Goal: Information Seeking & Learning: Learn about a topic

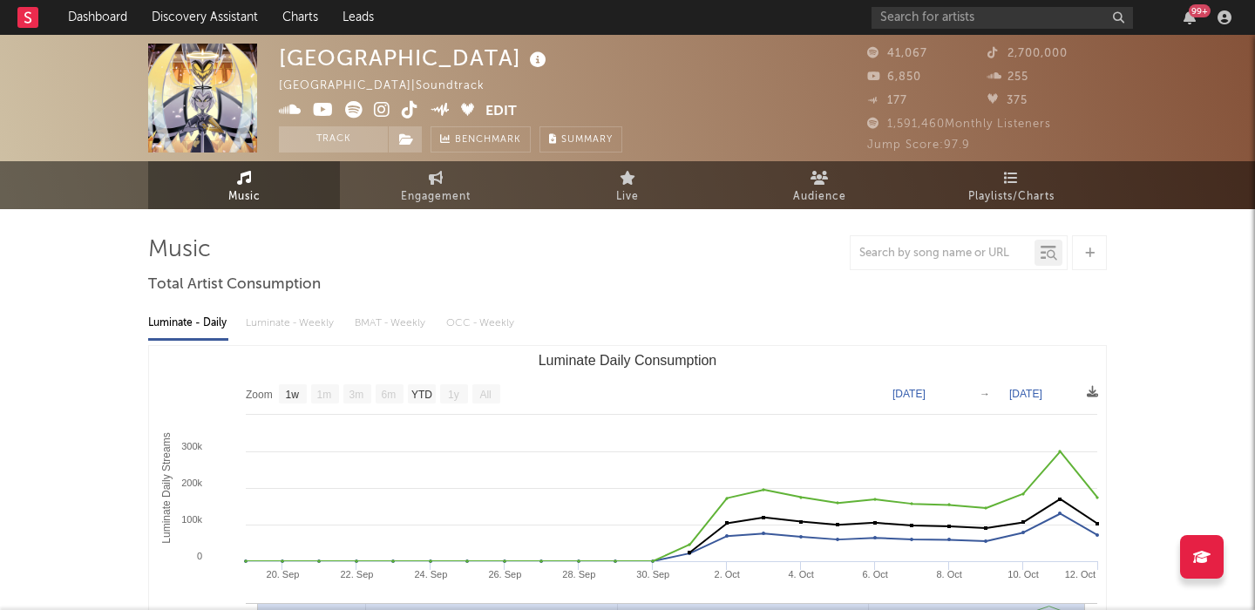
select select "1w"
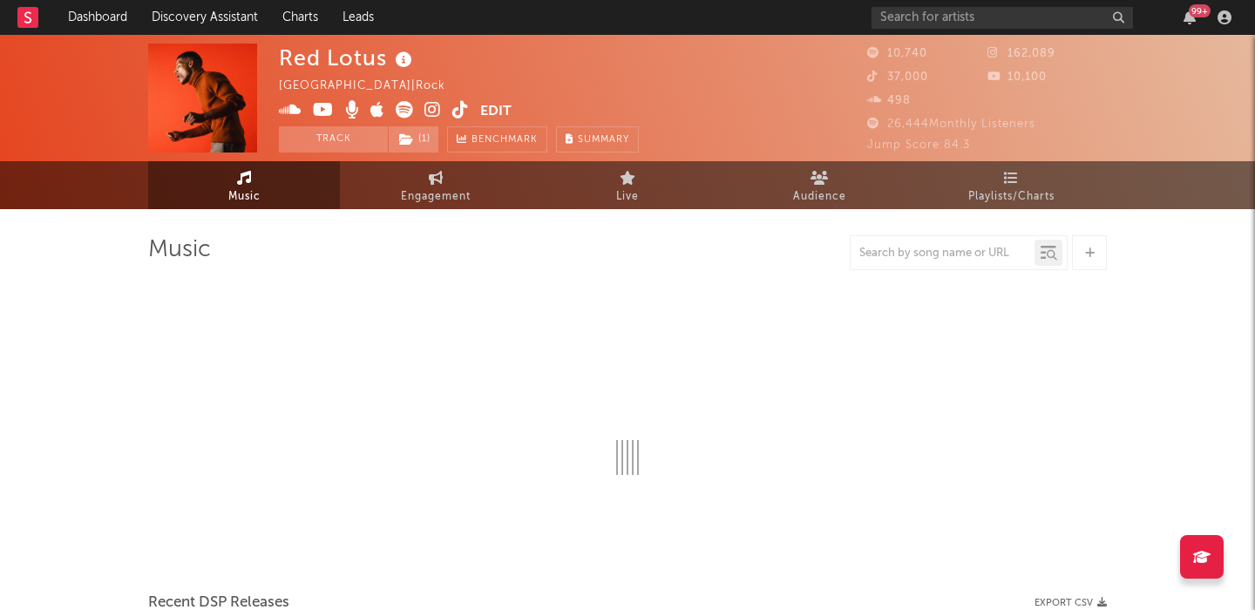
select select "6m"
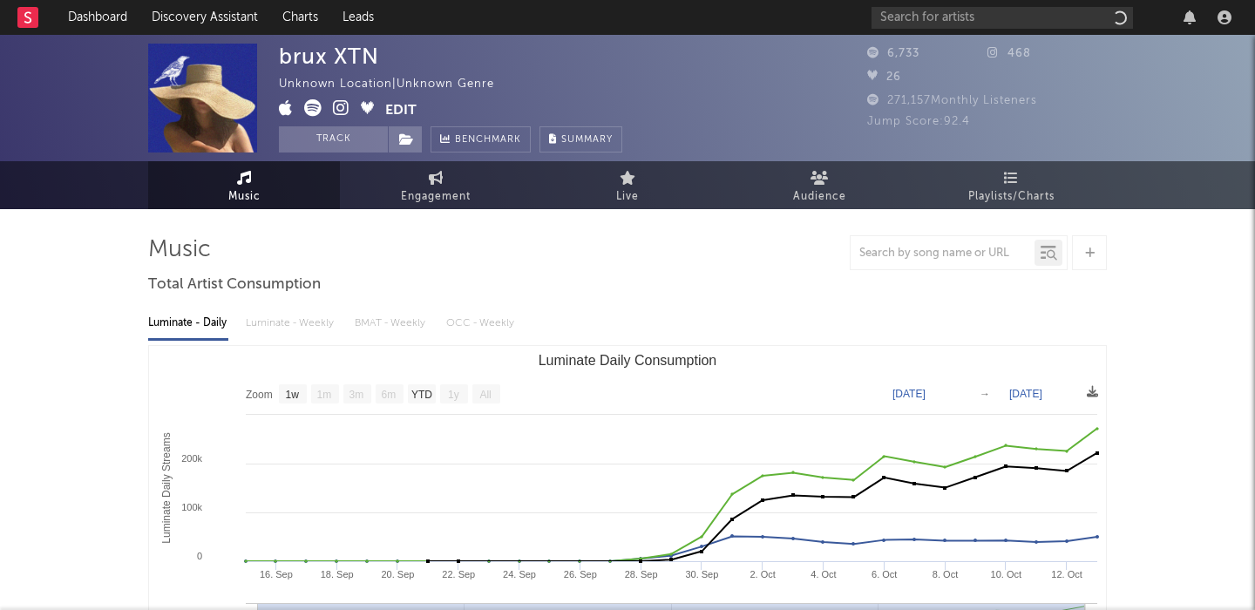
select select "1w"
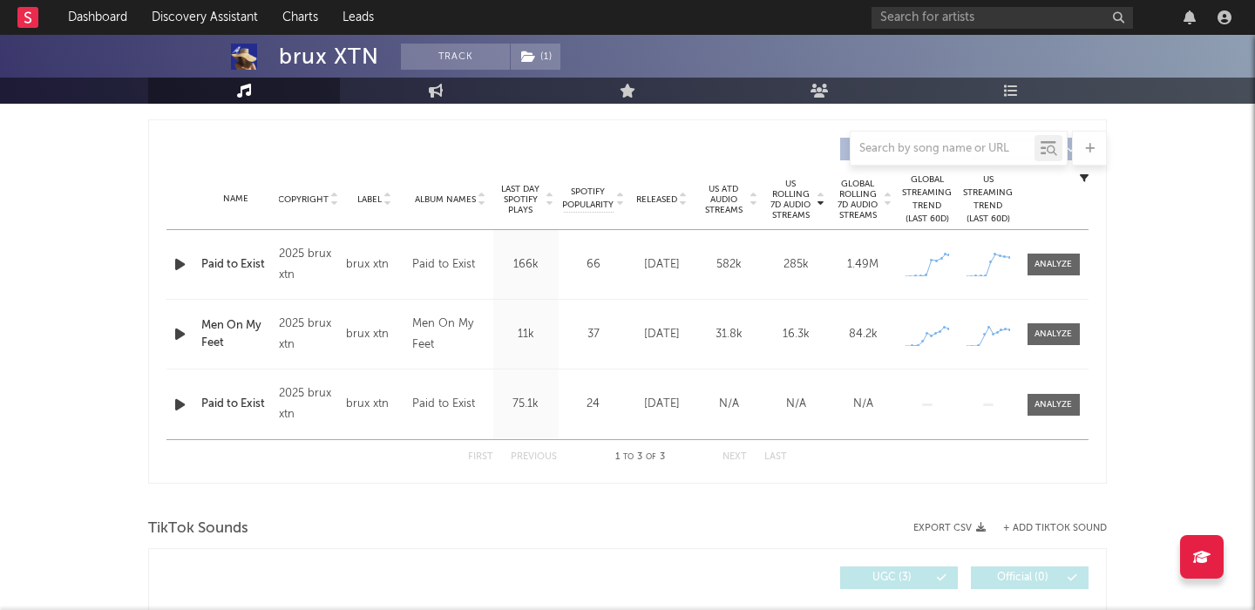
scroll to position [638, 0]
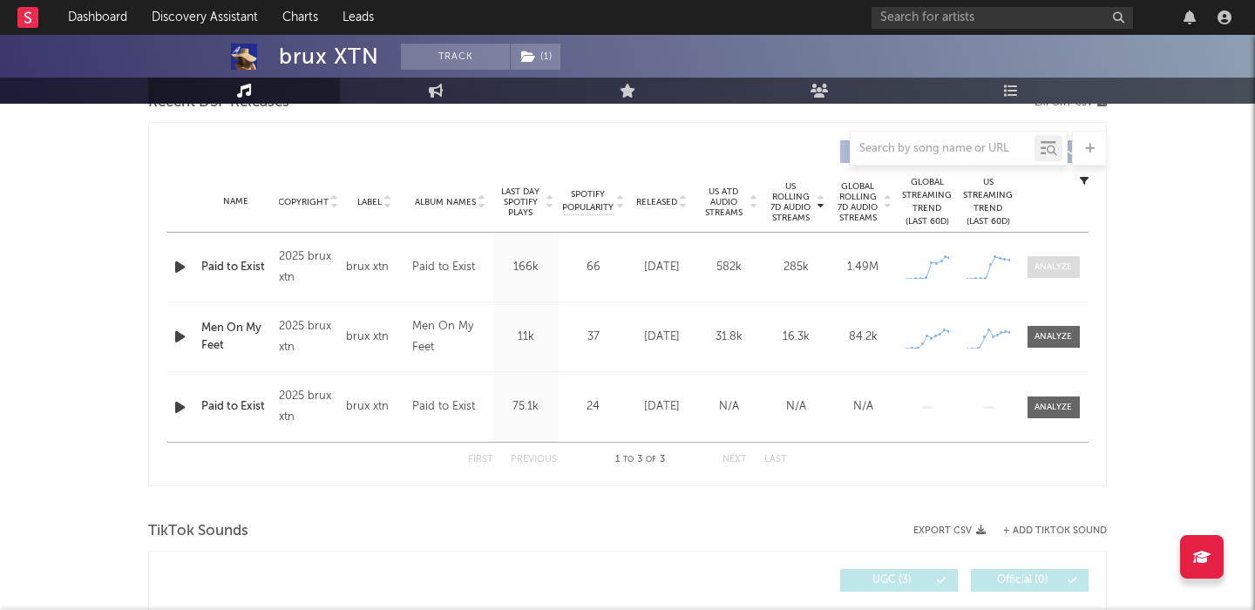
click at [1056, 264] on div at bounding box center [1052, 267] width 37 height 13
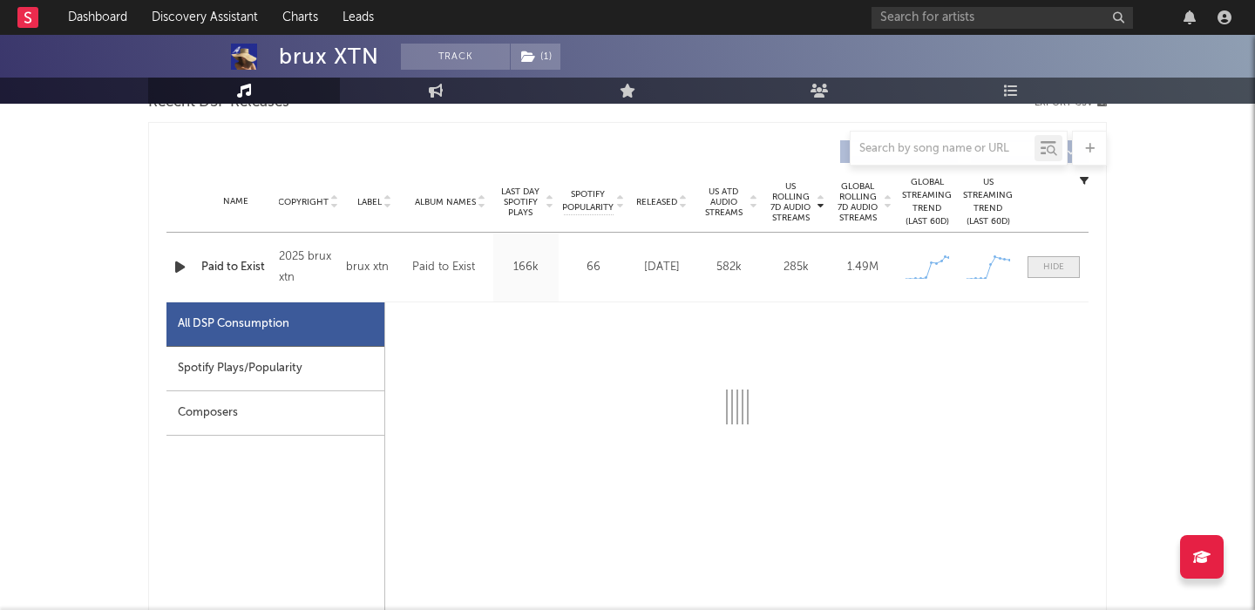
select select "1w"
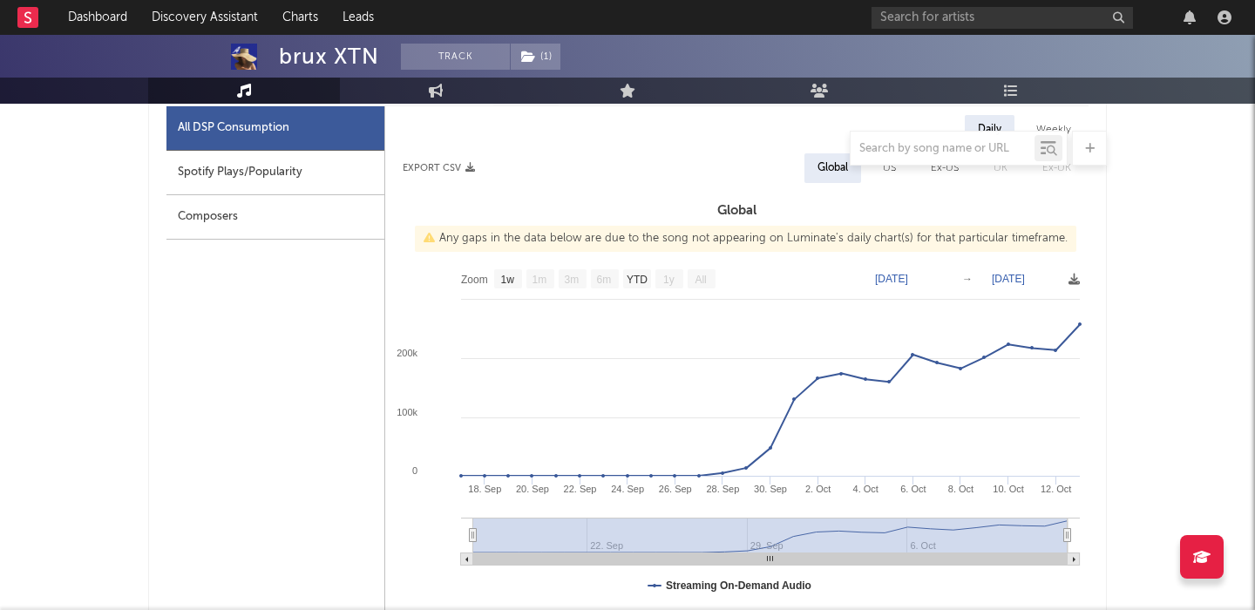
scroll to position [783, 0]
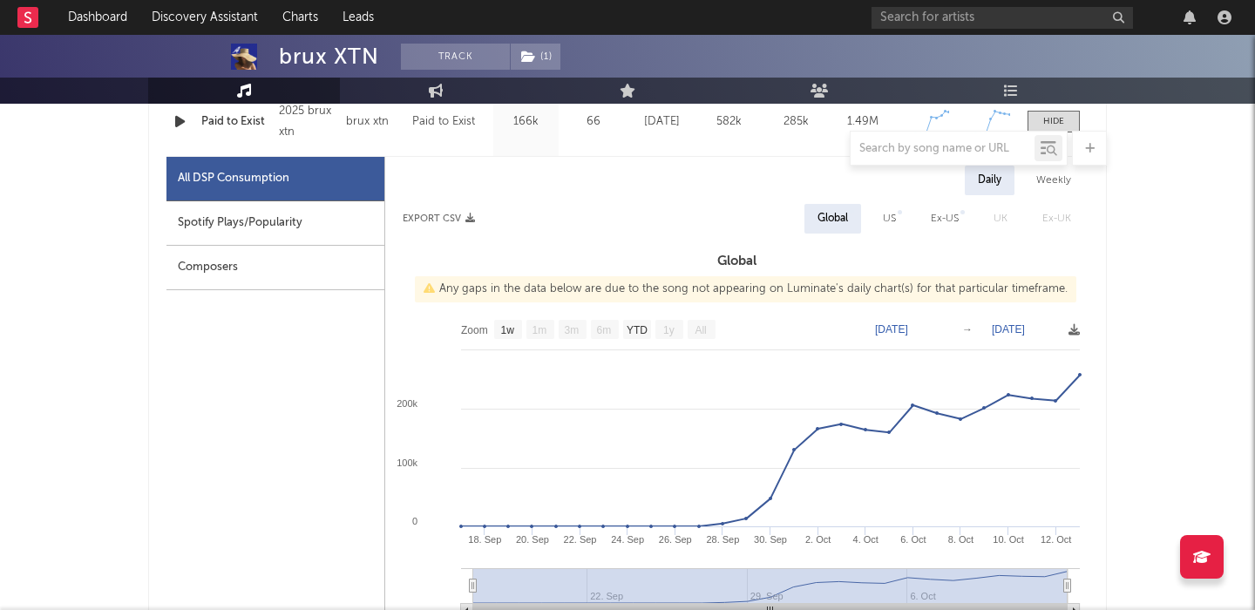
click at [901, 220] on div "US" at bounding box center [889, 219] width 39 height 30
select select "1w"
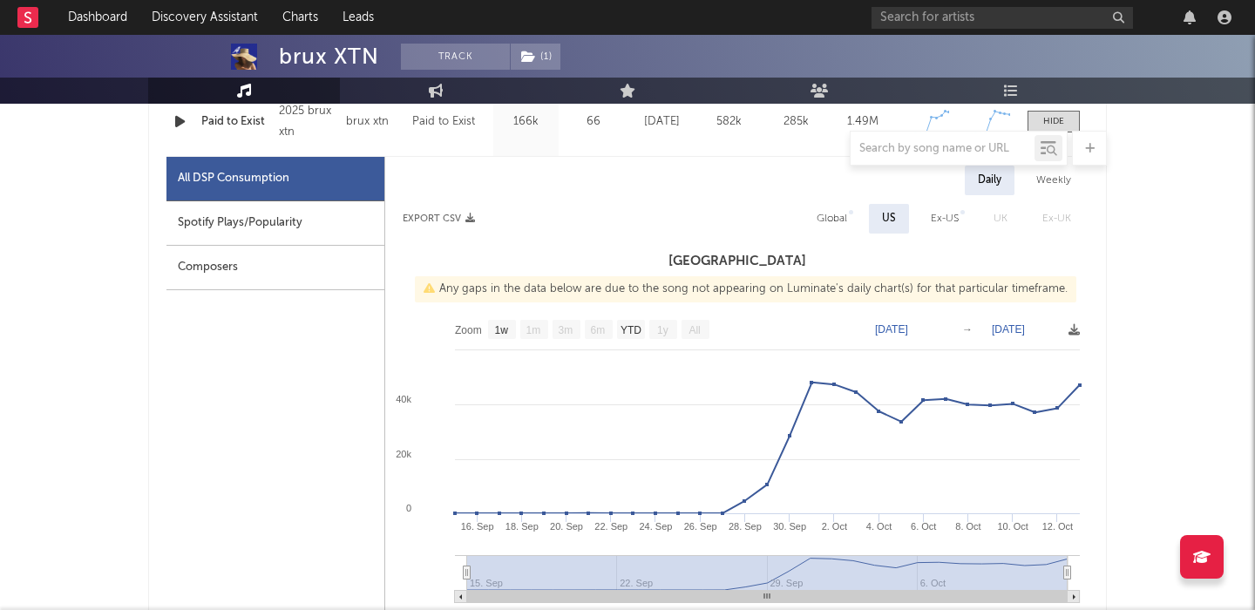
click at [839, 209] on div "Global" at bounding box center [831, 218] width 30 height 21
select select "1w"
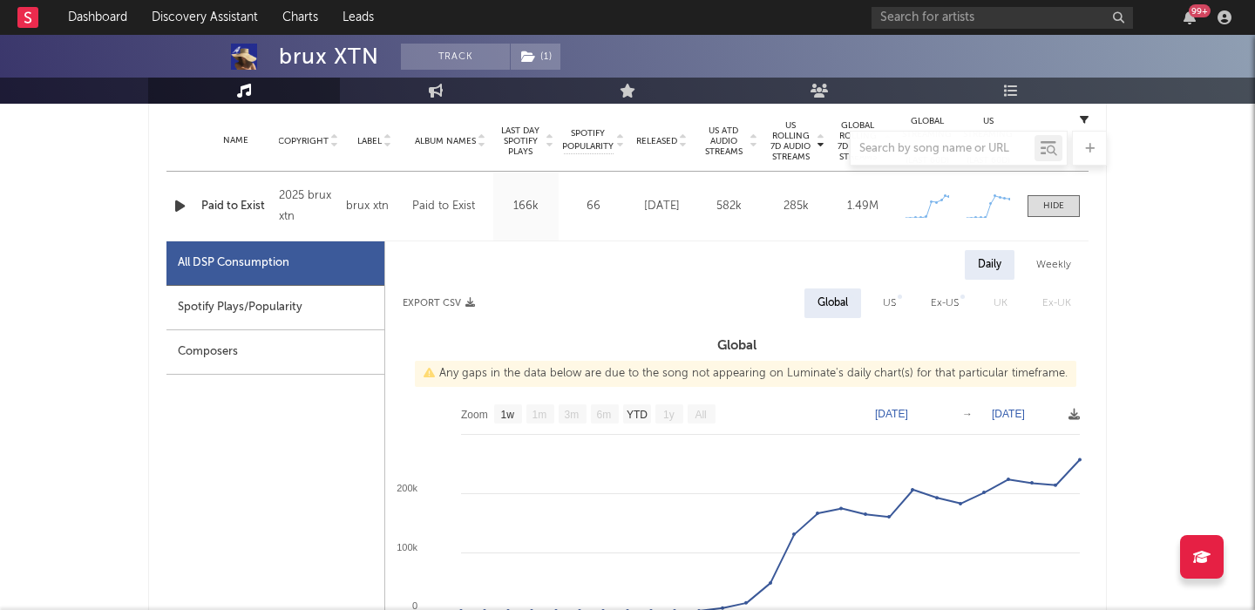
scroll to position [662, 0]
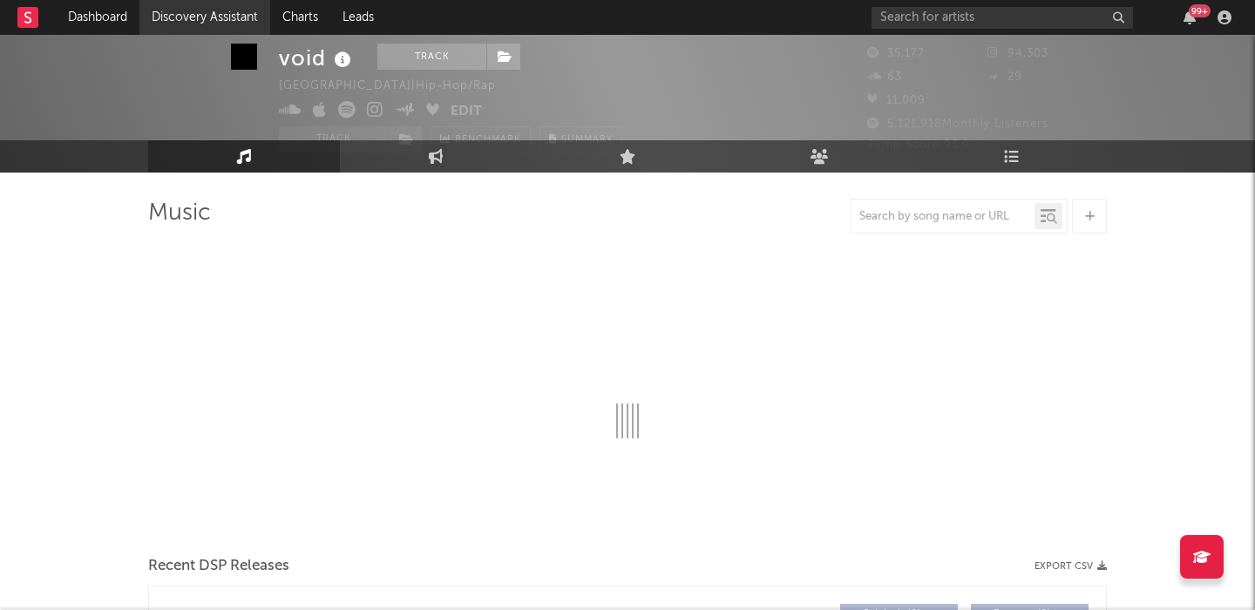
scroll to position [47, 0]
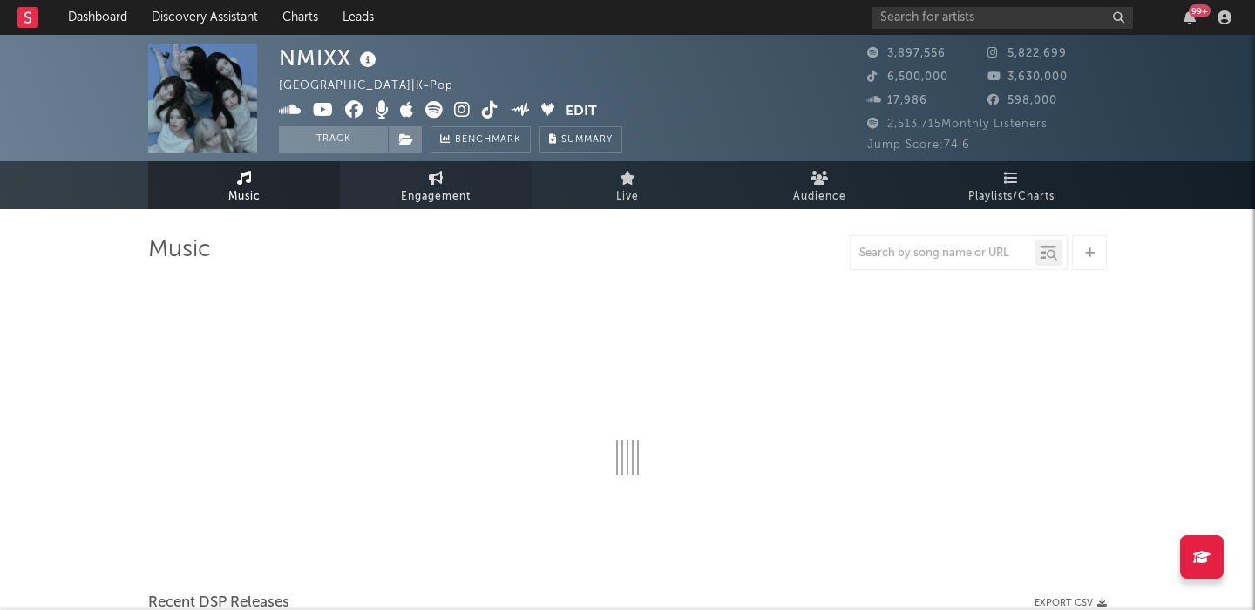
select select "6m"
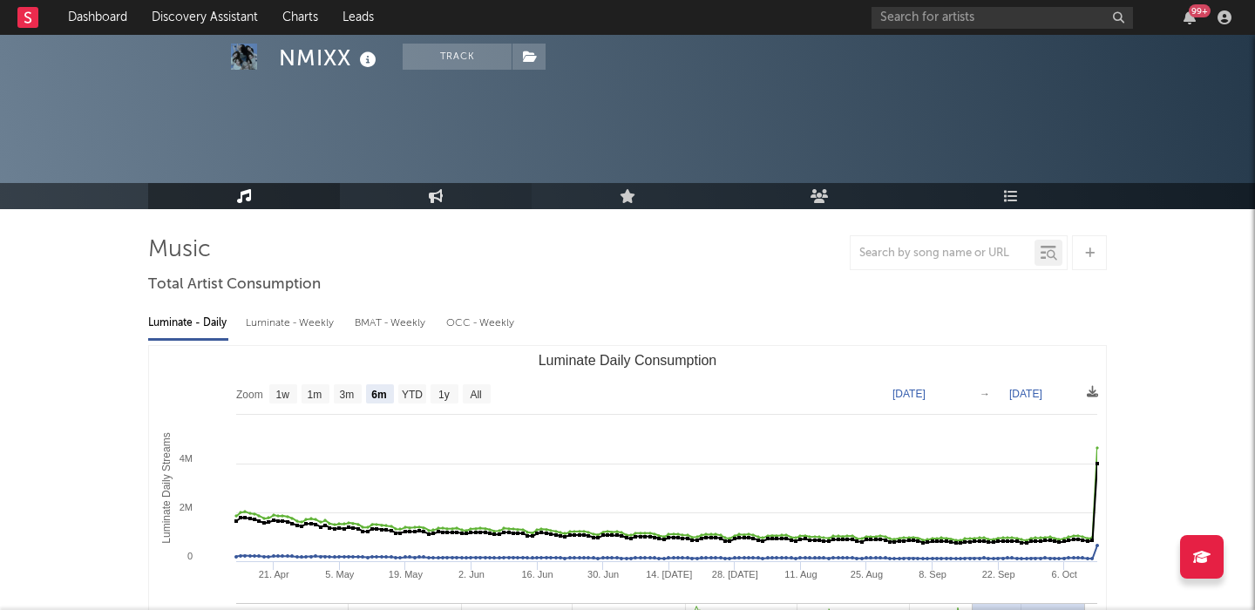
scroll to position [587, 0]
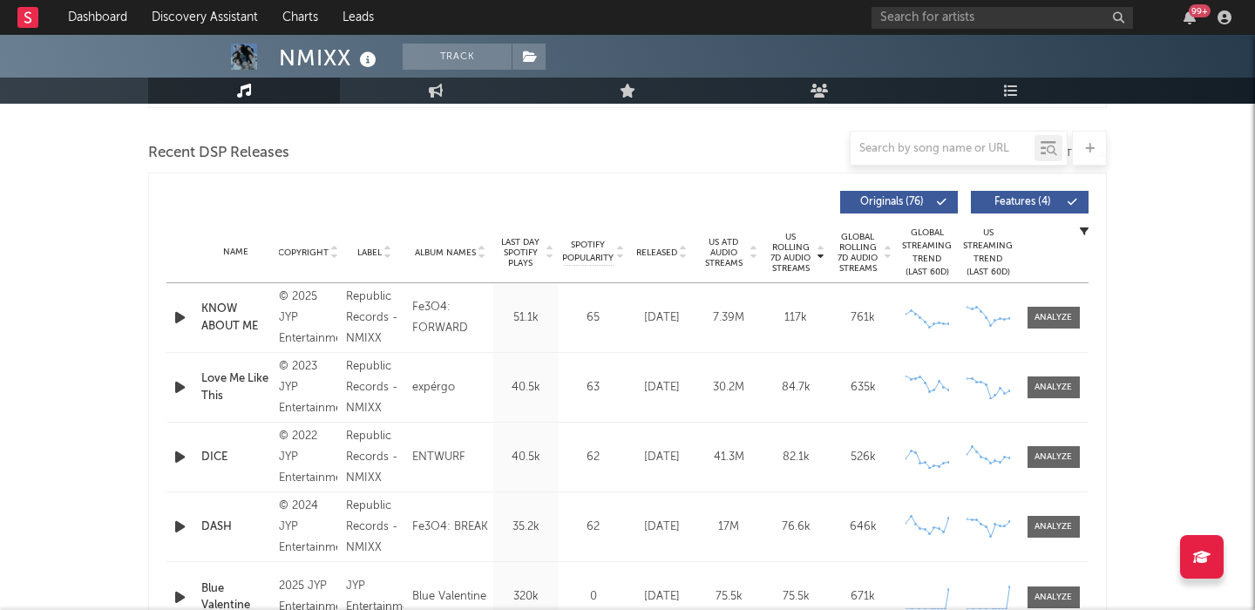
click at [1013, 206] on span "Features ( 4 )" at bounding box center [1022, 202] width 80 height 10
click at [651, 246] on div "Released" at bounding box center [662, 252] width 58 height 13
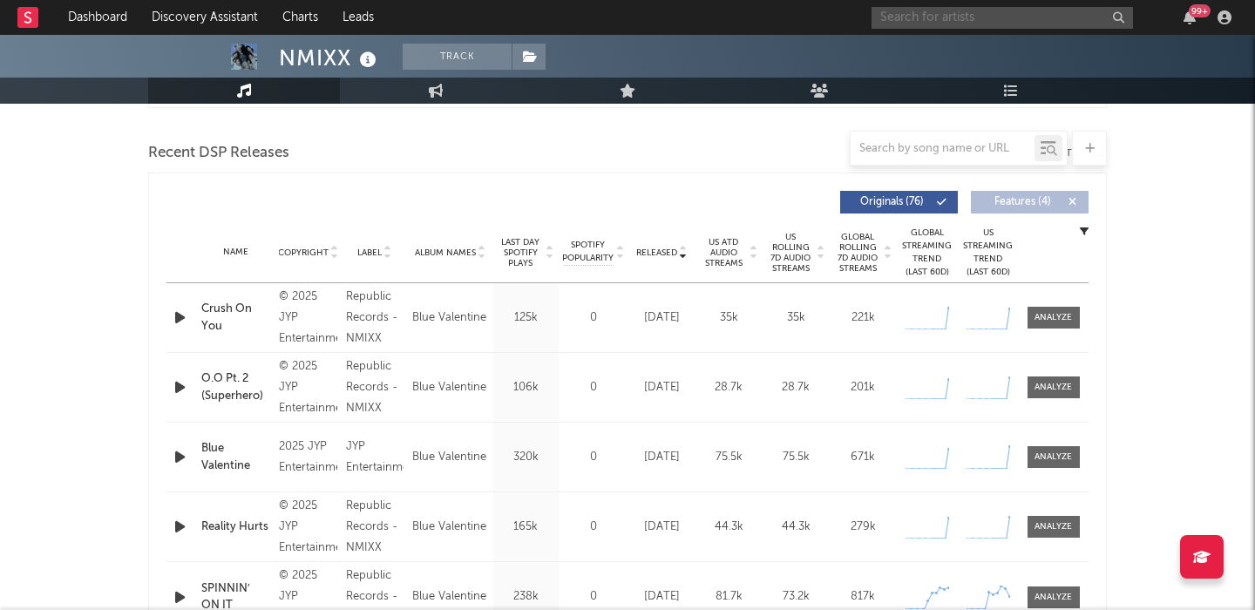
click at [926, 23] on input "text" at bounding box center [1001, 18] width 261 height 22
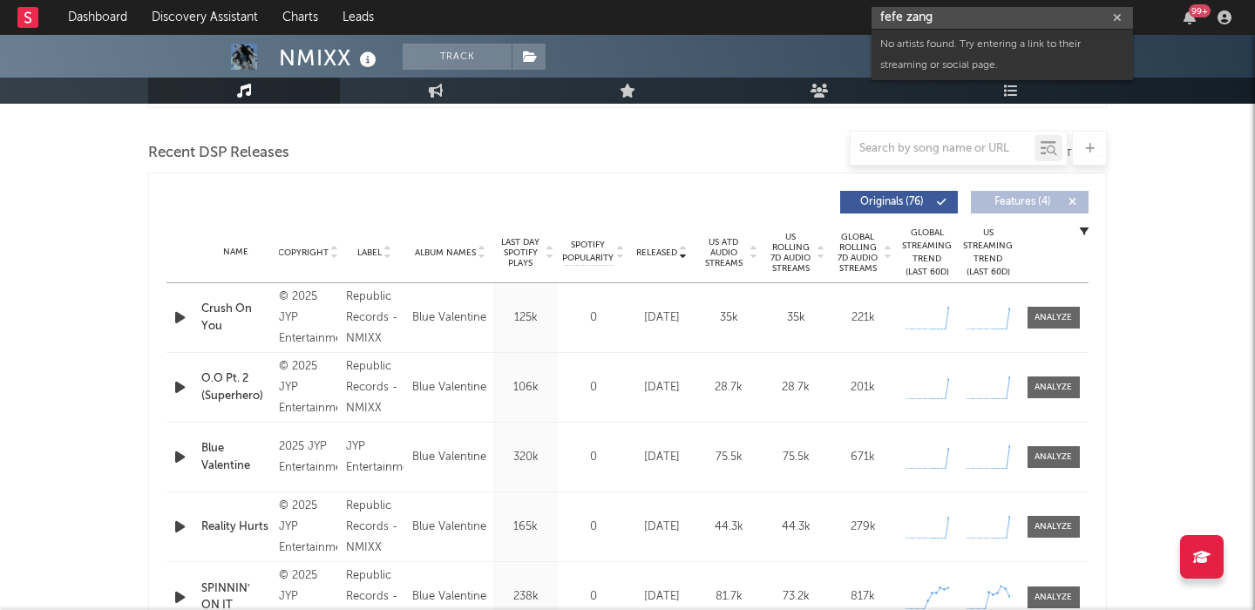
click at [950, 17] on input "fefe zang" at bounding box center [1001, 18] width 261 height 22
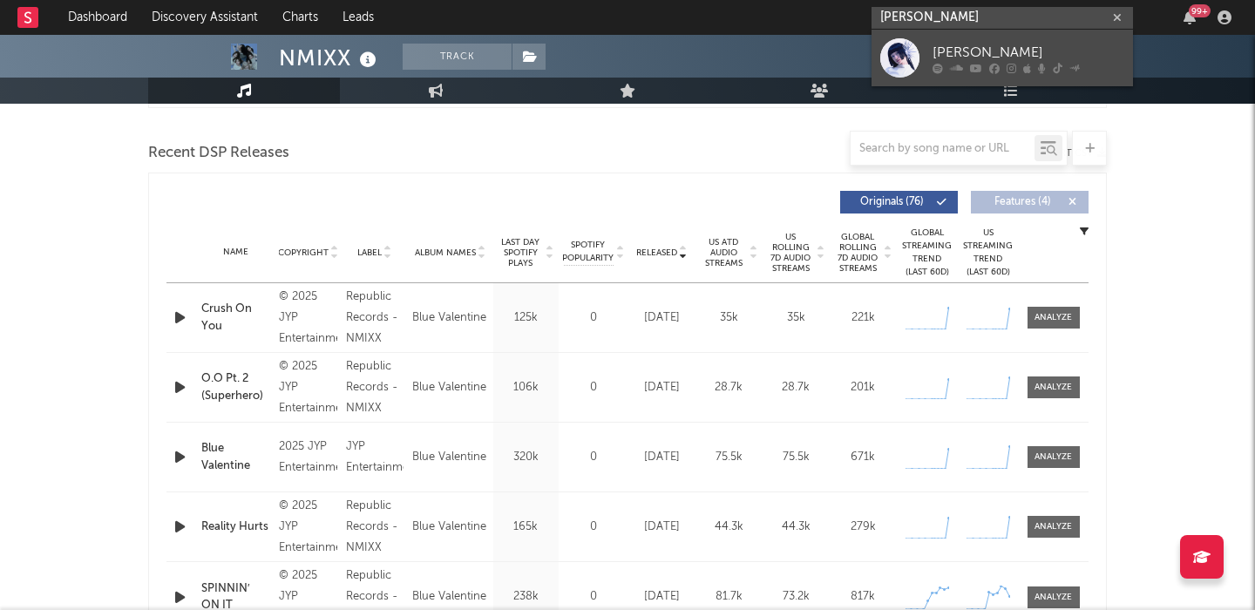
type input "fifi zhang"
click at [979, 48] on div "FiFi Zhang" at bounding box center [1028, 52] width 192 height 21
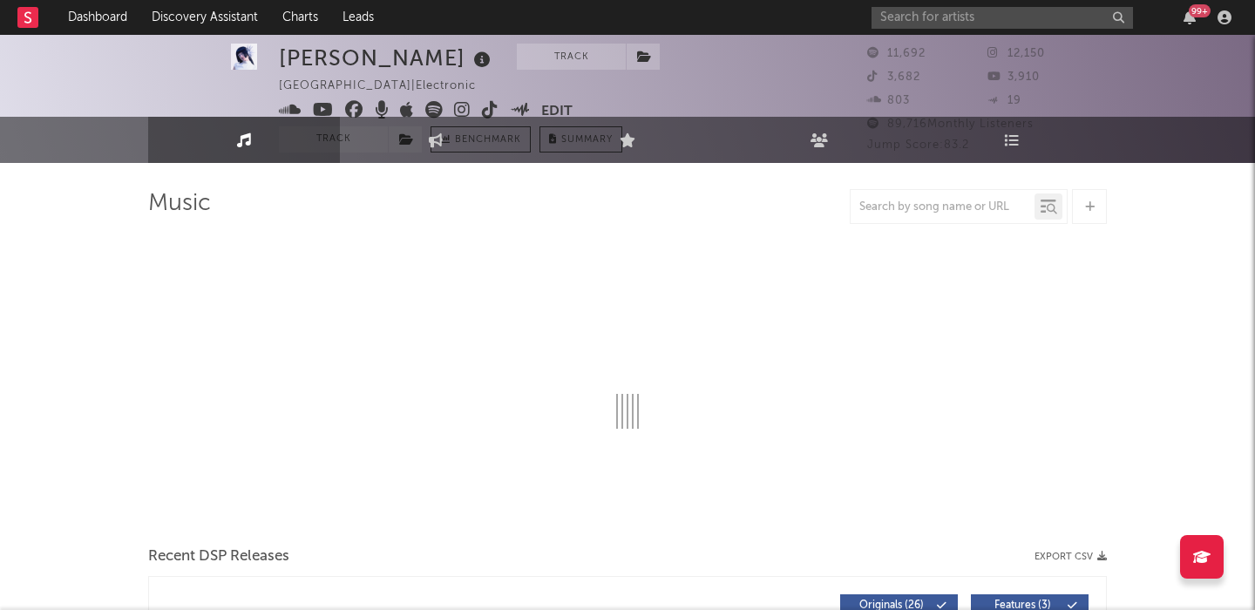
select select "6m"
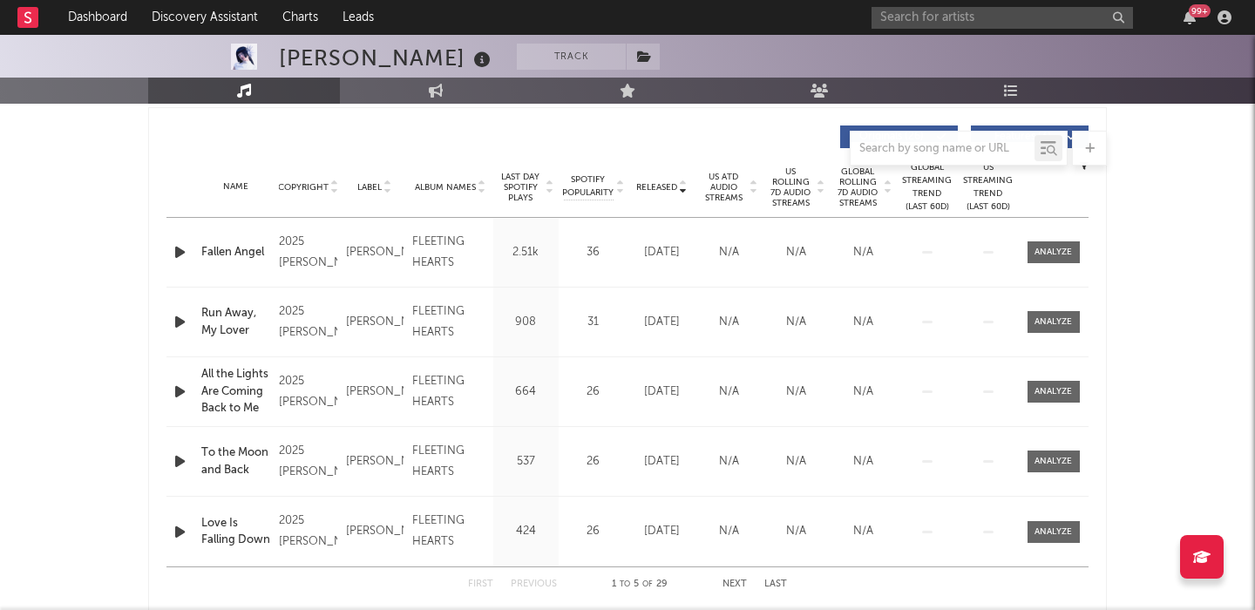
scroll to position [631, 0]
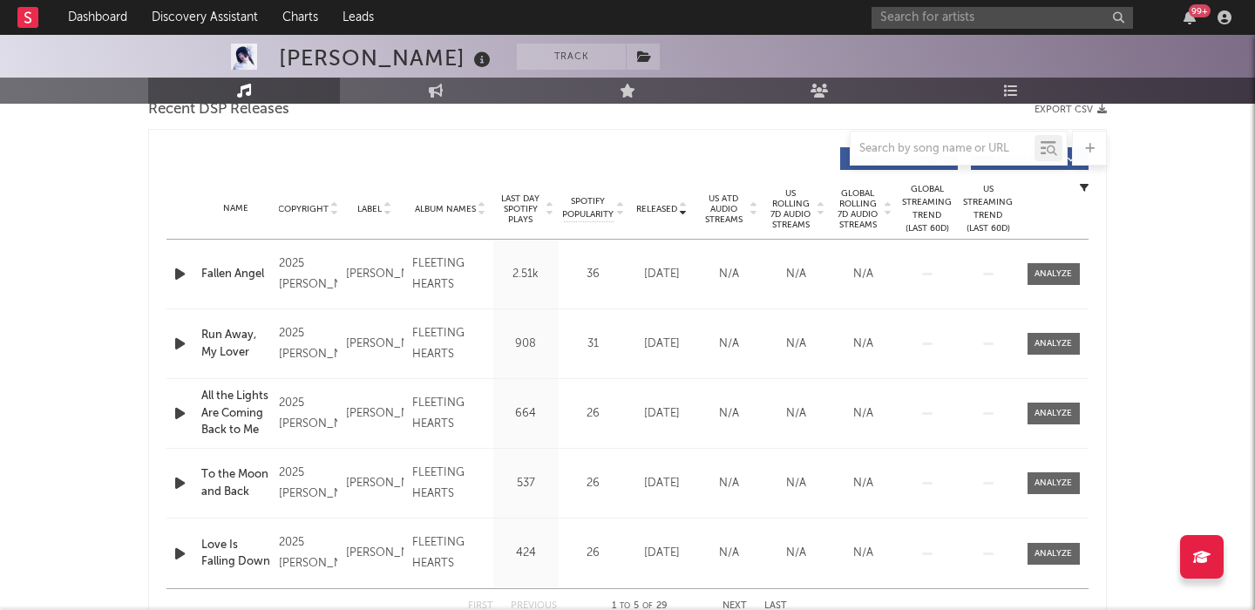
click at [182, 271] on icon "button" at bounding box center [180, 274] width 18 height 22
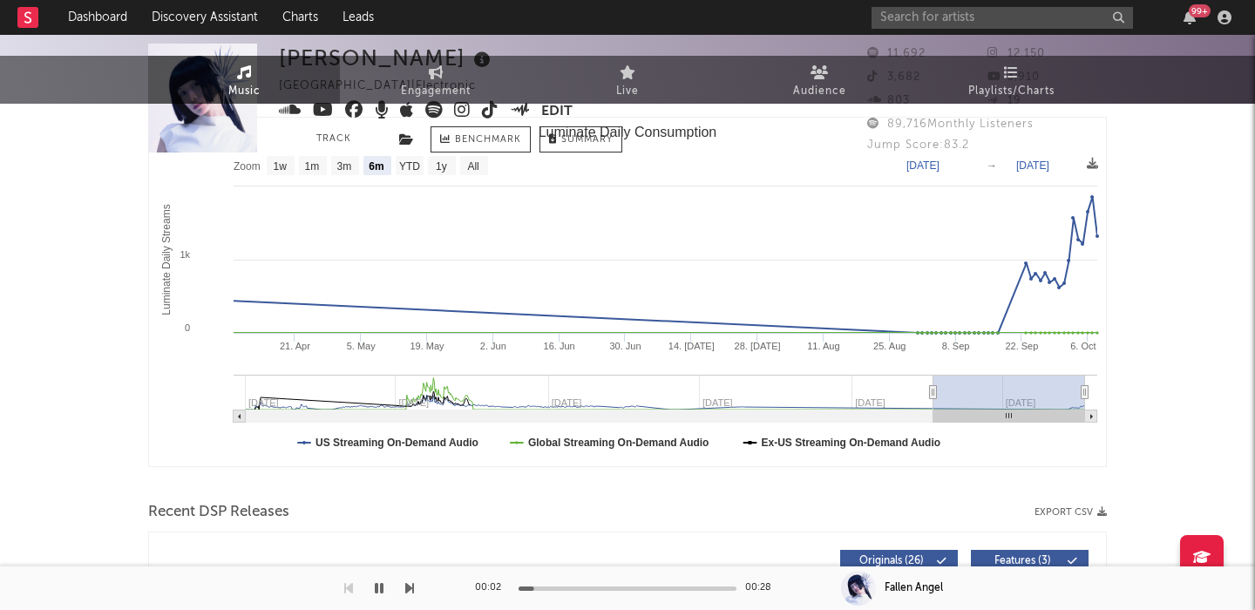
scroll to position [0, 0]
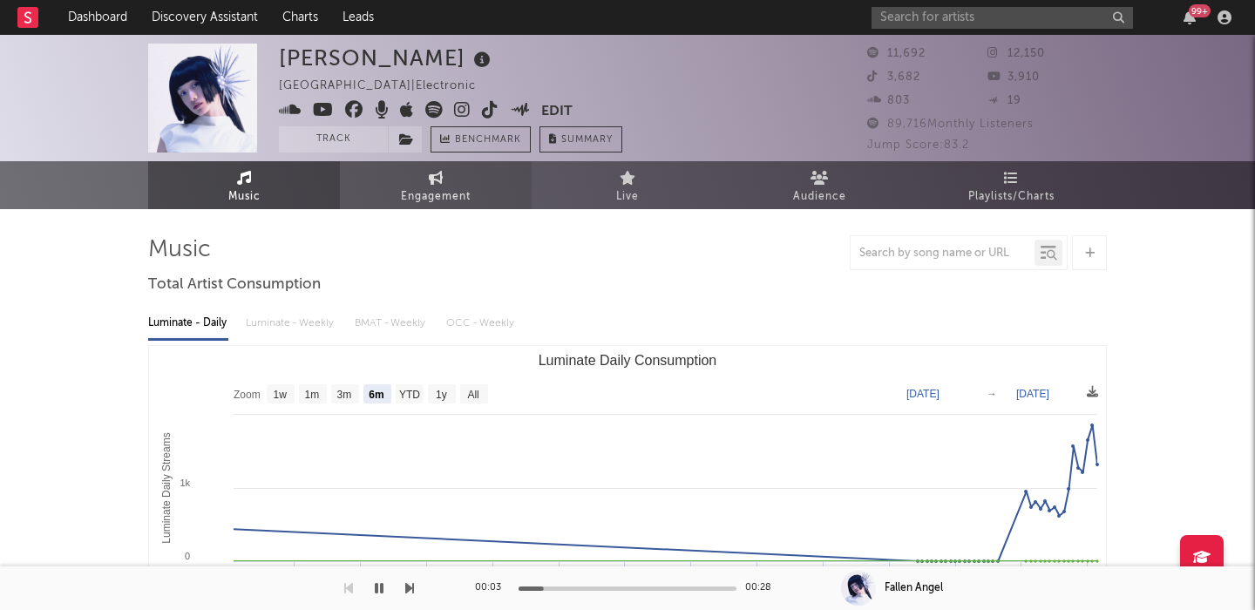
click at [419, 188] on span "Engagement" at bounding box center [436, 196] width 70 height 21
select select "1w"
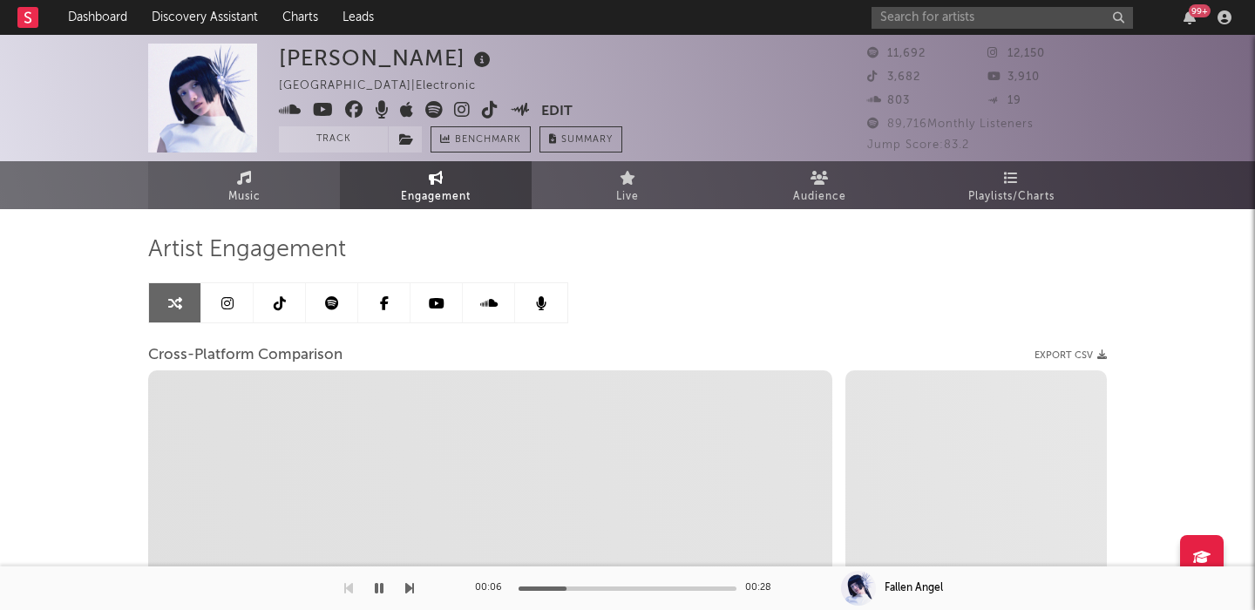
click at [249, 183] on icon at bounding box center [244, 178] width 15 height 14
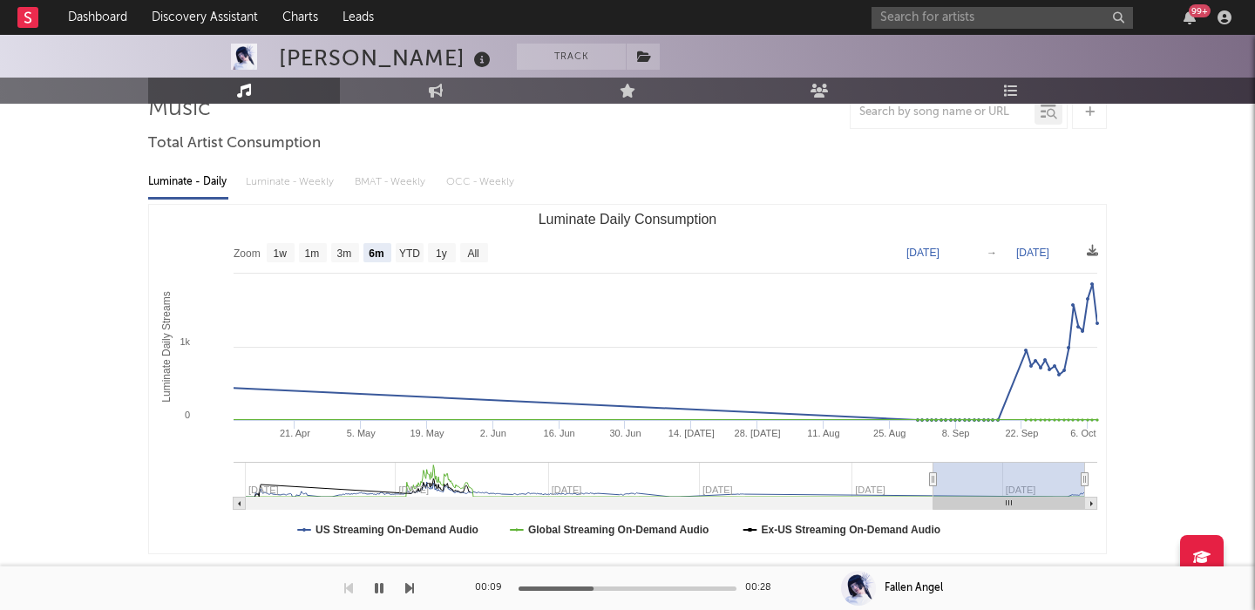
scroll to position [60, 0]
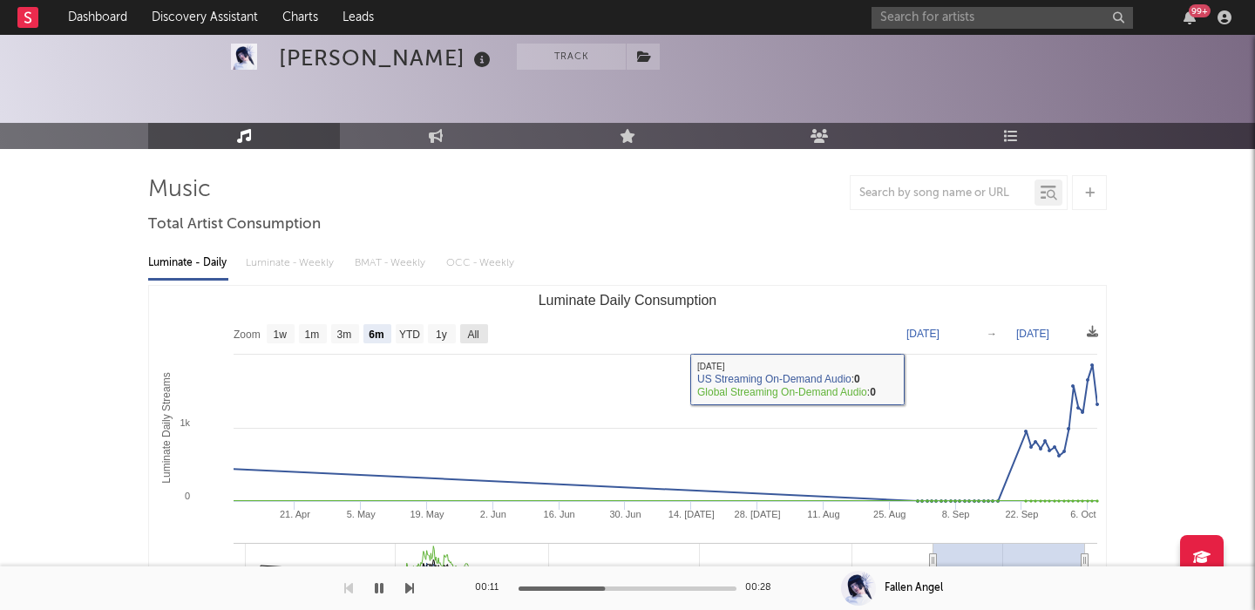
click at [471, 338] on text "All" at bounding box center [472, 334] width 11 height 12
select select "All"
type input "2023-01-01"
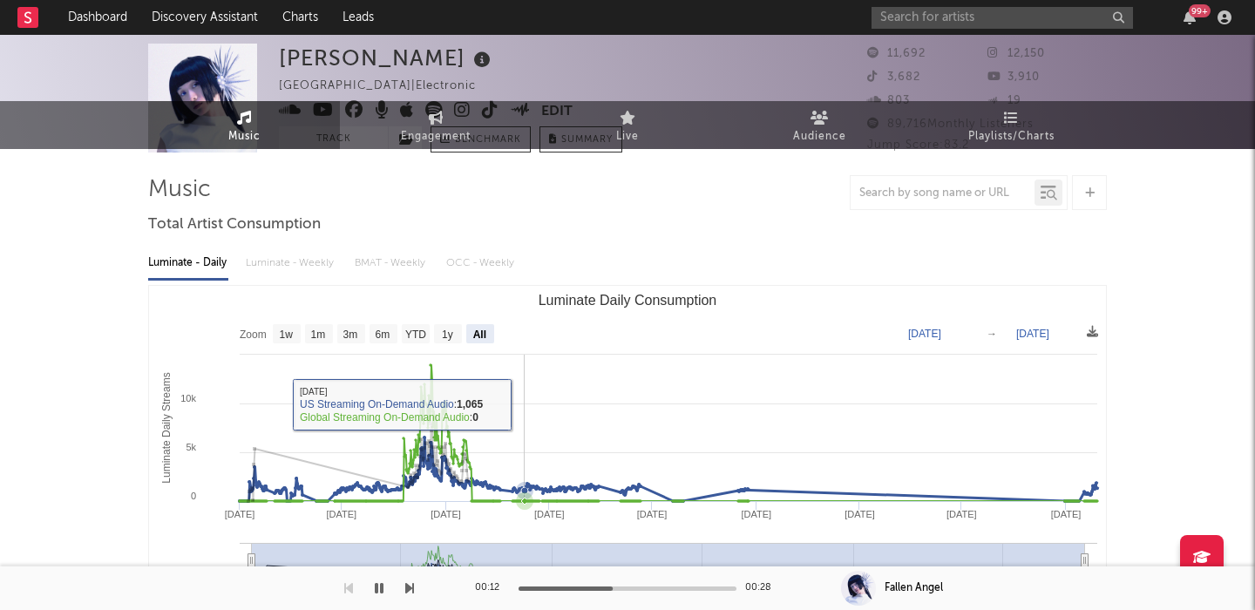
scroll to position [0, 0]
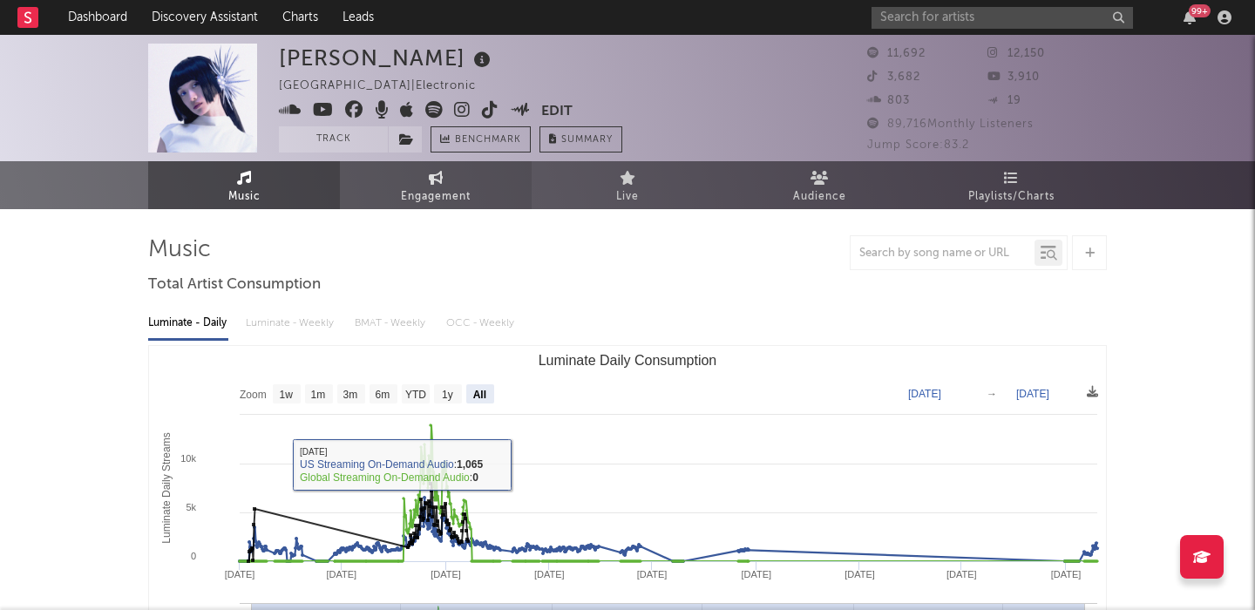
click at [405, 175] on link "Engagement" at bounding box center [436, 185] width 192 height 48
select select "1m"
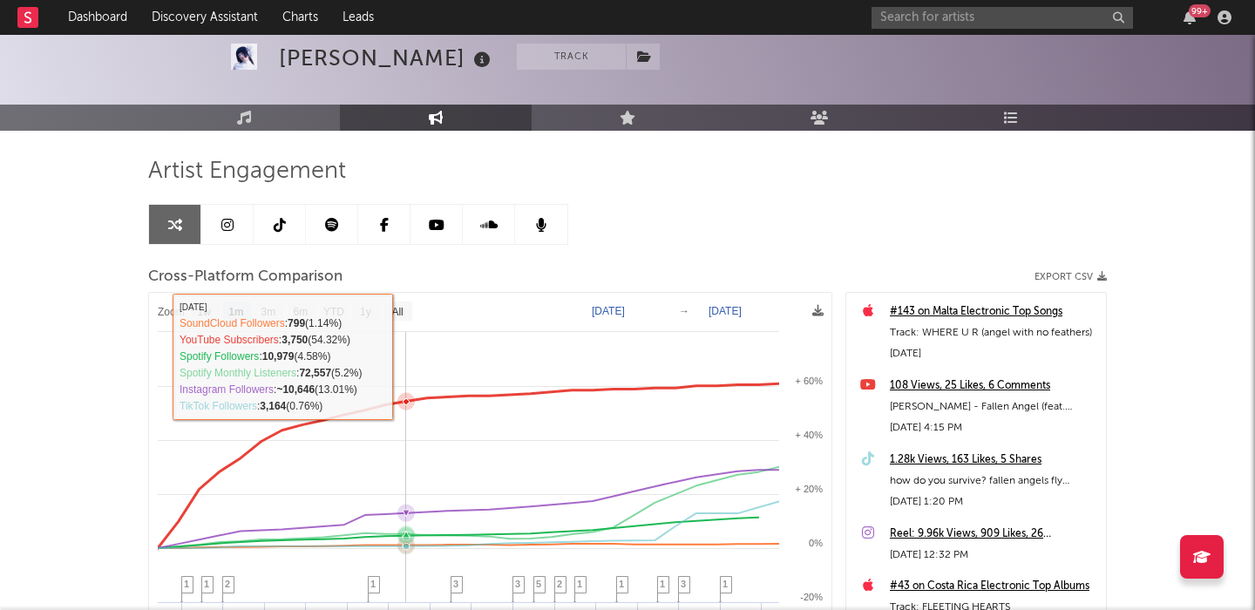
scroll to position [144, 0]
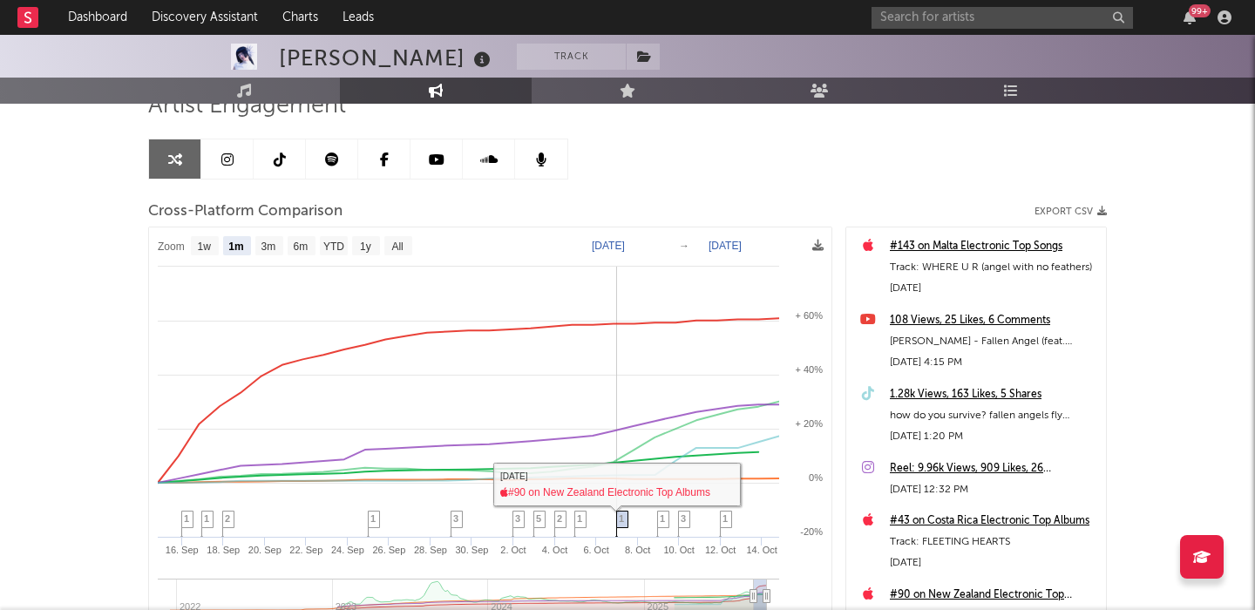
click at [620, 520] on span "1" at bounding box center [621, 518] width 5 height 10
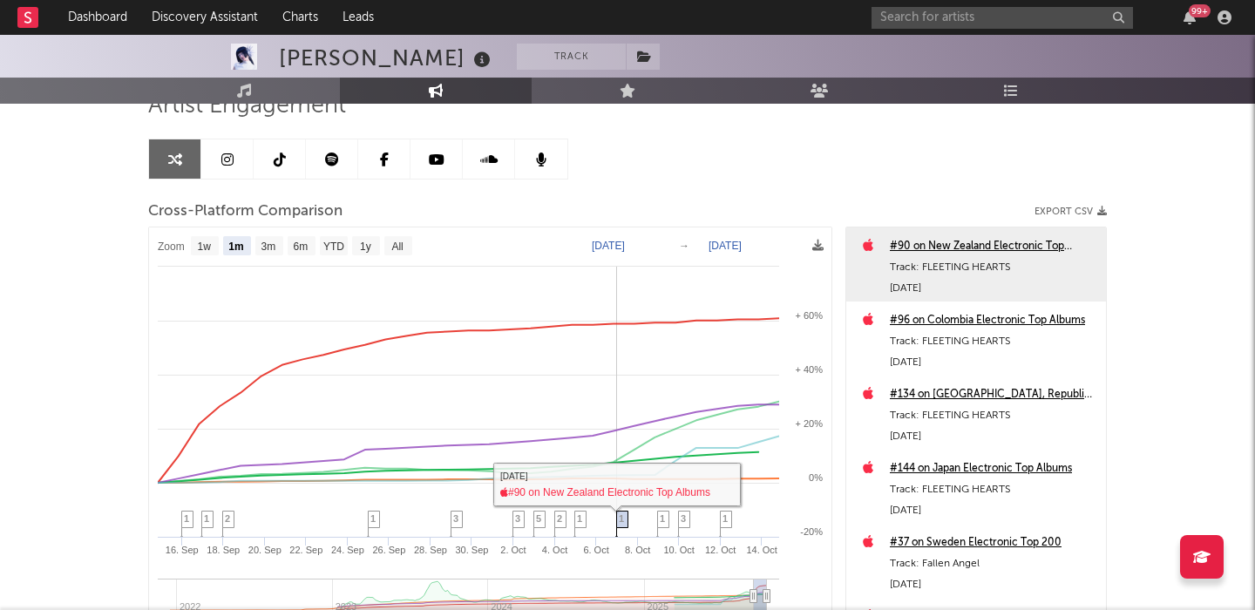
scroll to position [0, 0]
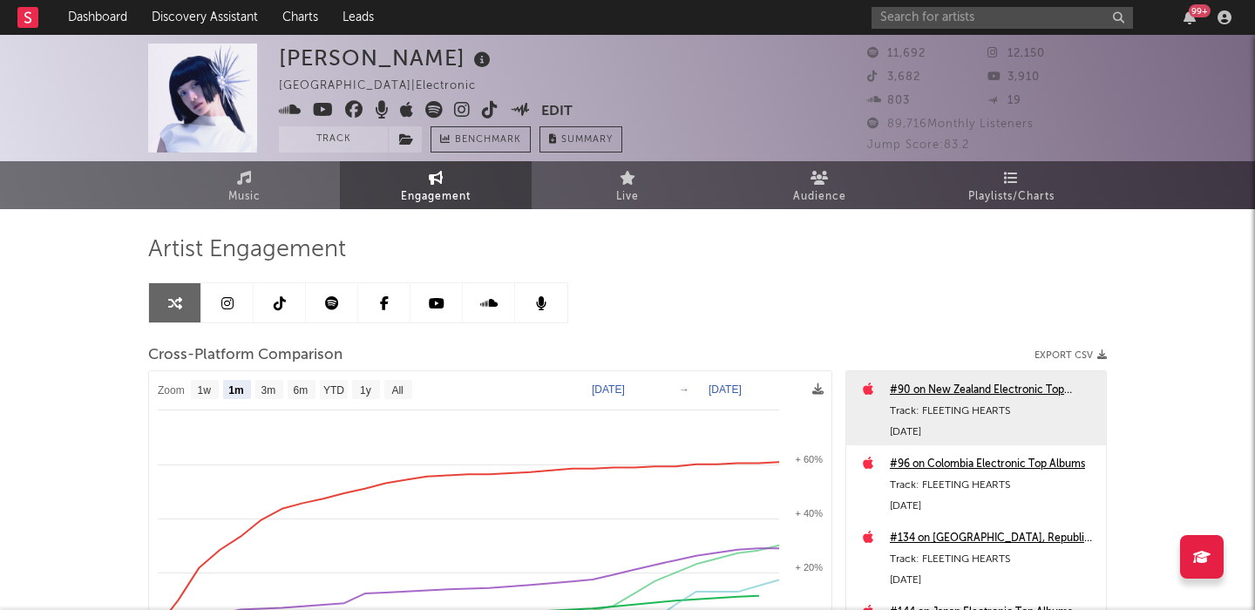
click at [487, 109] on icon at bounding box center [490, 109] width 17 height 17
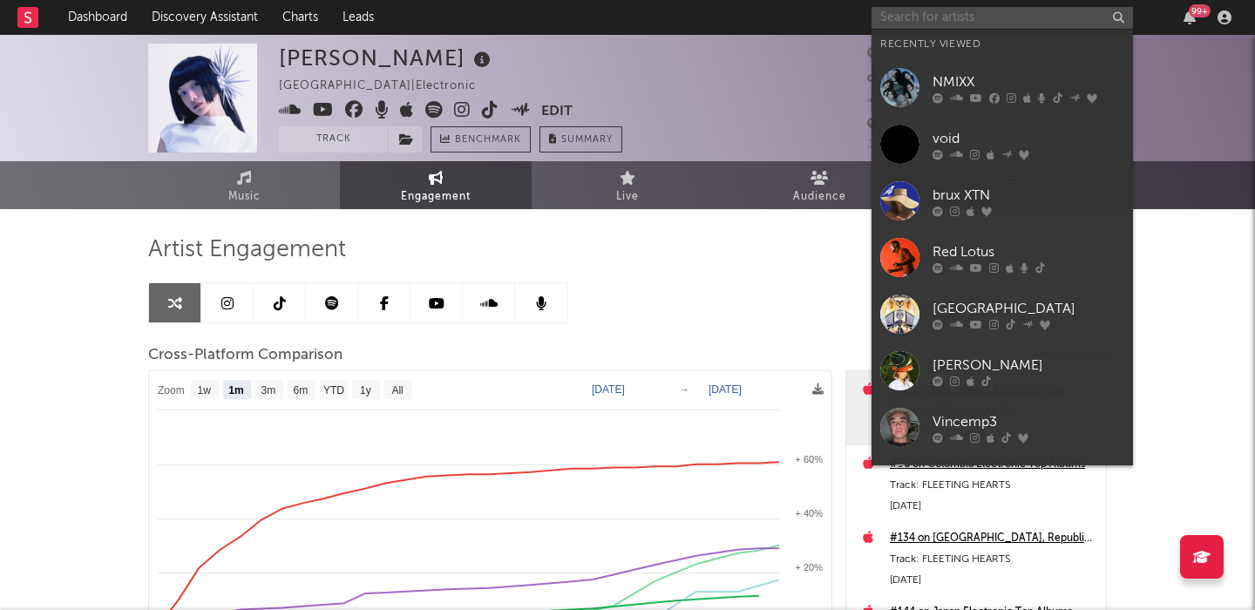
click at [998, 24] on input "text" at bounding box center [1001, 18] width 261 height 22
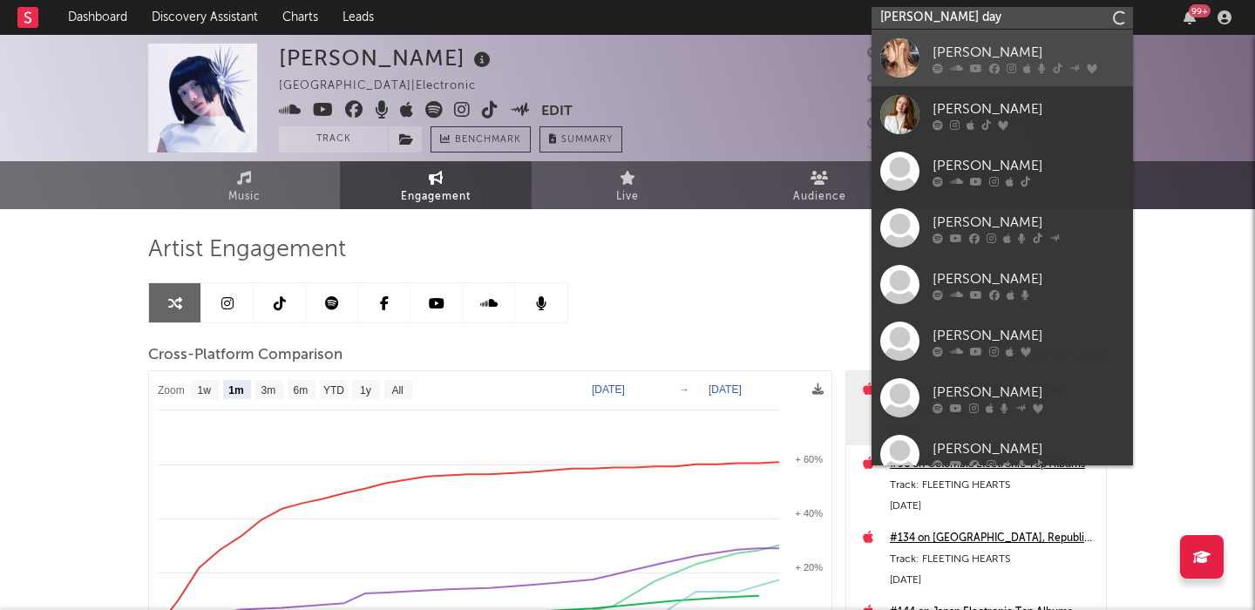
type input "tiffany day"
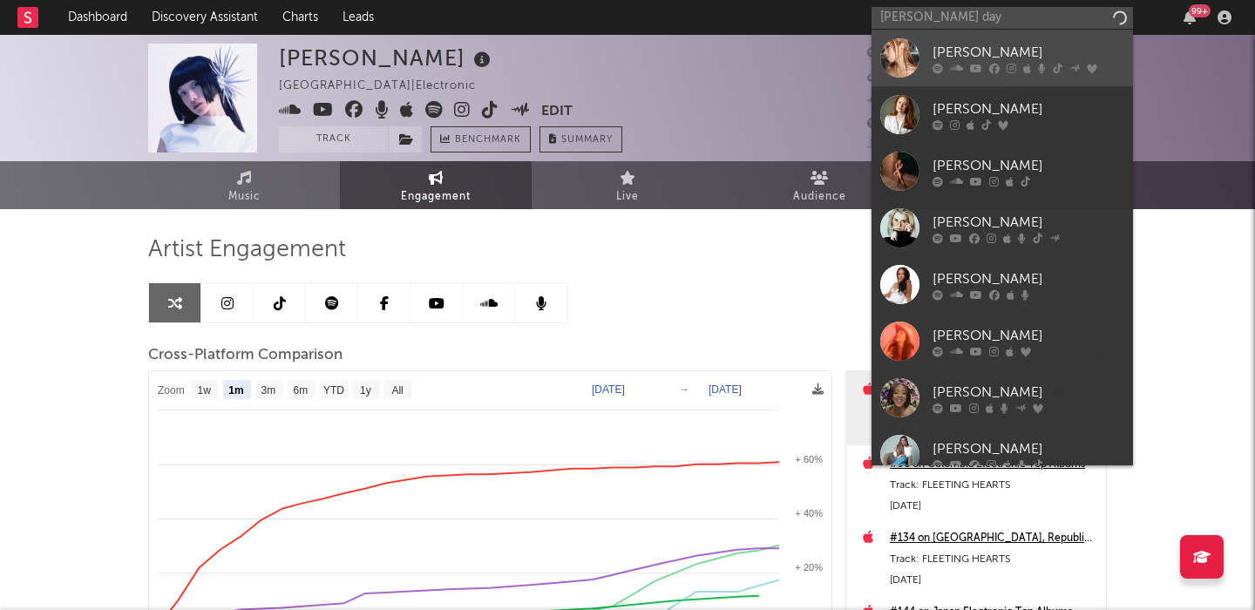
click at [1034, 65] on div at bounding box center [1028, 68] width 192 height 10
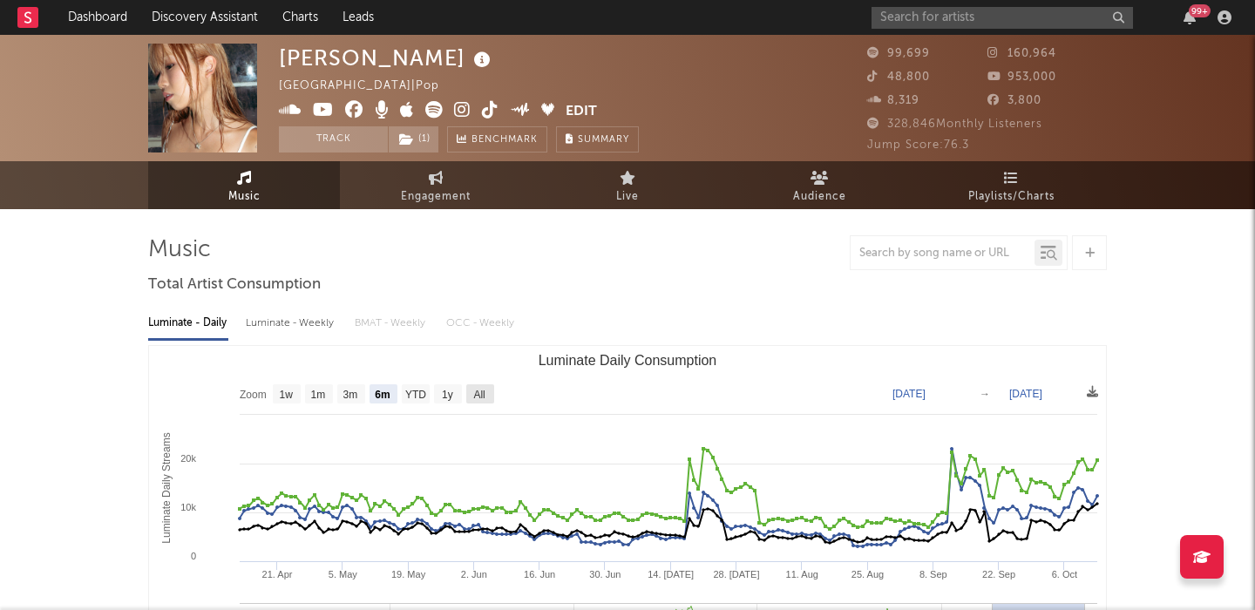
click at [488, 390] on rect "Luminate Daily Consumption" at bounding box center [480, 393] width 28 height 19
select select "All"
type input "2021-03-31"
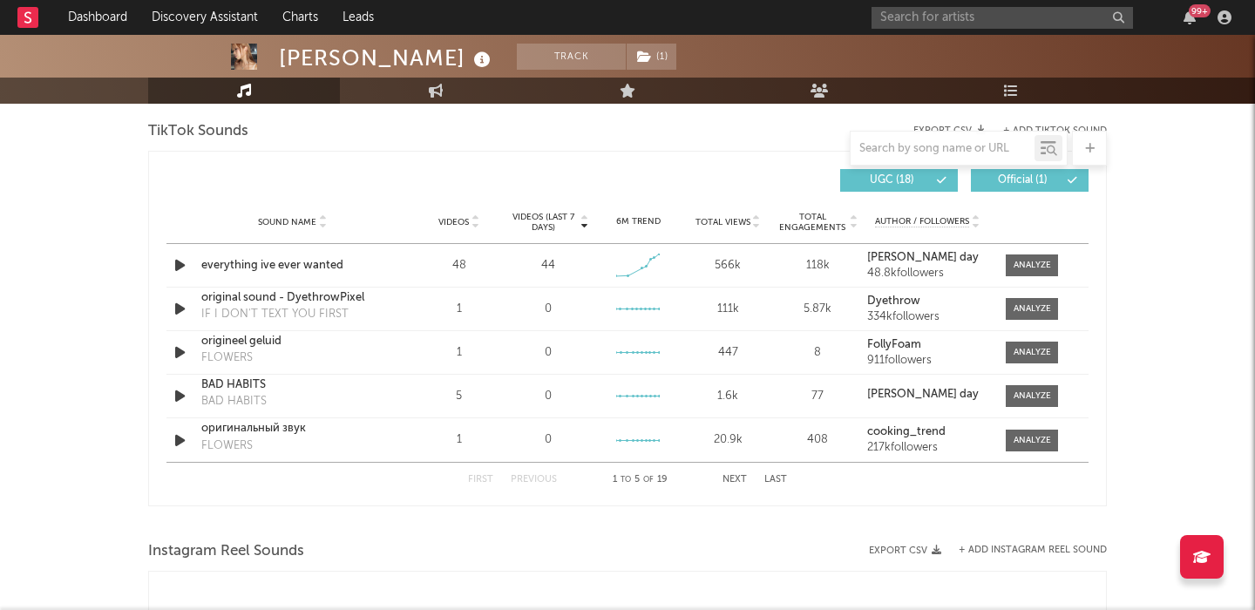
scroll to position [1130, 0]
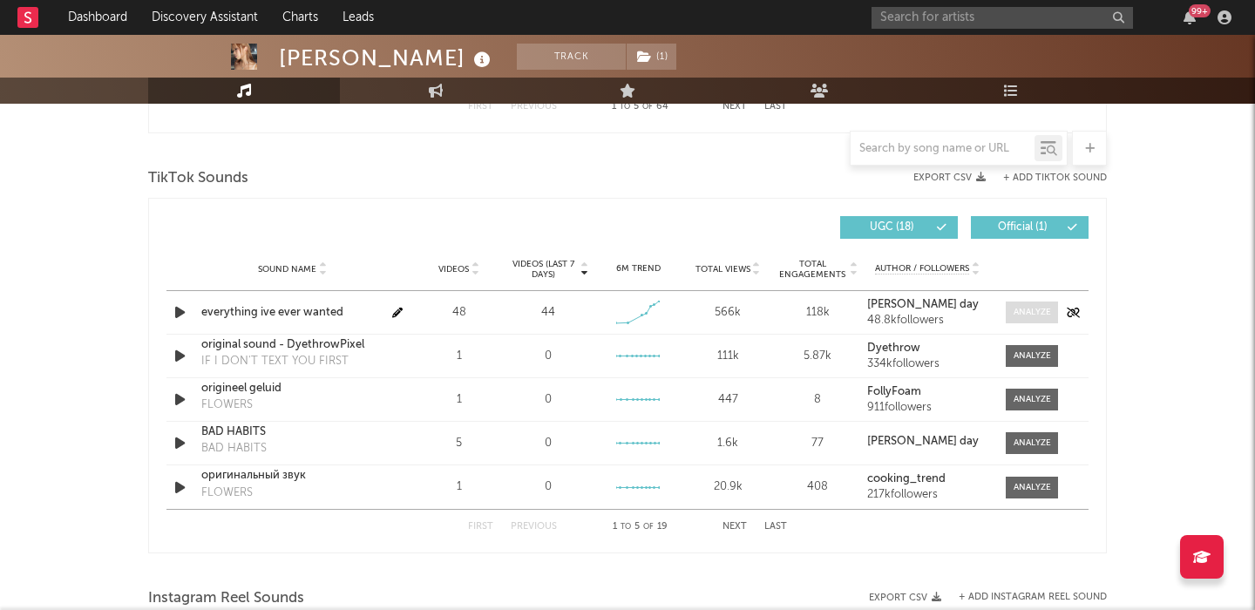
click at [1031, 307] on div at bounding box center [1031, 312] width 37 height 13
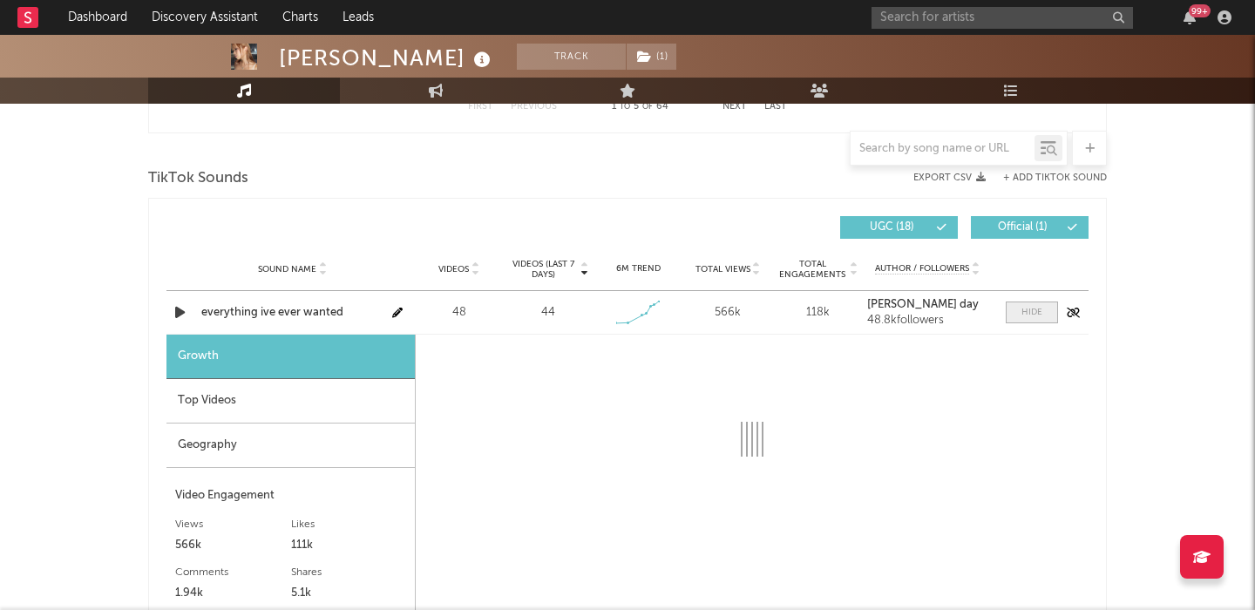
scroll to position [1206, 0]
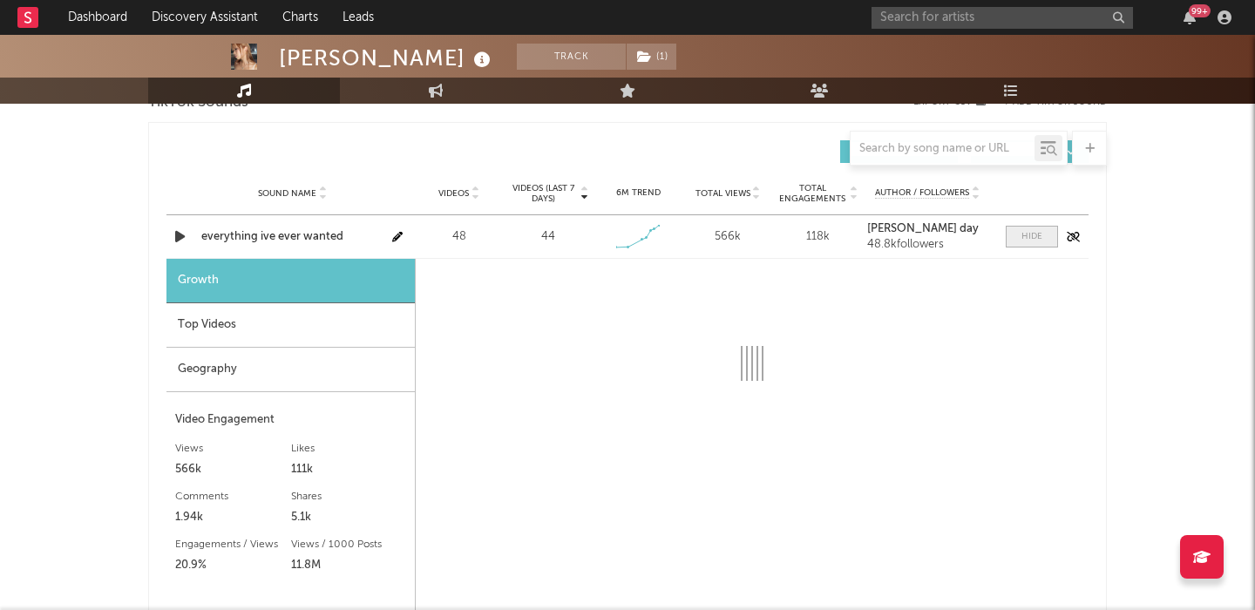
select select "1w"
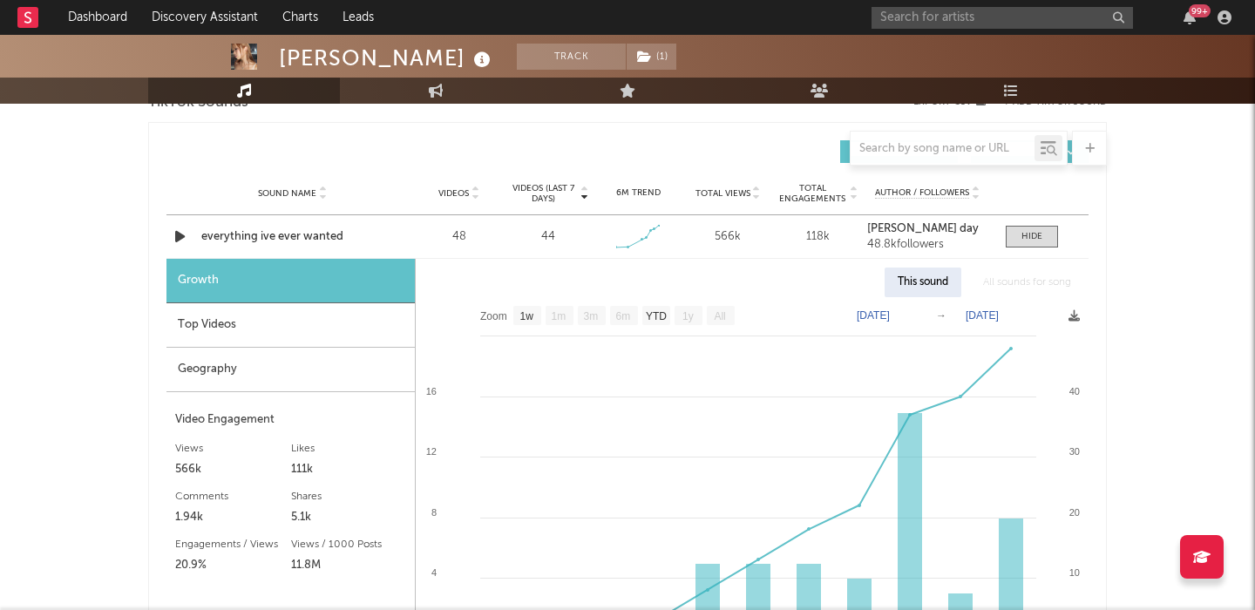
click at [321, 317] on div "Top Videos" at bounding box center [290, 325] width 248 height 44
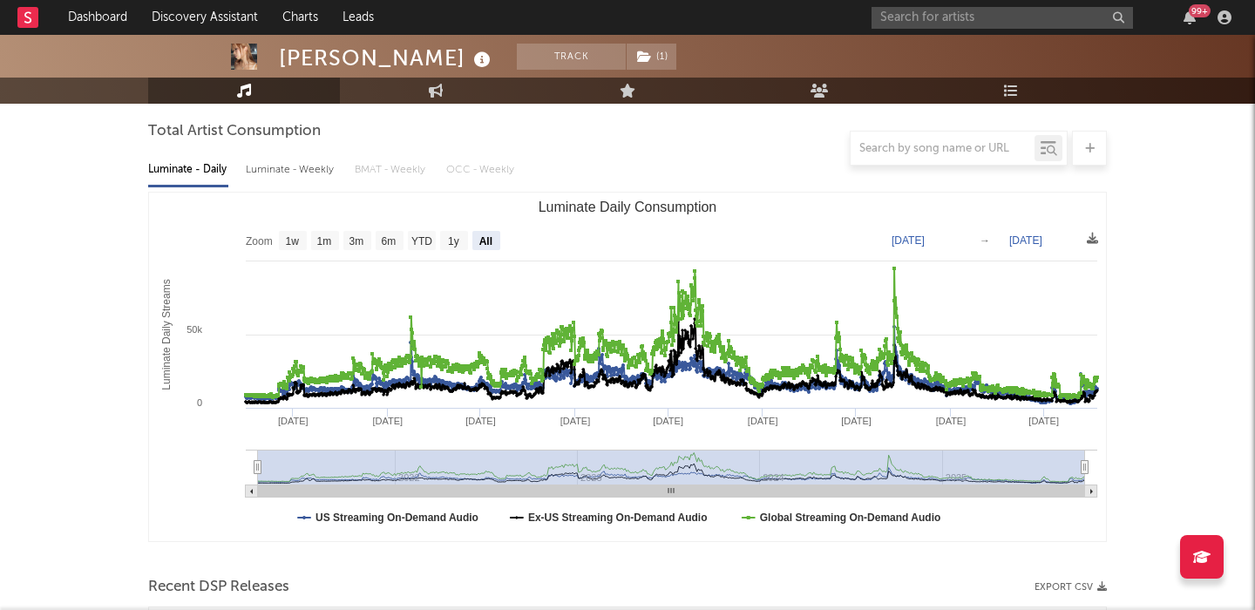
scroll to position [0, 0]
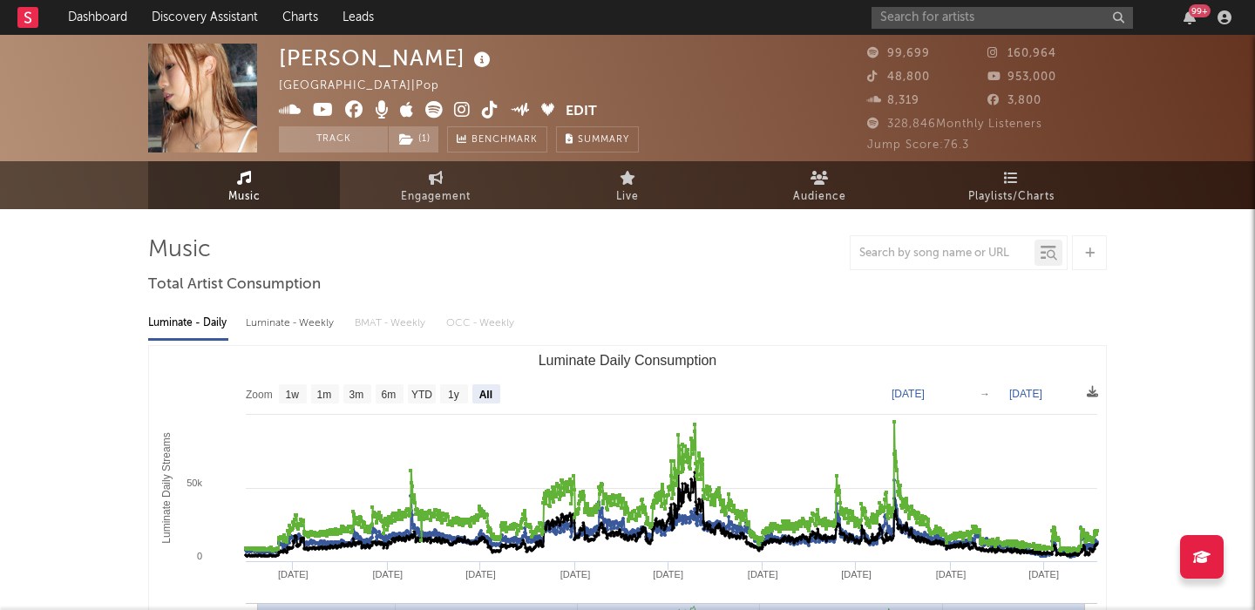
click at [465, 112] on icon at bounding box center [462, 109] width 17 height 17
click at [923, 10] on input "text" at bounding box center [1001, 18] width 261 height 22
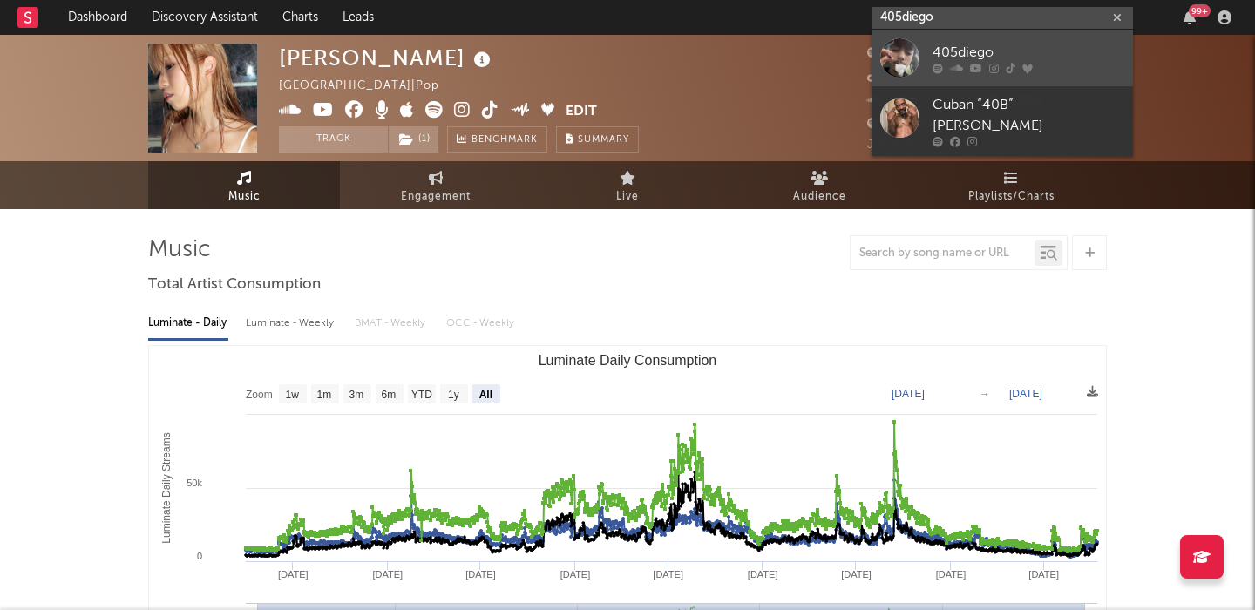
type input "405diego"
click at [1072, 55] on div "405diego" at bounding box center [1028, 52] width 192 height 21
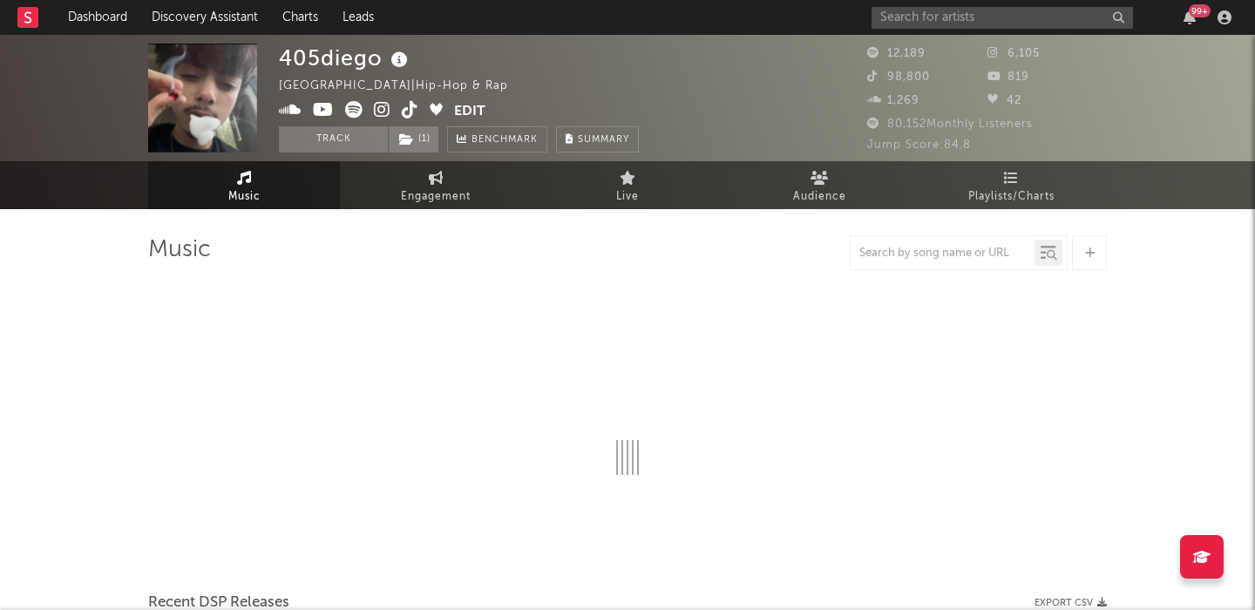
select select "1w"
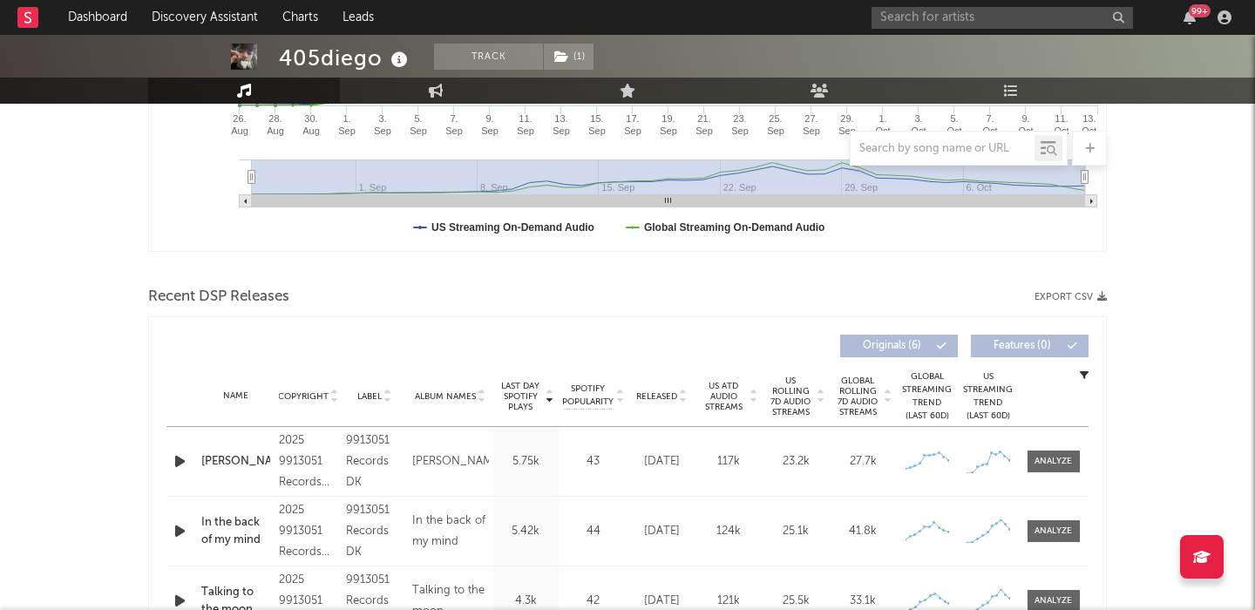
scroll to position [446, 0]
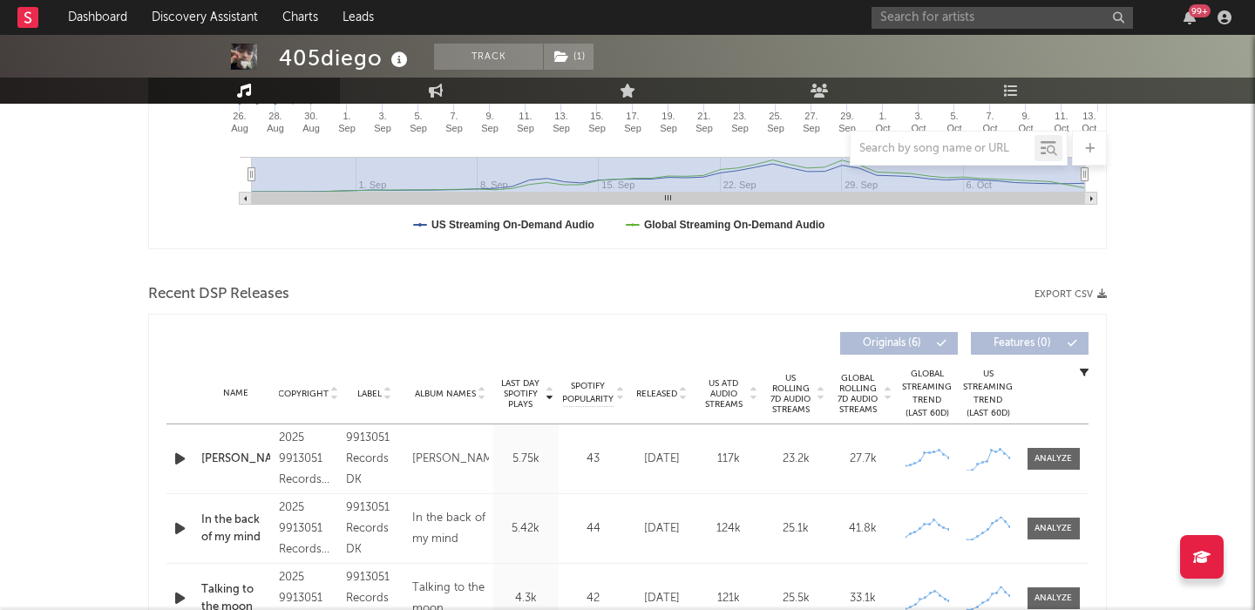
click at [658, 390] on span "Released" at bounding box center [656, 394] width 41 height 10
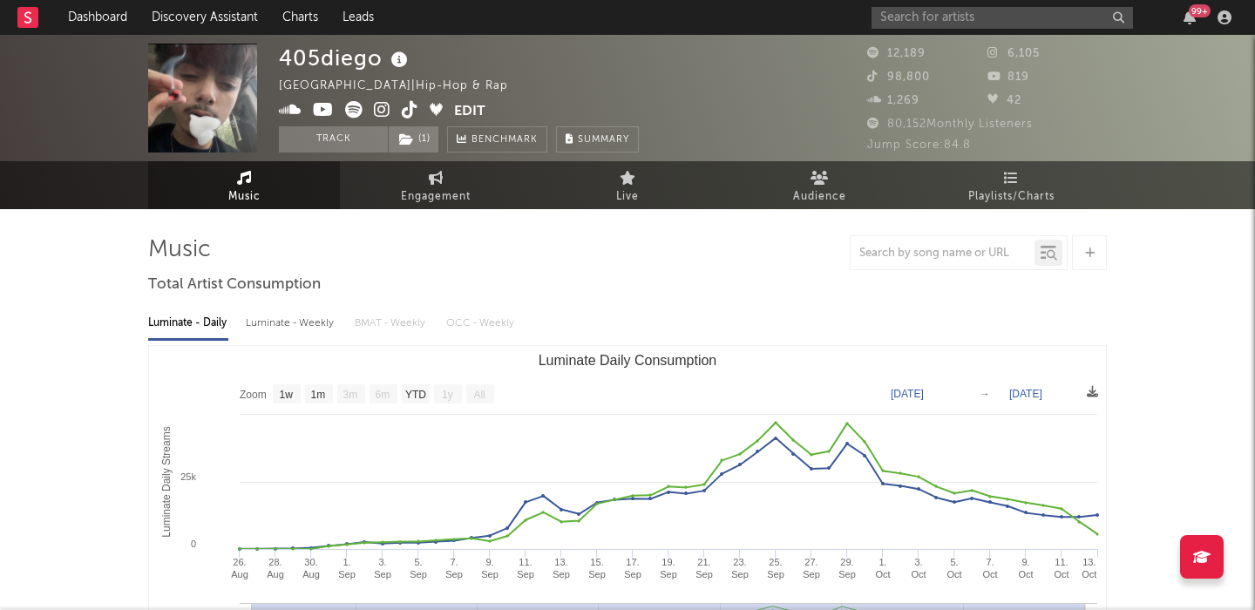
click at [382, 106] on icon at bounding box center [382, 109] width 17 height 17
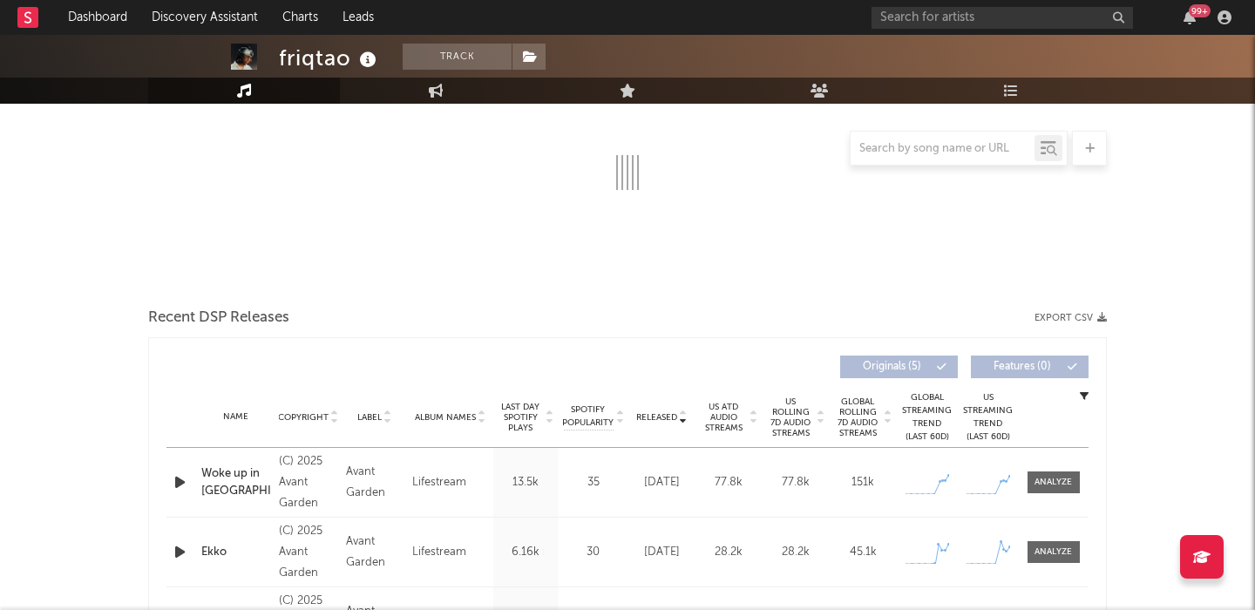
scroll to position [286, 0]
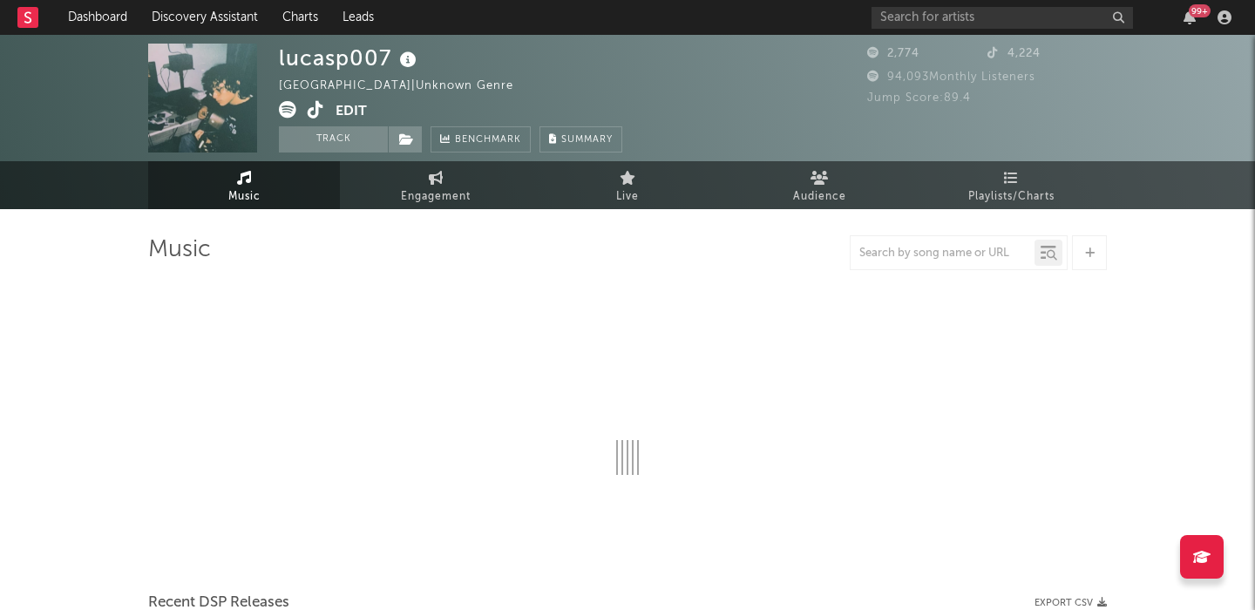
select select "1w"
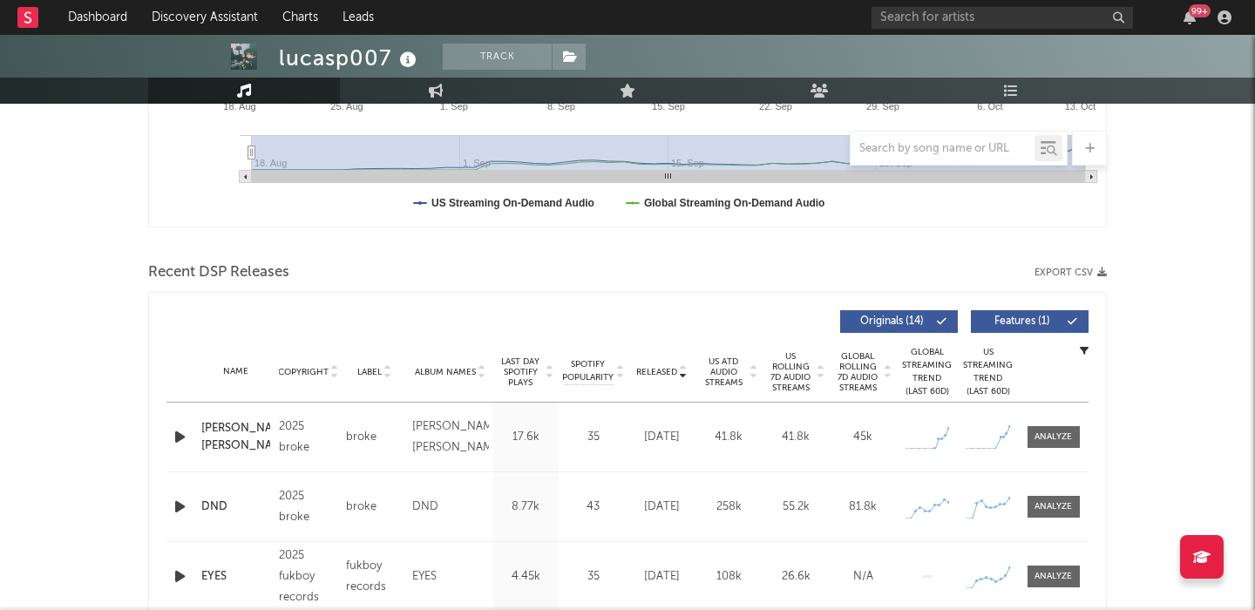
scroll to position [628, 0]
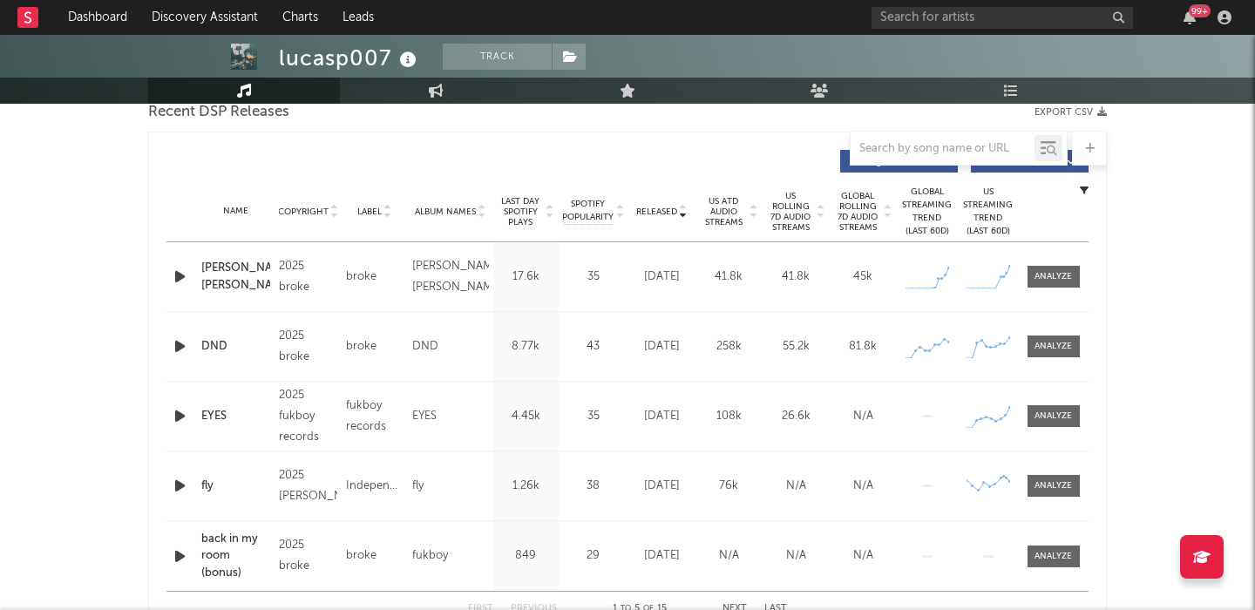
click at [179, 274] on icon "button" at bounding box center [180, 277] width 18 height 22
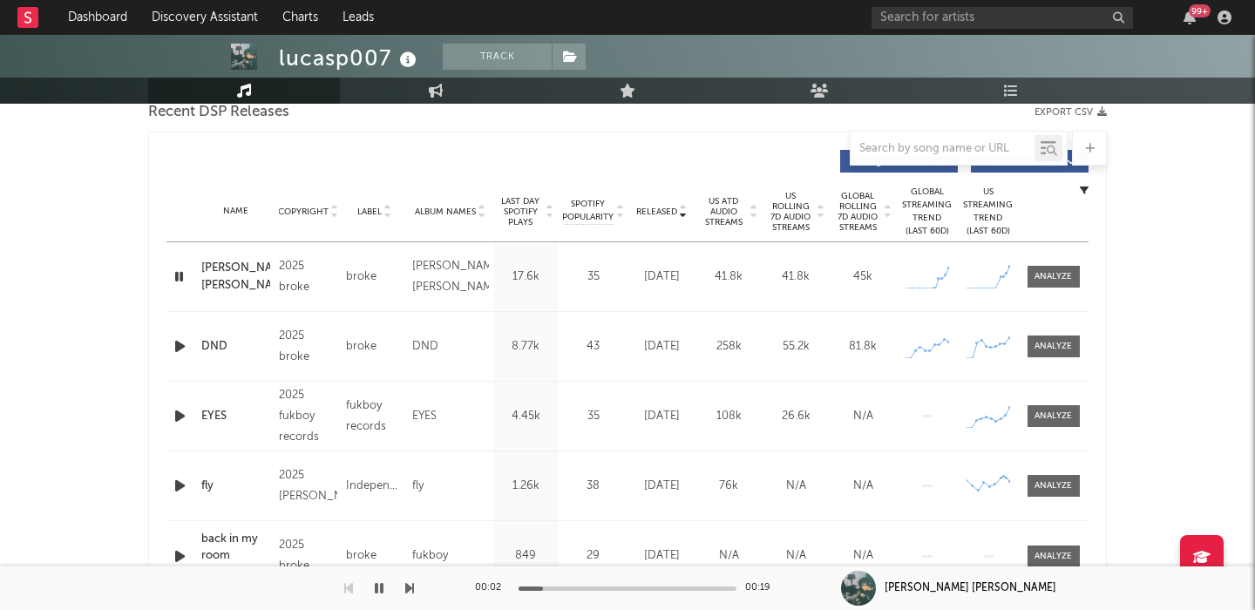
click at [803, 202] on span "US Rolling 7D Audio Streams" at bounding box center [791, 212] width 48 height 42
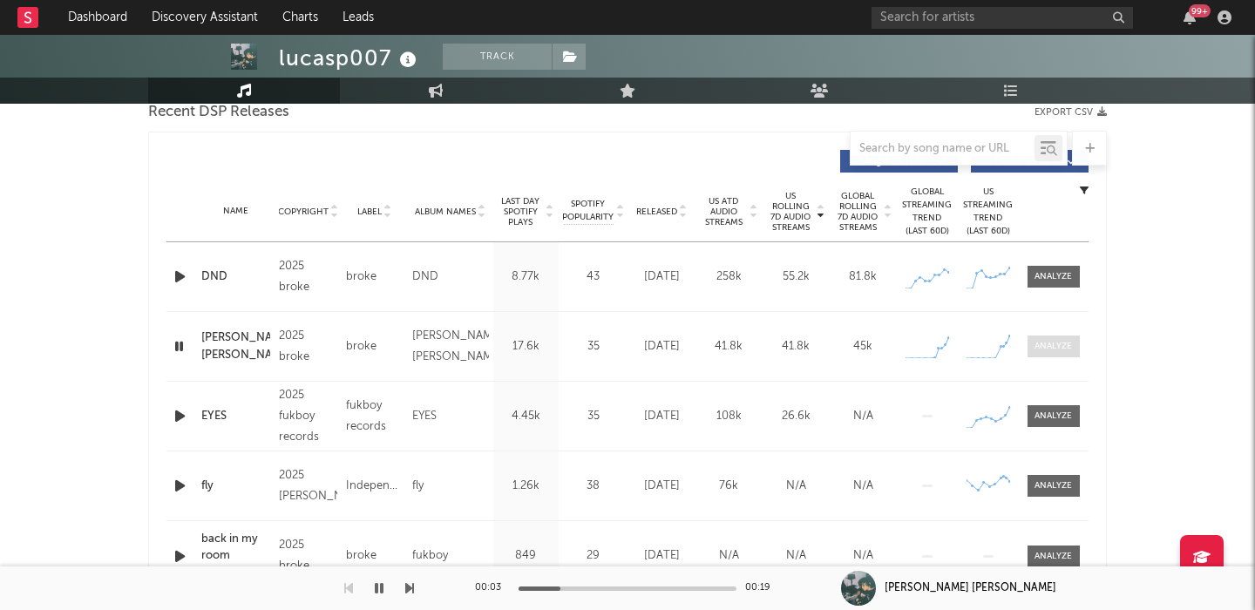
click at [1053, 345] on div at bounding box center [1052, 346] width 37 height 13
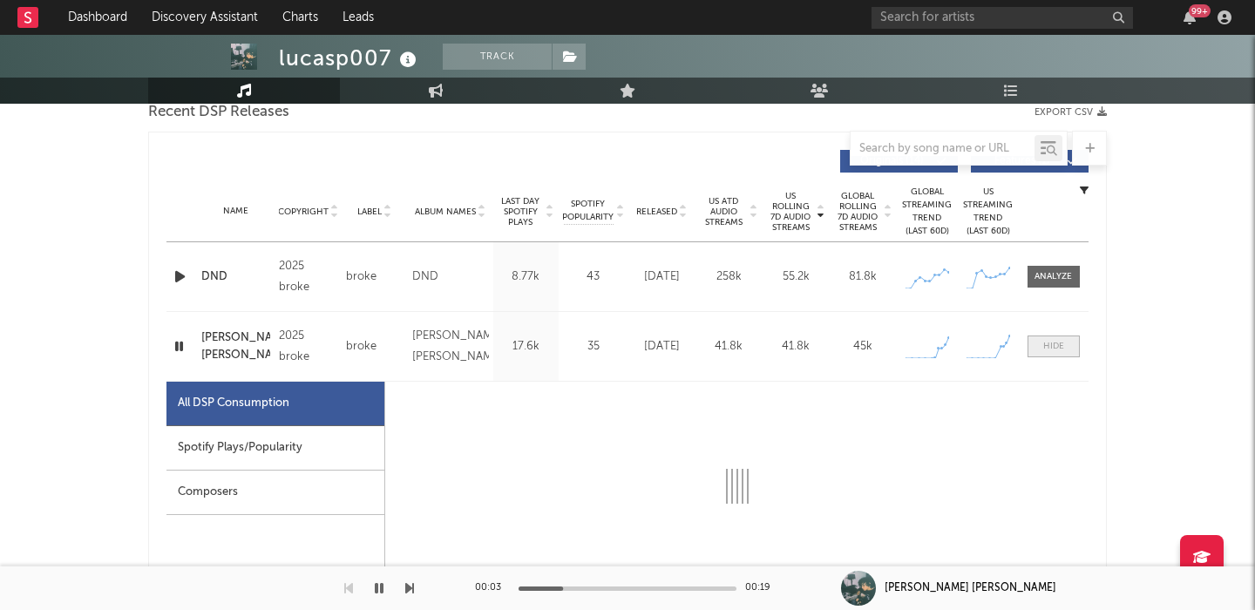
select select "1w"
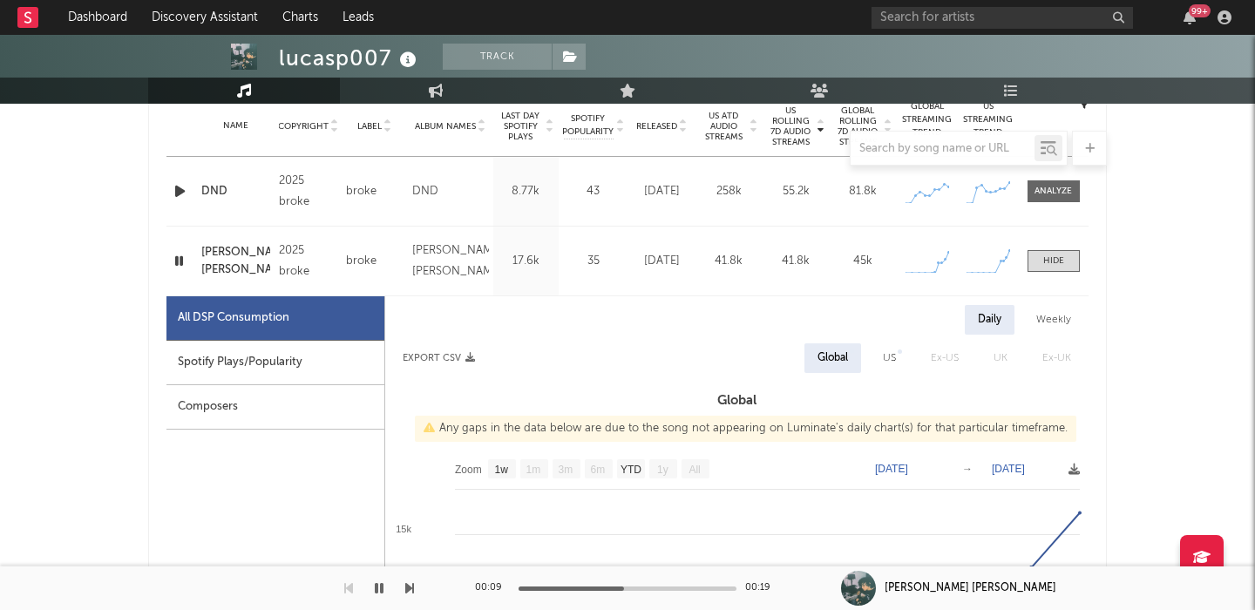
scroll to position [0, 0]
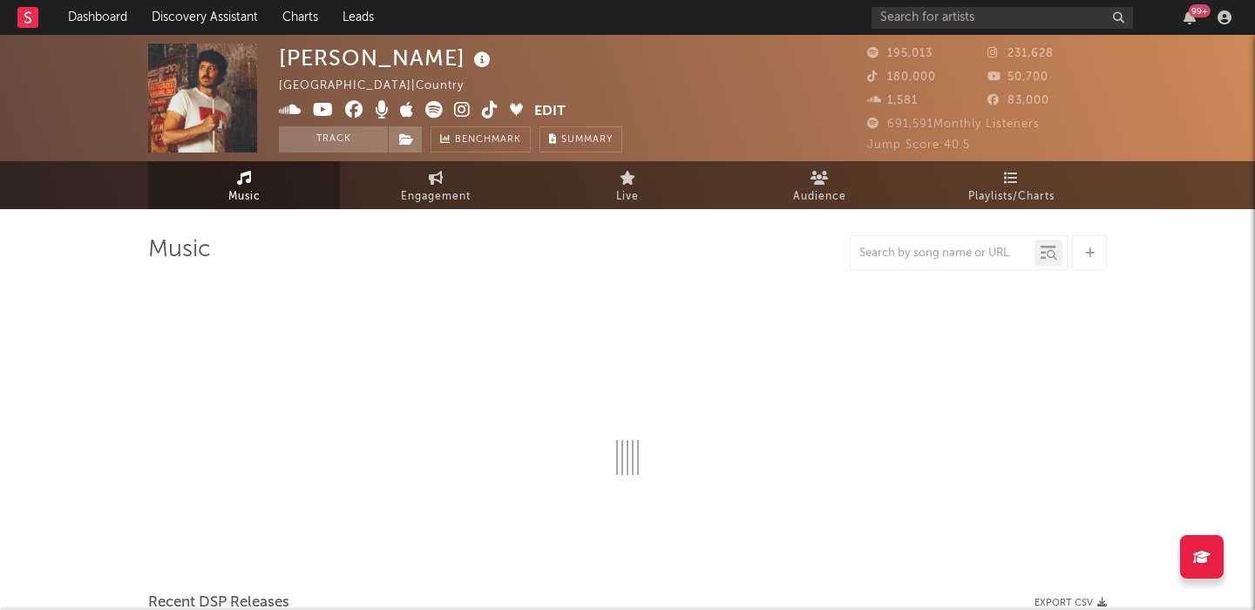
select select "6m"
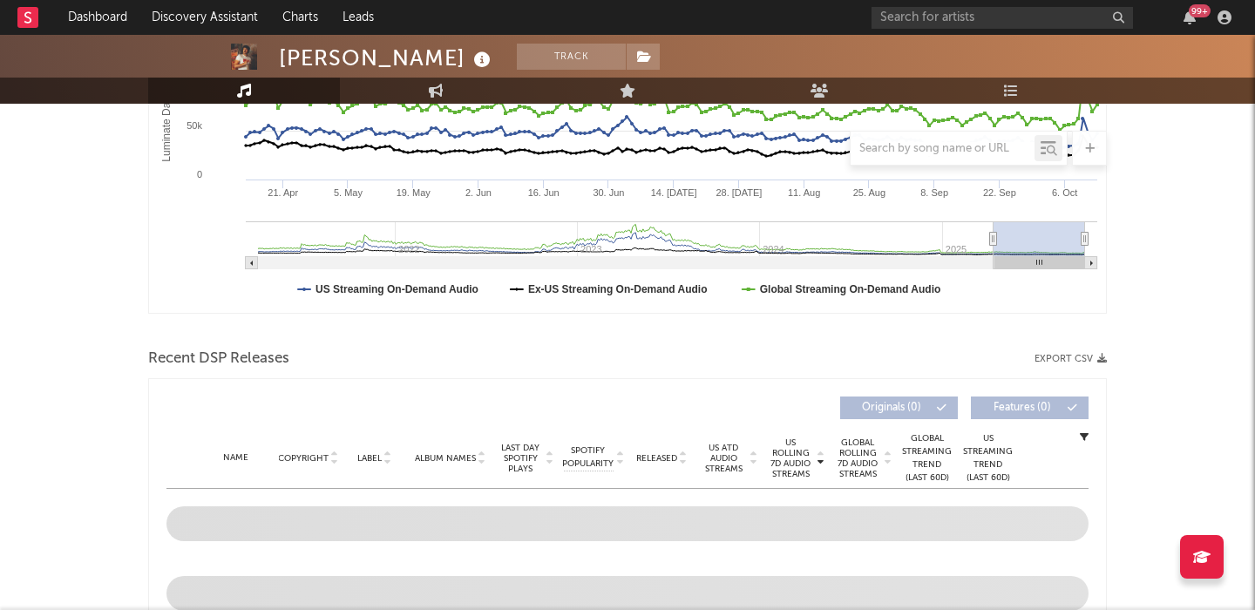
scroll to position [577, 0]
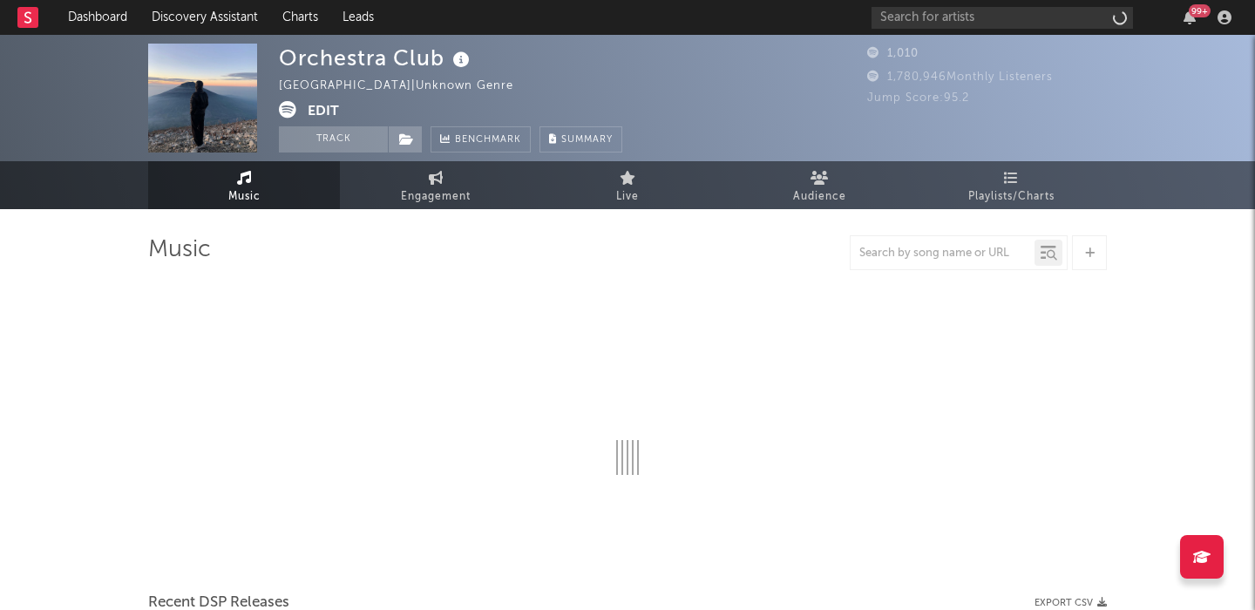
select select "1w"
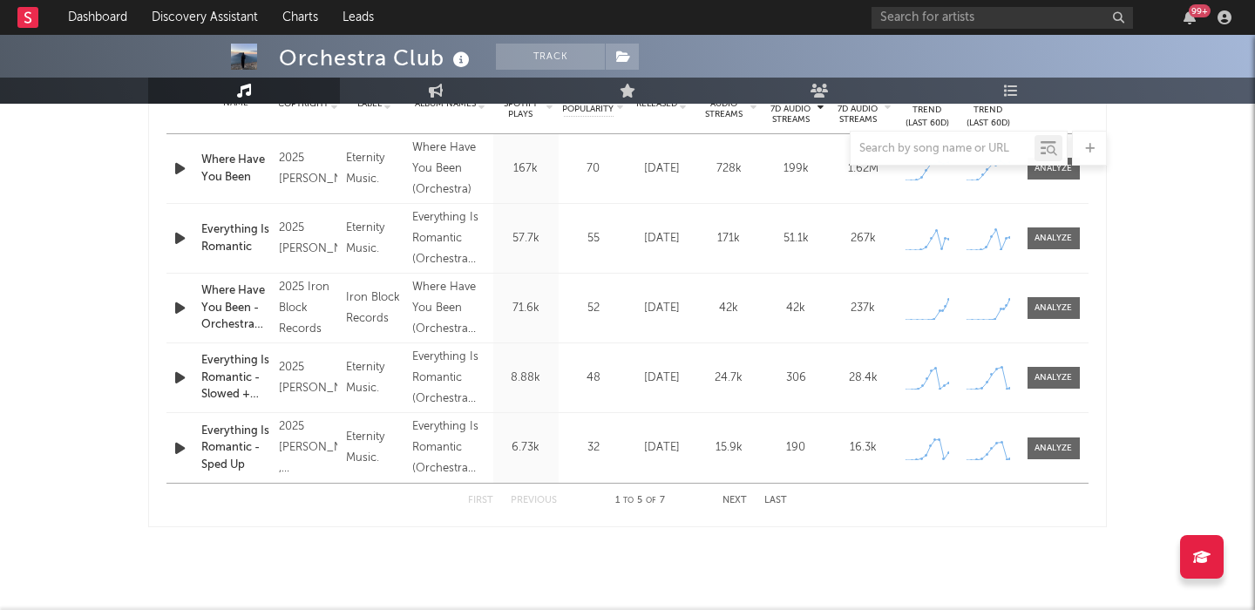
scroll to position [647, 0]
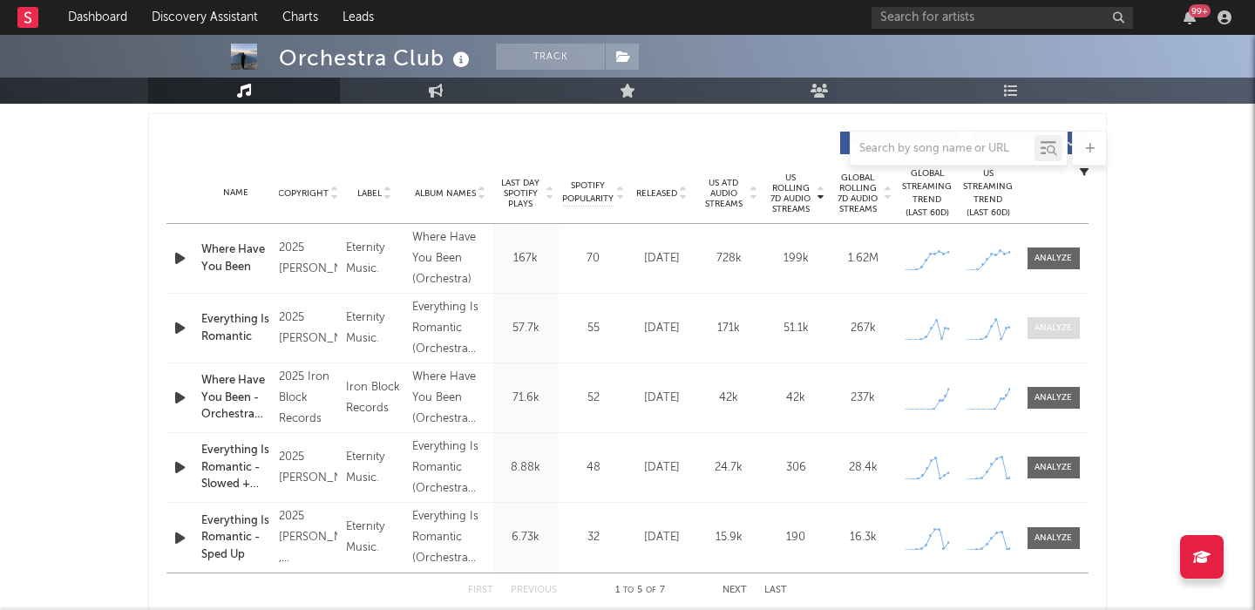
click at [1060, 328] on div at bounding box center [1052, 328] width 37 height 13
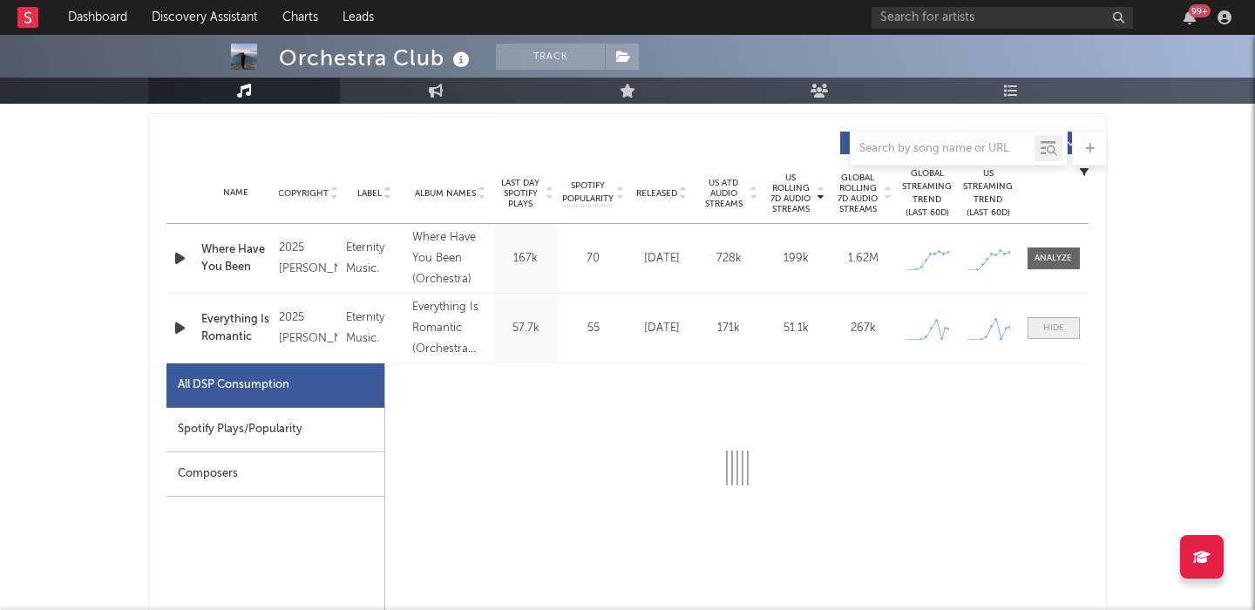
scroll to position [795, 0]
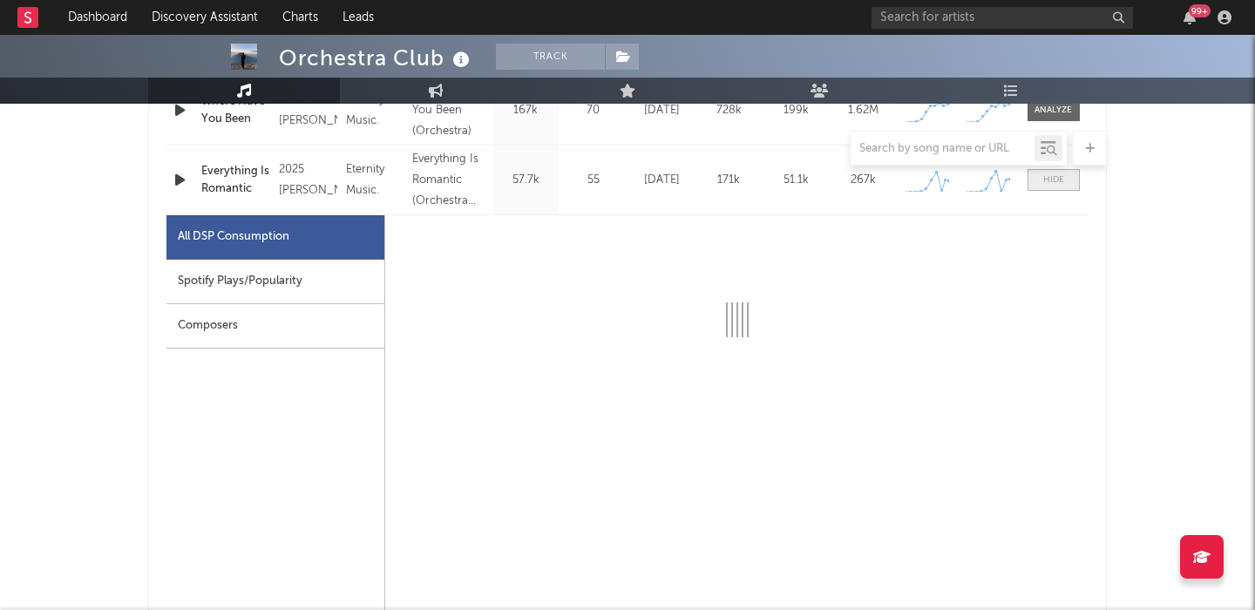
select select "1w"
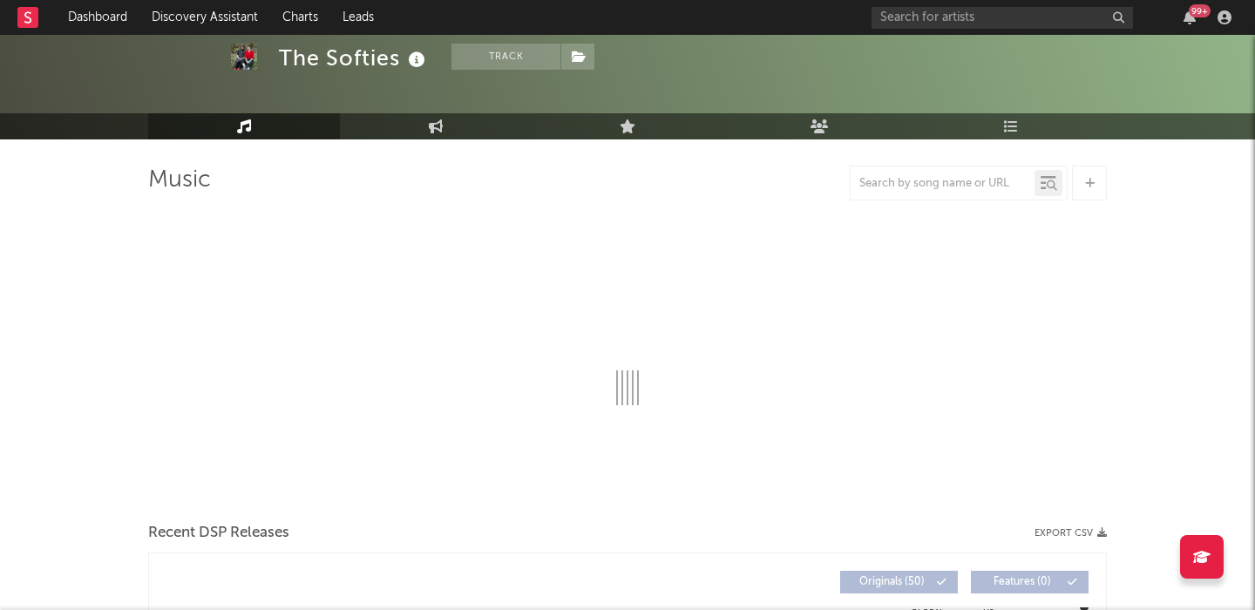
select select "6m"
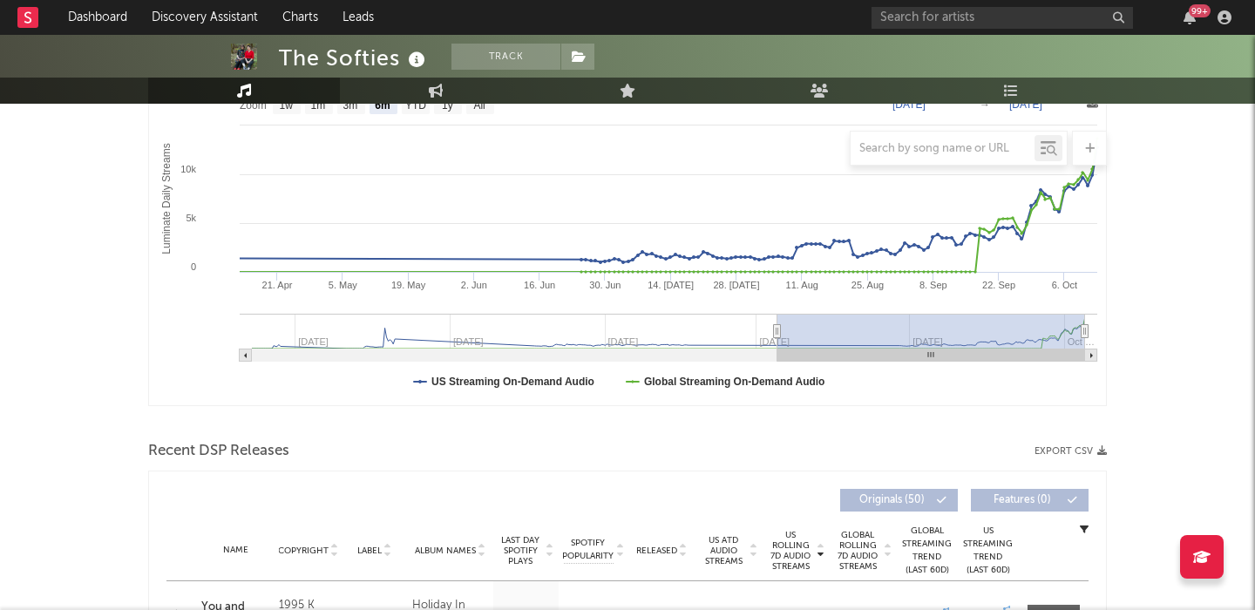
scroll to position [554, 0]
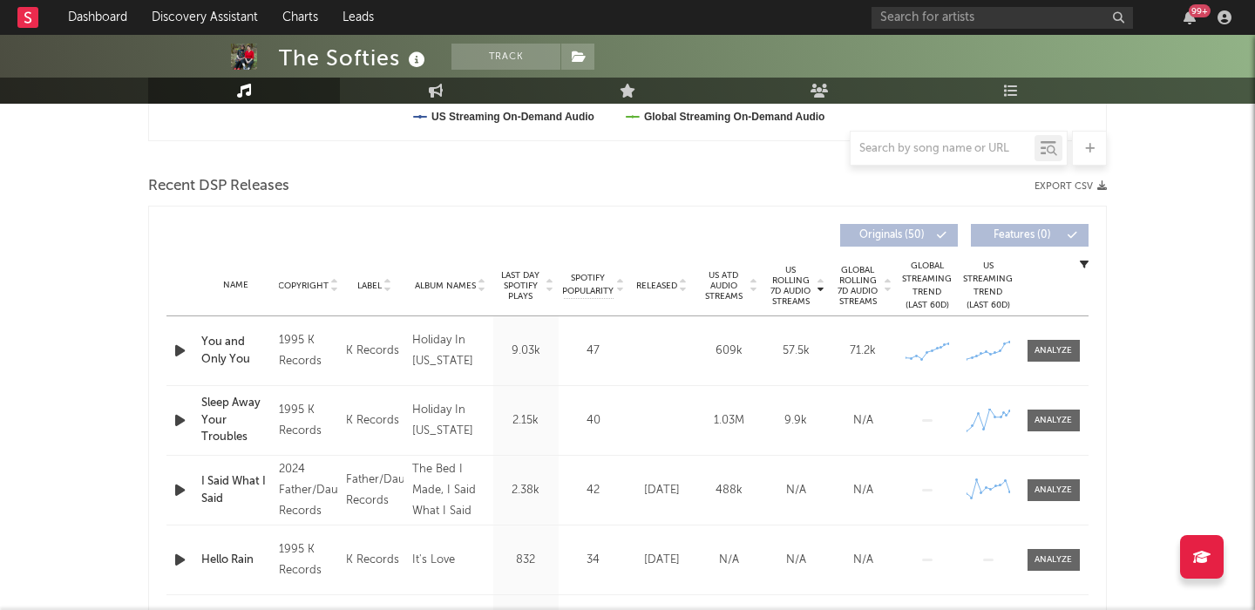
click at [183, 349] on icon "button" at bounding box center [180, 351] width 18 height 22
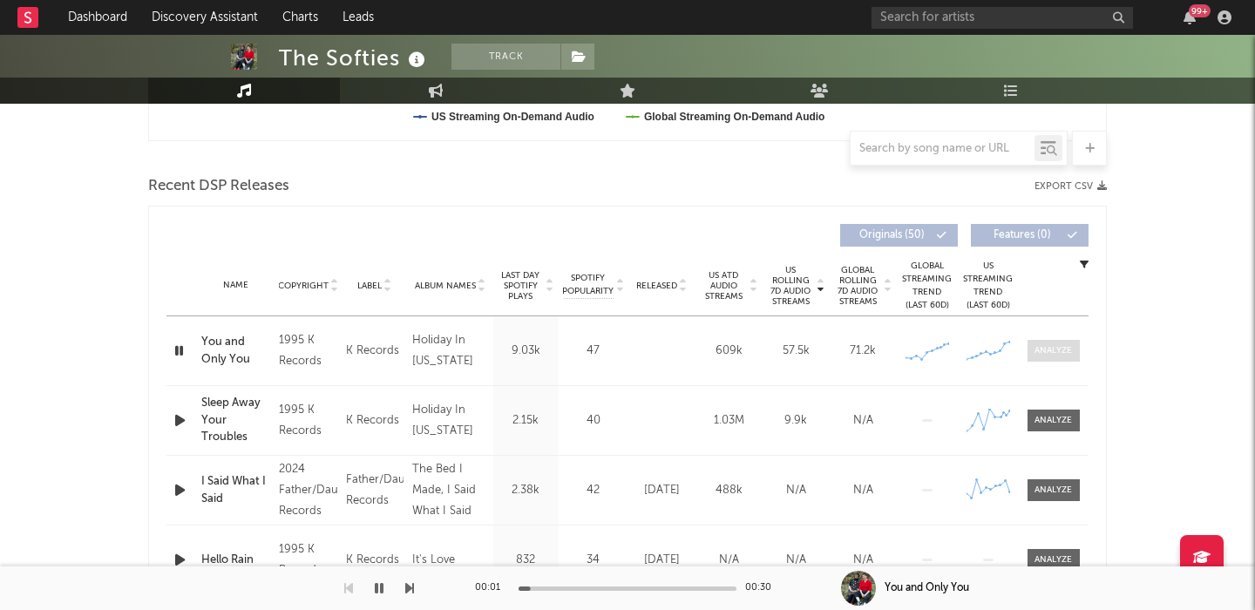
click at [1045, 352] on div at bounding box center [1052, 350] width 37 height 13
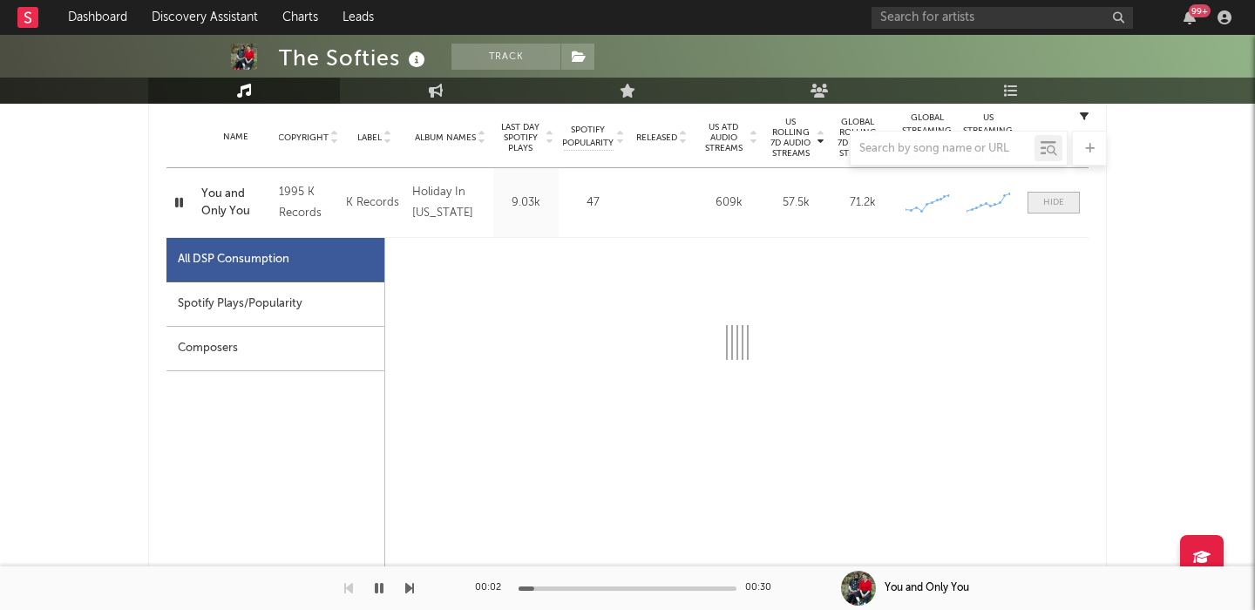
select select "1w"
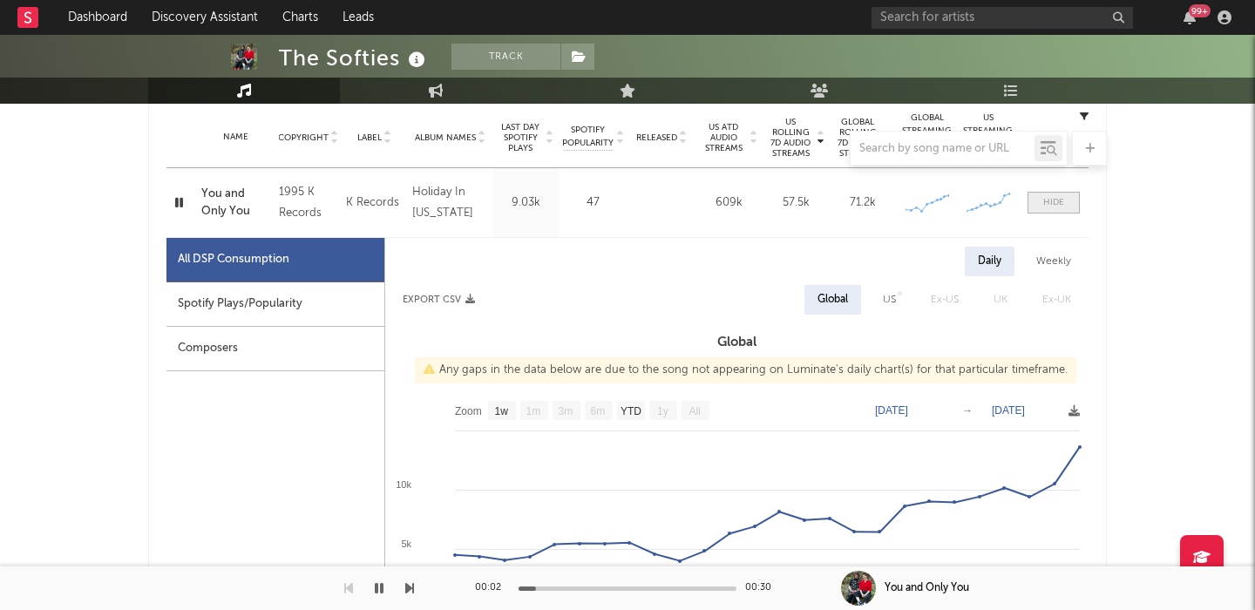
scroll to position [758, 0]
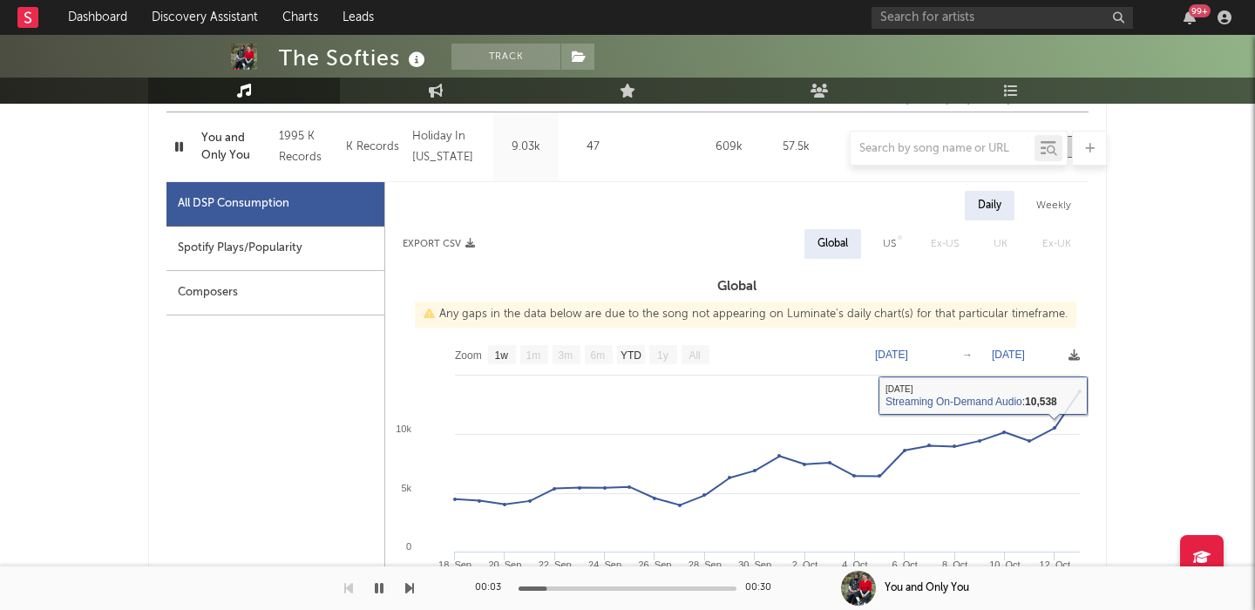
click at [889, 236] on div "US" at bounding box center [889, 244] width 13 height 21
select select "1w"
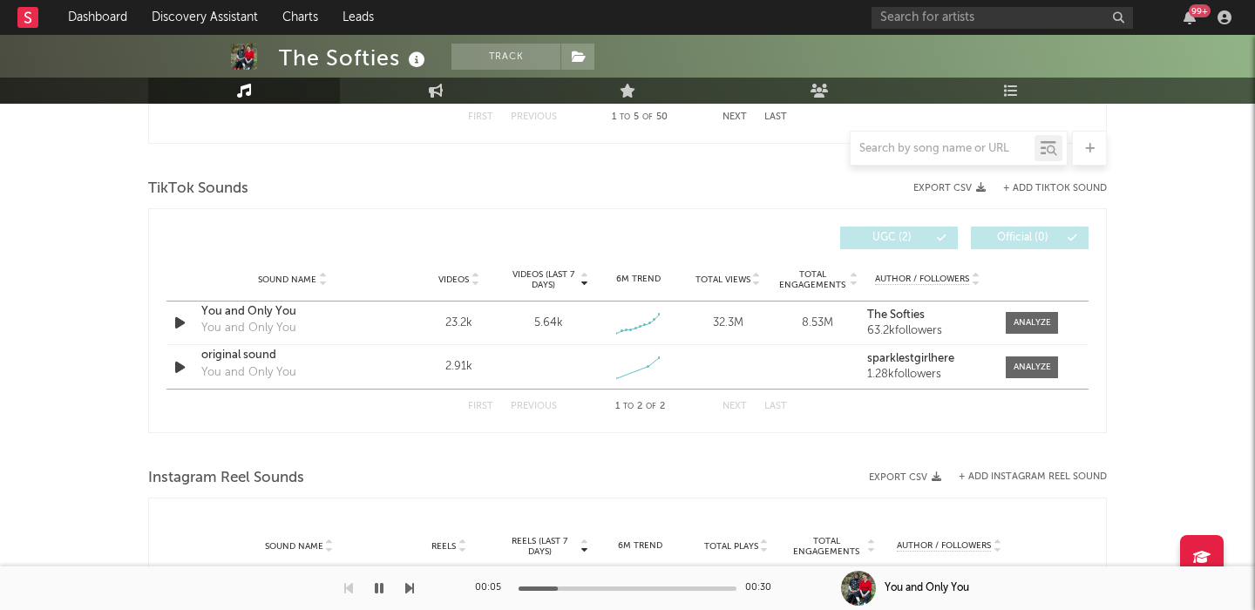
scroll to position [1962, 0]
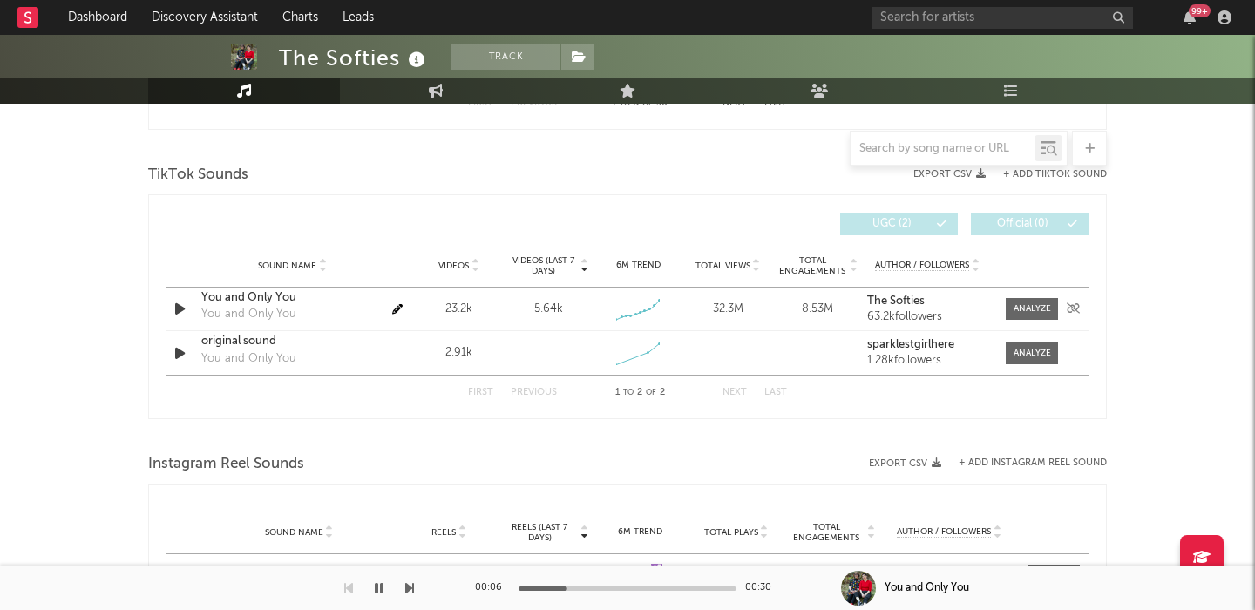
click at [1028, 302] on div at bounding box center [1031, 308] width 37 height 13
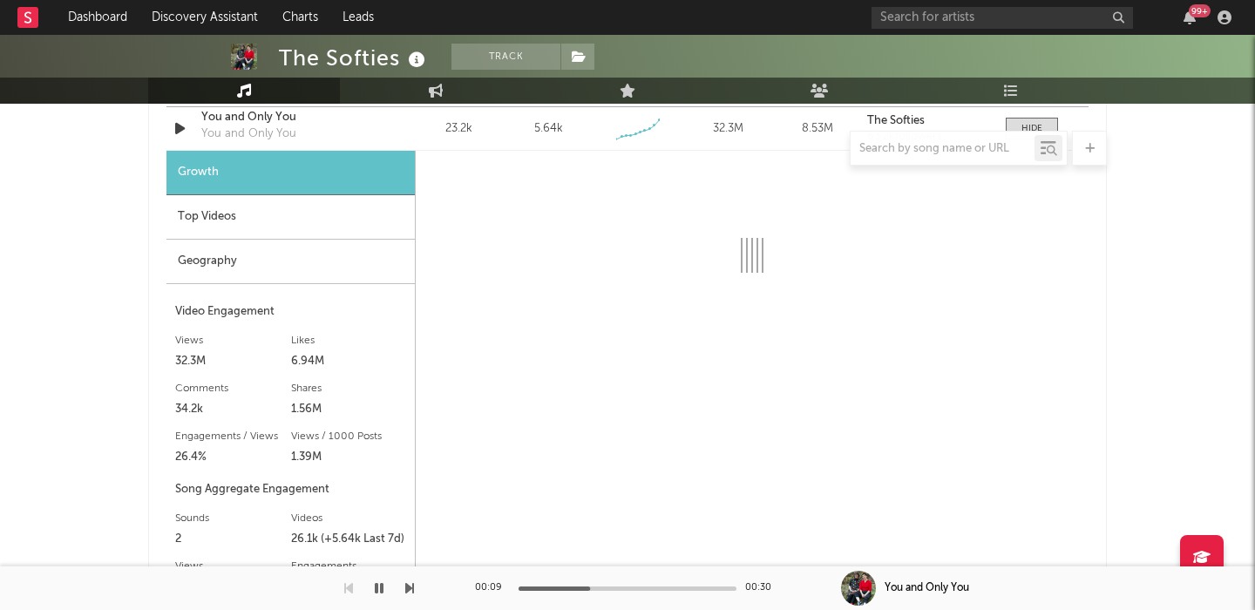
scroll to position [2042, 0]
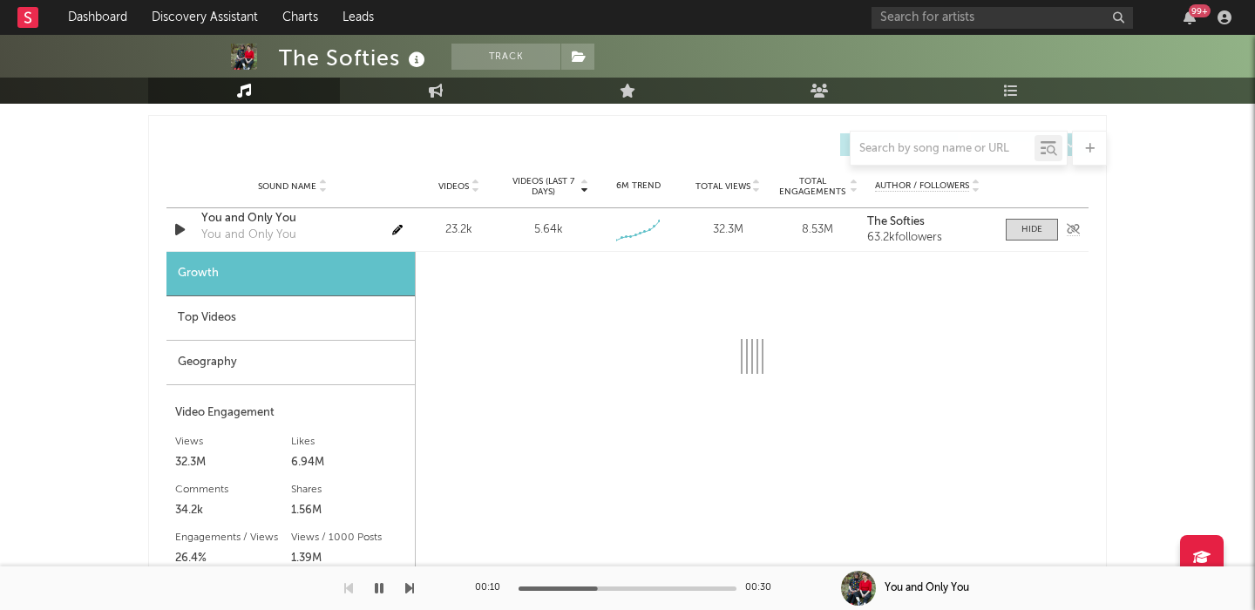
click at [258, 215] on div "You and Only You" at bounding box center [292, 218] width 182 height 17
select select "6m"
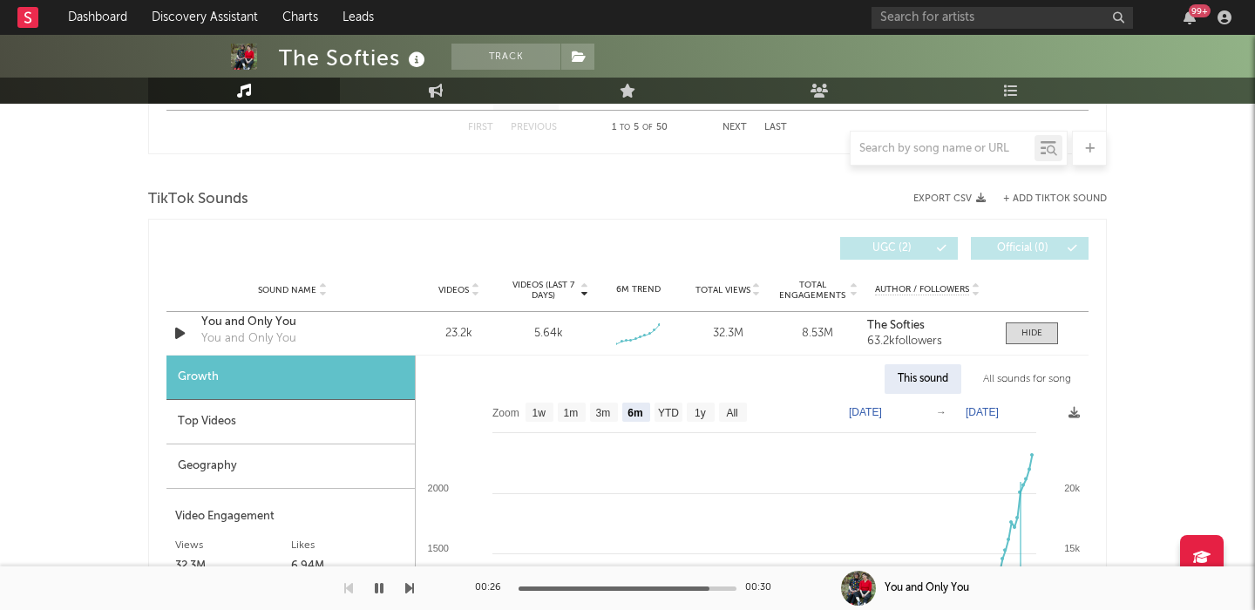
scroll to position [1970, 0]
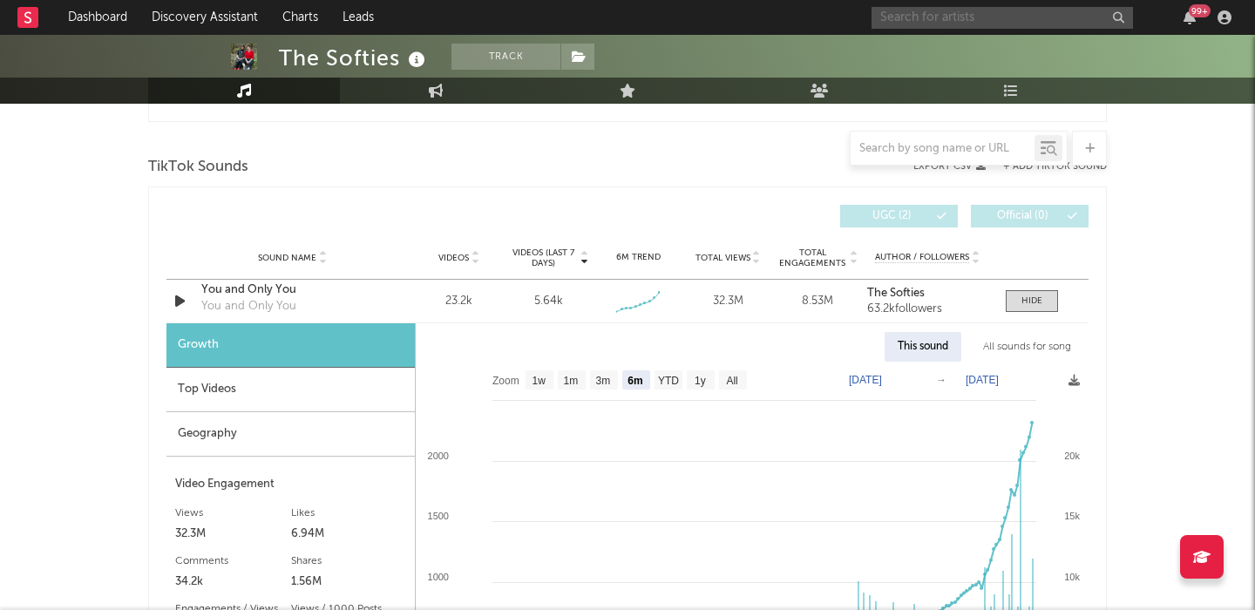
click at [957, 19] on input "text" at bounding box center [1001, 18] width 261 height 22
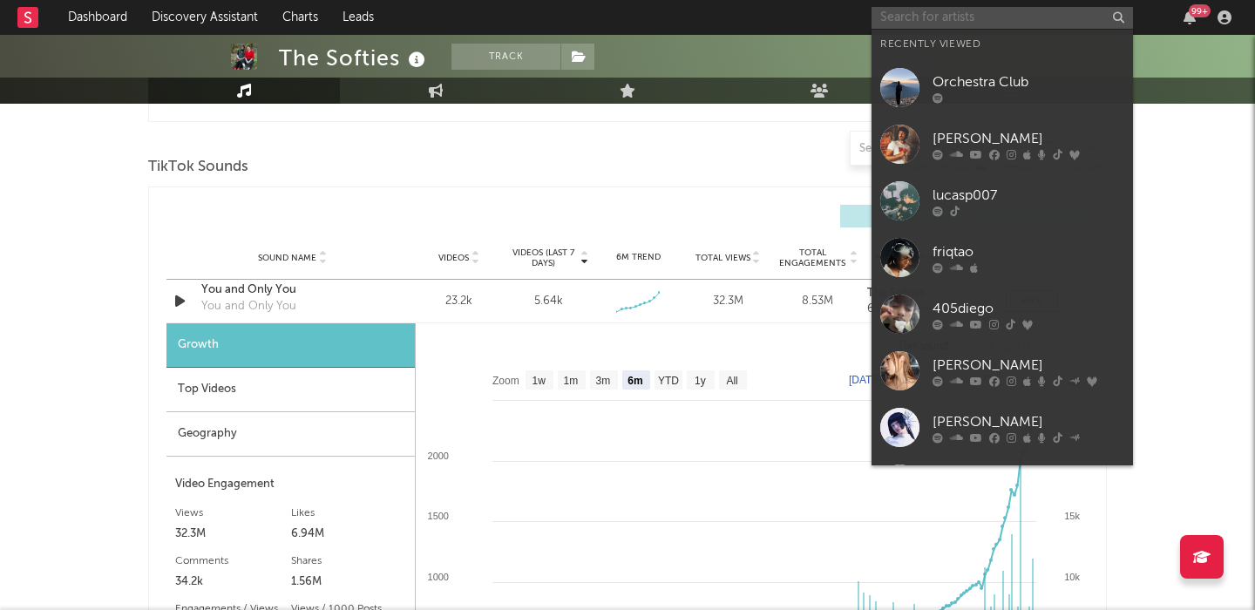
type input "e"
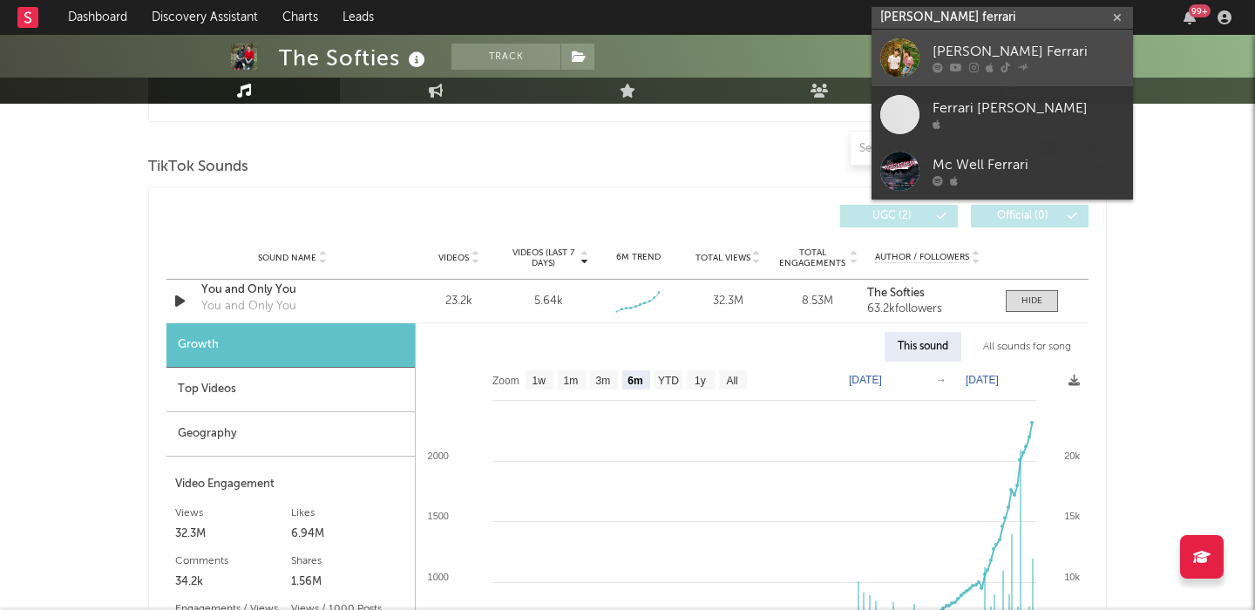
type input "wells ferrari"
click at [1004, 51] on div "[PERSON_NAME] Ferrari" at bounding box center [1028, 52] width 192 height 21
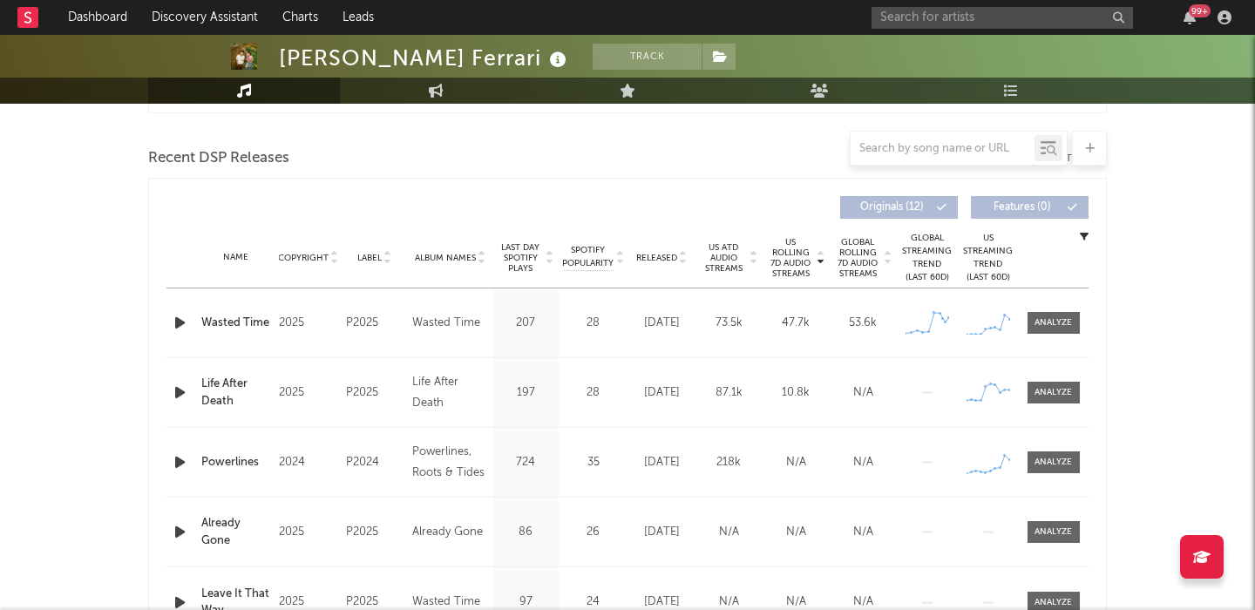
scroll to position [584, 0]
click at [671, 260] on span "Released" at bounding box center [656, 256] width 41 height 10
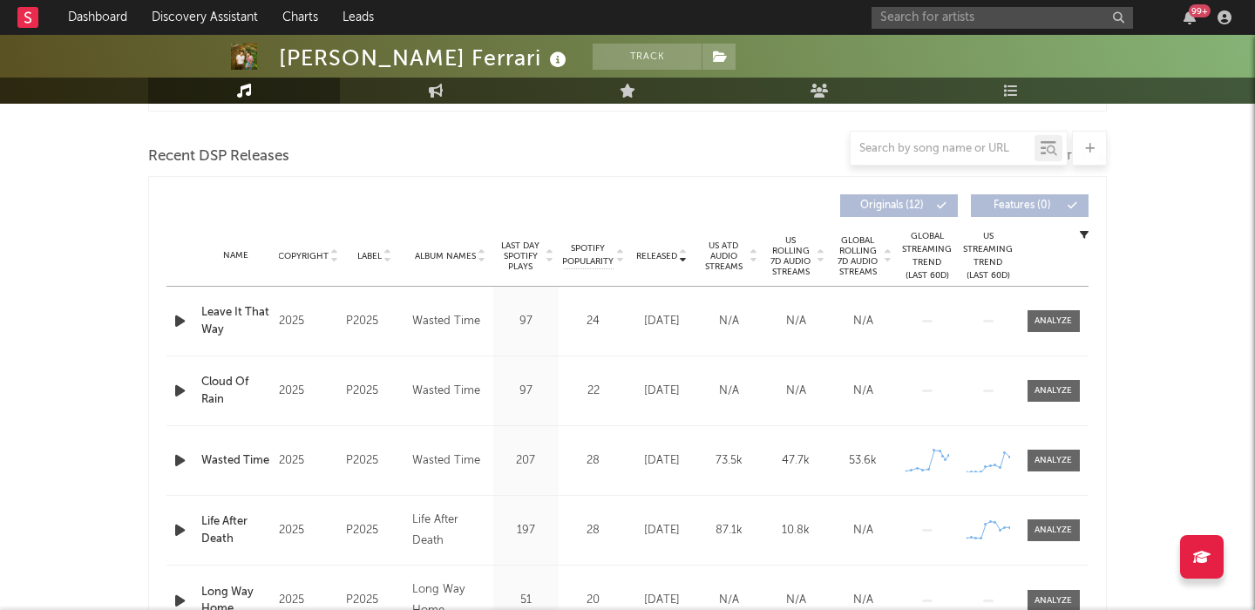
click at [671, 260] on span "Released" at bounding box center [656, 256] width 41 height 10
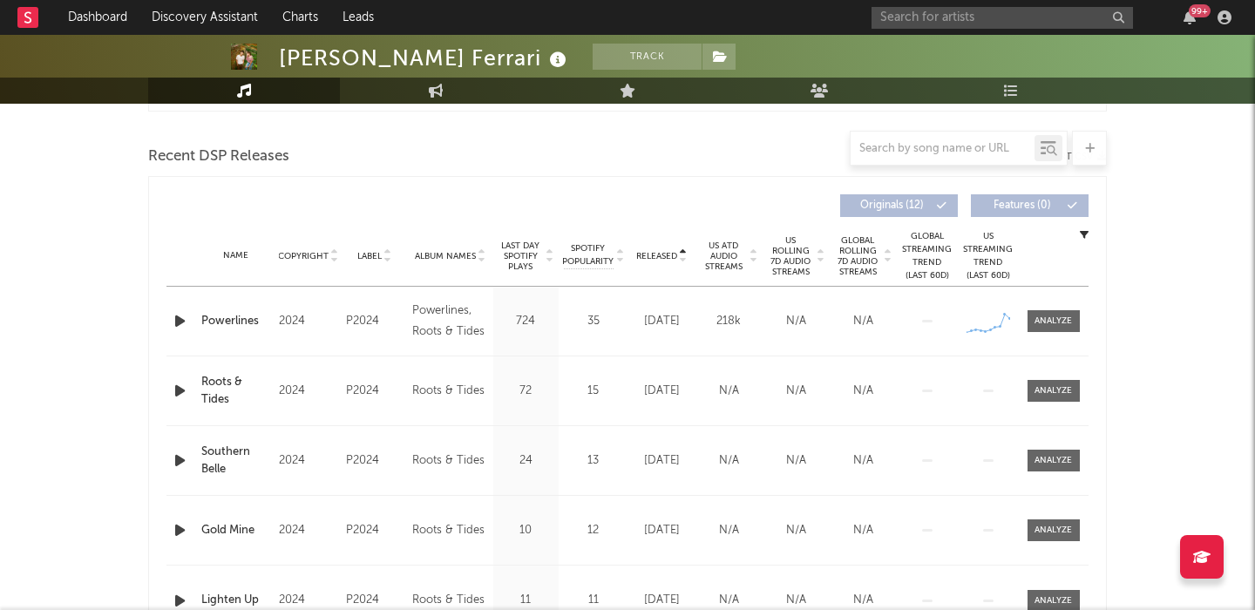
click at [671, 260] on span "Released" at bounding box center [656, 256] width 41 height 10
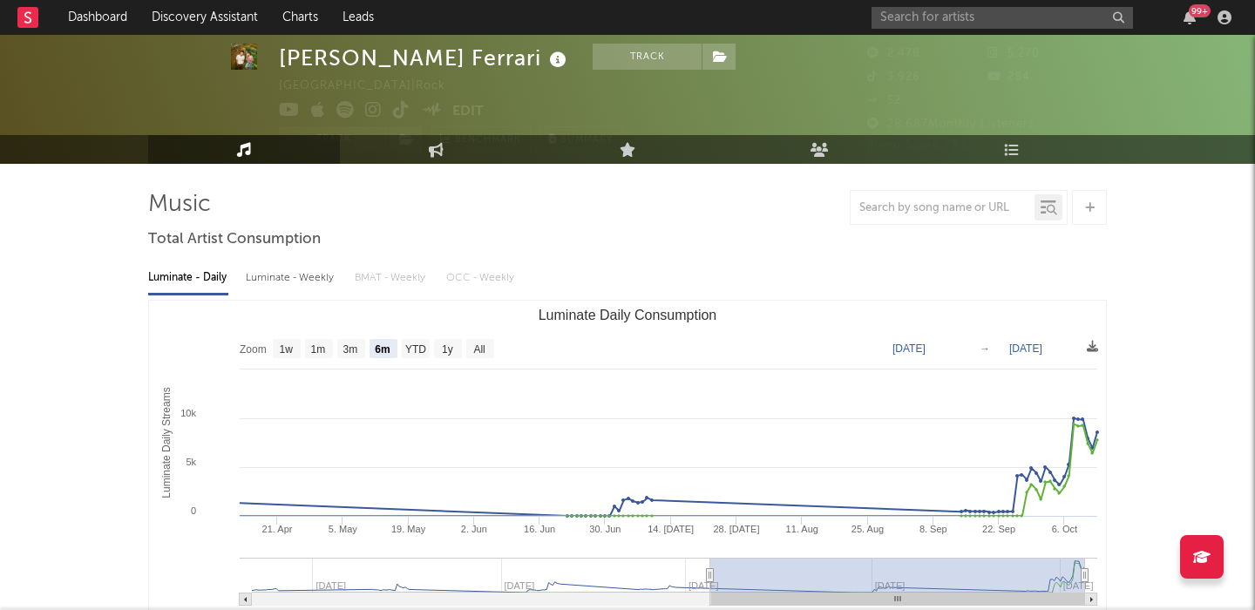
scroll to position [0, 0]
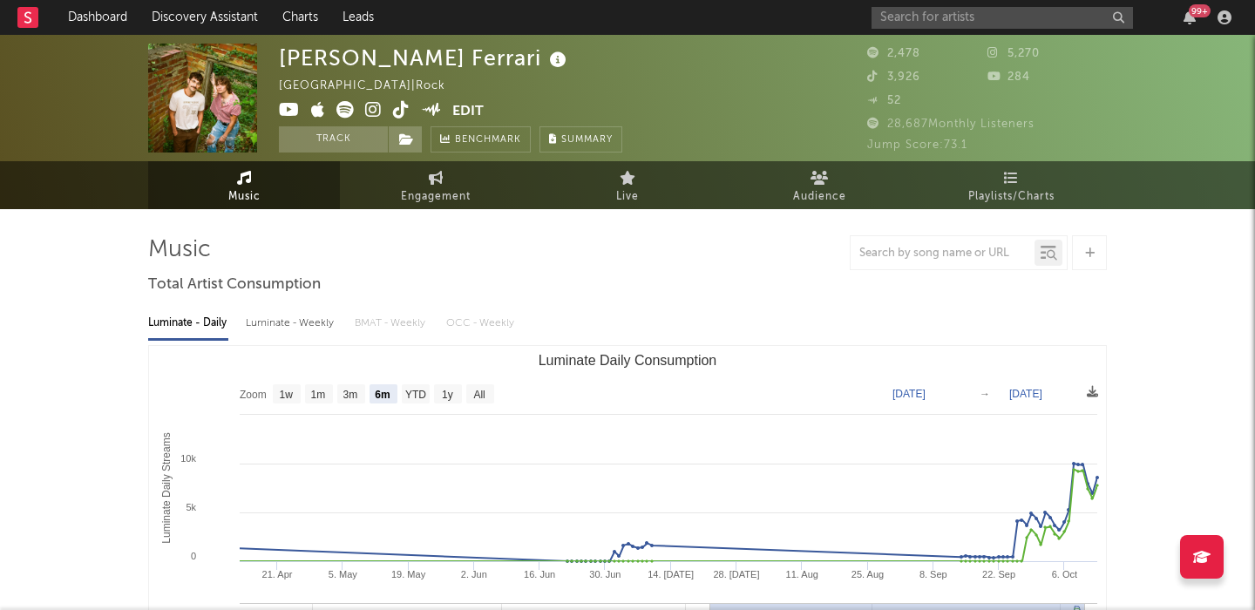
click at [475, 396] on text "All" at bounding box center [478, 395] width 11 height 12
select select "All"
type input "2024-09-01"
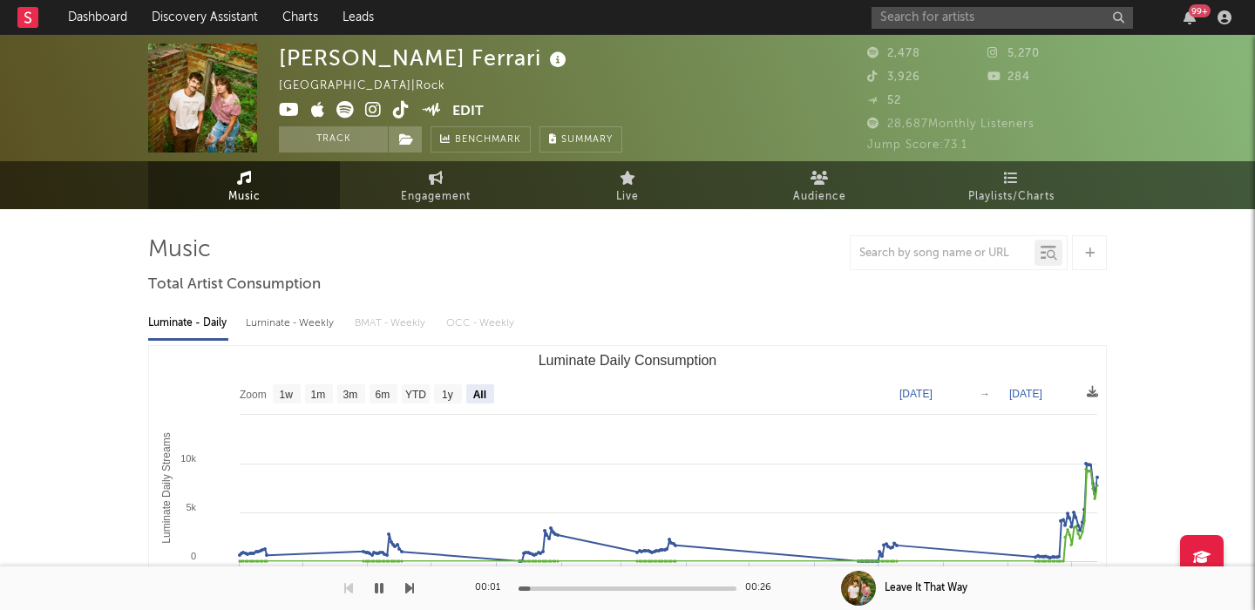
click at [370, 110] on icon at bounding box center [373, 109] width 17 height 17
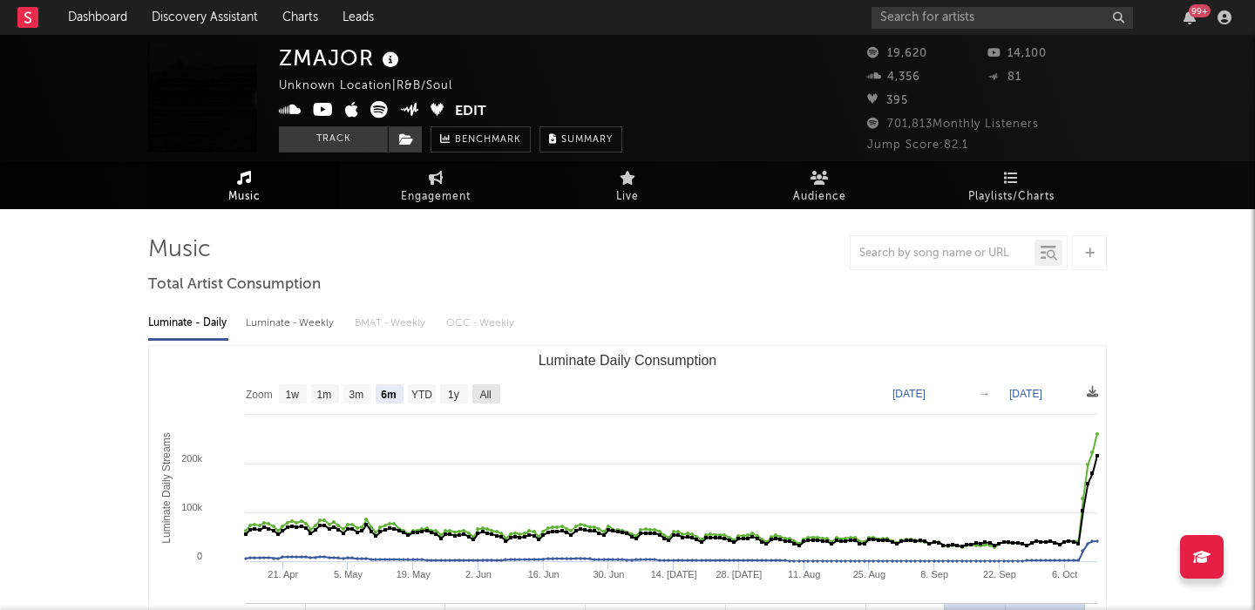
click at [487, 393] on text "All" at bounding box center [484, 395] width 11 height 12
select select "All"
type input "2022-10-30"
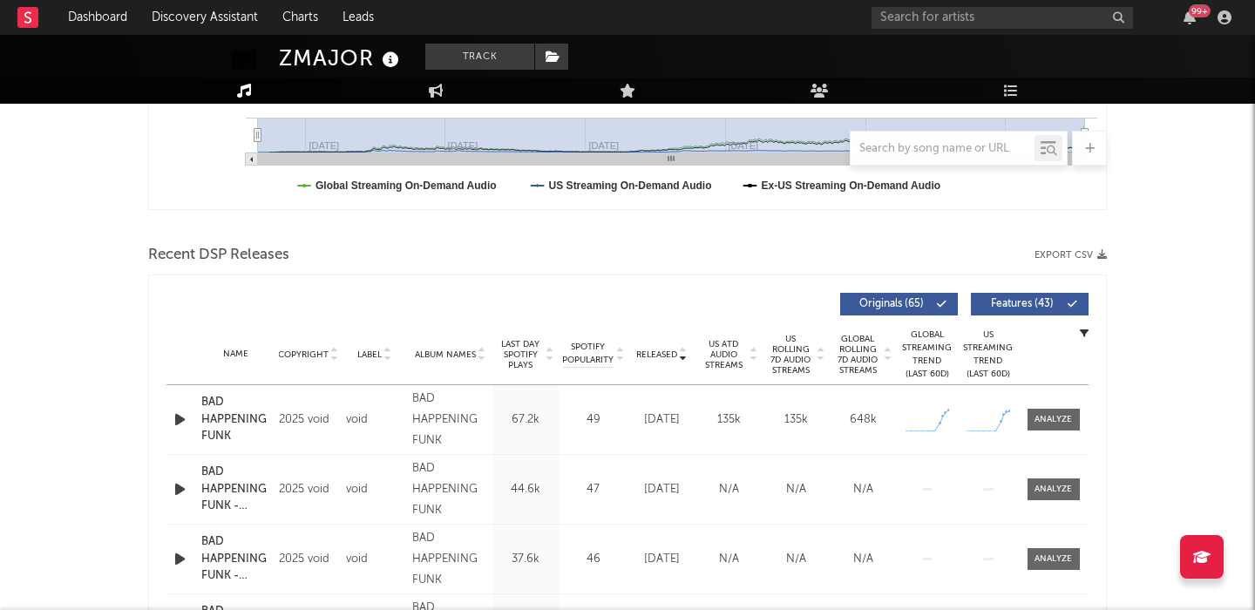
scroll to position [639, 0]
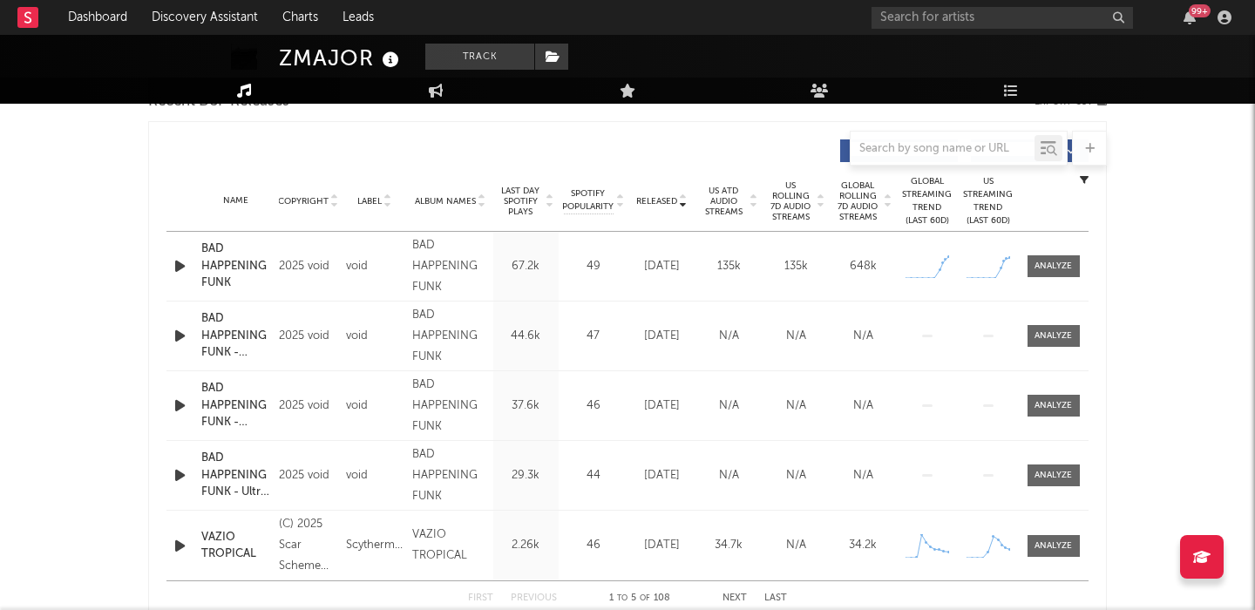
click at [179, 267] on icon "button" at bounding box center [180, 266] width 18 height 22
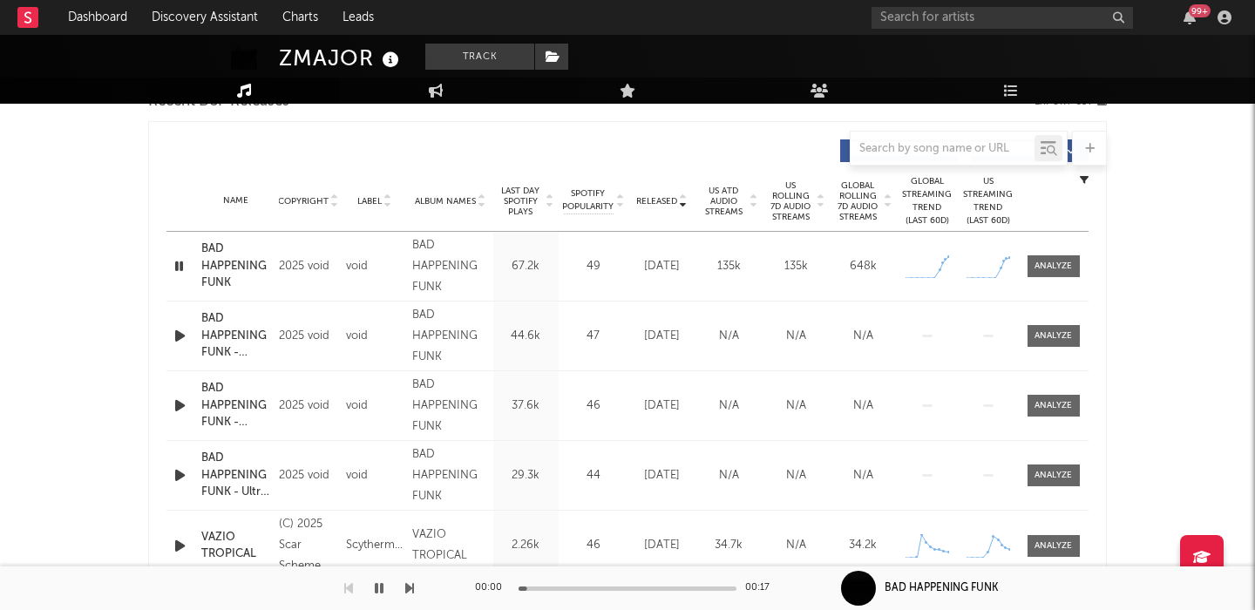
click at [803, 210] on span "US Rolling 7D Audio Streams" at bounding box center [791, 201] width 48 height 42
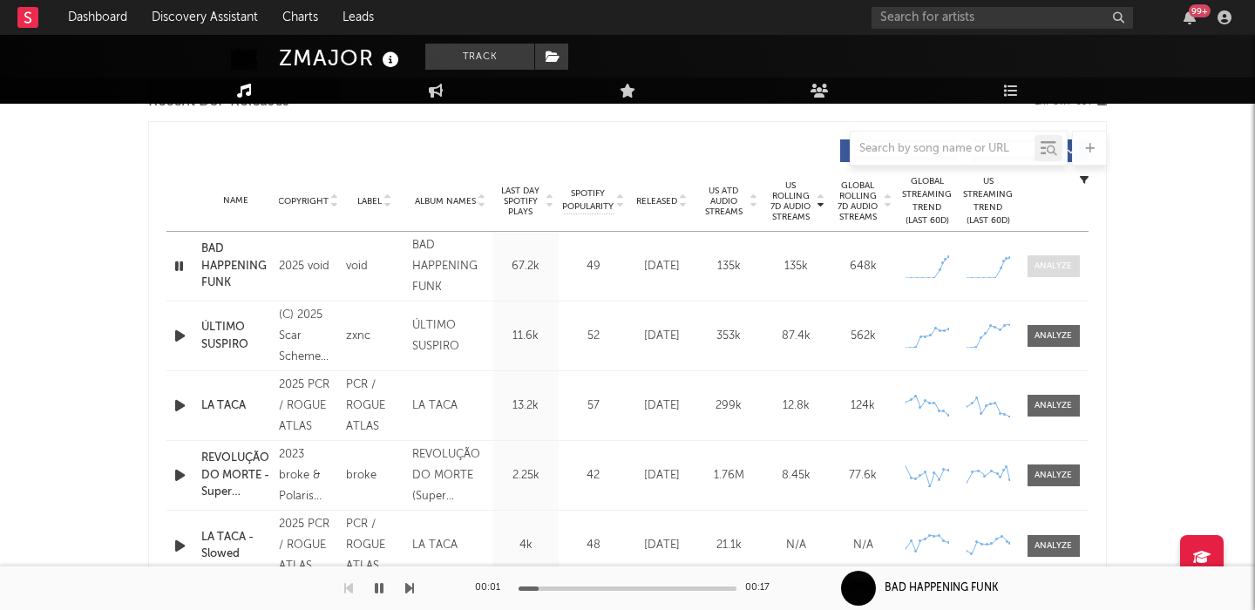
click at [1046, 266] on div at bounding box center [1052, 266] width 37 height 13
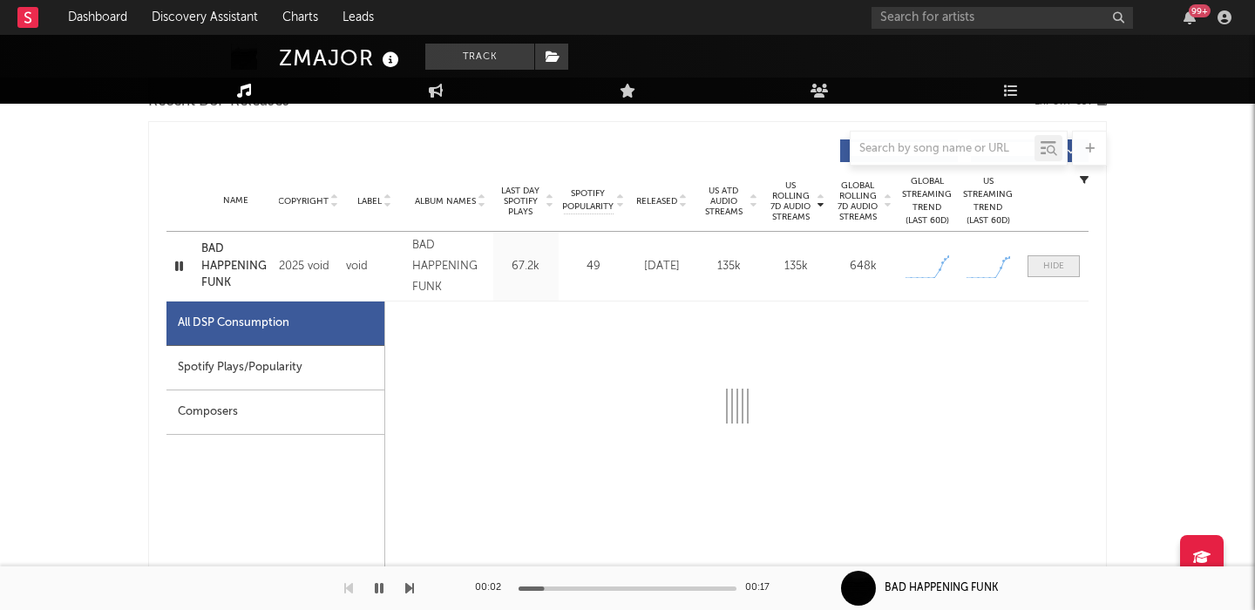
select select "1w"
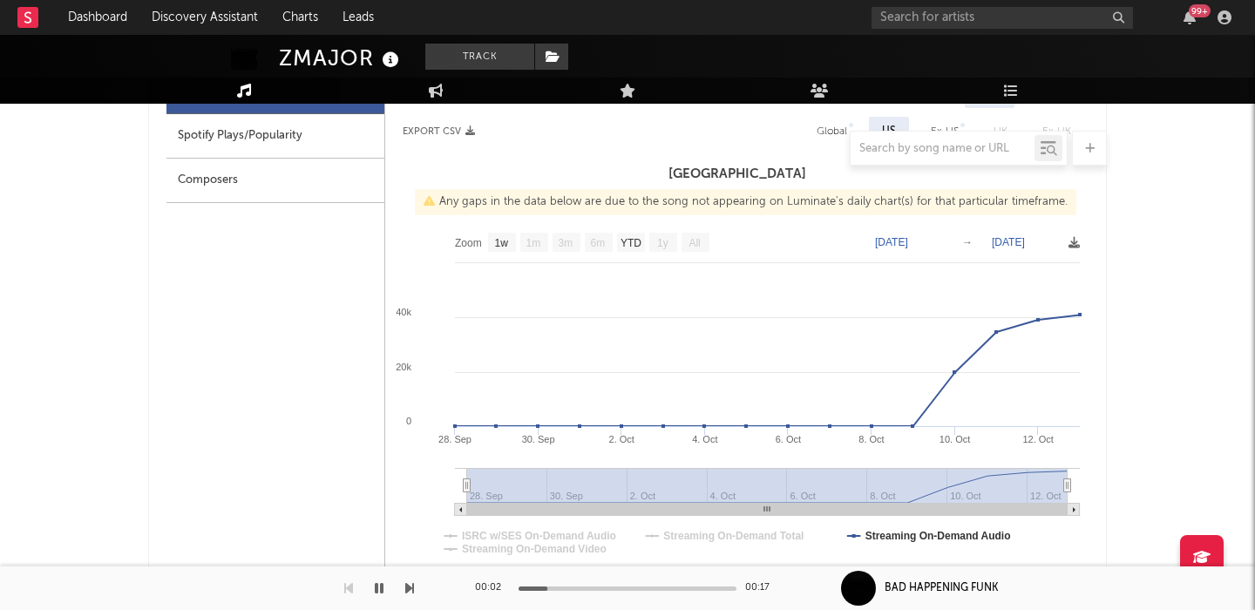
scroll to position [896, 0]
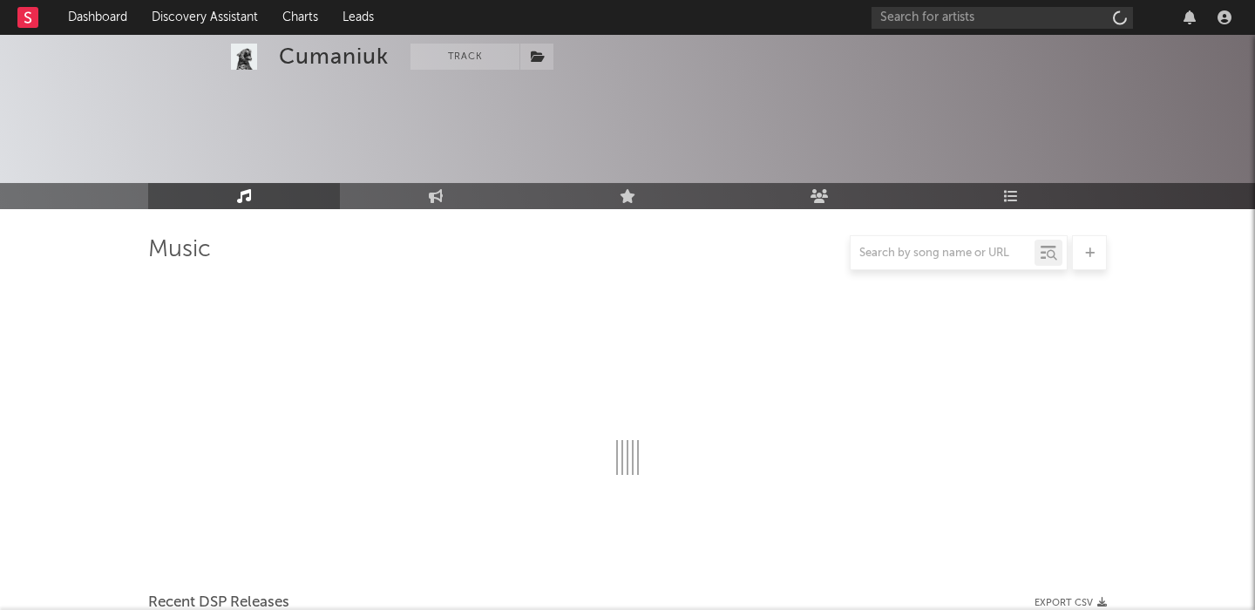
select select "1w"
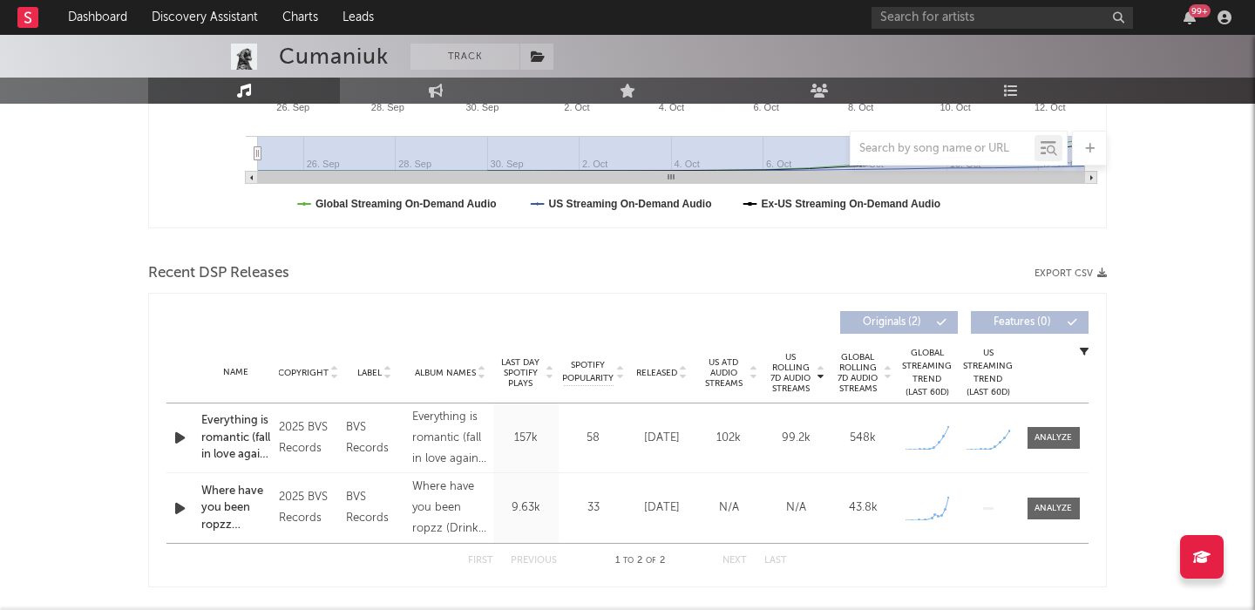
scroll to position [527, 0]
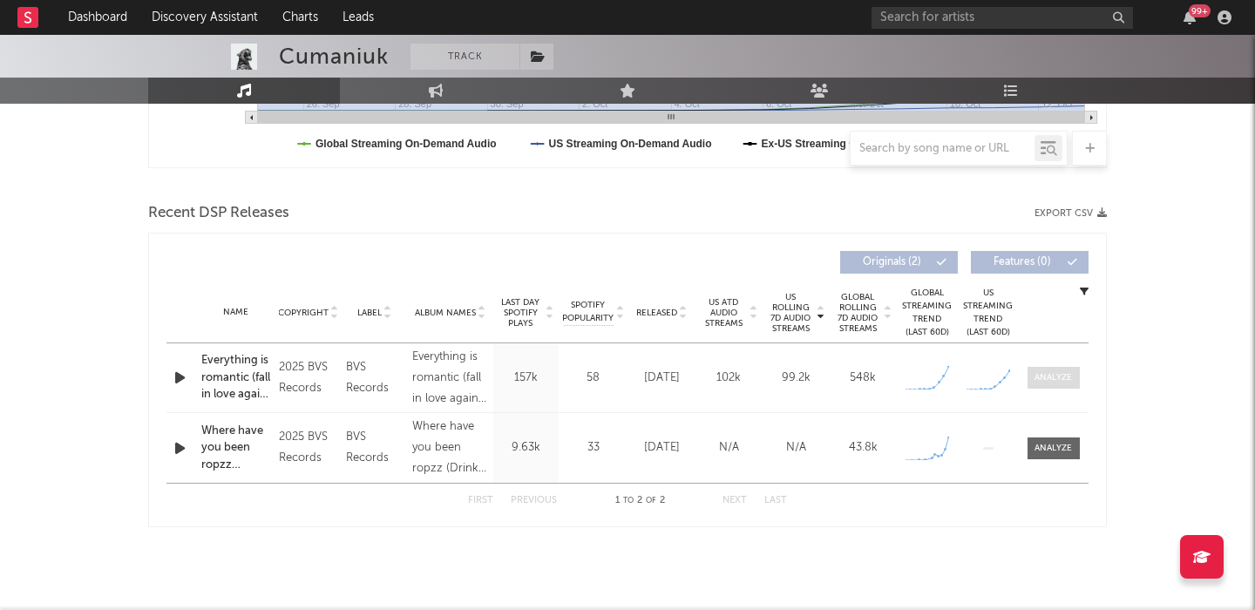
click at [1068, 379] on div at bounding box center [1052, 377] width 37 height 13
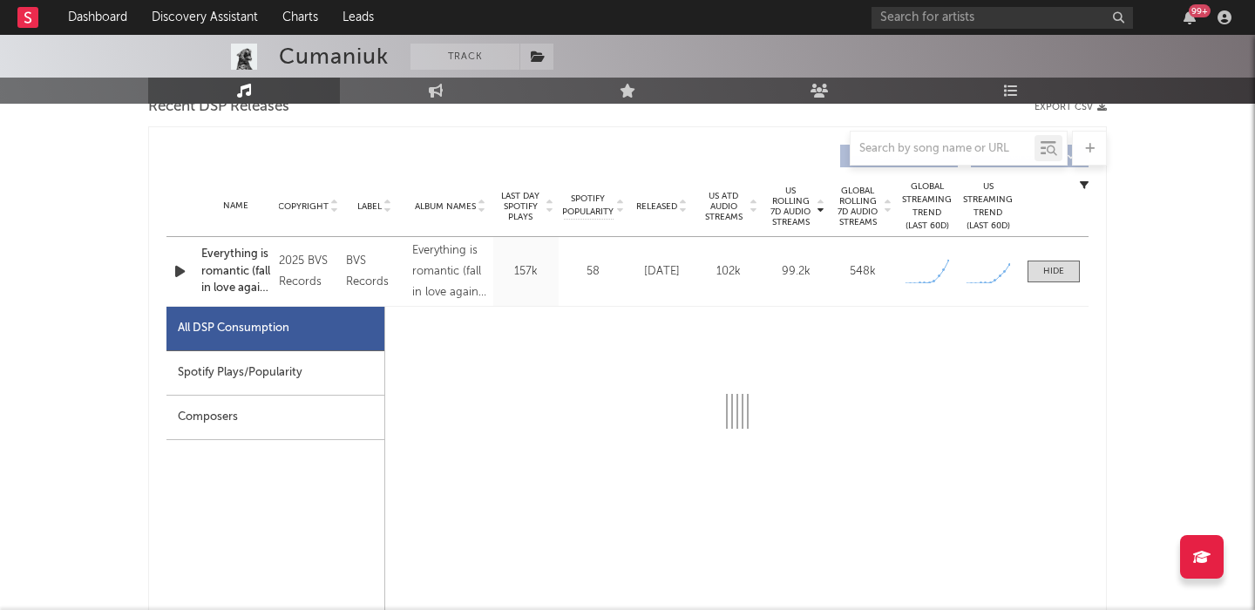
select select "1w"
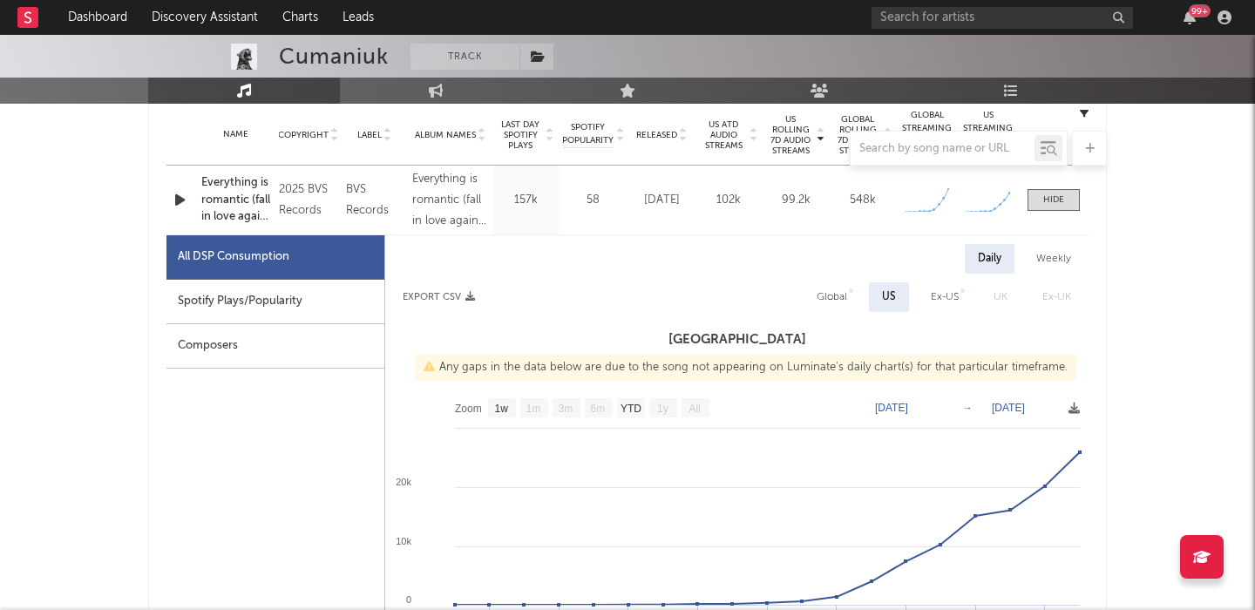
scroll to position [710, 0]
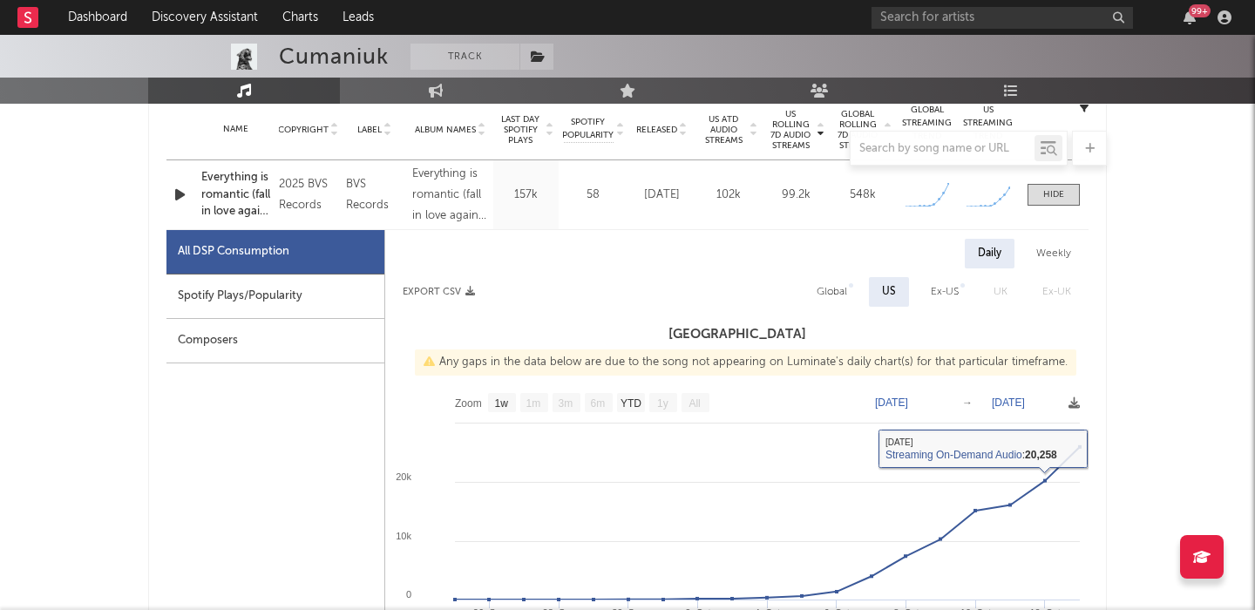
click at [839, 290] on div "Global" at bounding box center [831, 291] width 30 height 21
select select "1w"
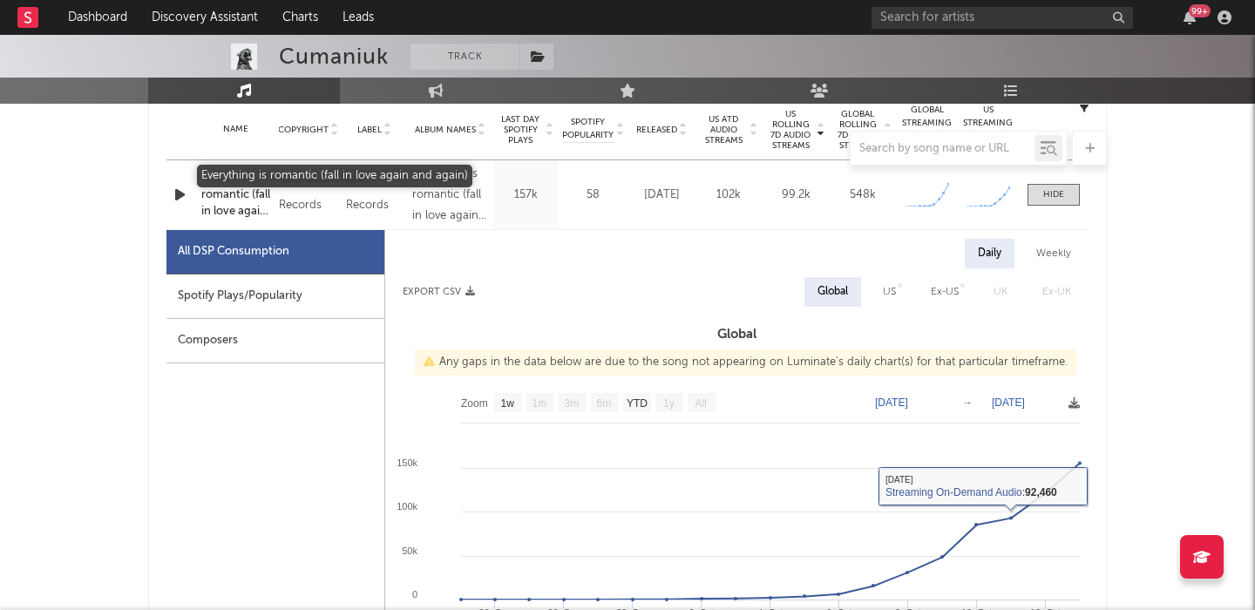
click at [216, 192] on div "Everything is romantic (fall in love again and again)" at bounding box center [235, 194] width 69 height 51
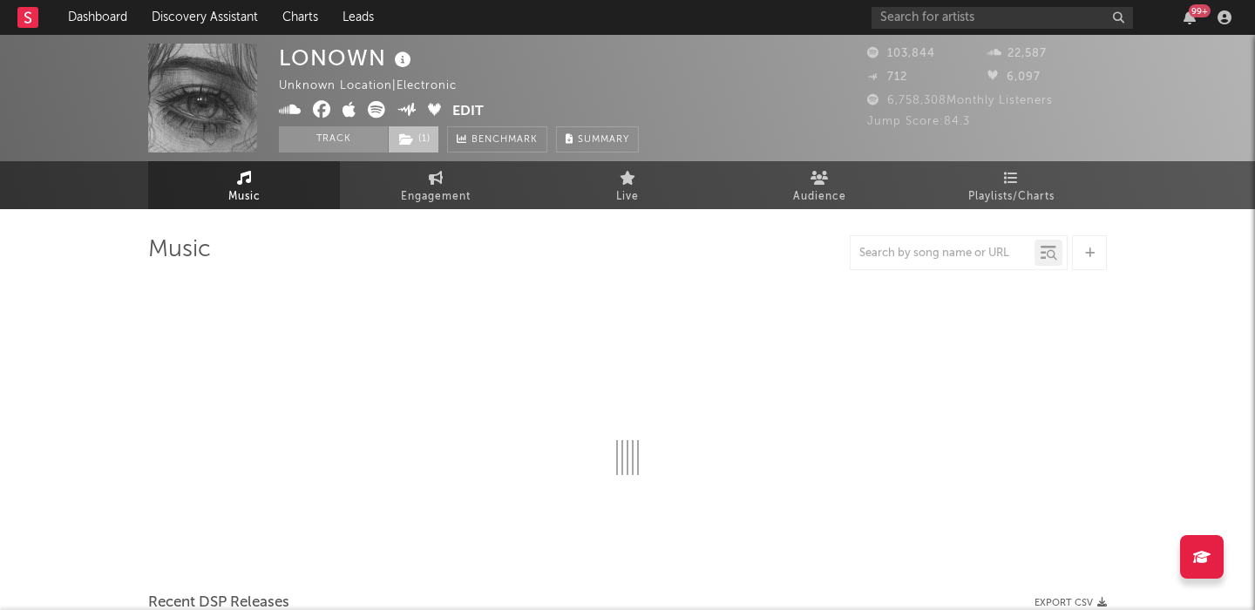
click at [410, 145] on icon at bounding box center [406, 139] width 15 height 12
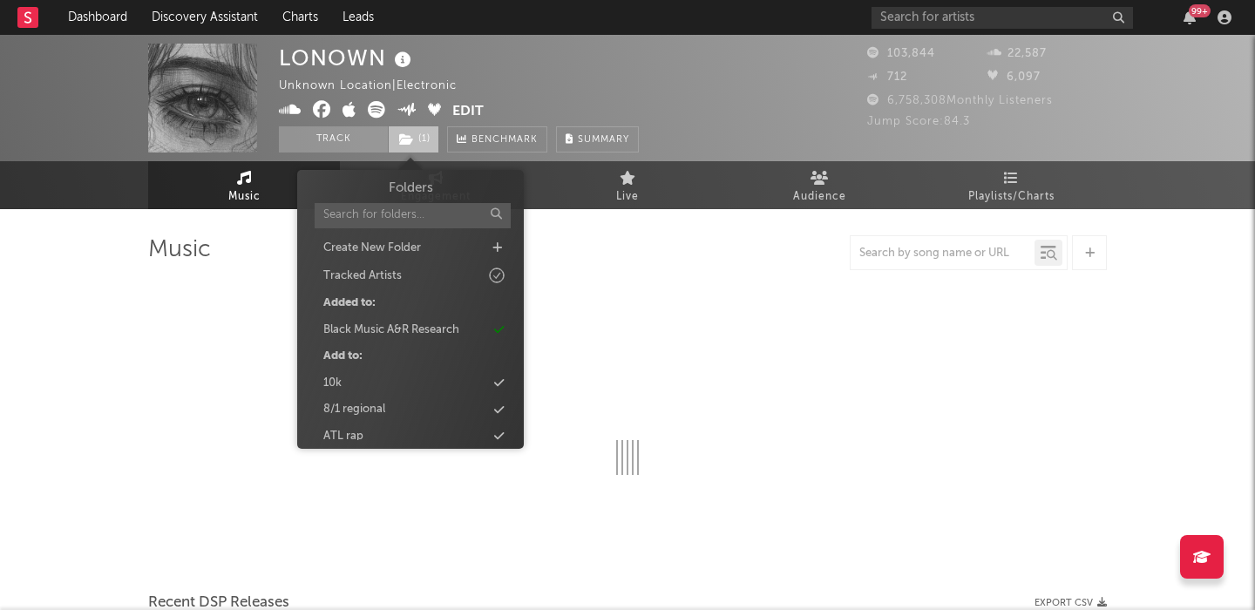
select select "6m"
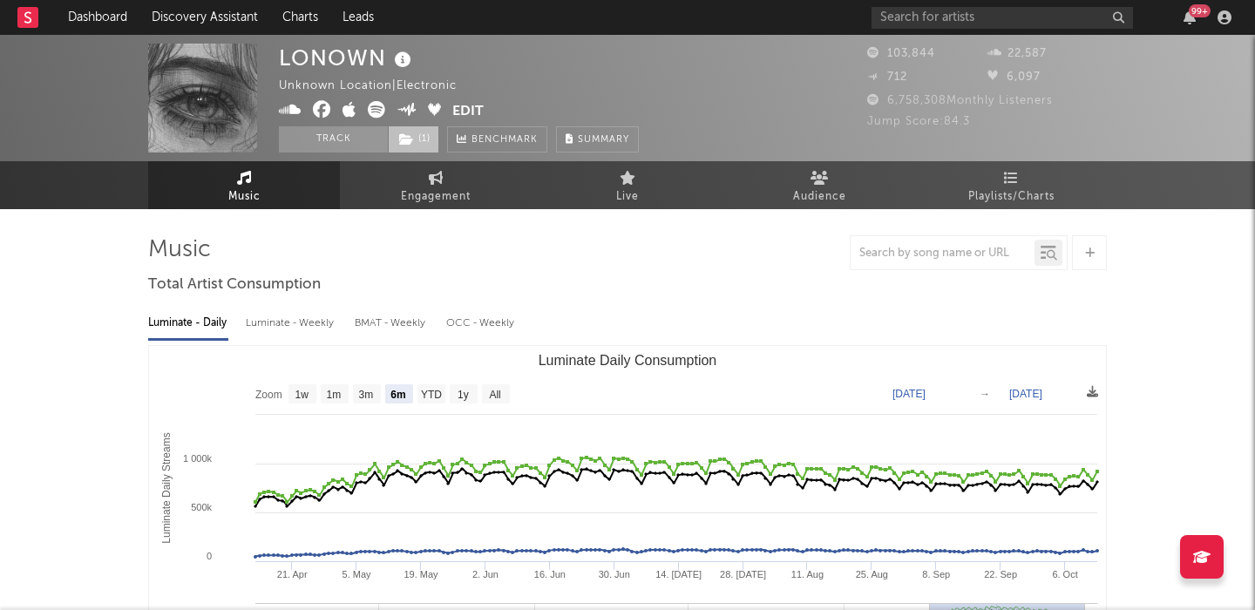
click at [410, 145] on icon at bounding box center [406, 139] width 15 height 12
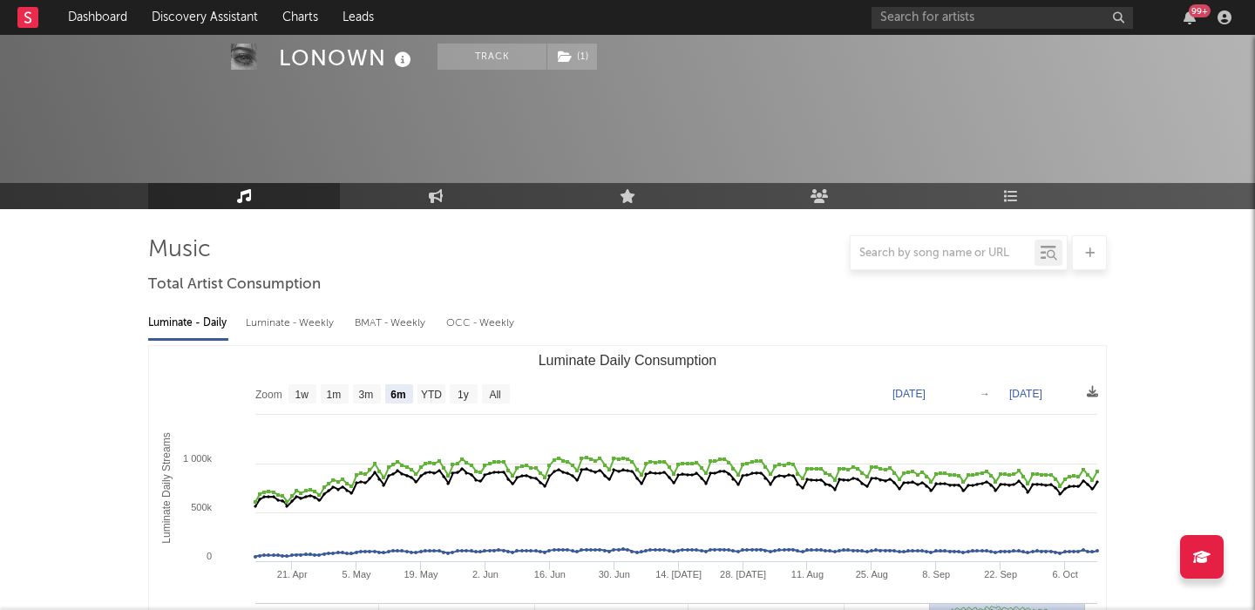
scroll to position [706, 0]
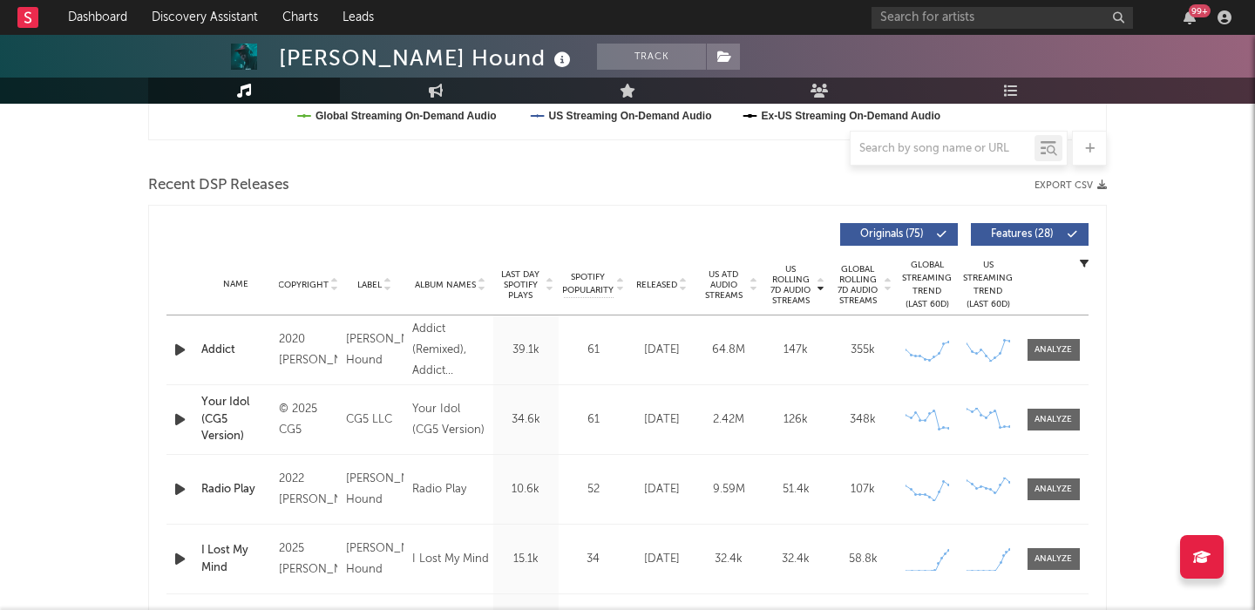
scroll to position [556, 0]
click at [654, 279] on span "Released" at bounding box center [656, 284] width 41 height 10
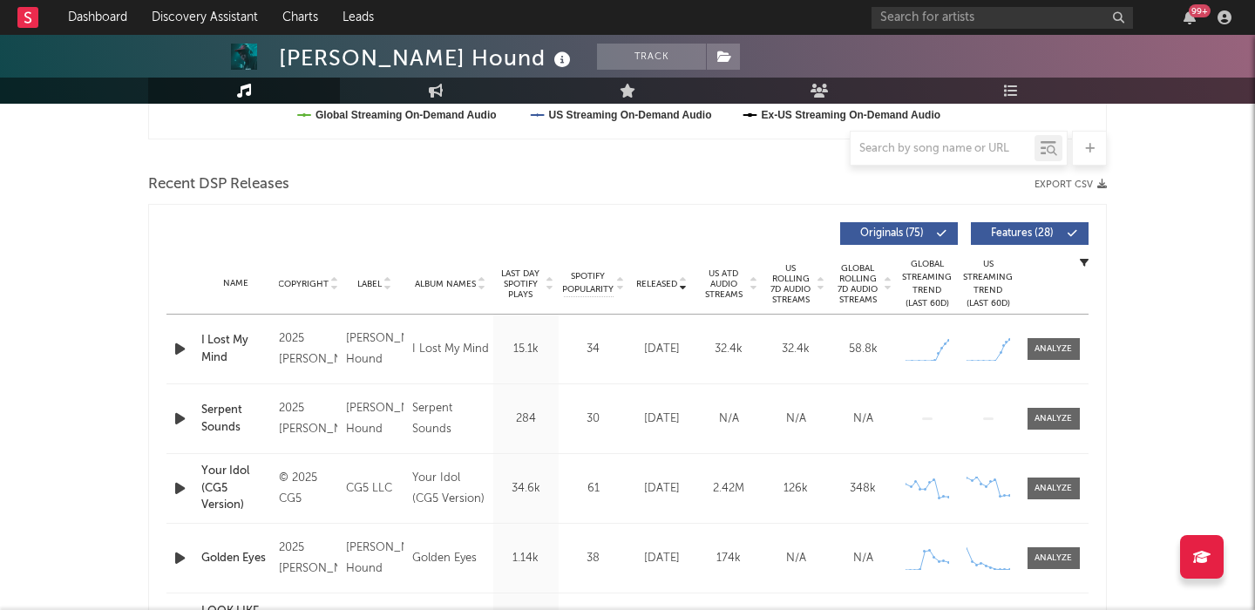
click at [999, 228] on span "Features ( 28 )" at bounding box center [1022, 233] width 80 height 10
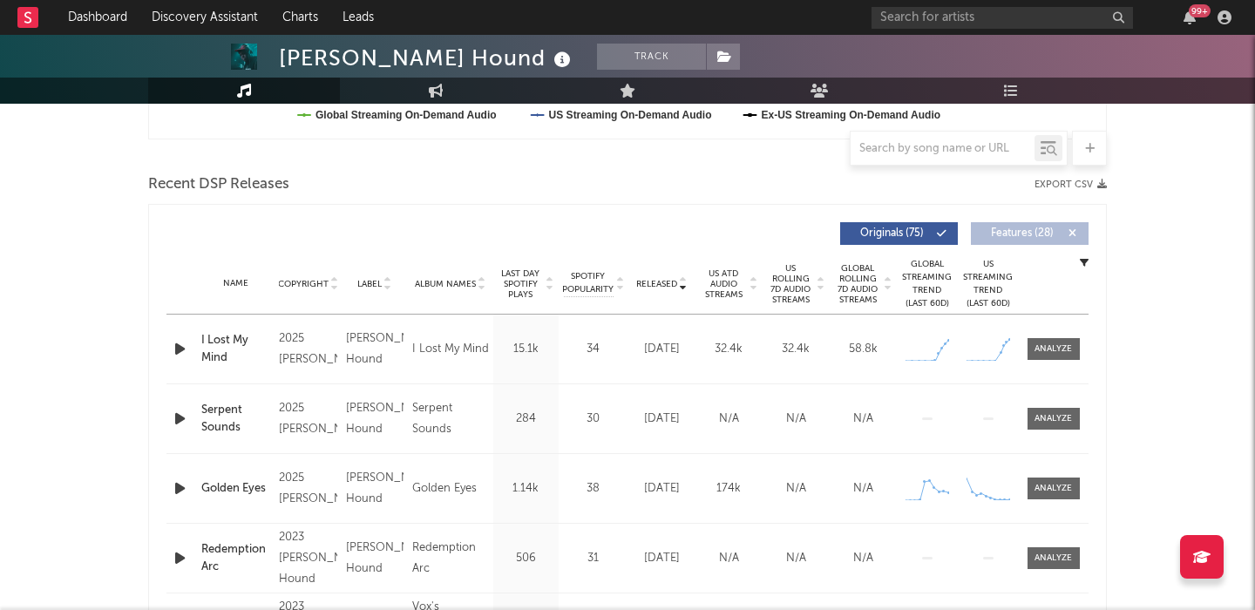
click at [179, 350] on icon "button" at bounding box center [180, 349] width 18 height 22
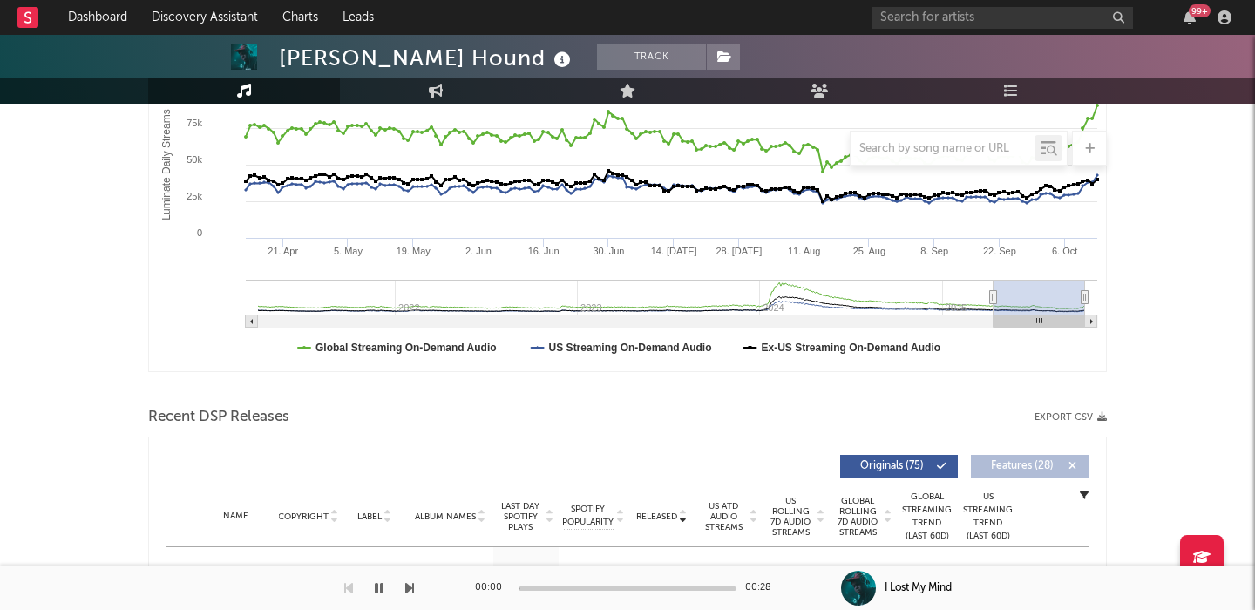
scroll to position [0, 0]
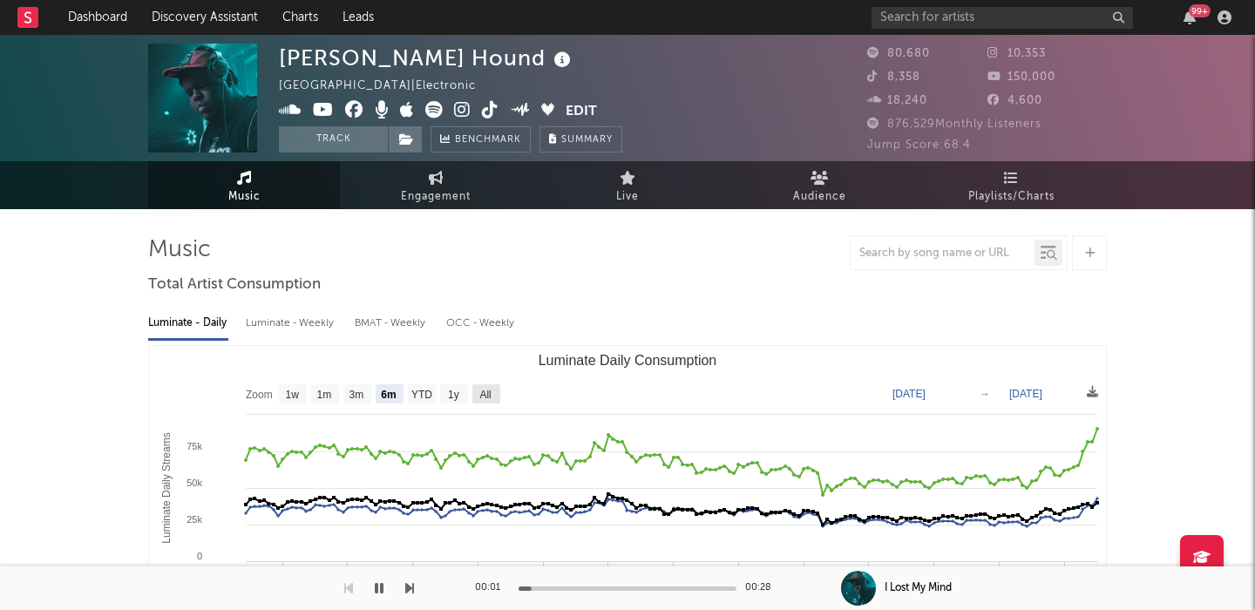
click at [491, 396] on text "All" at bounding box center [484, 395] width 11 height 12
select select "All"
type input "2021-03-31"
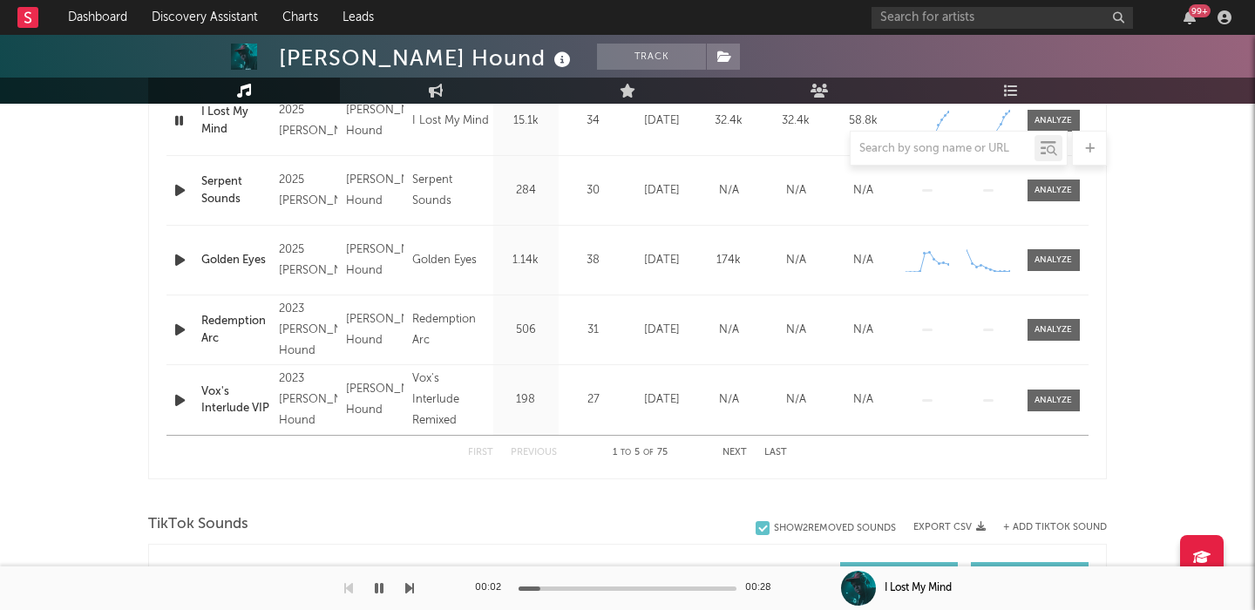
scroll to position [911, 0]
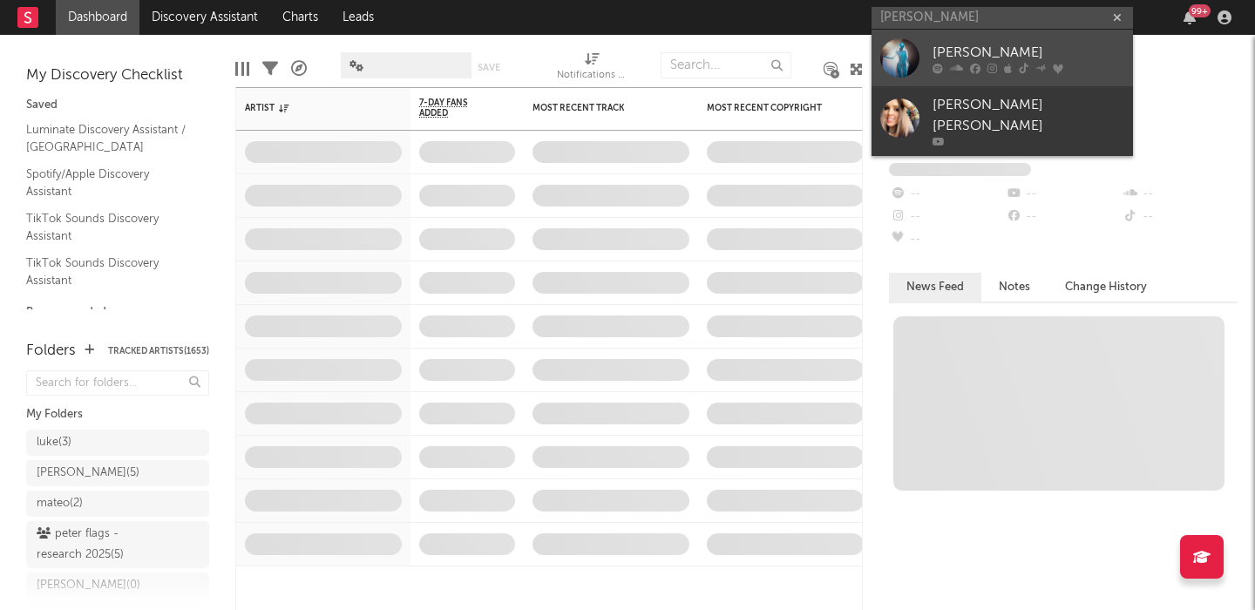
type input "[PERSON_NAME]"
click at [1008, 31] on link "[PERSON_NAME]" at bounding box center [1001, 58] width 261 height 57
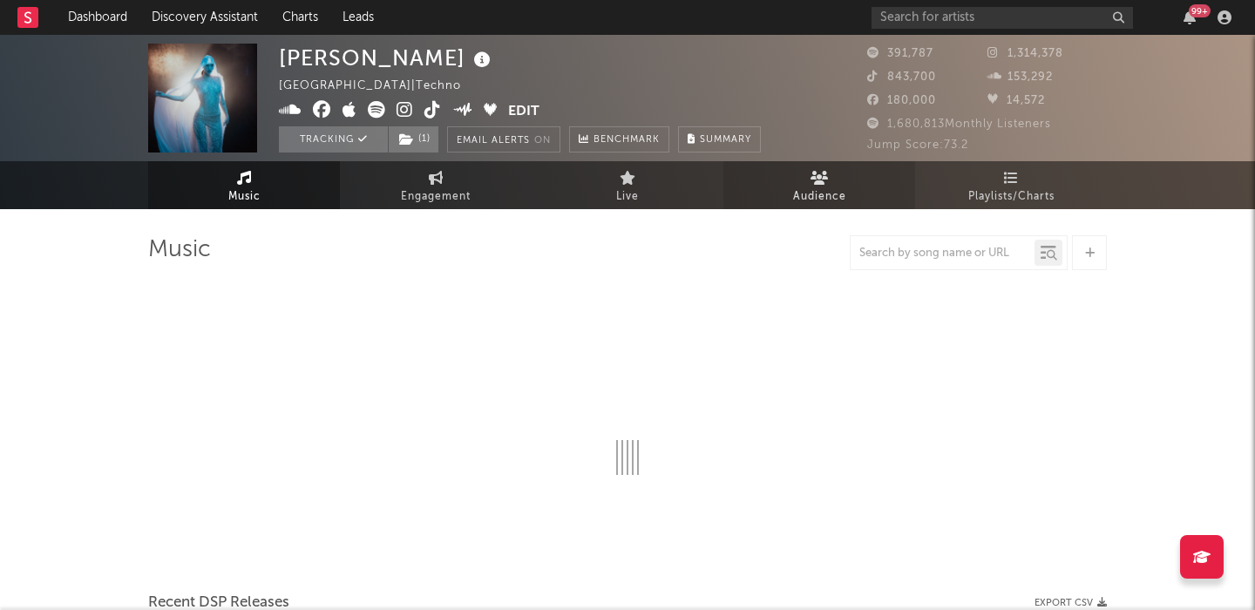
select select "6m"
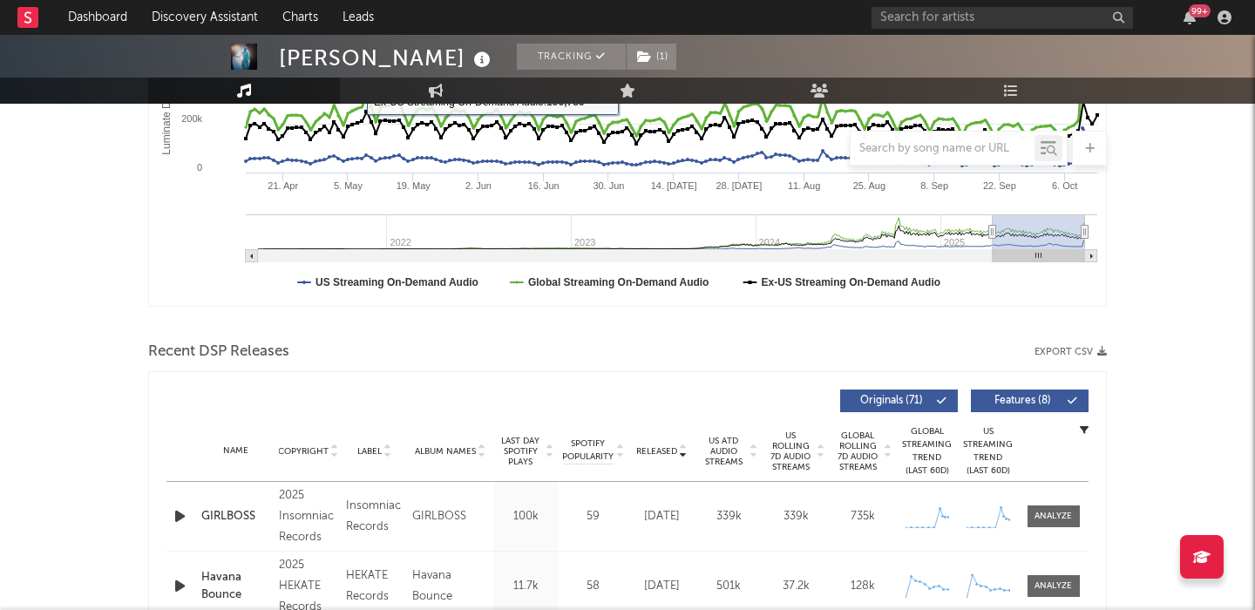
scroll to position [489, 0]
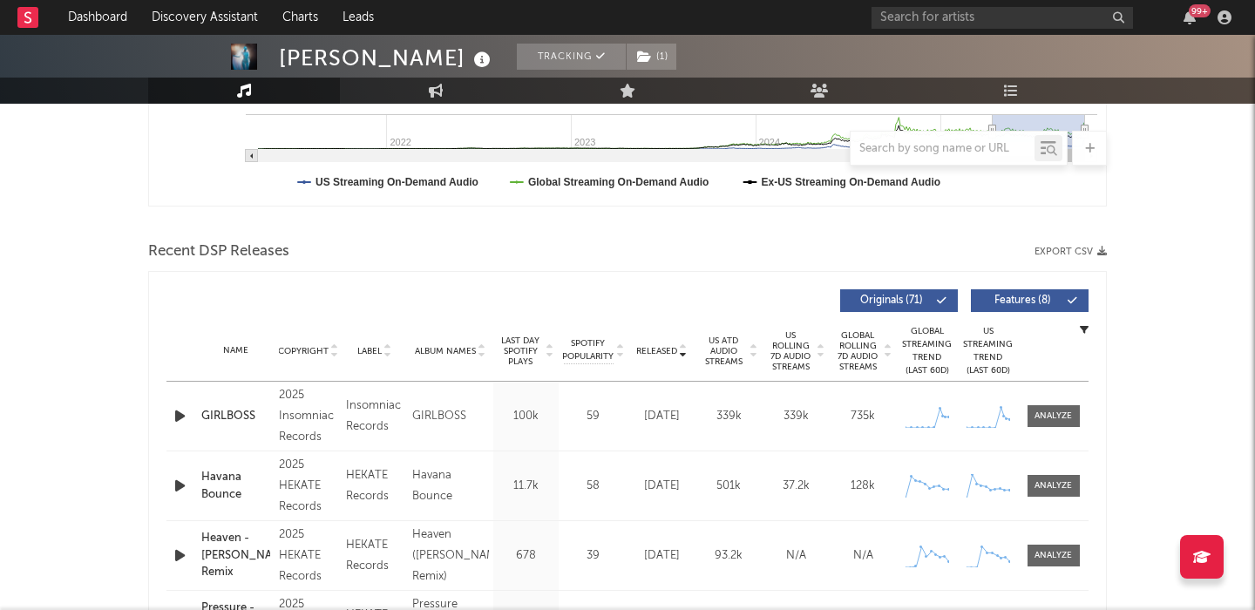
click at [176, 417] on icon "button" at bounding box center [180, 416] width 18 height 22
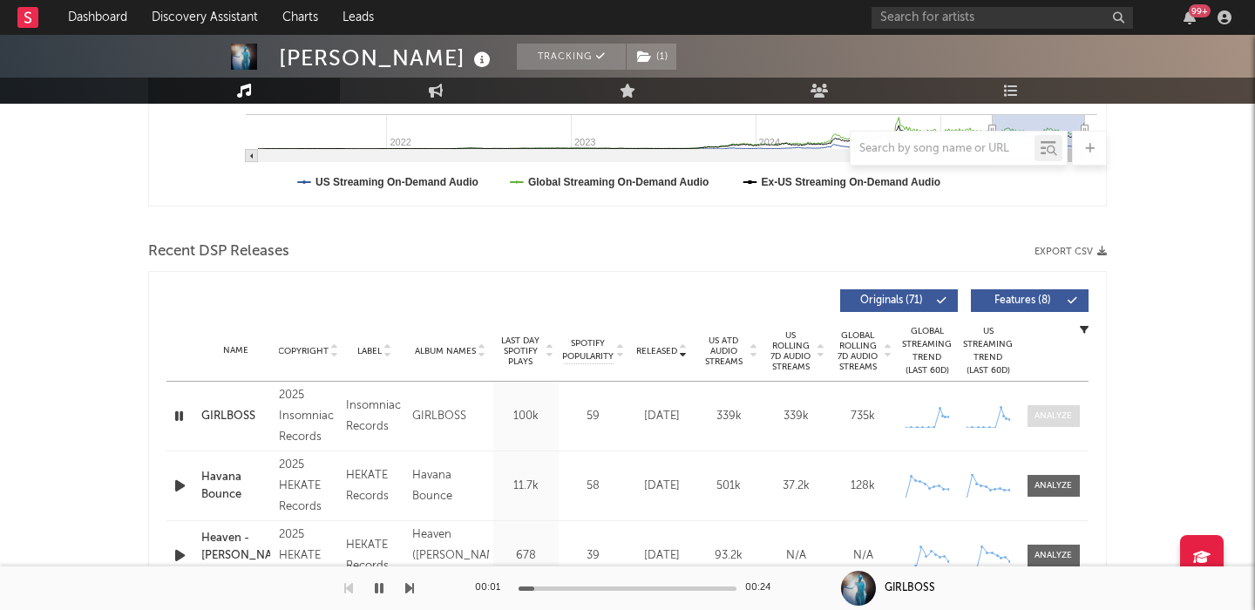
click at [1055, 418] on div at bounding box center [1052, 416] width 37 height 13
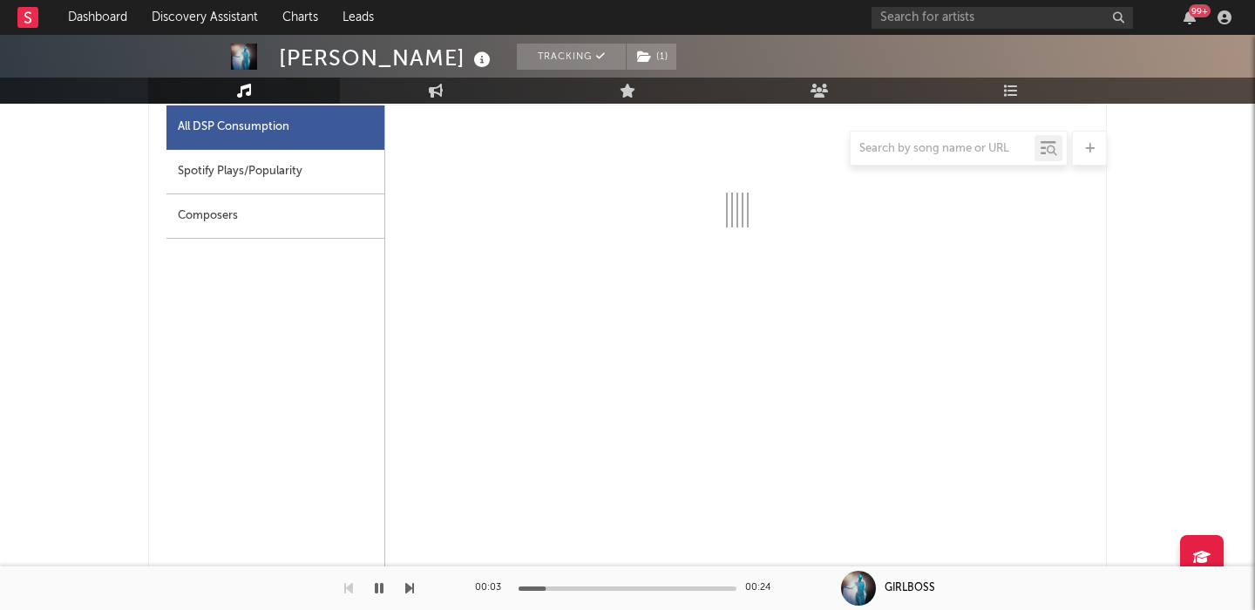
scroll to position [837, 0]
select select "1w"
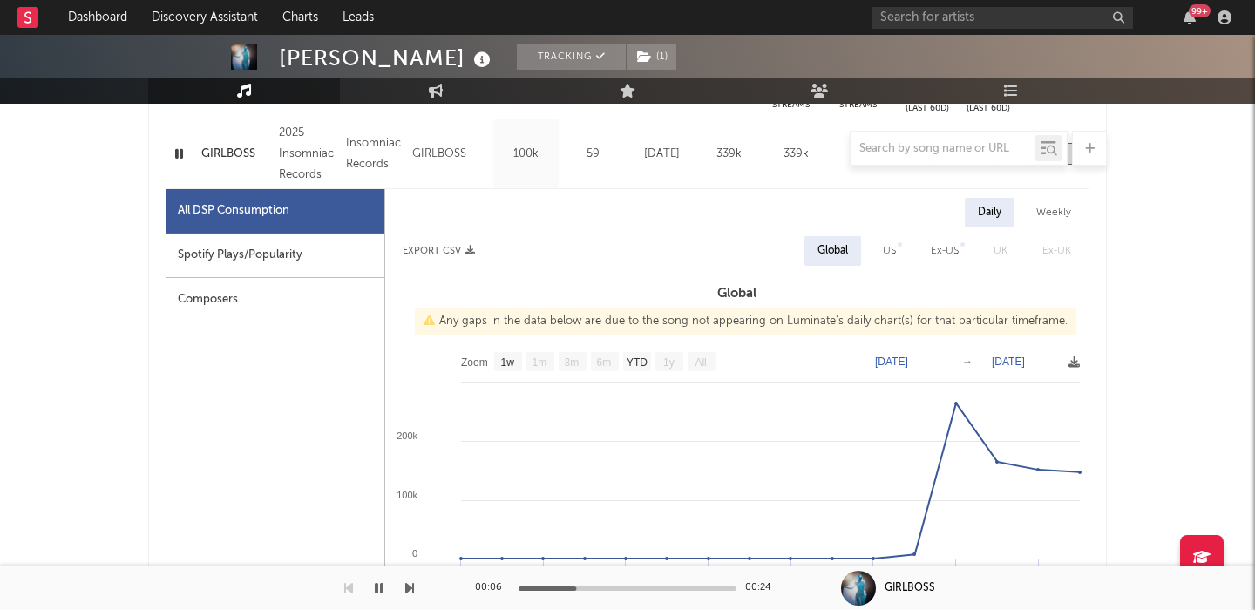
scroll to position [720, 0]
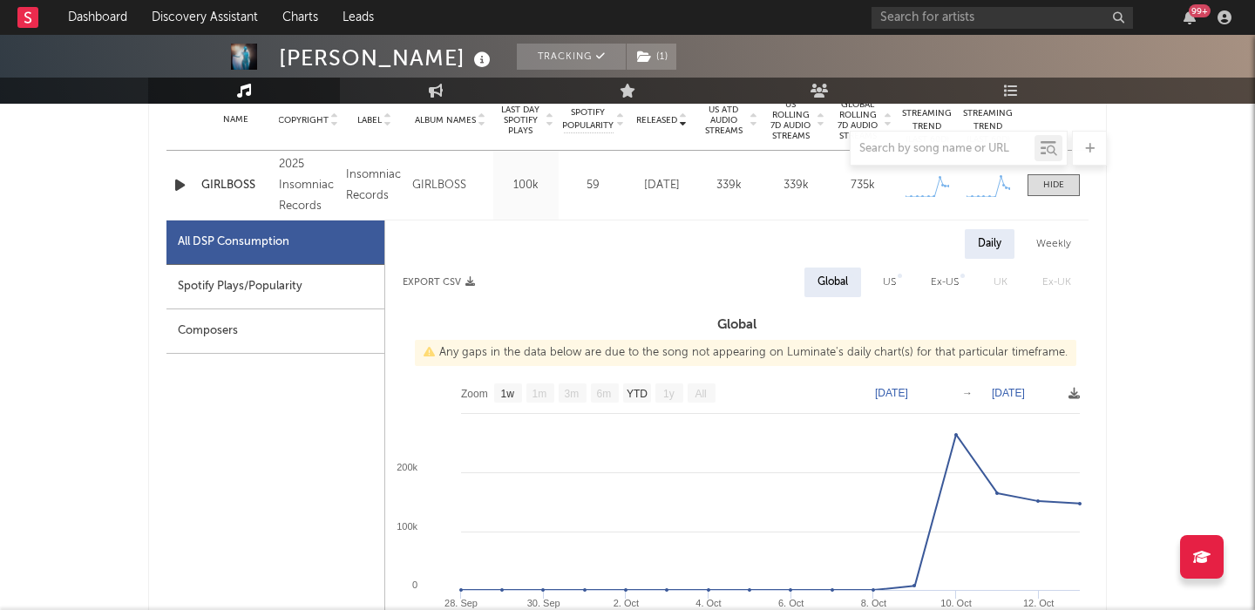
click at [891, 289] on div "US" at bounding box center [889, 282] width 13 height 21
select select "1w"
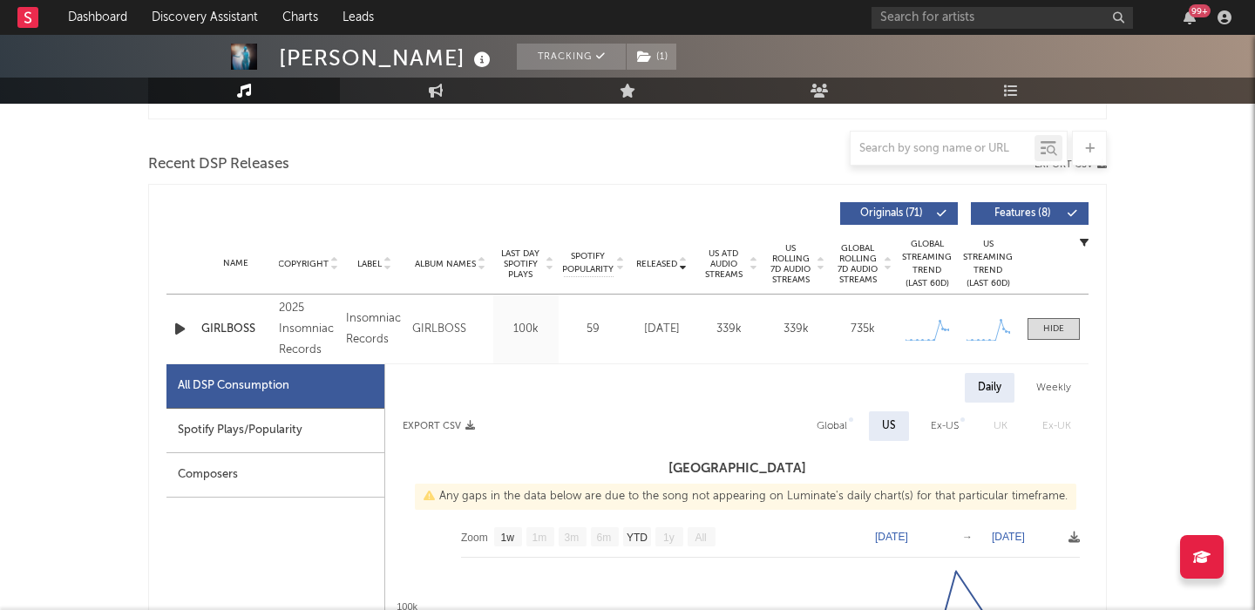
scroll to position [532, 0]
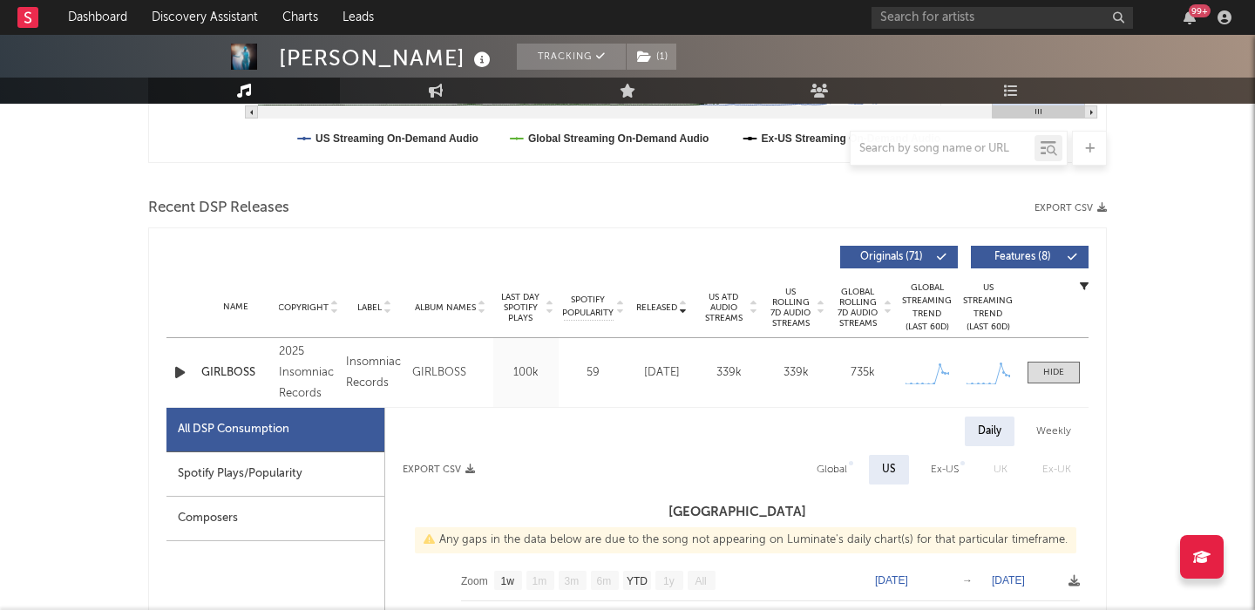
click at [785, 309] on span "US Rolling 7D Audio Streams" at bounding box center [791, 308] width 48 height 42
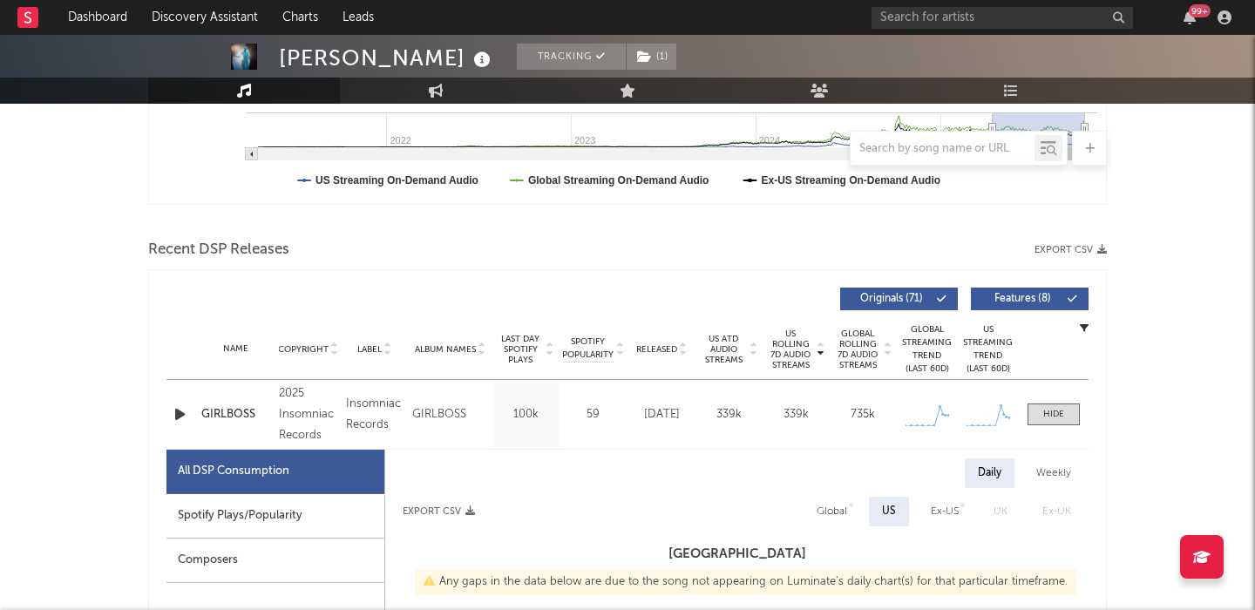
scroll to position [488, 0]
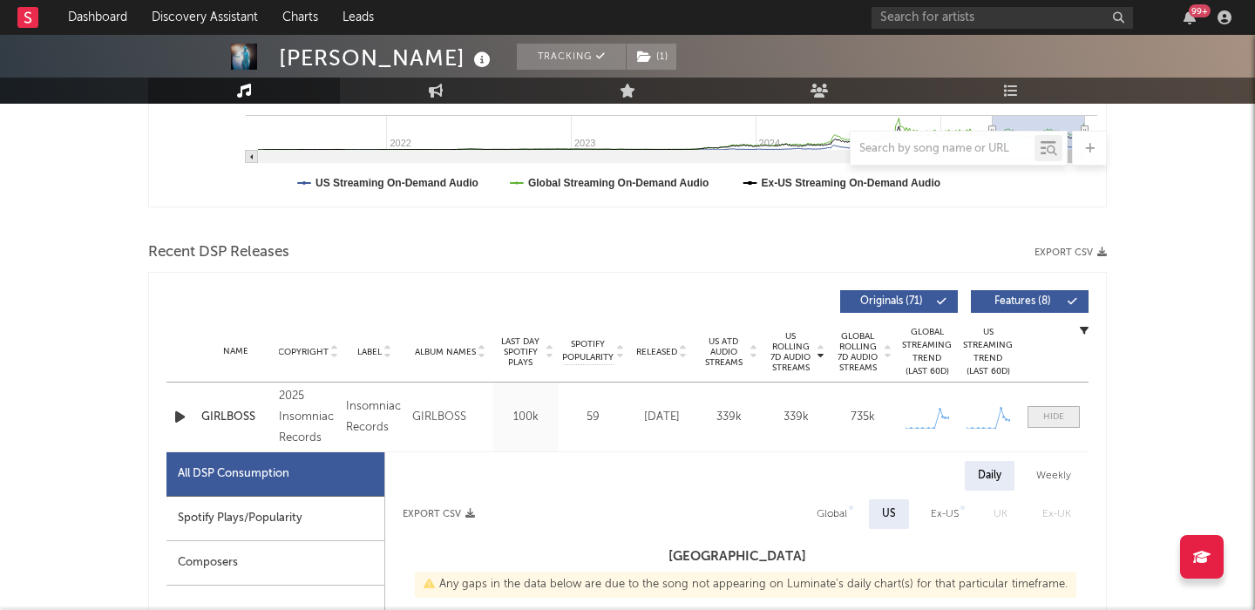
click at [1051, 412] on div at bounding box center [1053, 416] width 21 height 13
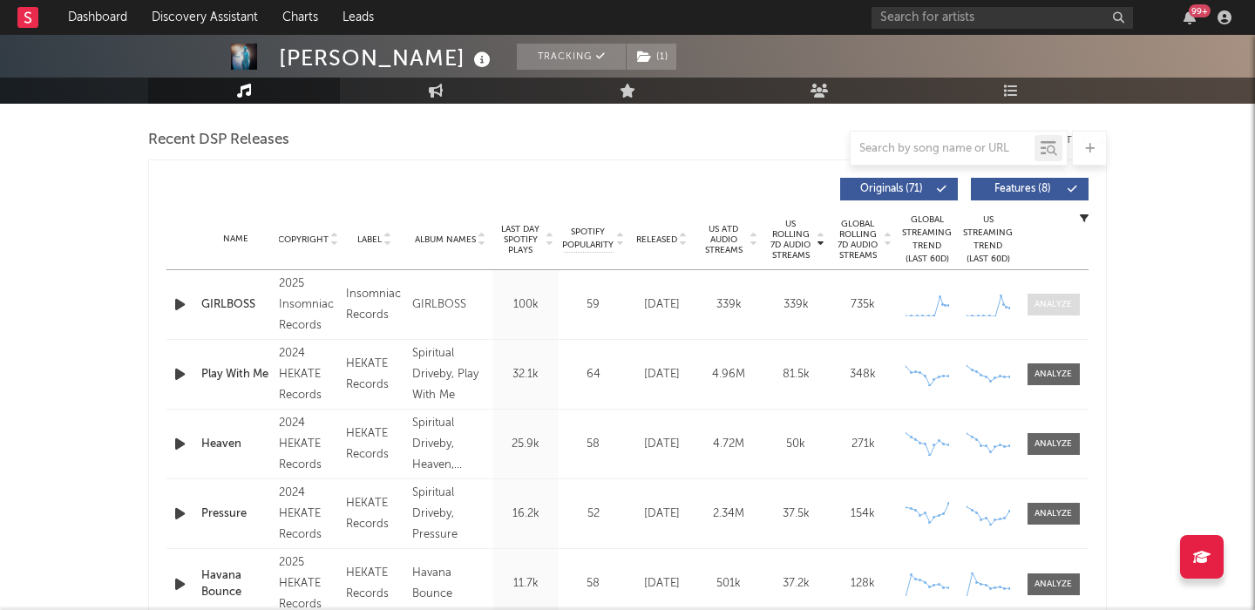
scroll to position [618, 0]
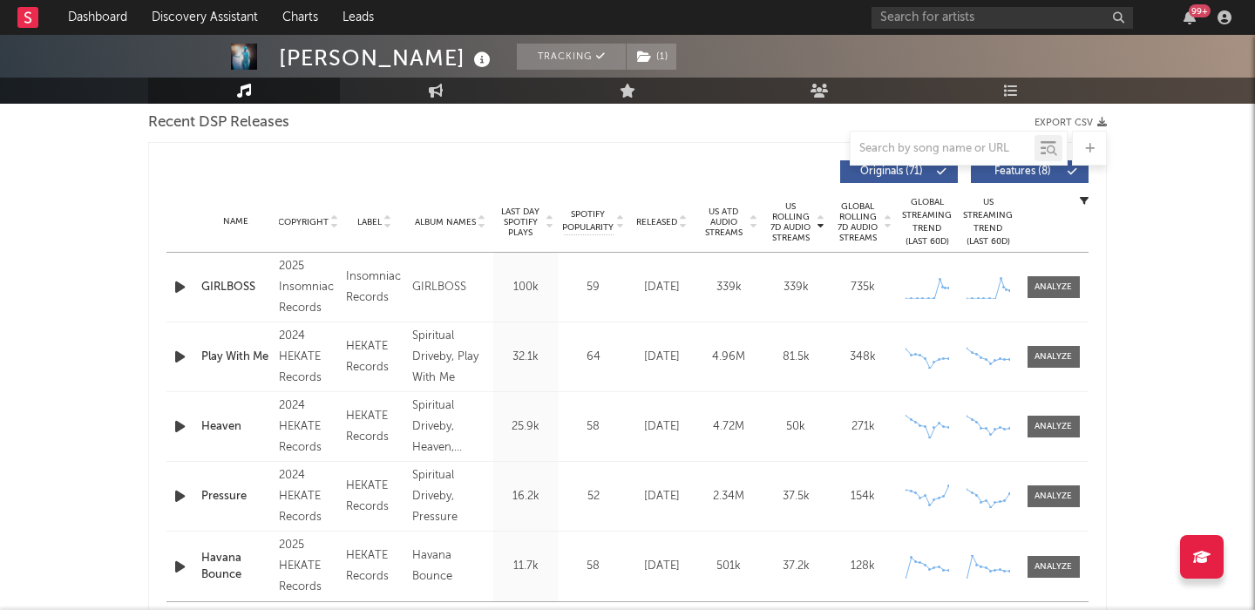
click at [1028, 176] on span "Features ( 8 )" at bounding box center [1022, 171] width 80 height 10
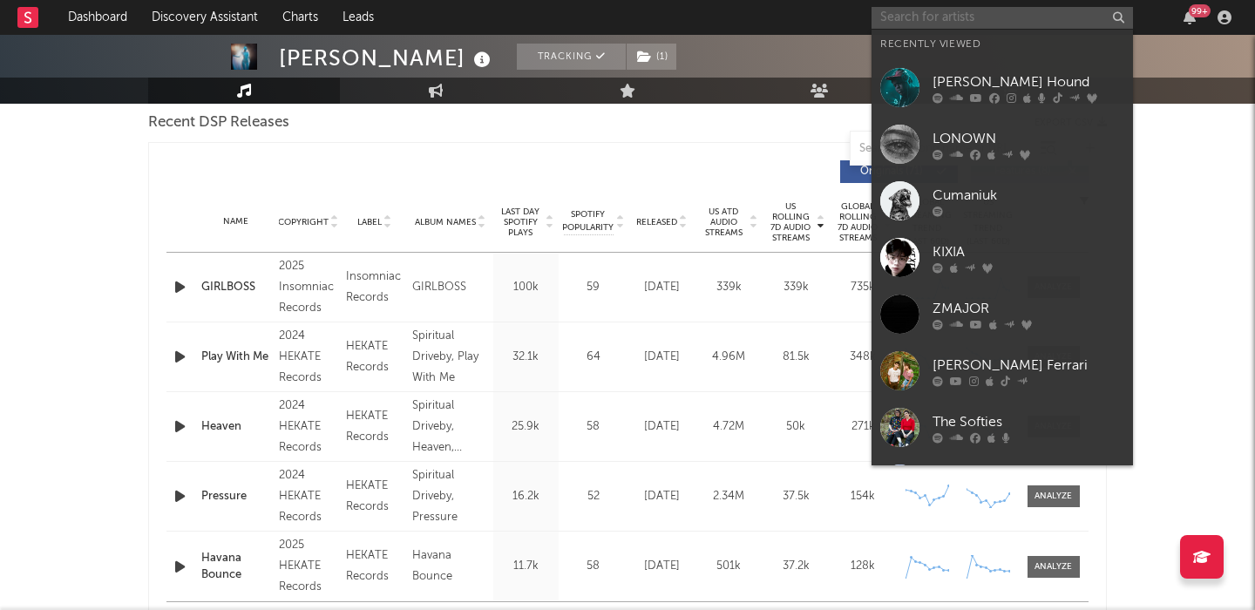
click at [951, 10] on input "text" at bounding box center [1001, 18] width 261 height 22
paste input "Jkyl & Hyde"
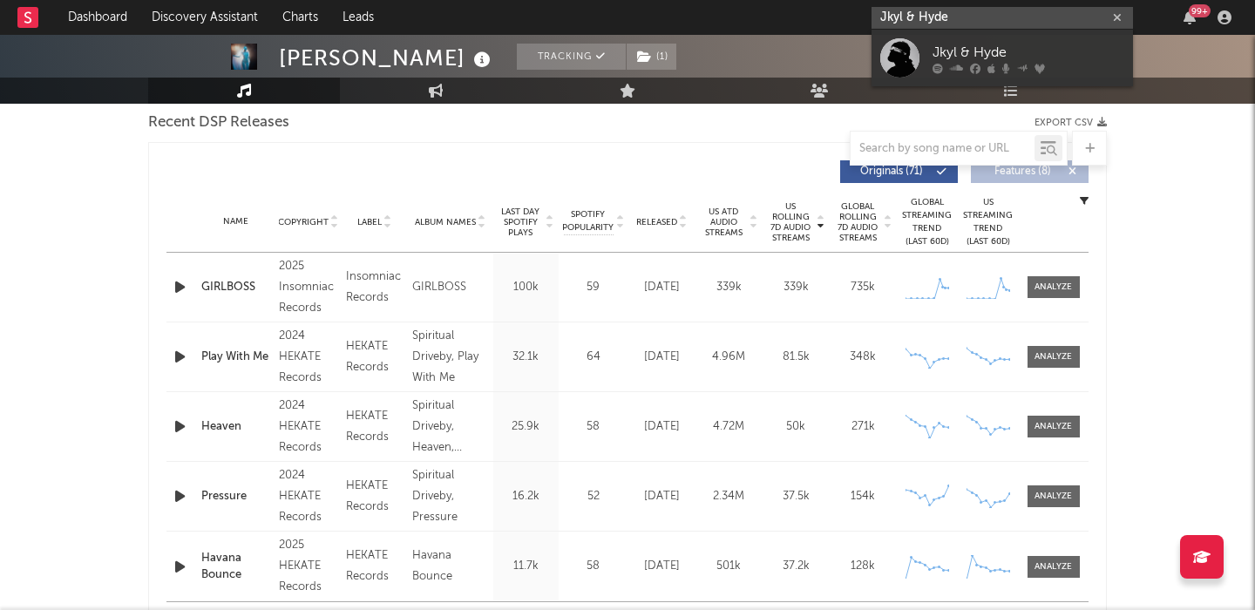
type input "Jkyl & Hyde"
click at [971, 37] on link "Jkyl & Hyde" at bounding box center [1001, 58] width 261 height 57
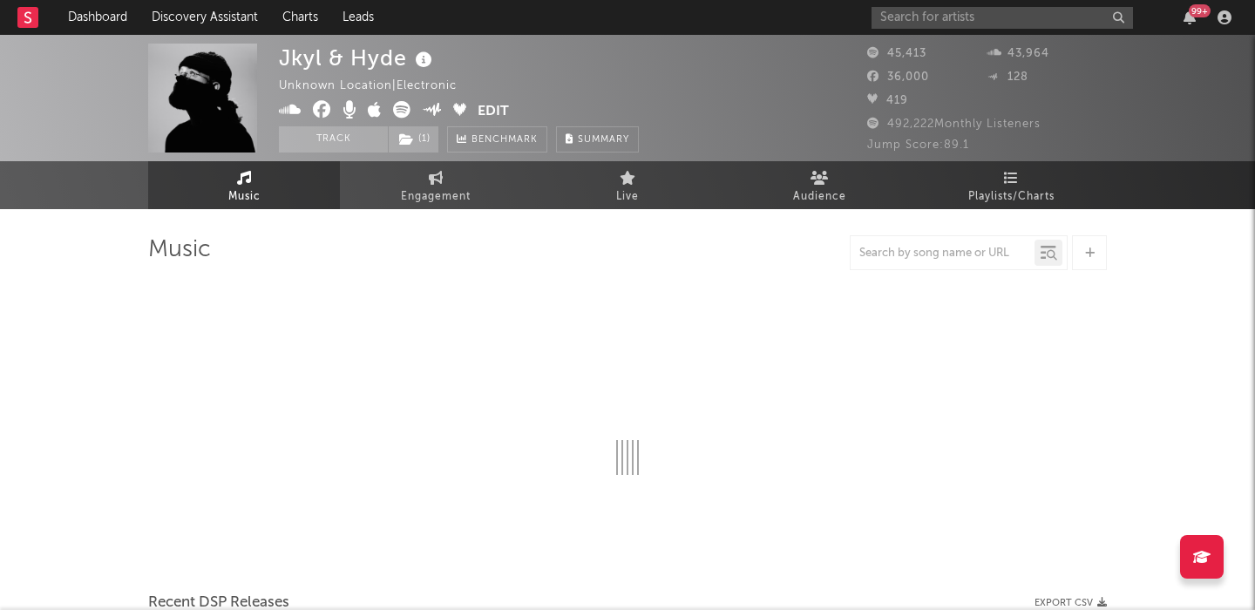
select select "6m"
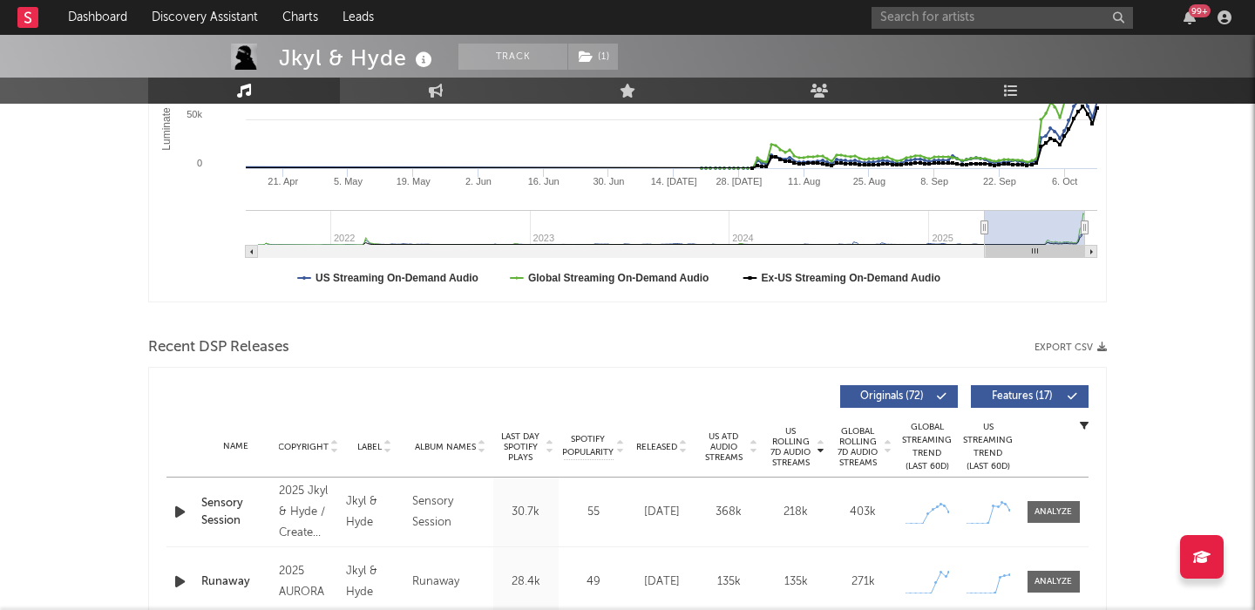
scroll to position [516, 0]
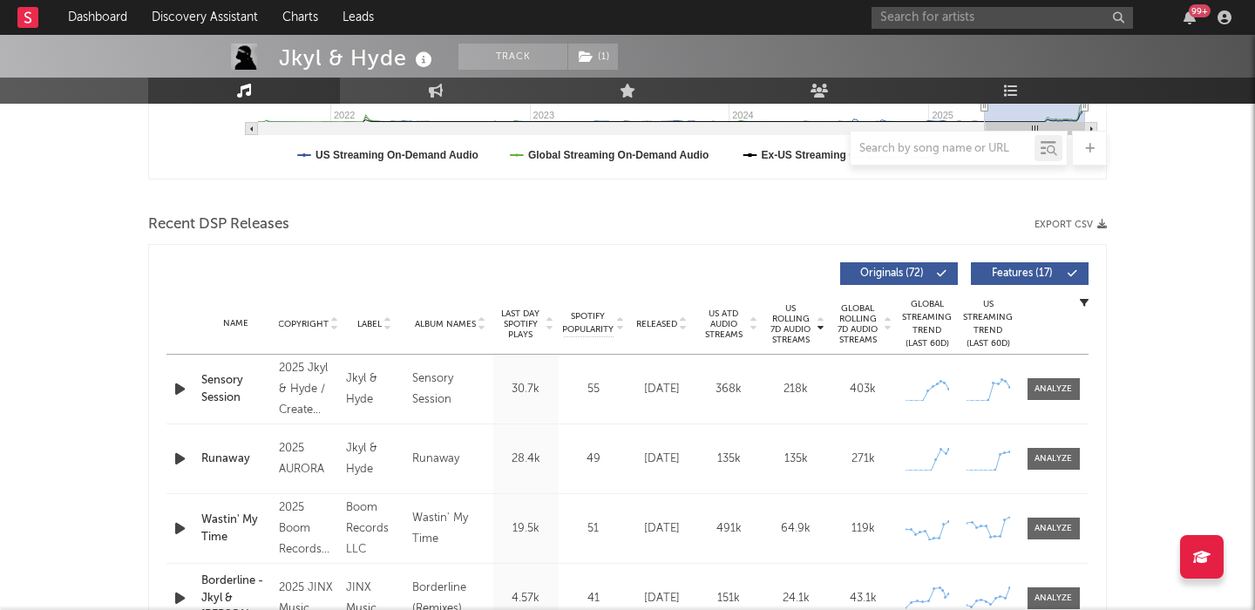
click at [973, 274] on button "Features ( 17 )" at bounding box center [1030, 273] width 118 height 23
click at [667, 320] on span "Released" at bounding box center [656, 324] width 41 height 10
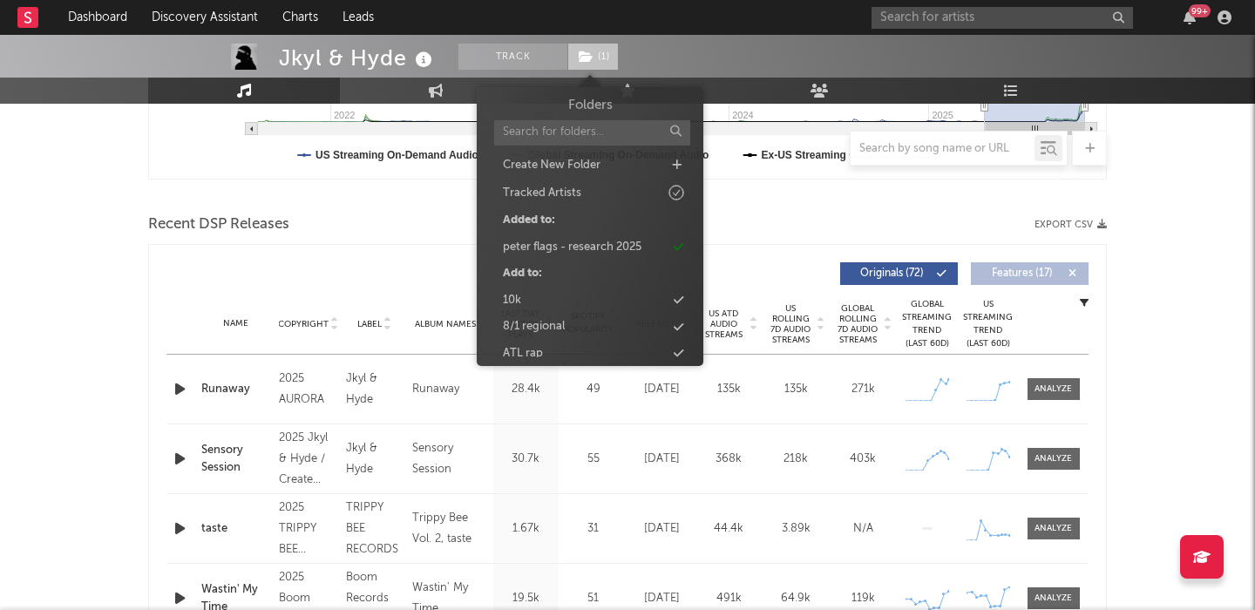
click at [598, 57] on span "( 1 )" at bounding box center [592, 57] width 51 height 26
click at [598, 56] on span "( 1 )" at bounding box center [592, 57] width 51 height 26
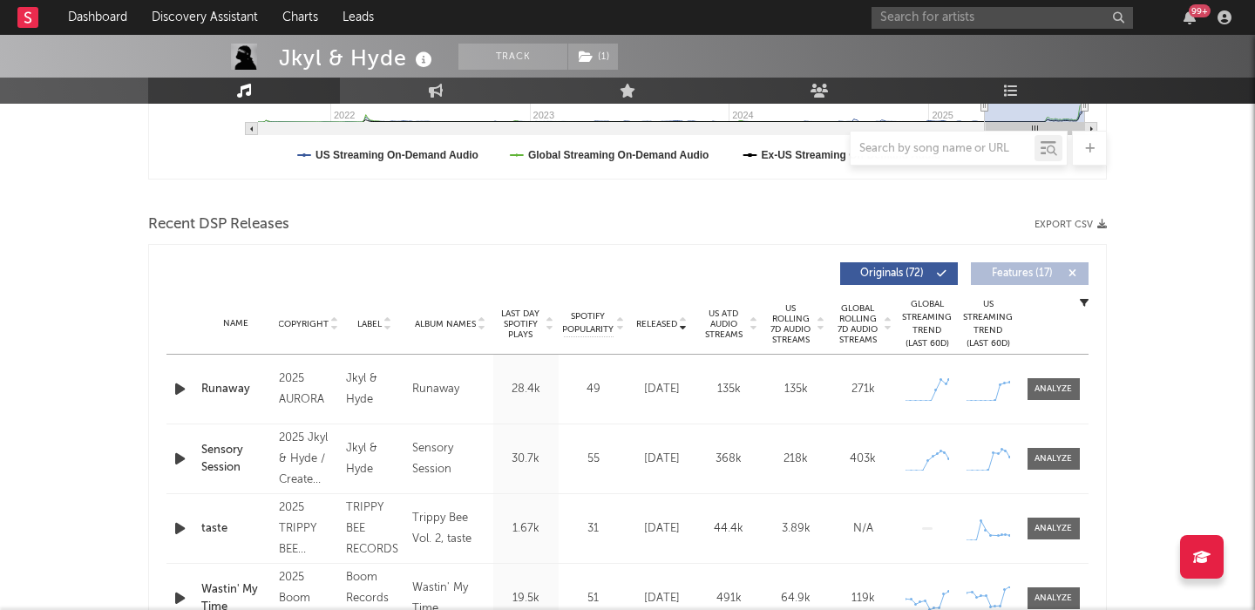
scroll to position [547, 0]
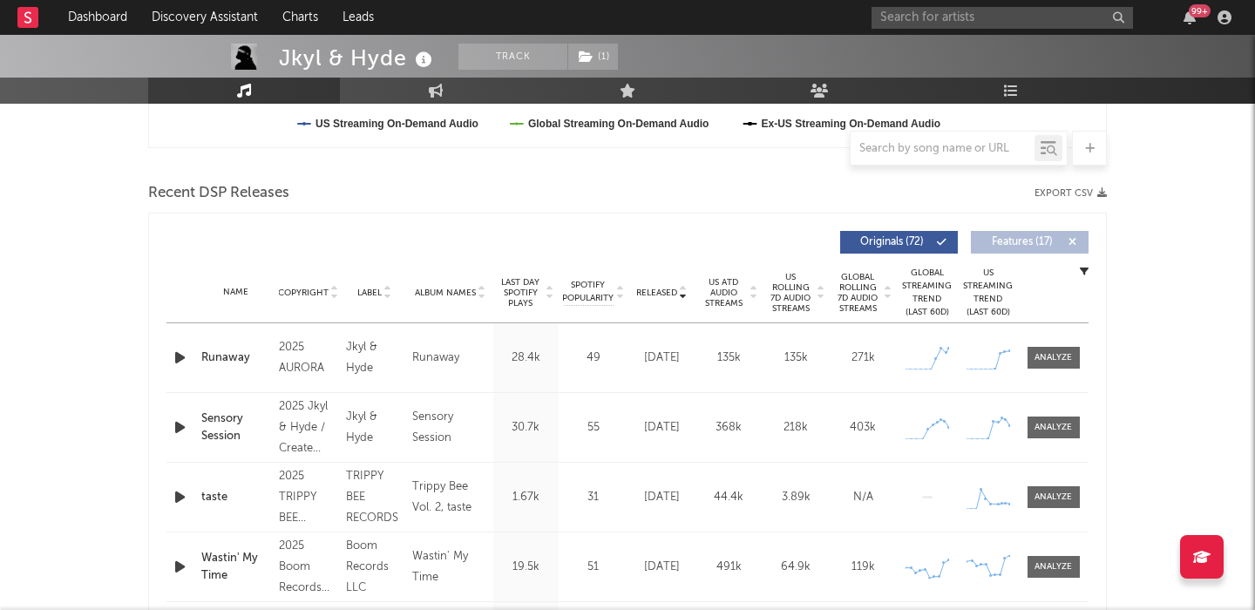
click at [177, 374] on div "Name Runaway Copyright 2025 AURORA Label Jkyl & Hyde Album Names Runaway Compos…" at bounding box center [627, 357] width 922 height 69
click at [177, 358] on icon "button" at bounding box center [180, 358] width 18 height 22
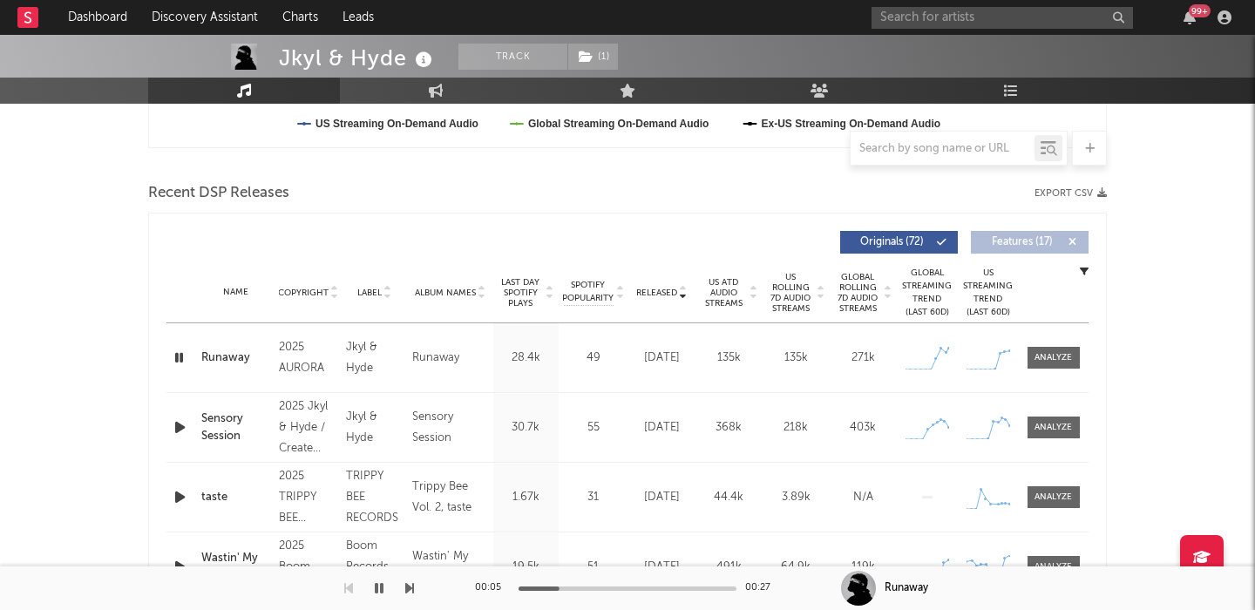
click at [650, 585] on div "00:05 00:27" at bounding box center [627, 588] width 305 height 44
click at [1064, 348] on span at bounding box center [1053, 358] width 52 height 22
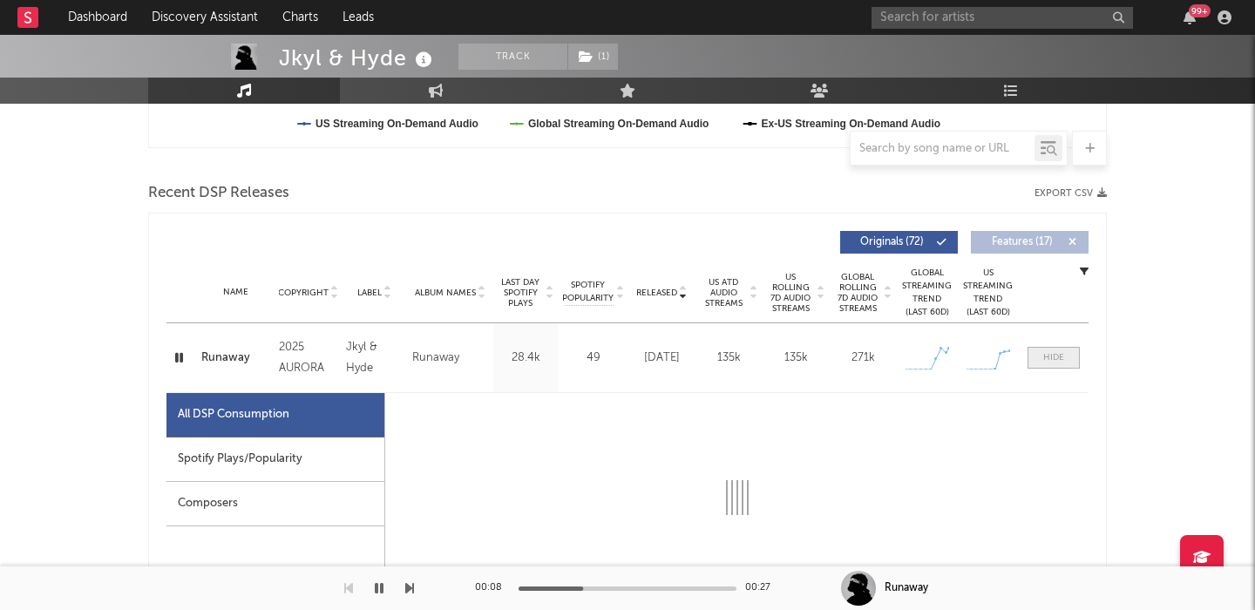
select select "1w"
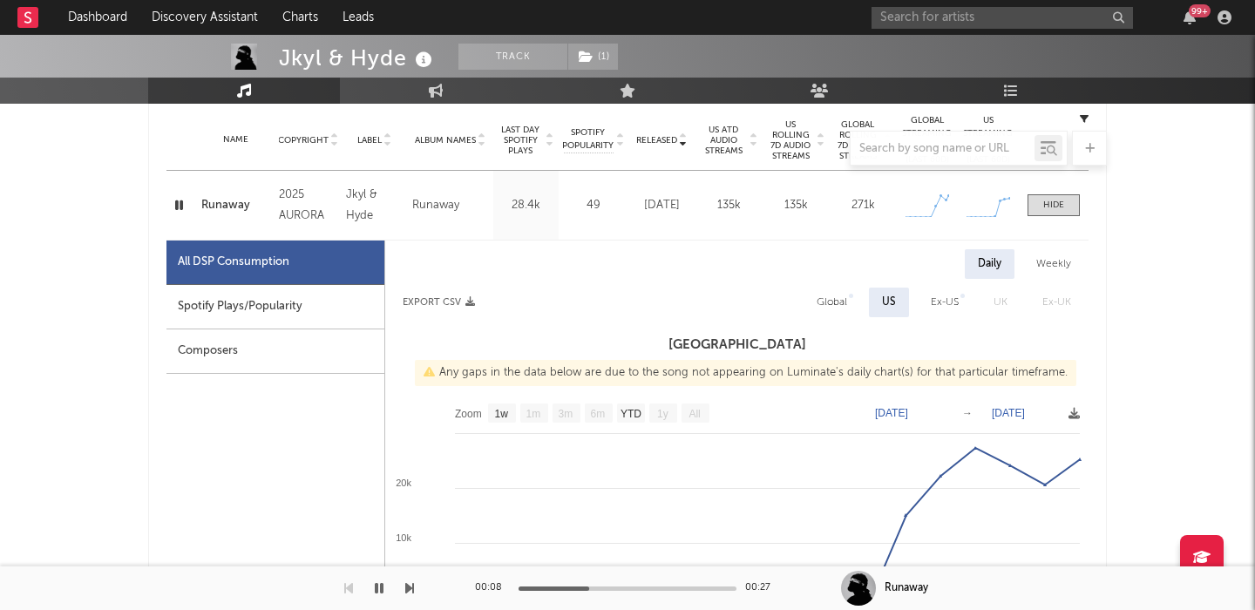
scroll to position [771, 0]
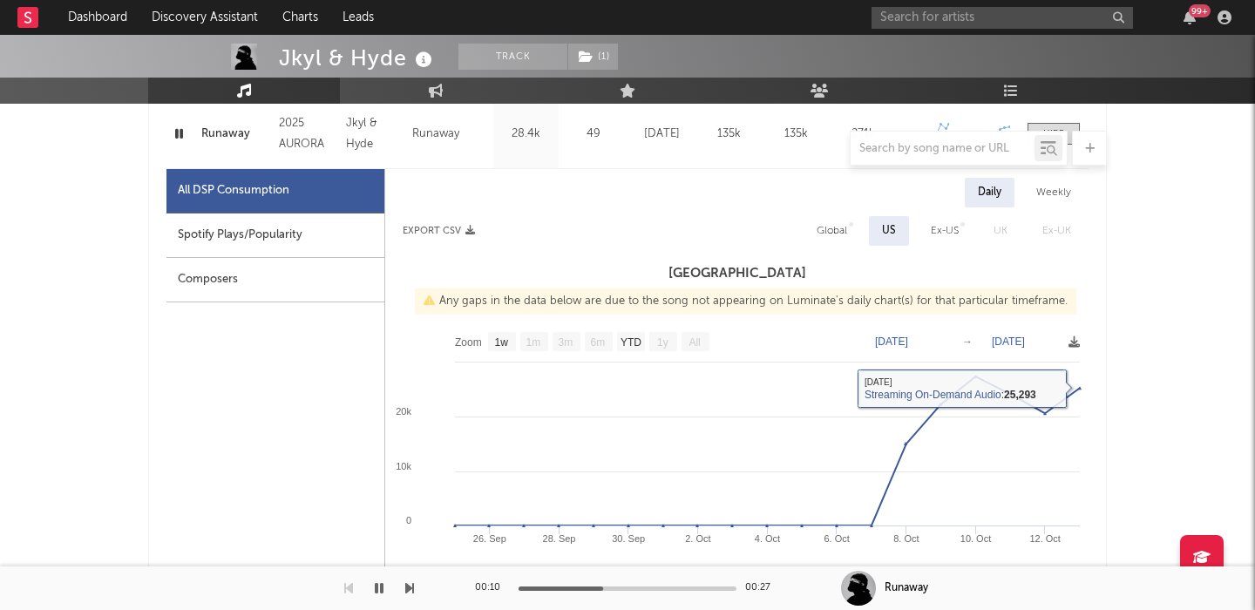
click at [842, 230] on div "Global" at bounding box center [831, 230] width 30 height 21
select select "1w"
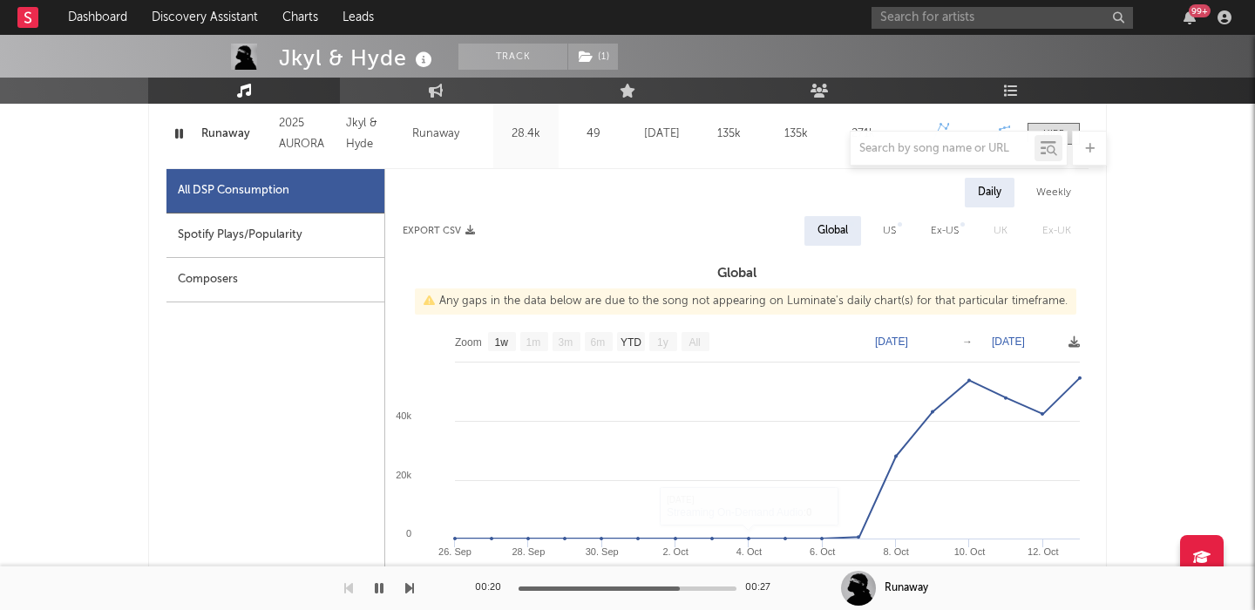
click at [680, 586] on div at bounding box center [627, 588] width 218 height 4
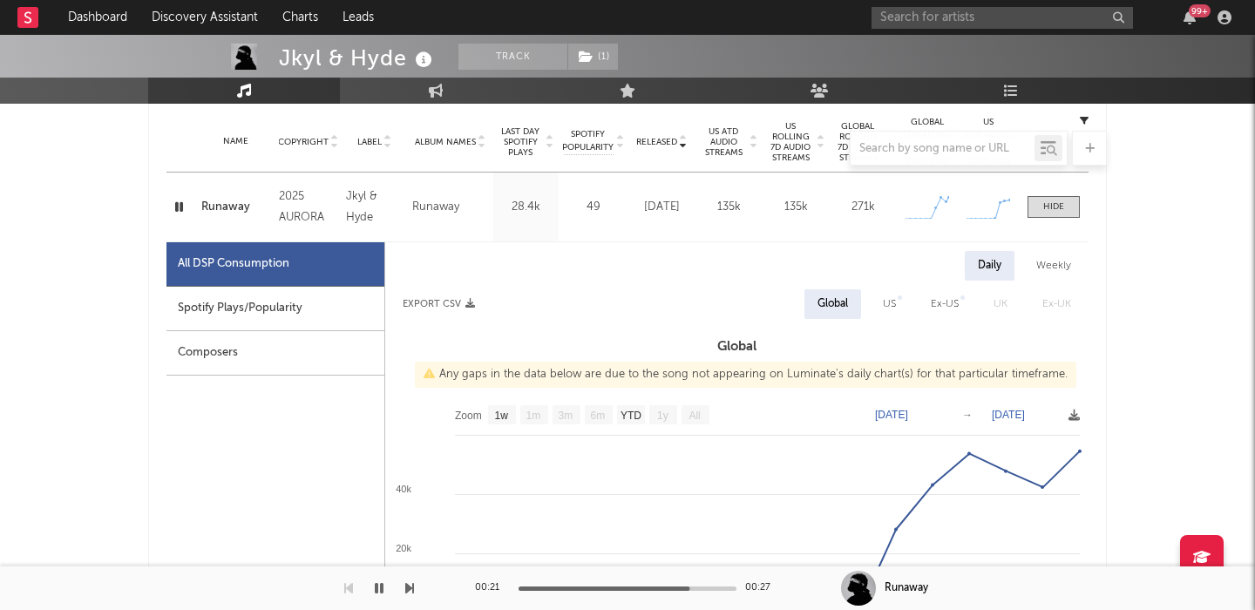
scroll to position [687, 0]
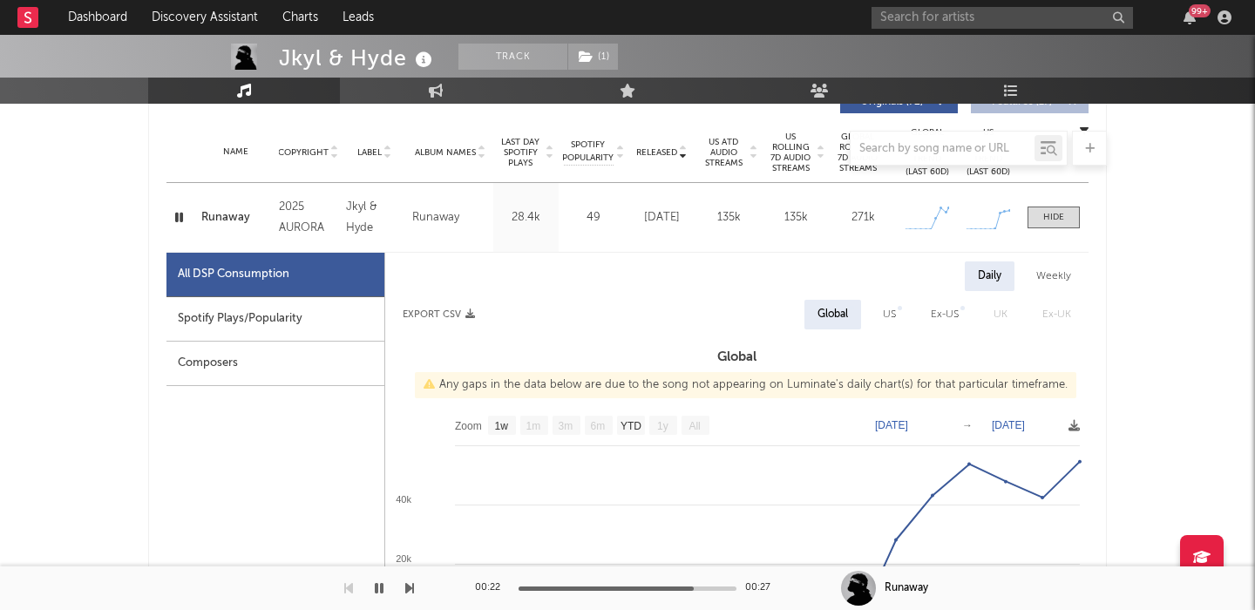
click at [235, 210] on div "Runaway" at bounding box center [235, 217] width 69 height 17
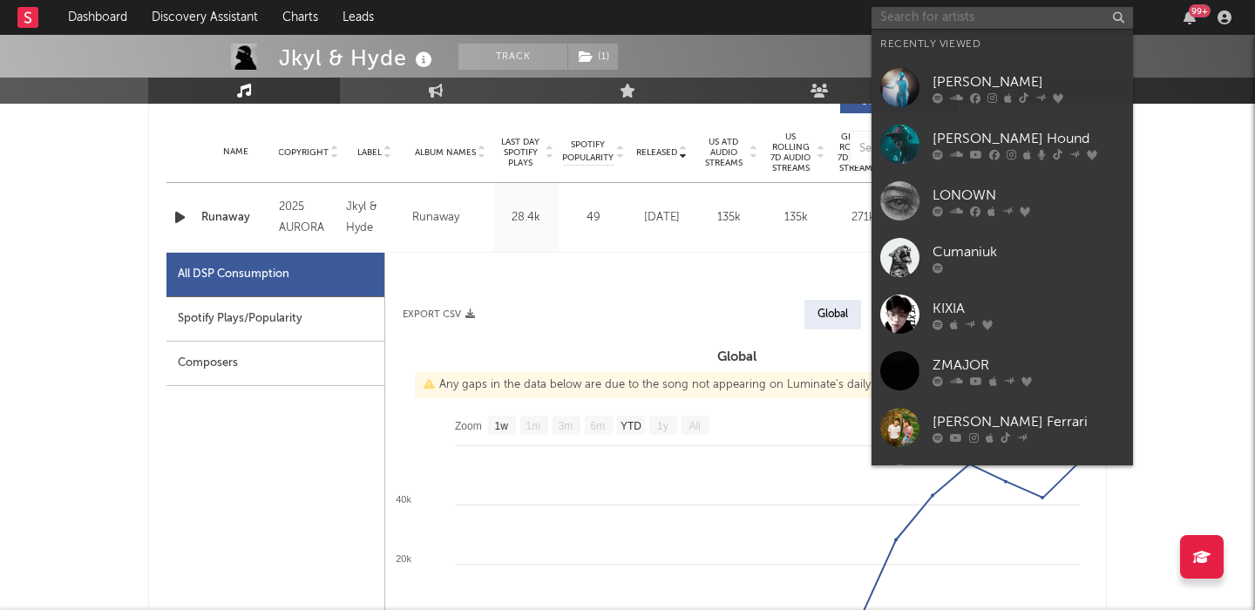
click at [924, 12] on input "text" at bounding box center [1001, 18] width 261 height 22
paste input "[URL][DOMAIN_NAME]"
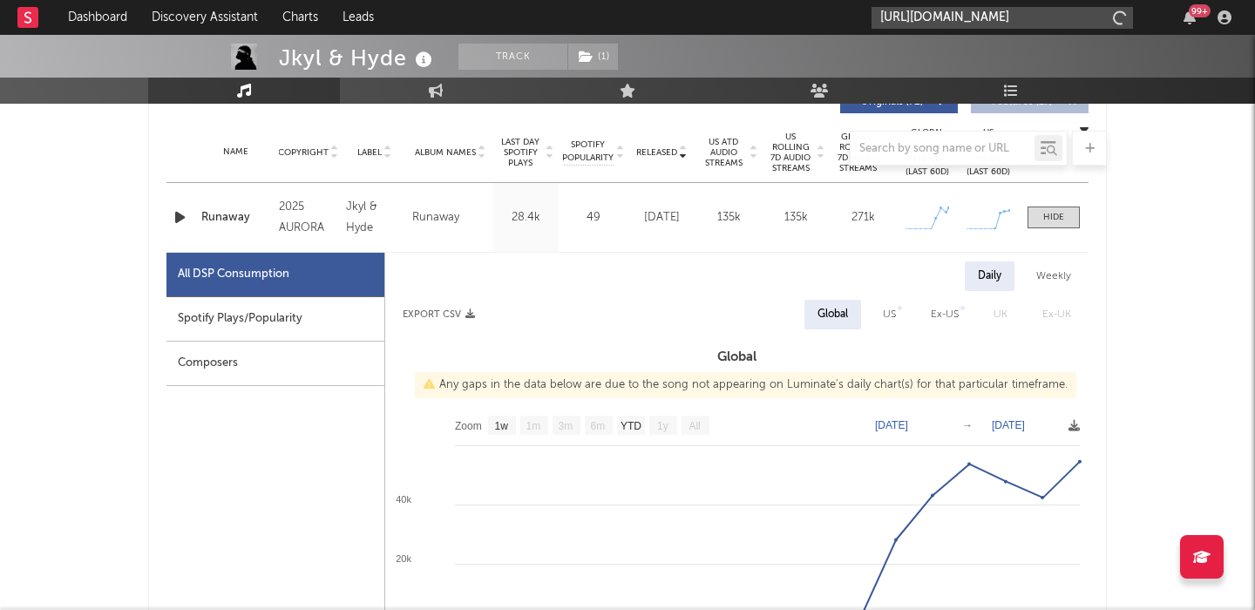
scroll to position [0, 257]
type input "[URL][DOMAIN_NAME]"
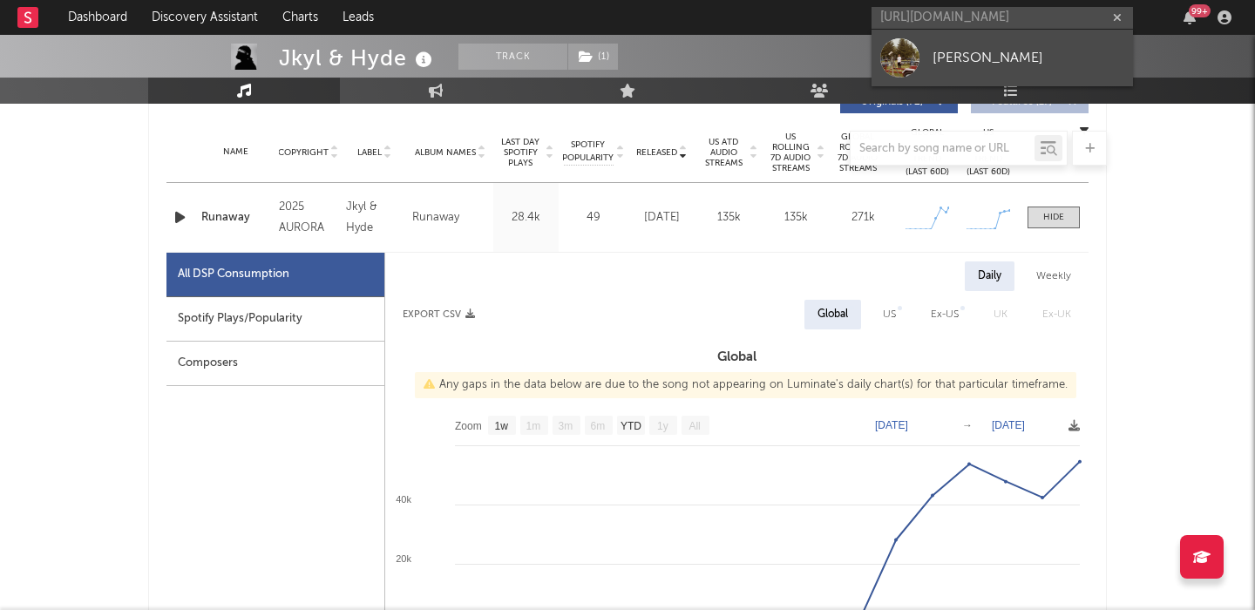
scroll to position [0, 0]
click at [1021, 42] on link "[PERSON_NAME]" at bounding box center [1001, 58] width 261 height 57
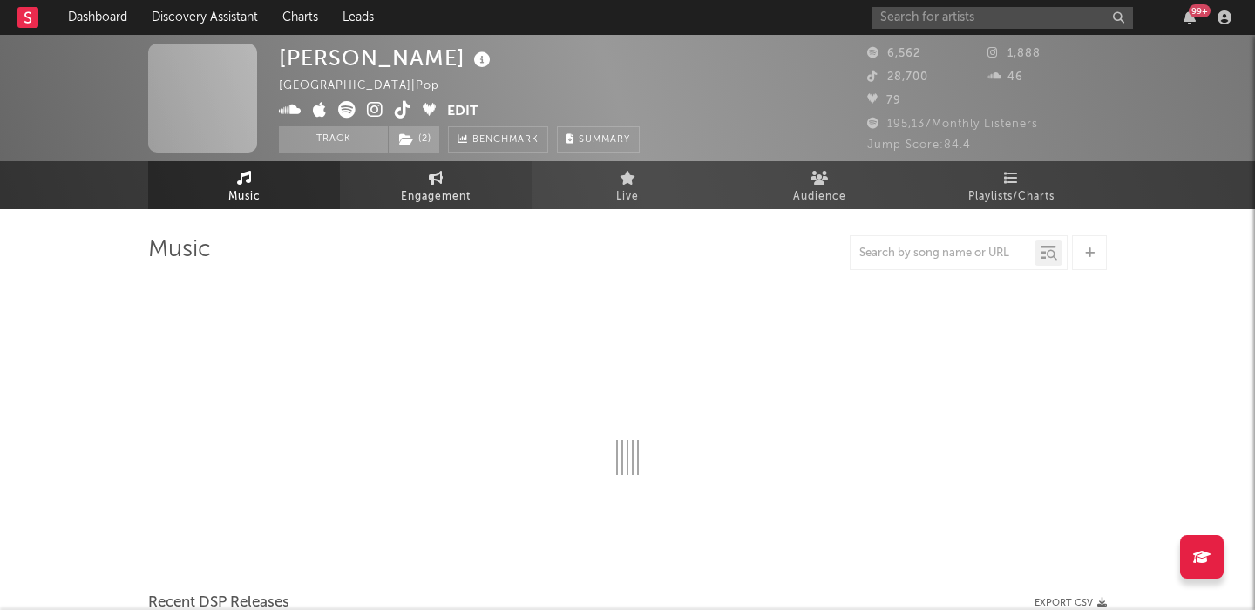
select select "6m"
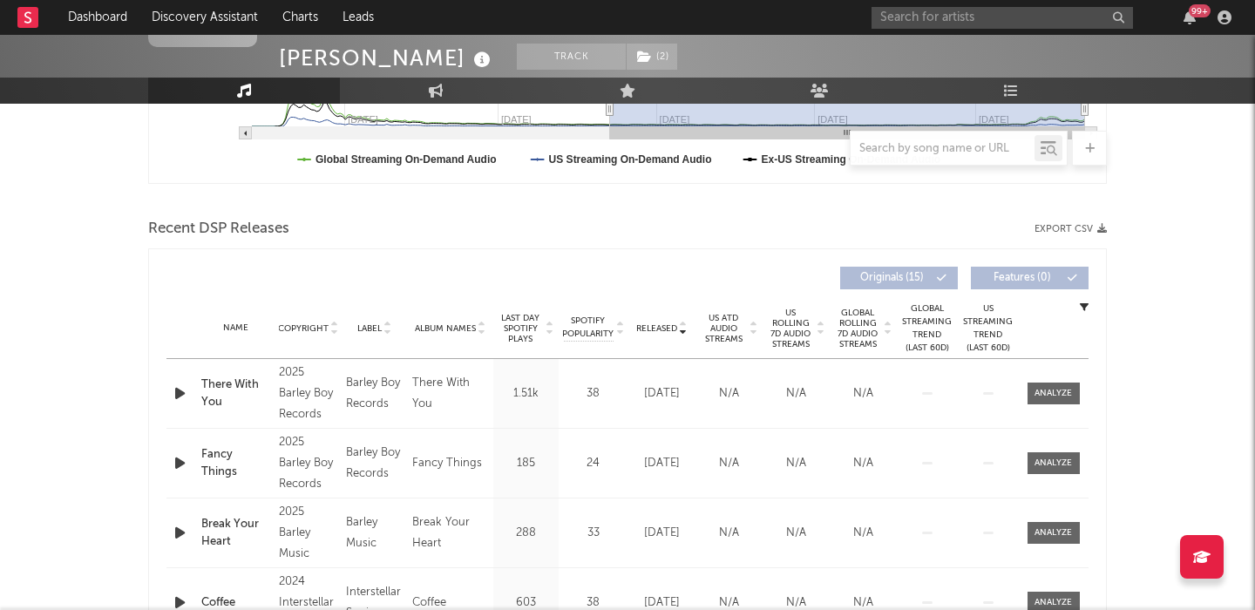
scroll to position [518, 0]
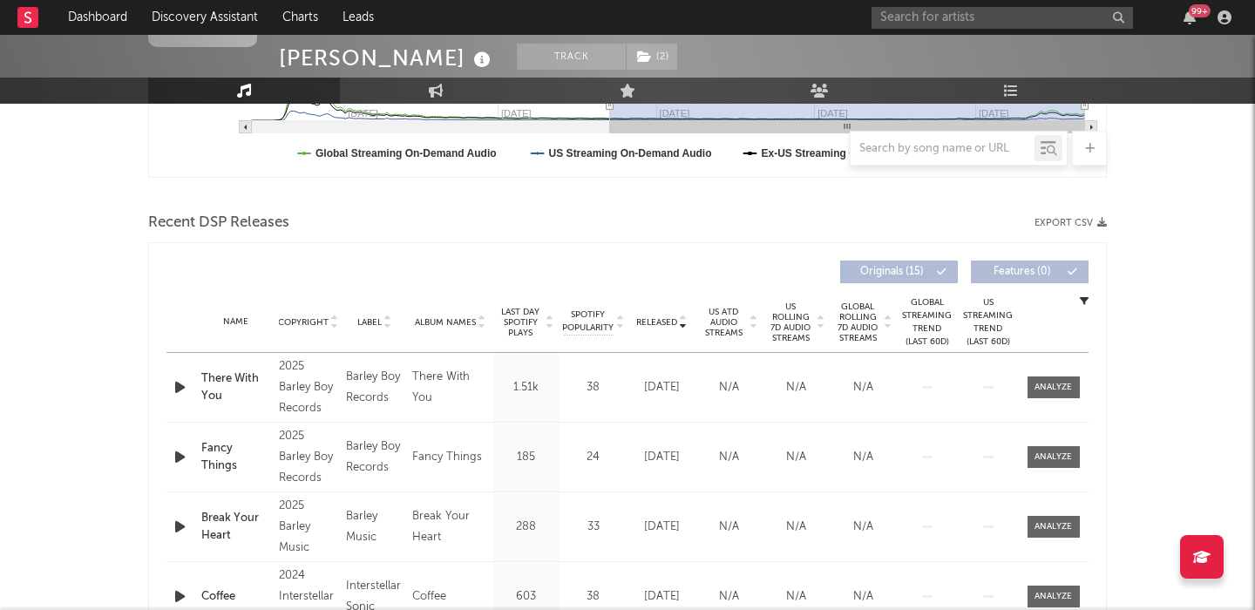
click at [788, 328] on span "US Rolling 7D Audio Streams" at bounding box center [791, 322] width 48 height 42
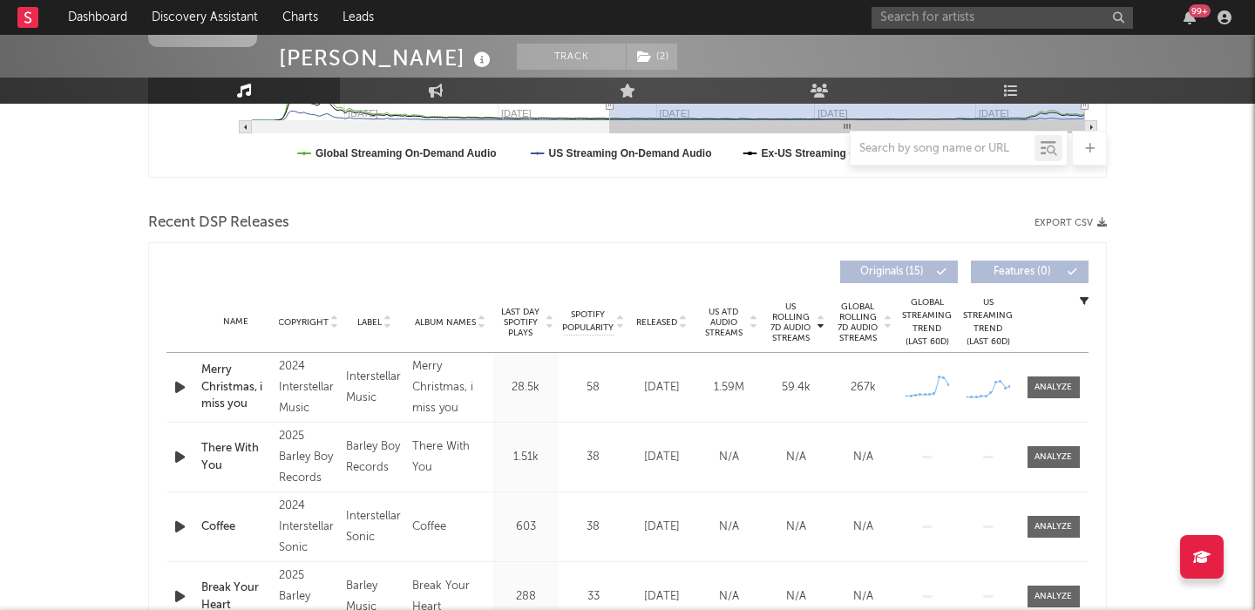
click at [1015, 387] on div "US Streaming Trend (Last 60D) Created with Highcharts 10.3.3" at bounding box center [988, 387] width 61 height 32
click at [1050, 389] on div at bounding box center [1052, 387] width 37 height 13
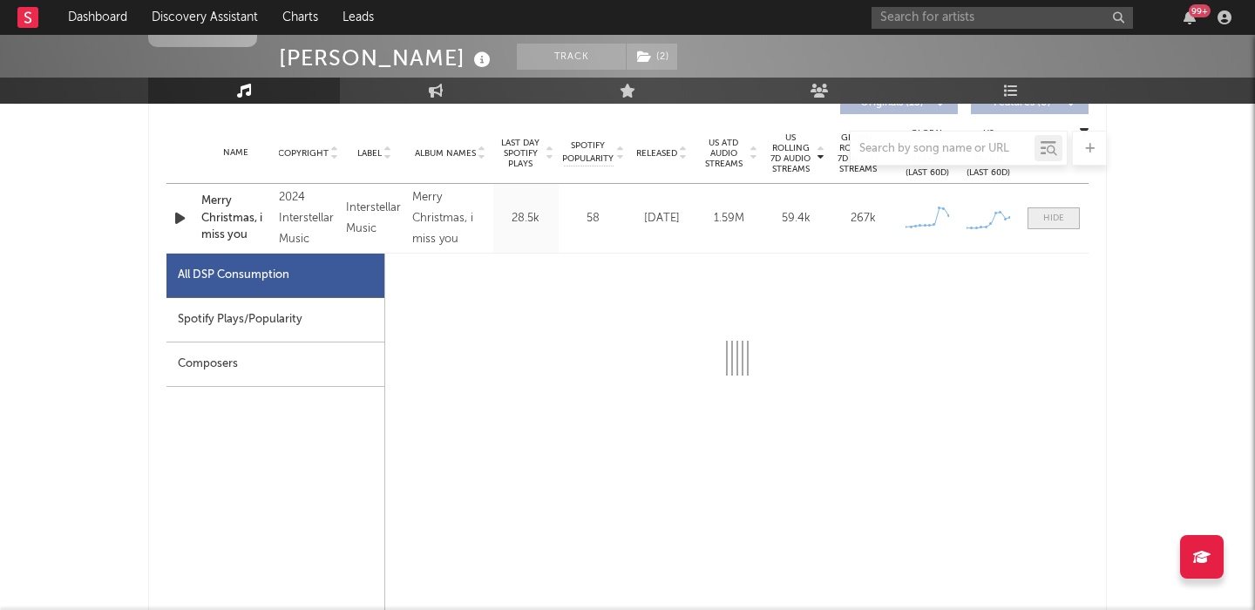
scroll to position [741, 0]
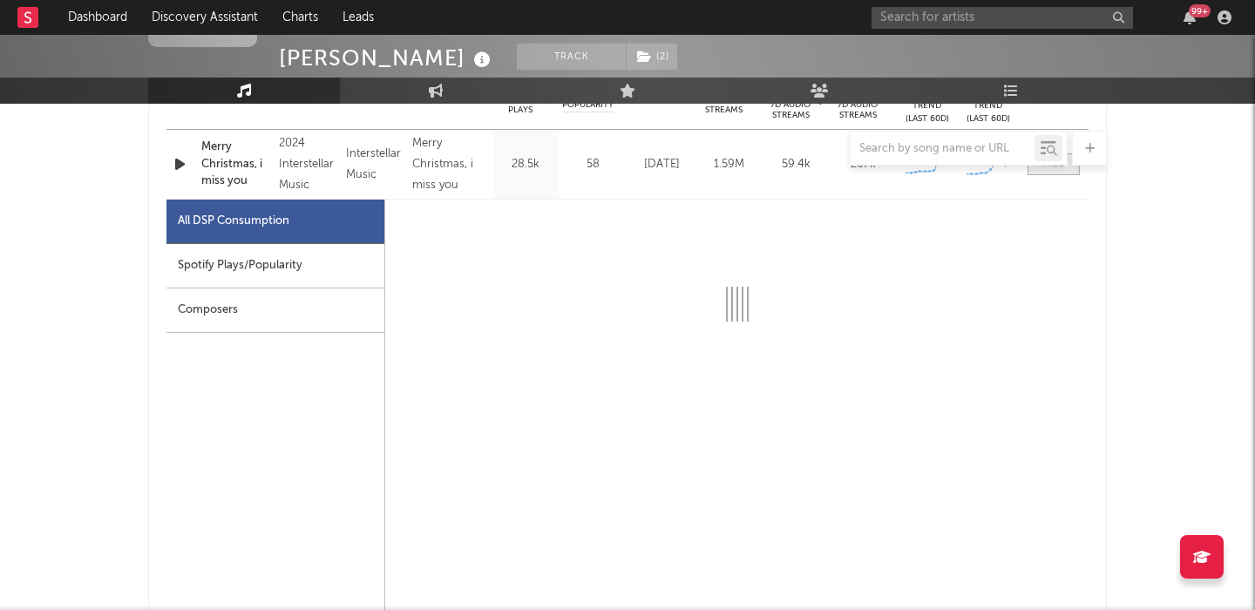
select select "6m"
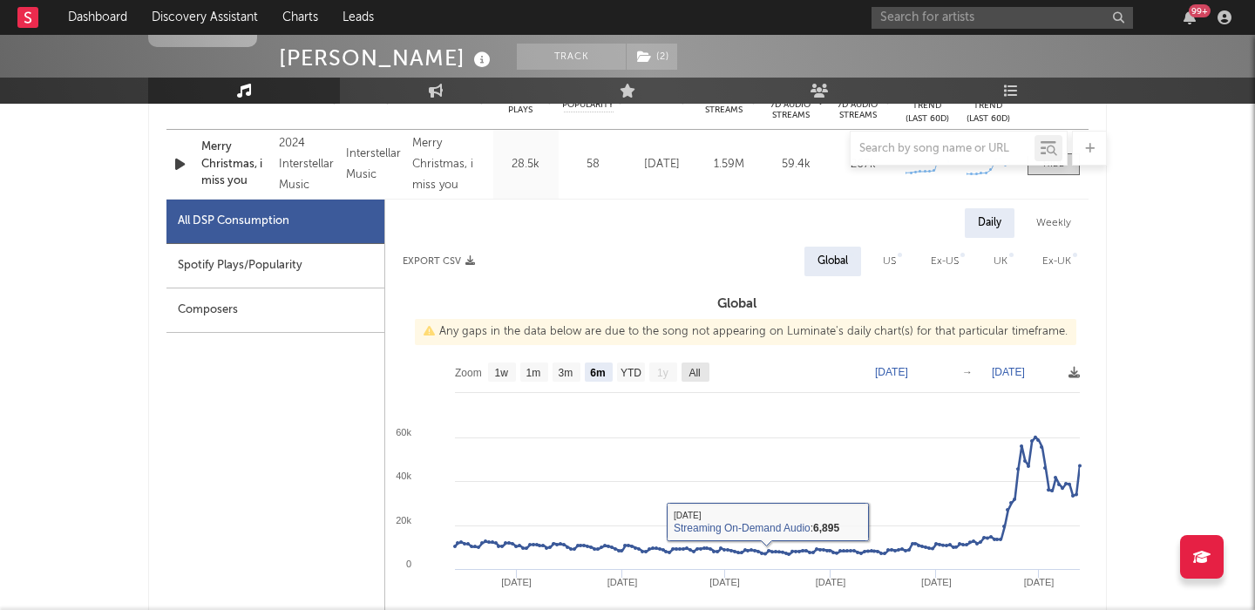
click at [695, 376] on text "All" at bounding box center [693, 373] width 11 height 12
select select "All"
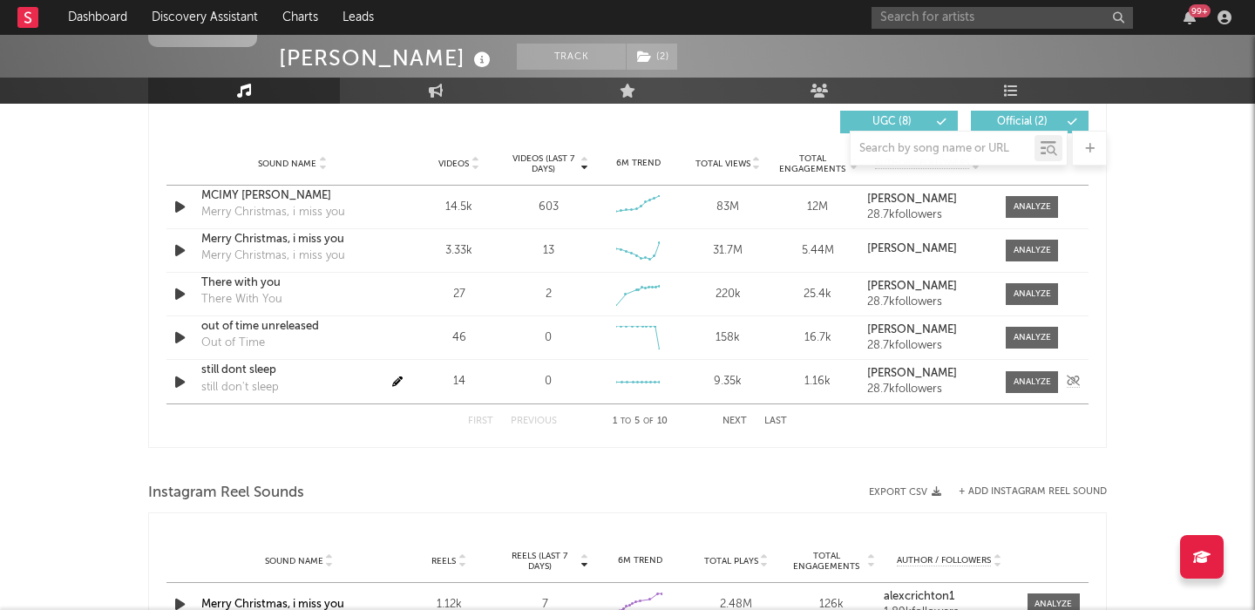
scroll to position [2060, 0]
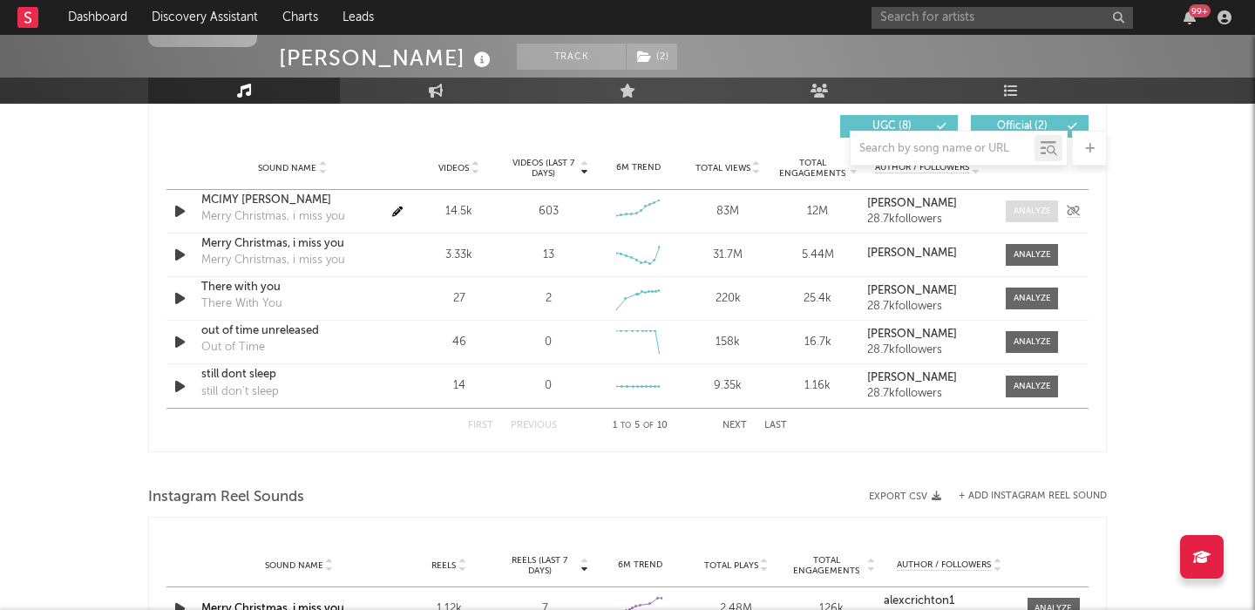
click at [1032, 212] on div at bounding box center [1031, 211] width 37 height 13
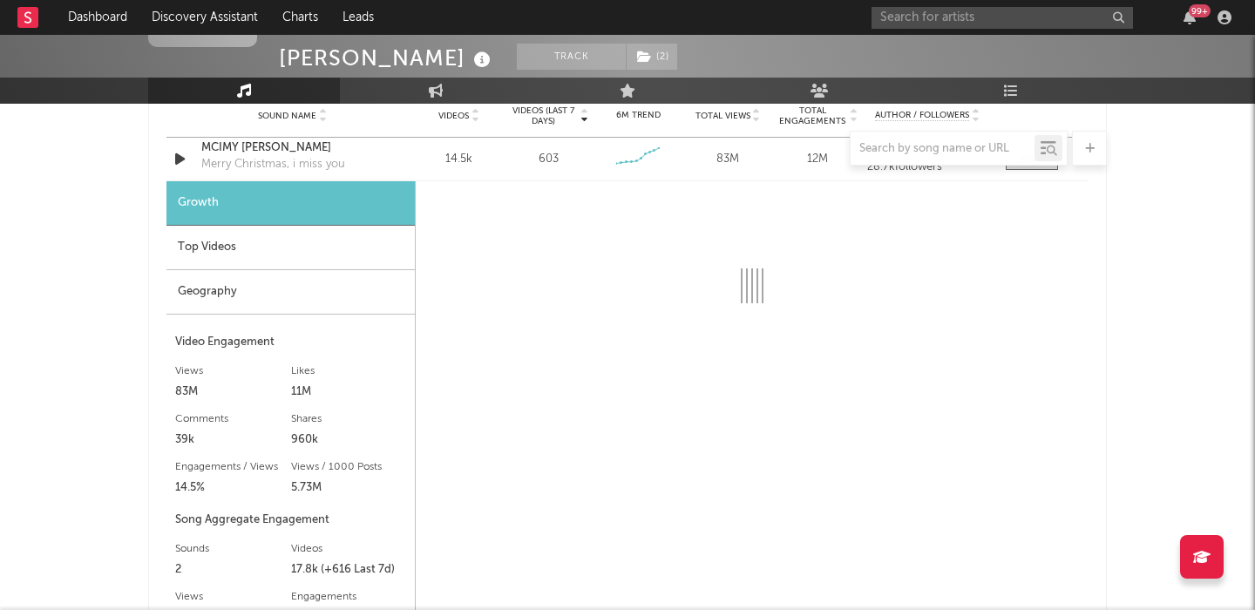
scroll to position [2110, 0]
select select "6m"
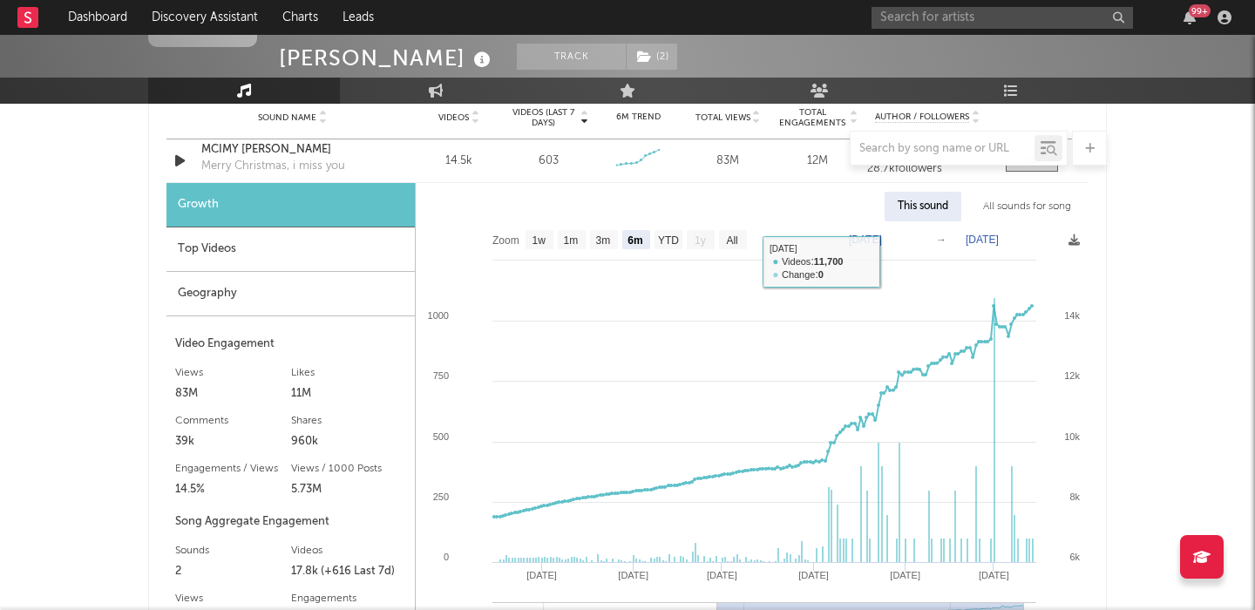
click at [1060, 220] on div "All sounds for song" at bounding box center [1027, 207] width 114 height 30
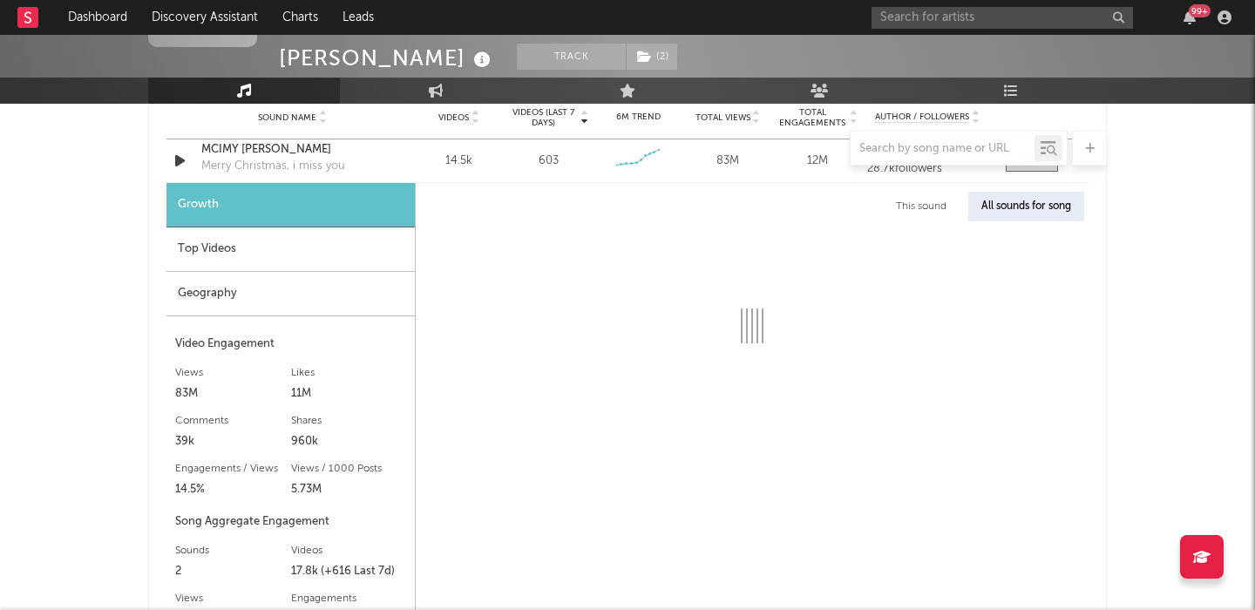
select select "1w"
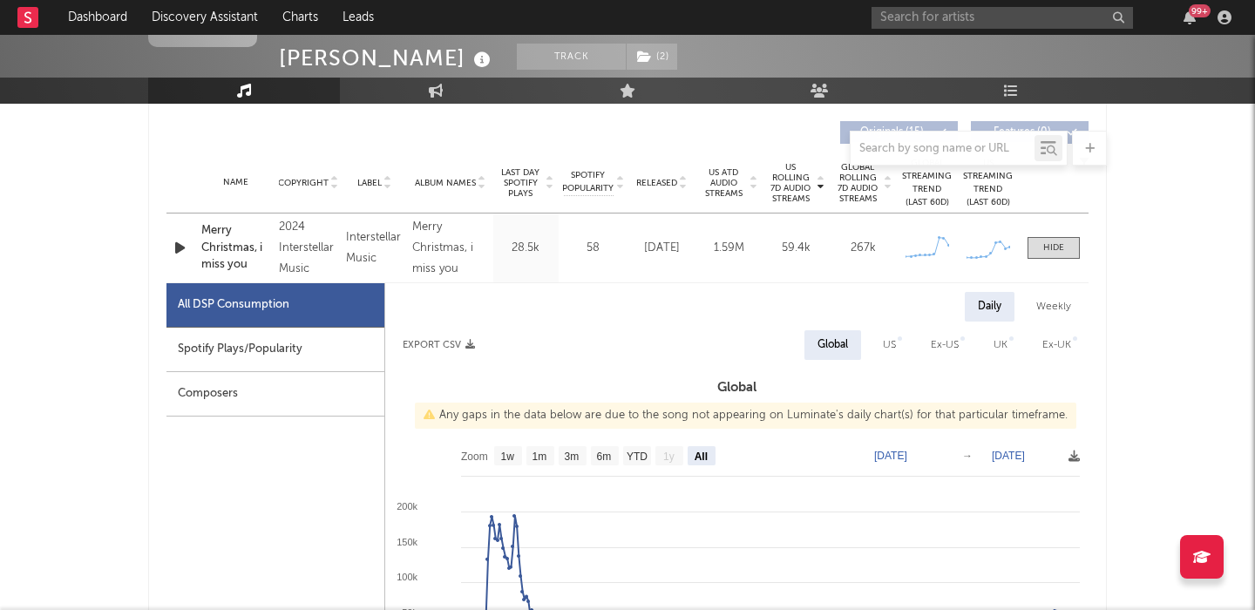
scroll to position [646, 0]
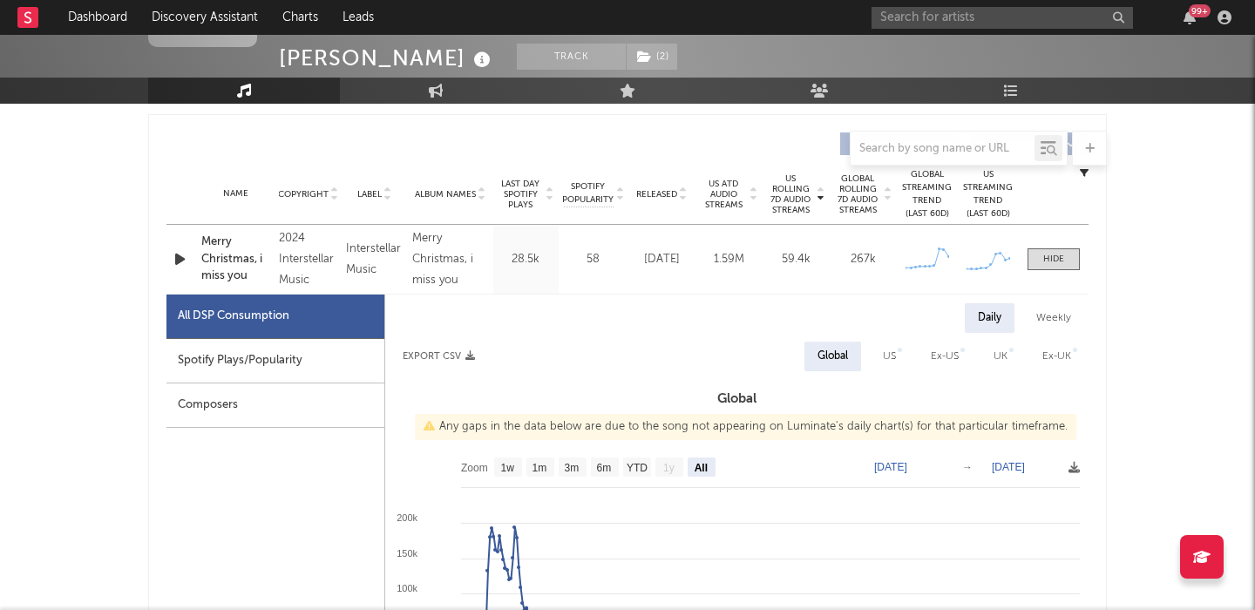
click at [180, 261] on icon "button" at bounding box center [180, 259] width 18 height 22
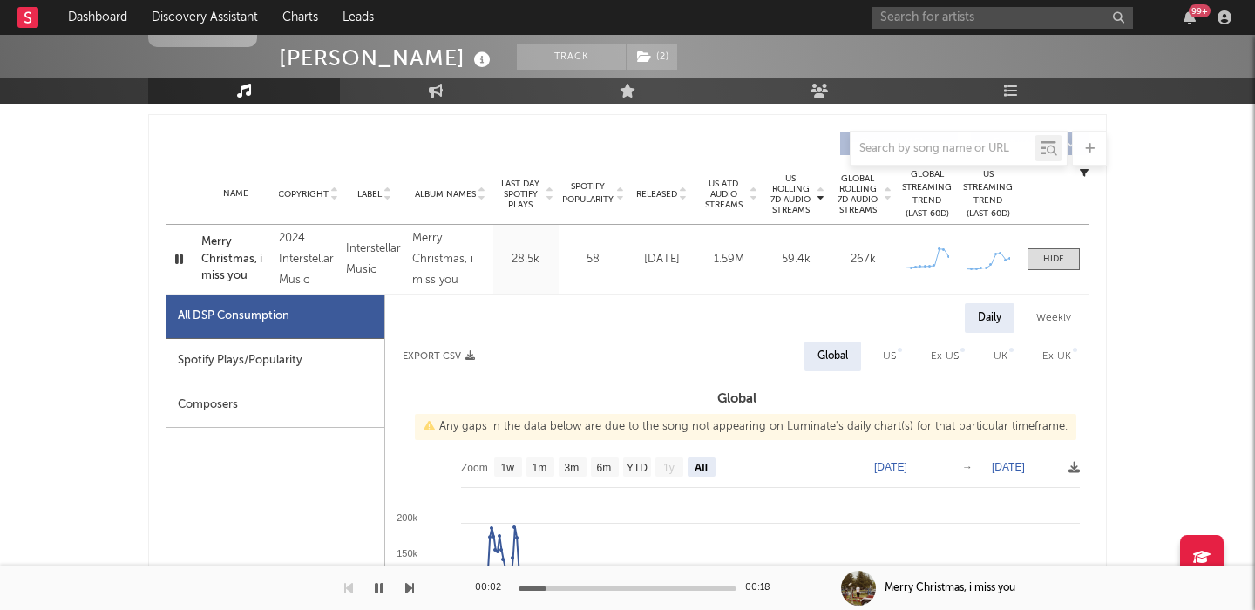
click at [240, 362] on div "Spotify Plays/Popularity" at bounding box center [275, 361] width 218 height 44
select select "All"
select select "1w"
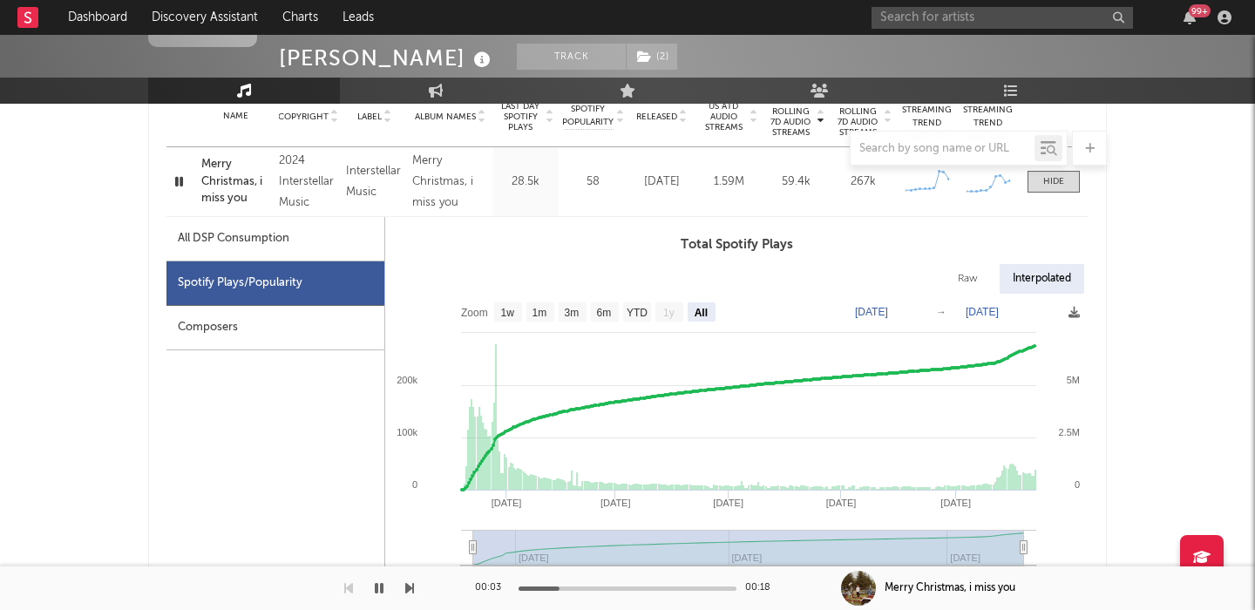
scroll to position [742, 0]
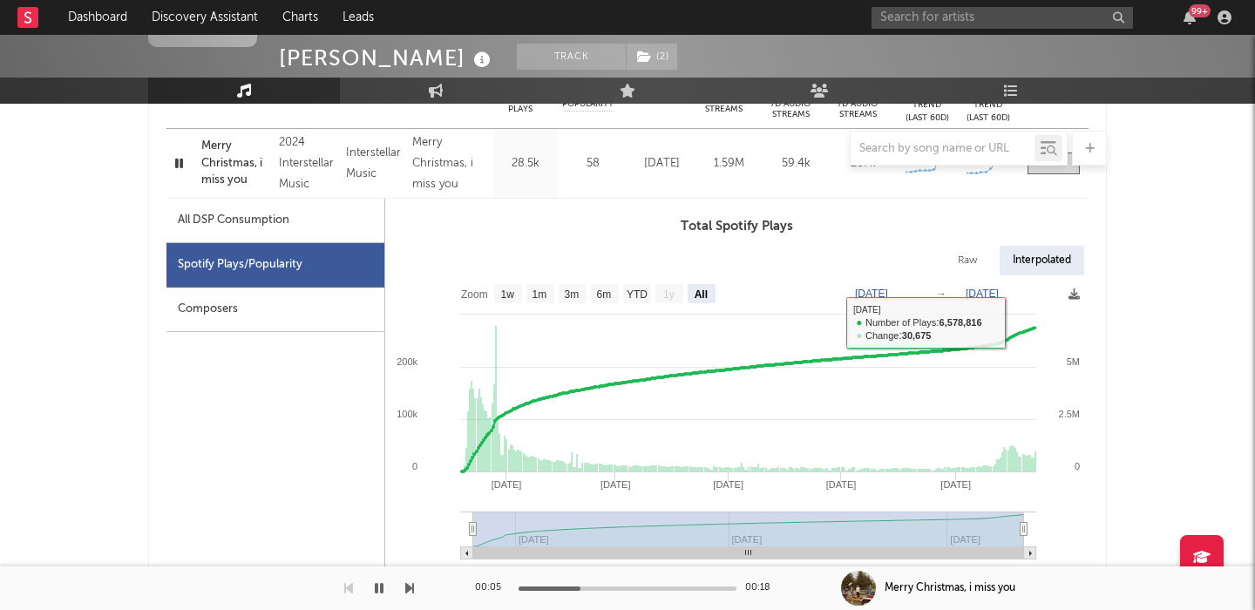
click at [965, 254] on div "Raw" at bounding box center [968, 261] width 46 height 30
select select "All"
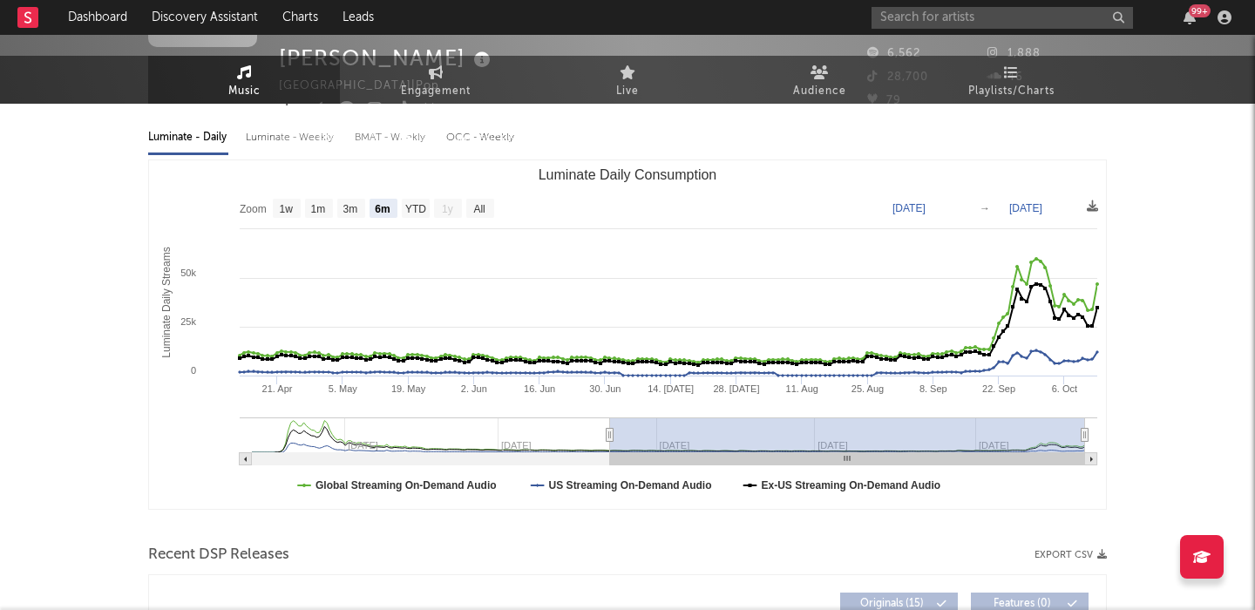
scroll to position [0, 0]
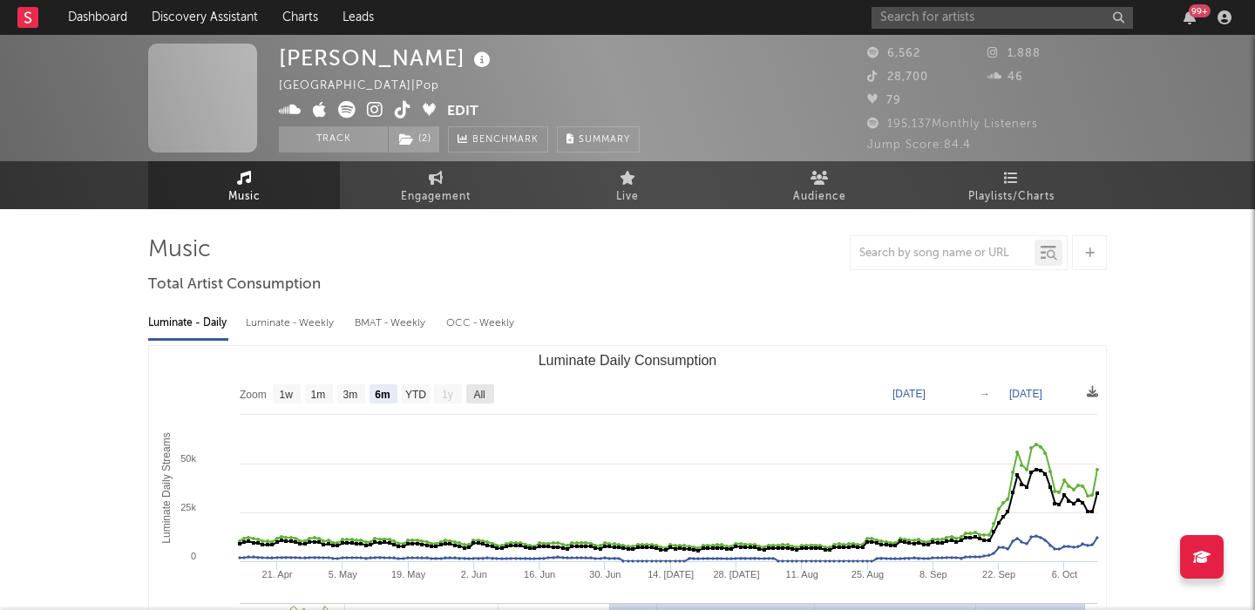
click at [484, 393] on text "All" at bounding box center [478, 395] width 11 height 12
select select "All"
type input "[DATE]"
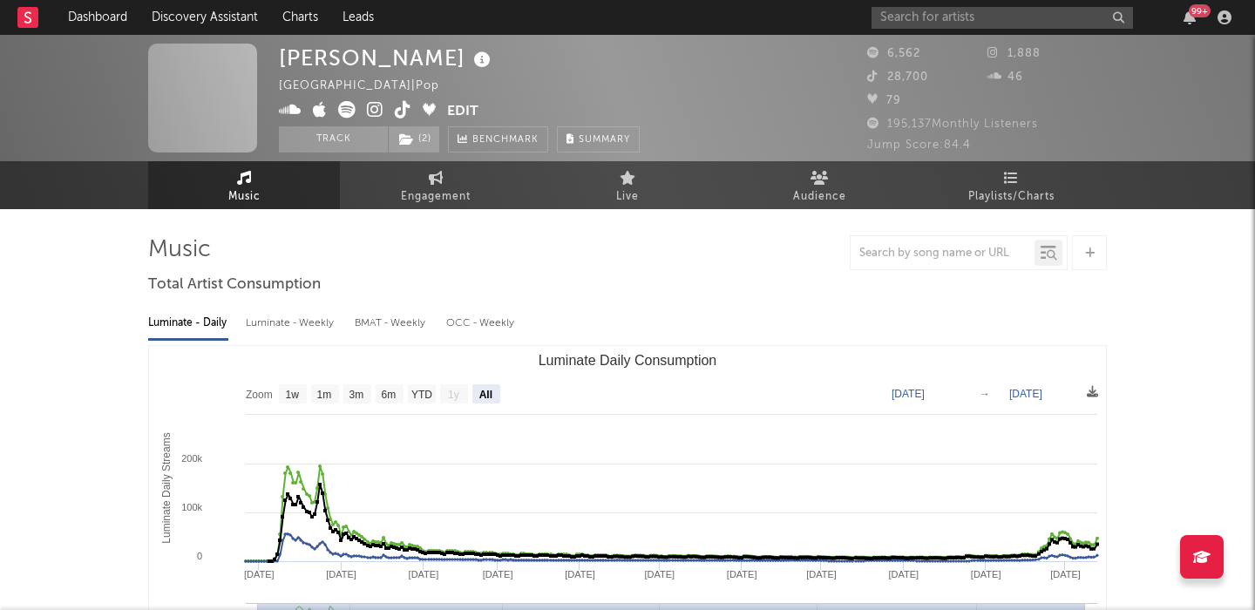
click at [371, 113] on icon at bounding box center [375, 109] width 17 height 17
click at [364, 46] on div "[PERSON_NAME]" at bounding box center [387, 58] width 216 height 29
copy div "[PERSON_NAME]"
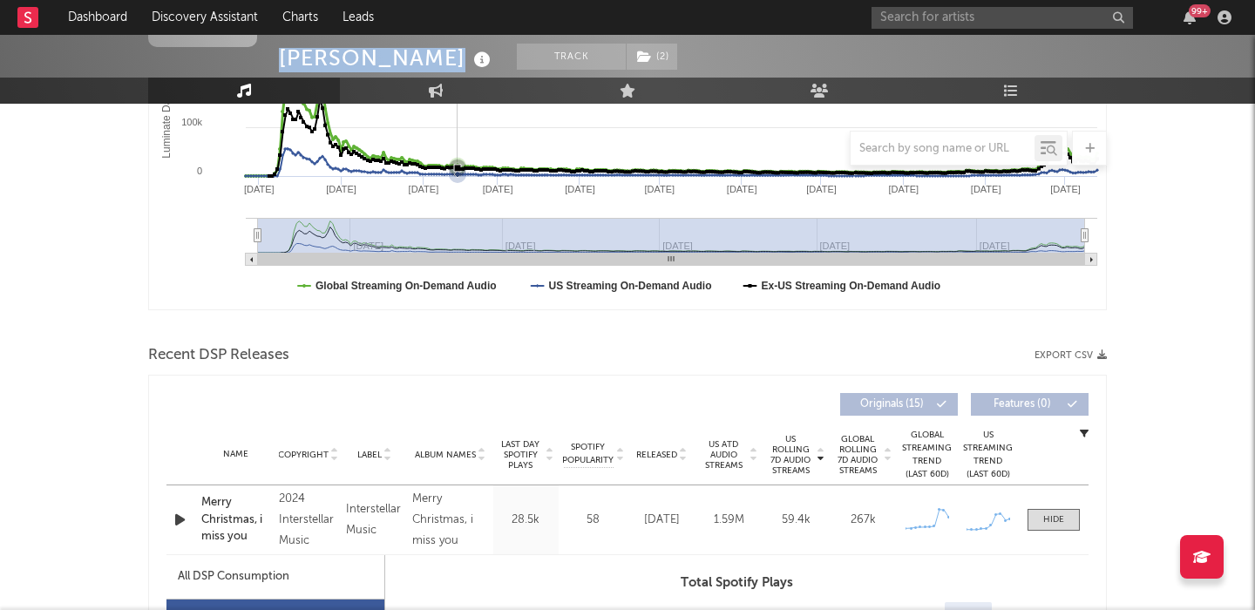
scroll to position [584, 0]
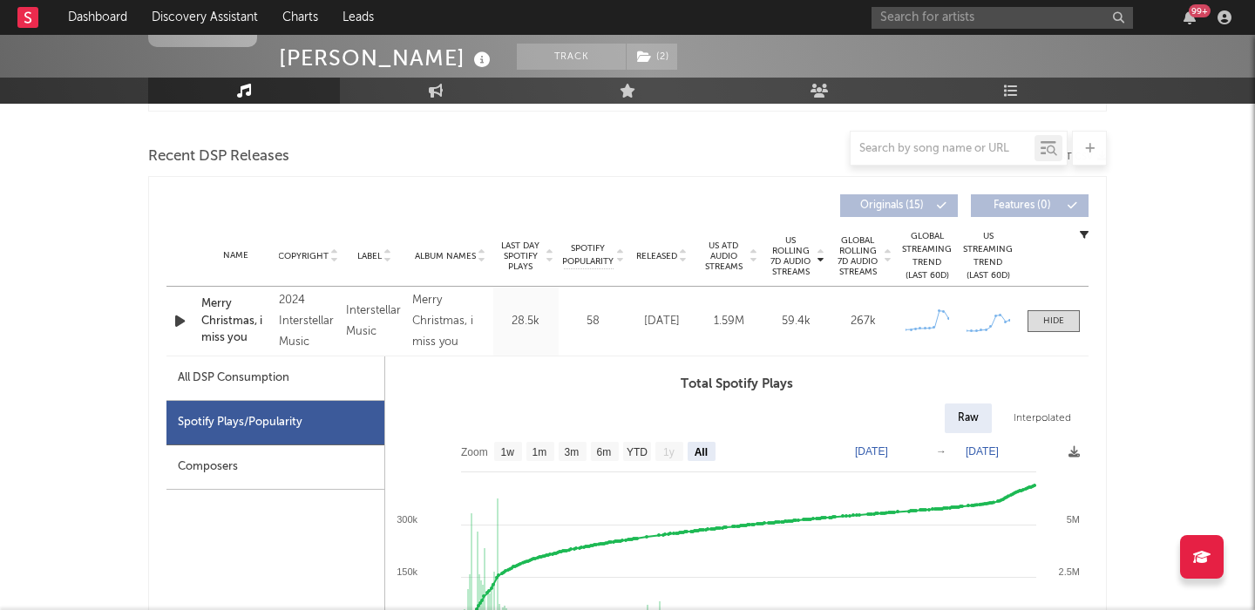
click at [278, 378] on div "All DSP Consumption" at bounding box center [234, 378] width 112 height 21
select select "All"
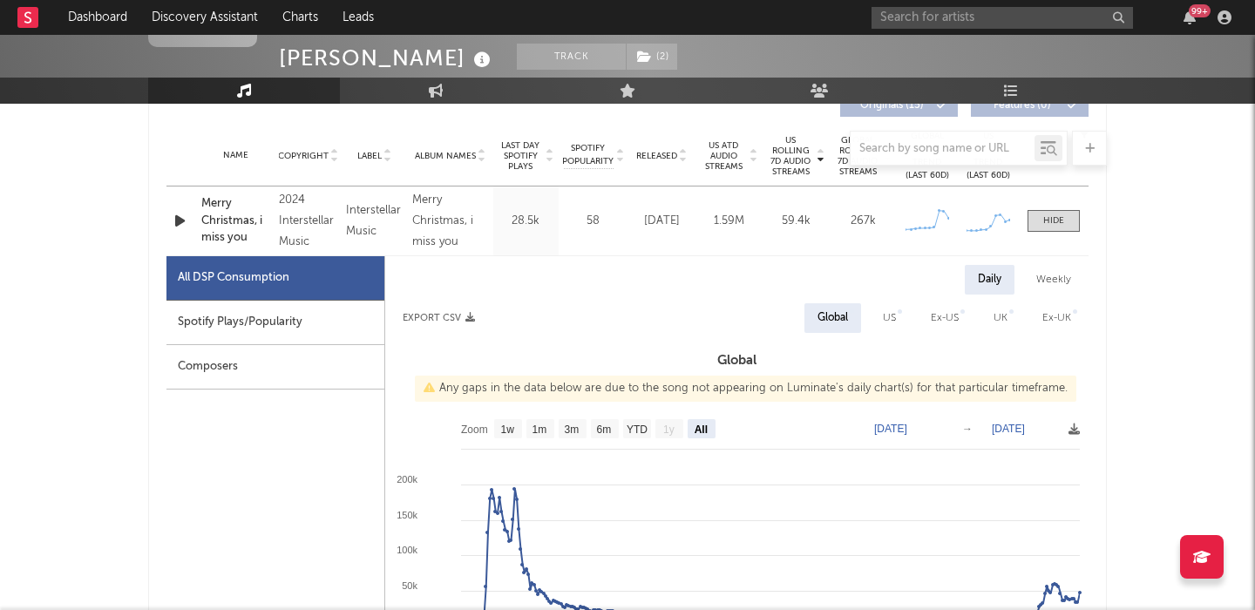
scroll to position [715, 0]
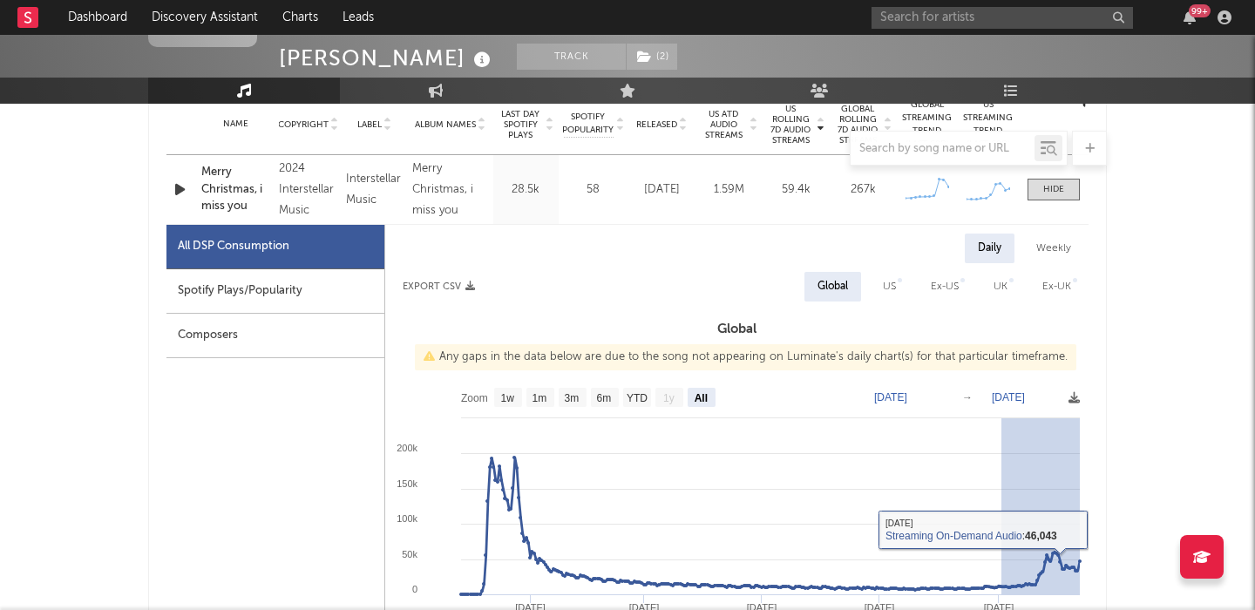
drag, startPoint x: 1001, startPoint y: 506, endPoint x: 1193, endPoint y: 508, distance: 191.7
type input "[DATE]"
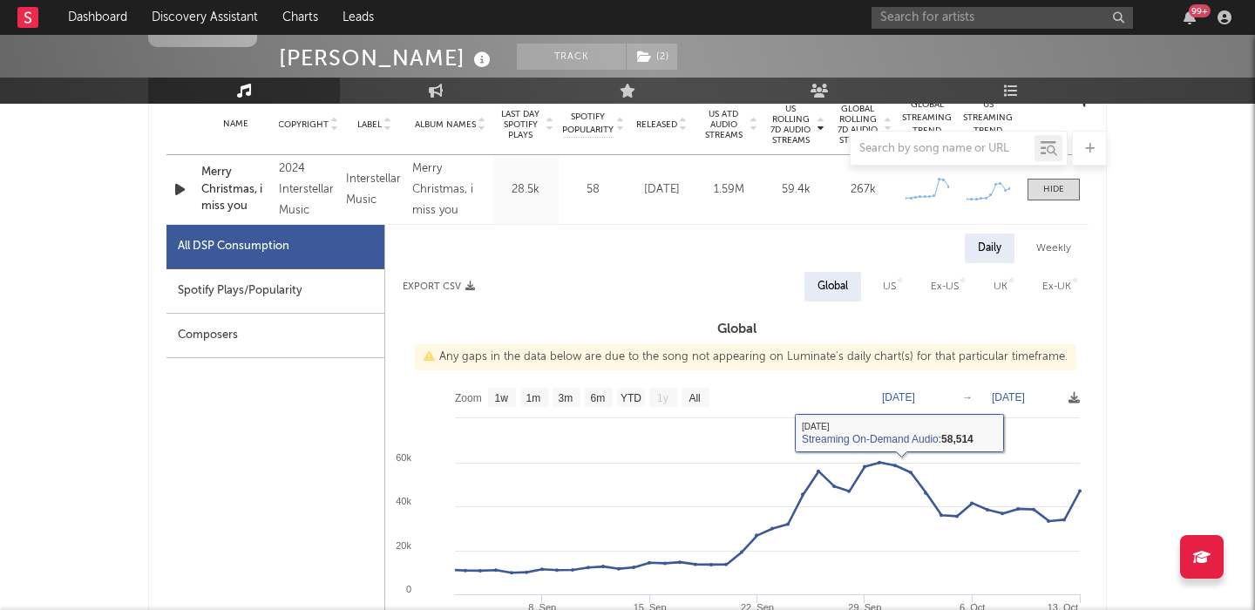
click at [354, 295] on div "Spotify Plays/Popularity" at bounding box center [275, 291] width 218 height 44
select select "All"
select select "1w"
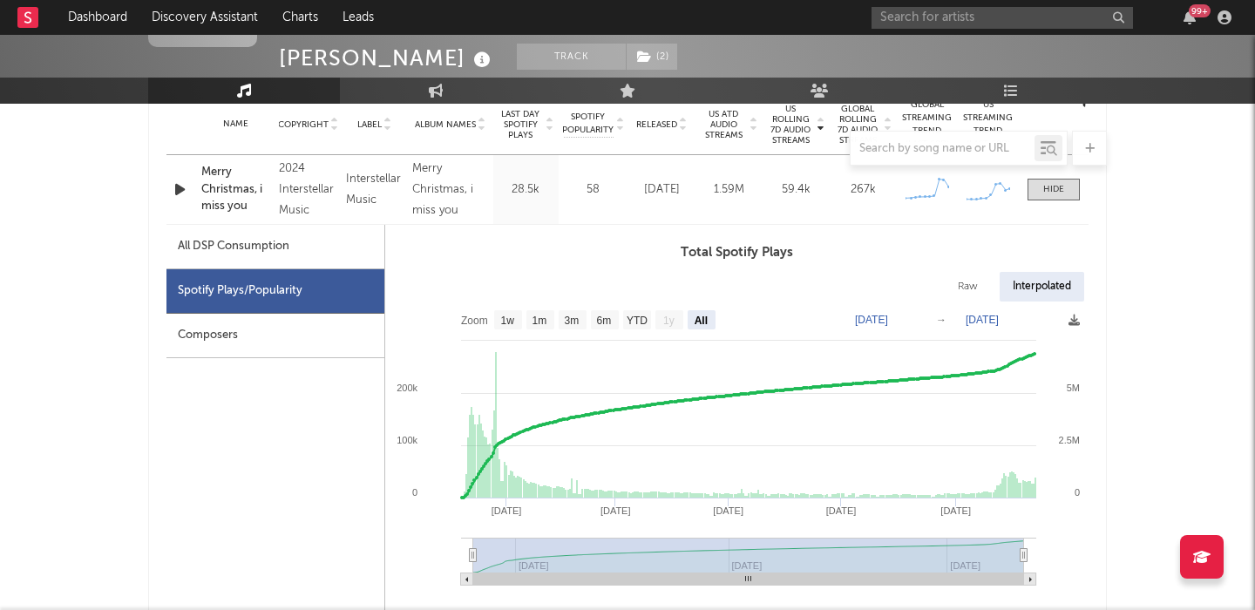
click at [979, 285] on div "Raw" at bounding box center [968, 287] width 46 height 30
select select "All"
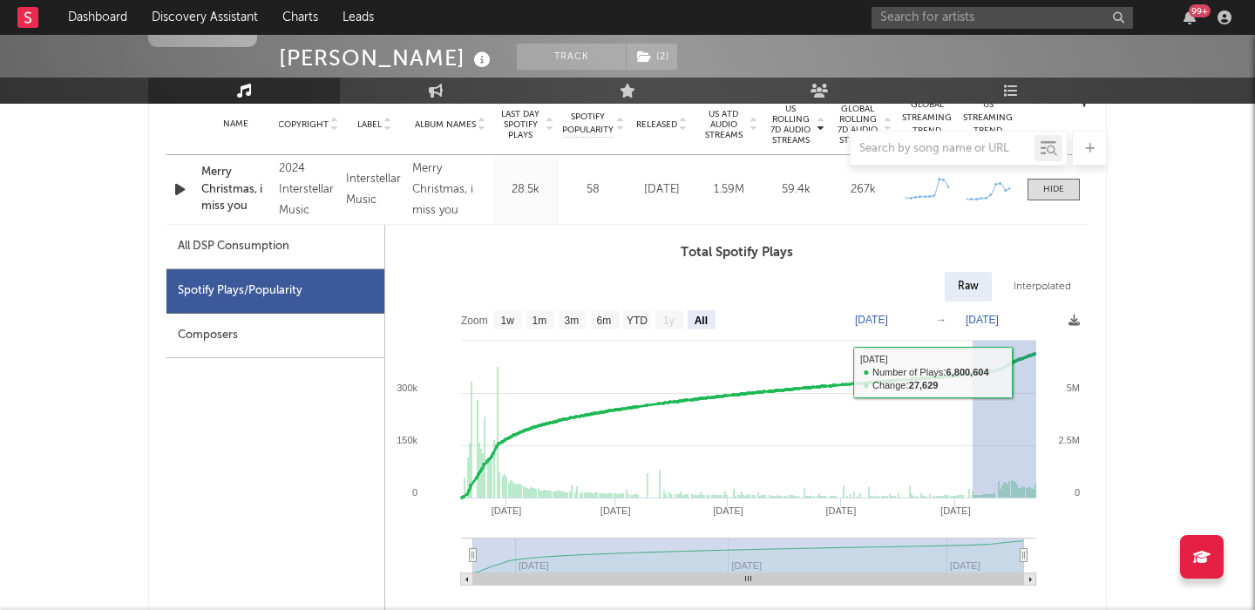
drag, startPoint x: 973, startPoint y: 372, endPoint x: 1146, endPoint y: 370, distance: 172.5
type input "[DATE]"
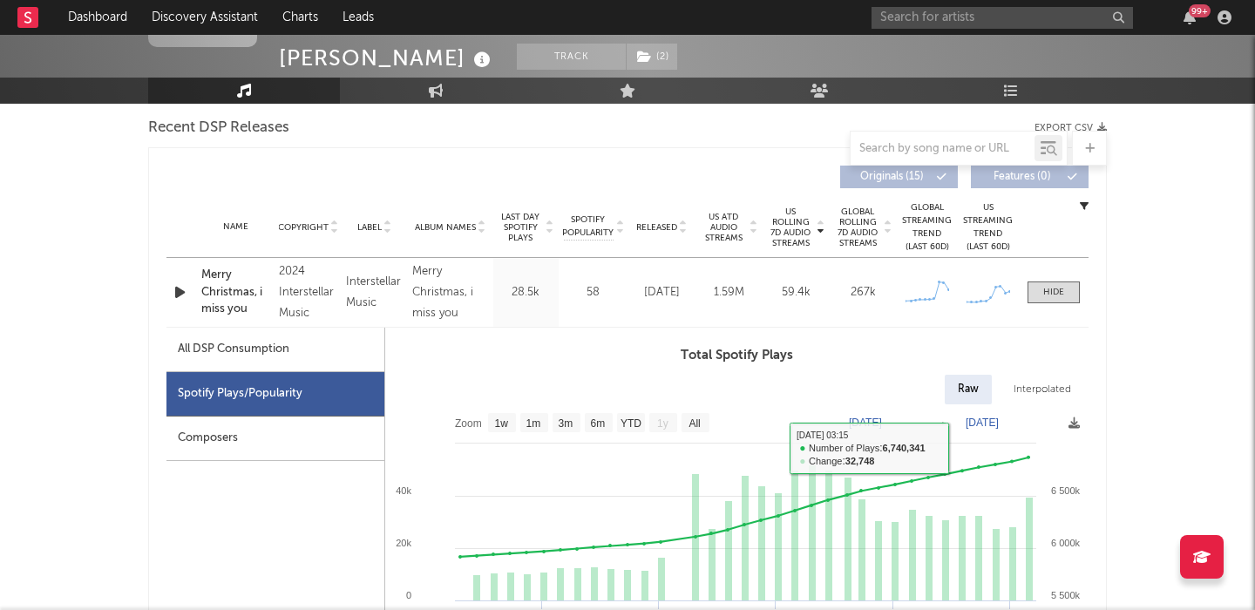
scroll to position [614, 0]
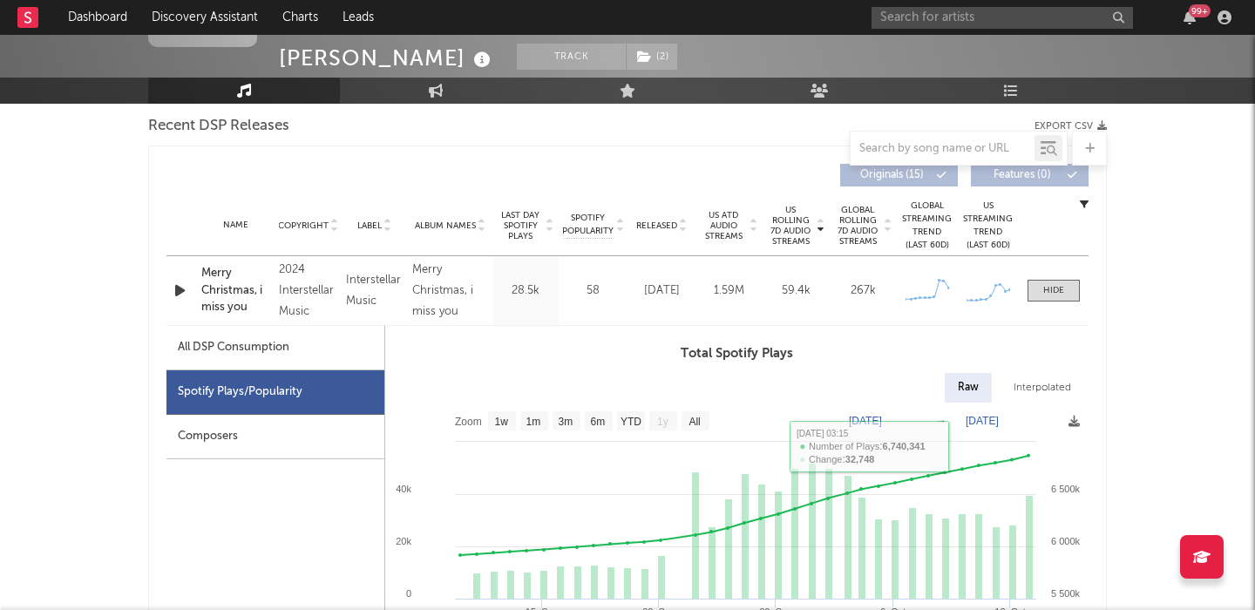
click at [652, 226] on span "Released" at bounding box center [656, 225] width 41 height 10
select select "All"
select select "1w"
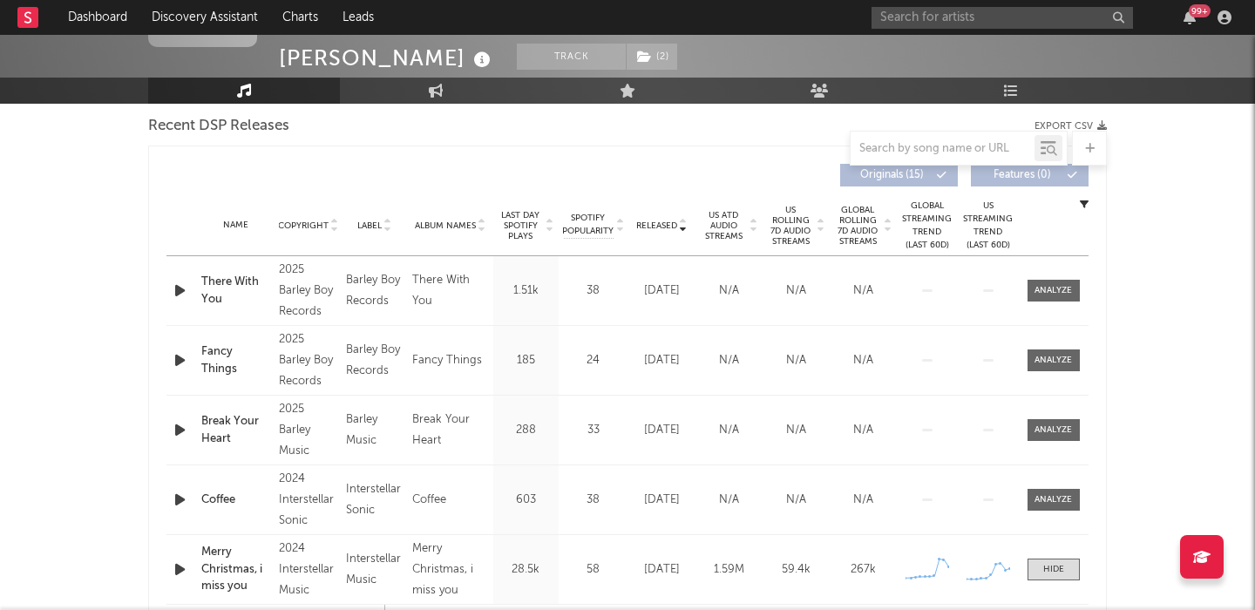
scroll to position [0, 0]
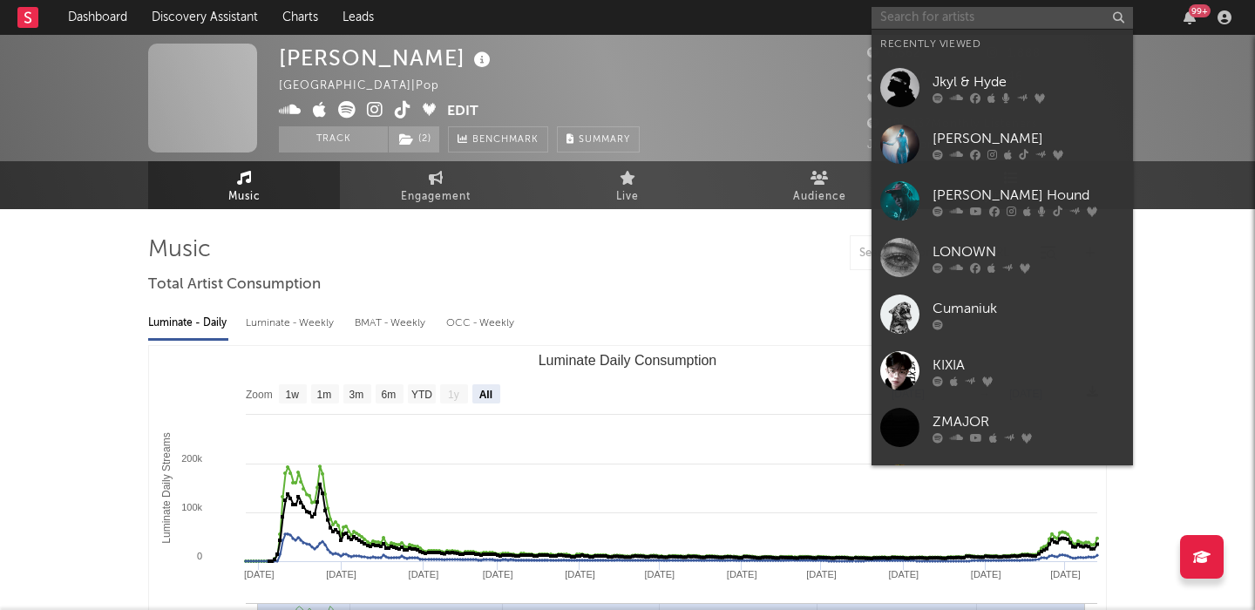
click at [941, 13] on input "text" at bounding box center [1001, 18] width 261 height 22
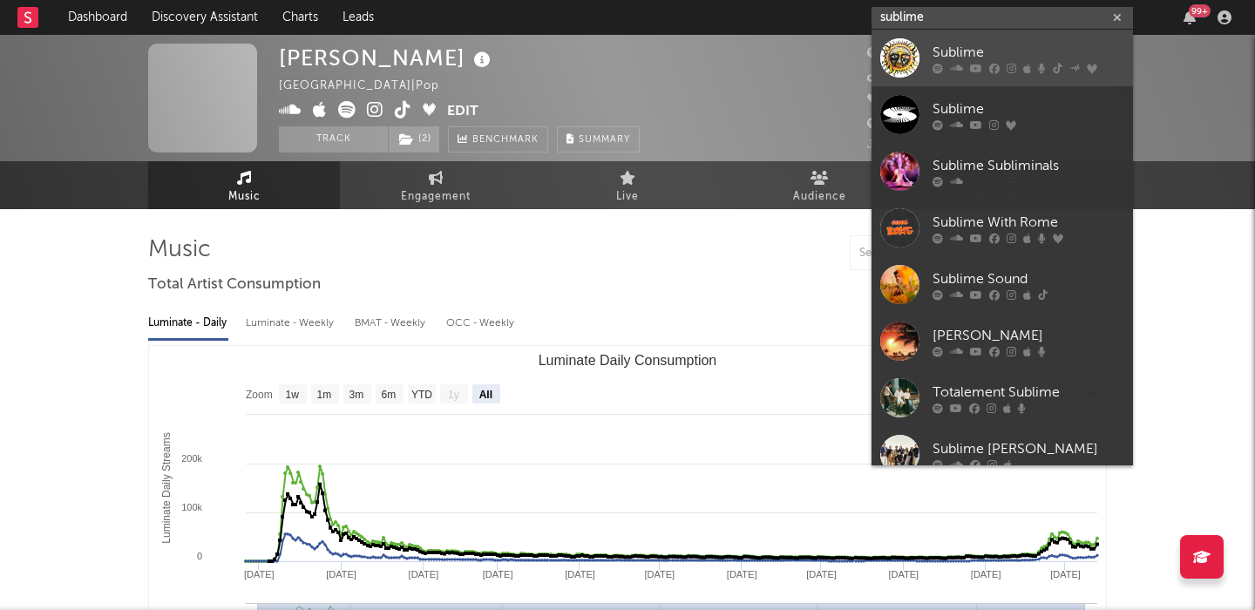
type input "sublime"
click at [983, 45] on div "Sublime" at bounding box center [1028, 52] width 192 height 21
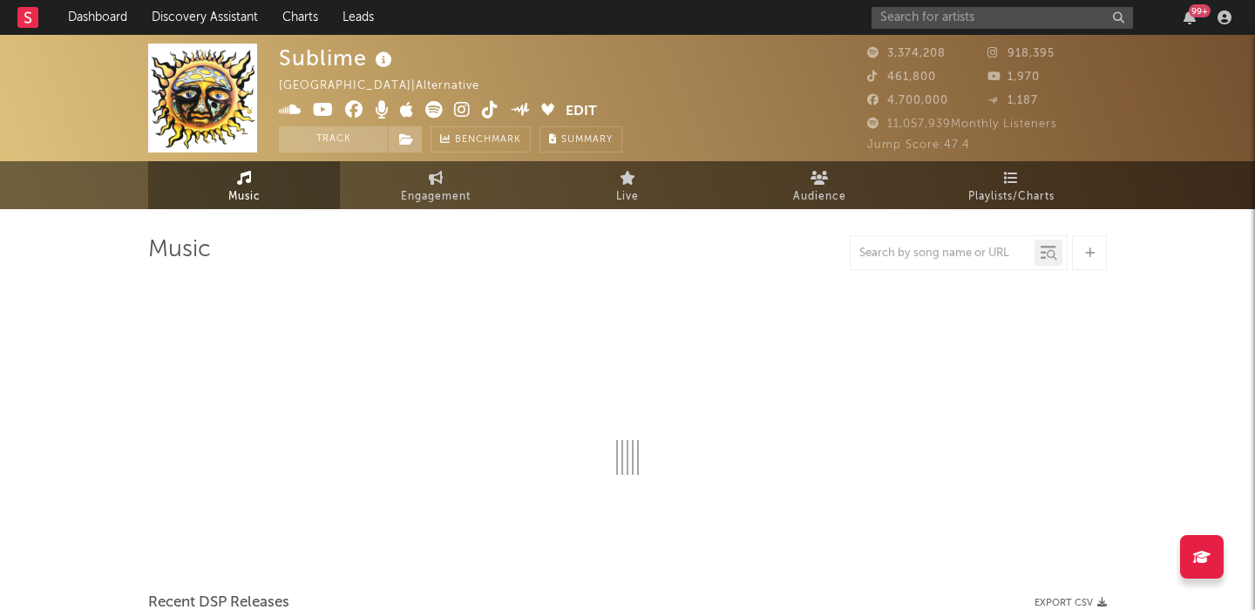
select select "6m"
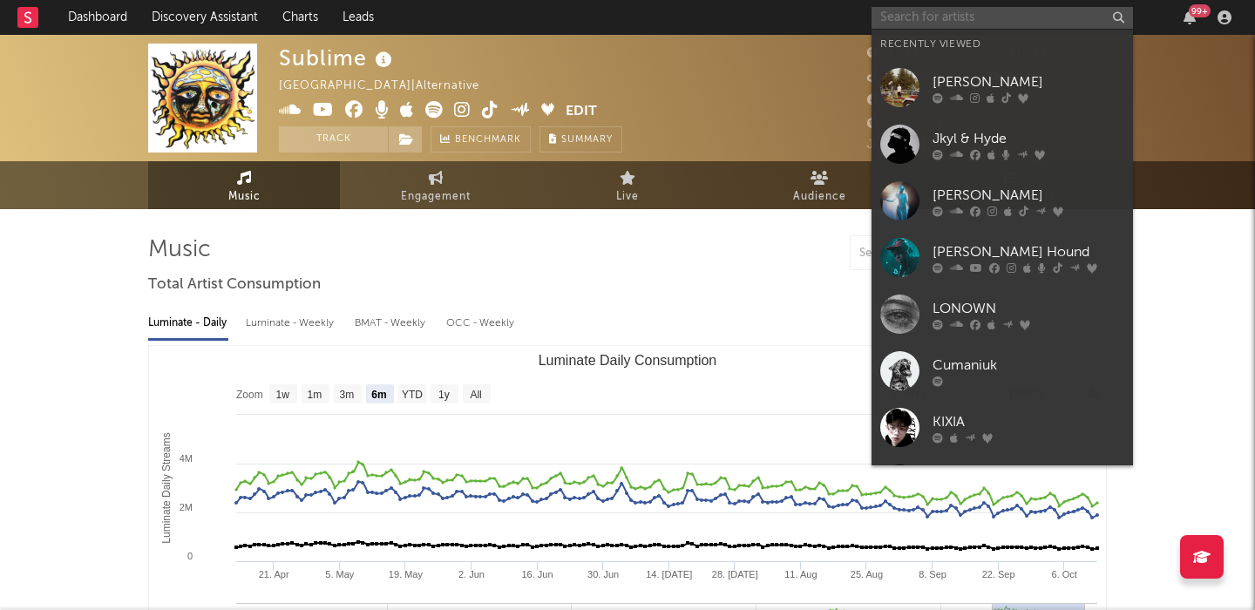
click at [914, 19] on input "text" at bounding box center [1001, 18] width 261 height 22
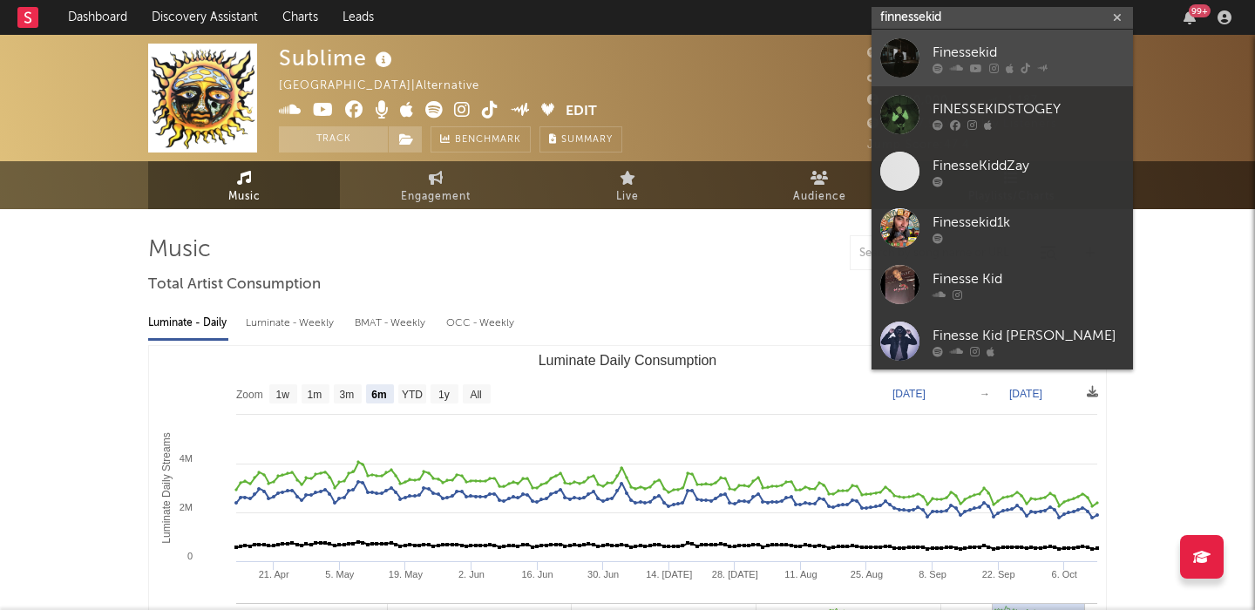
type input "finnessekid"
click at [1048, 39] on link "Finessekid" at bounding box center [1001, 58] width 261 height 57
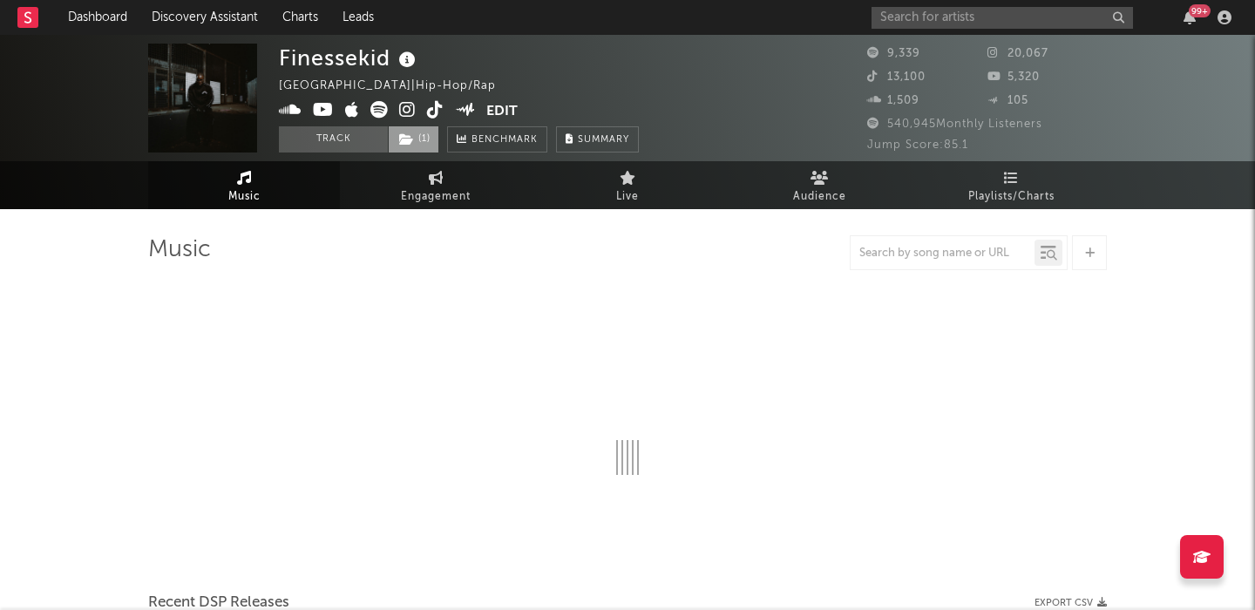
click at [417, 136] on span "( 1 )" at bounding box center [413, 139] width 51 height 26
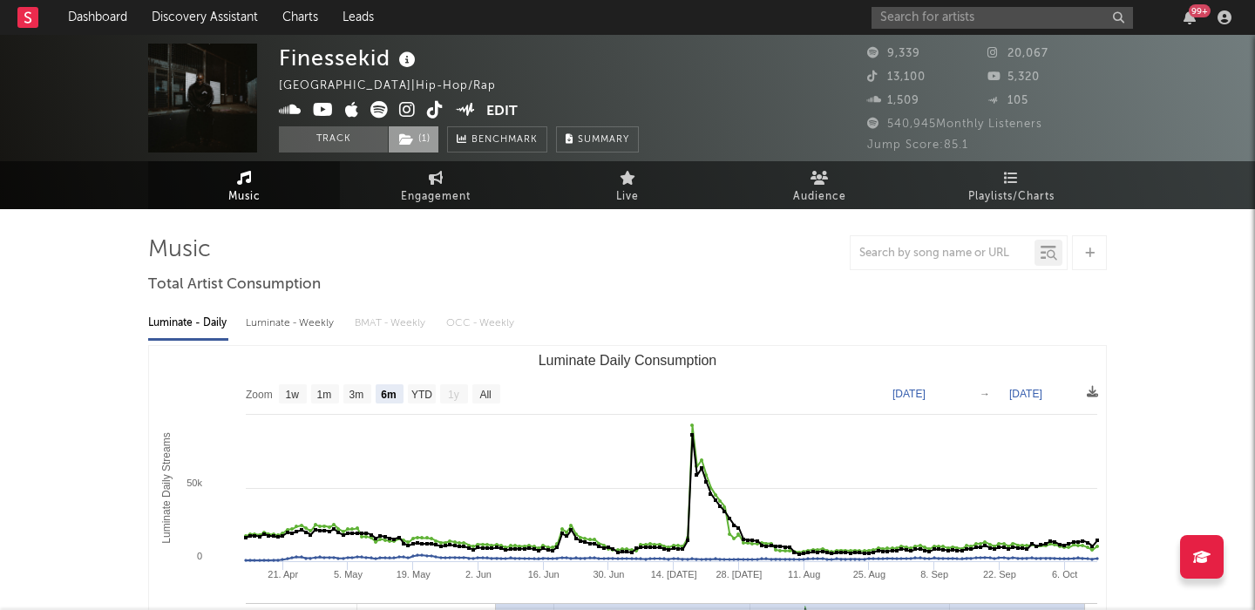
click at [417, 136] on span "( 1 )" at bounding box center [413, 139] width 51 height 26
click at [484, 397] on text "All" at bounding box center [484, 395] width 11 height 12
select select "All"
type input "[DATE]"
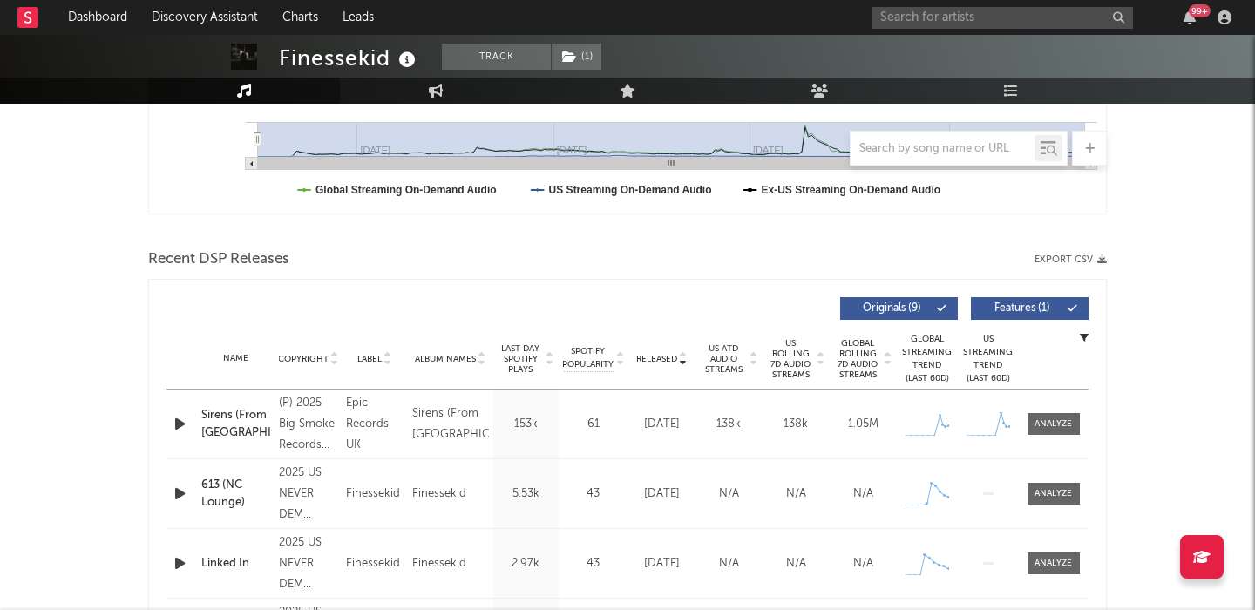
scroll to position [552, 0]
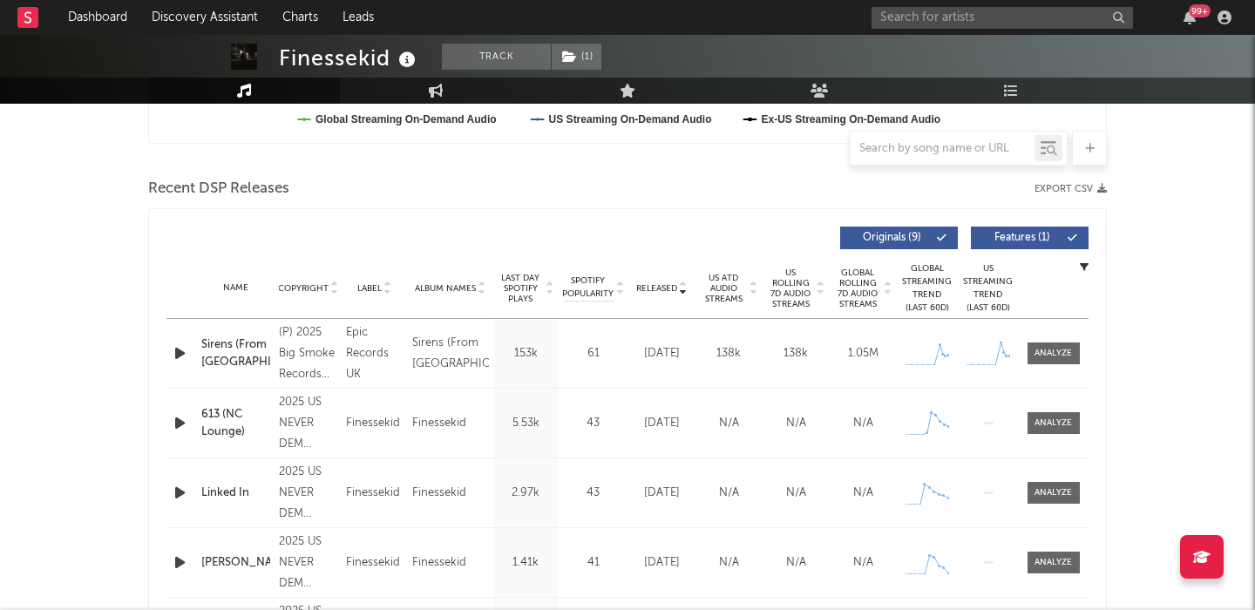
click at [1039, 242] on span "Features ( 1 )" at bounding box center [1022, 238] width 80 height 10
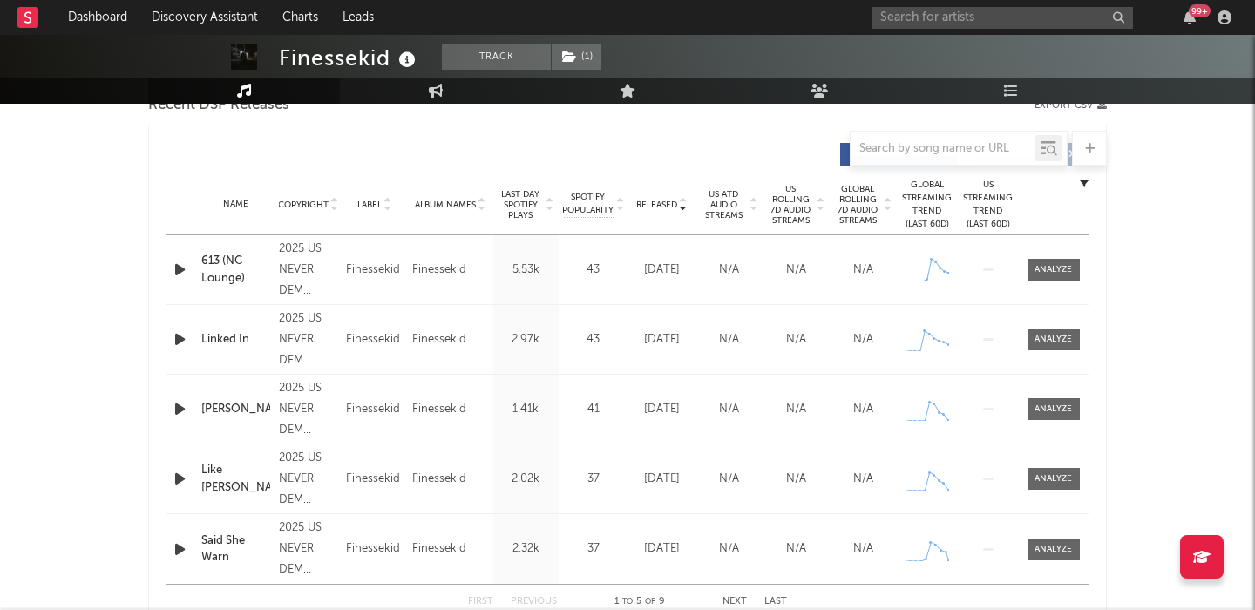
scroll to position [467, 0]
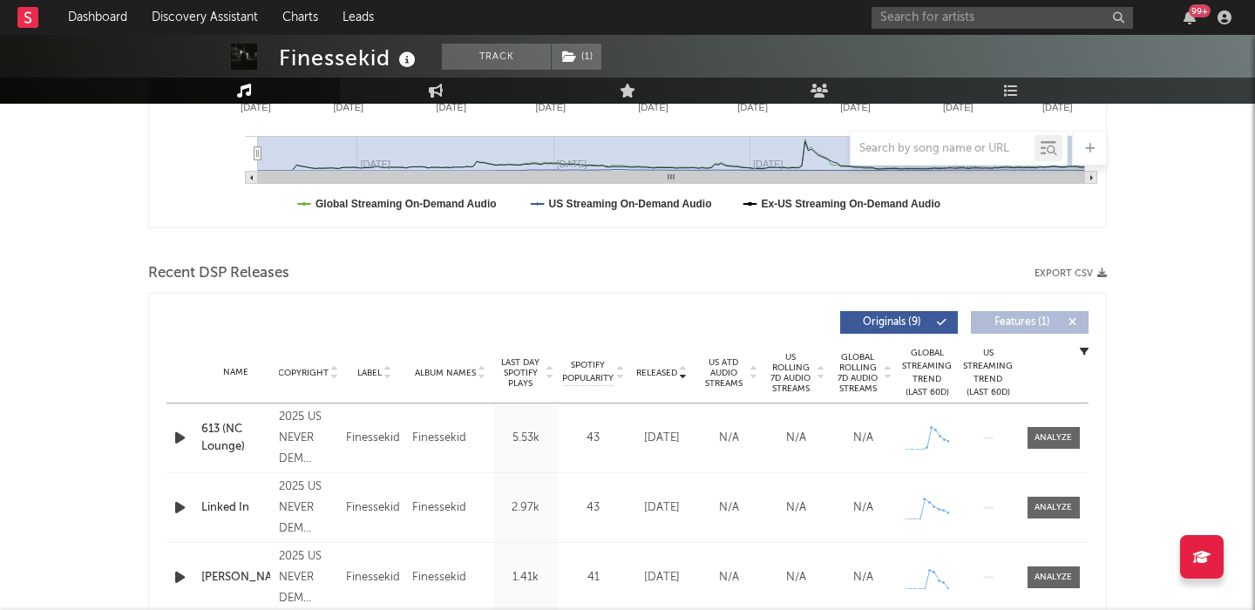
click at [1014, 322] on span "Features ( 1 )" at bounding box center [1022, 322] width 80 height 10
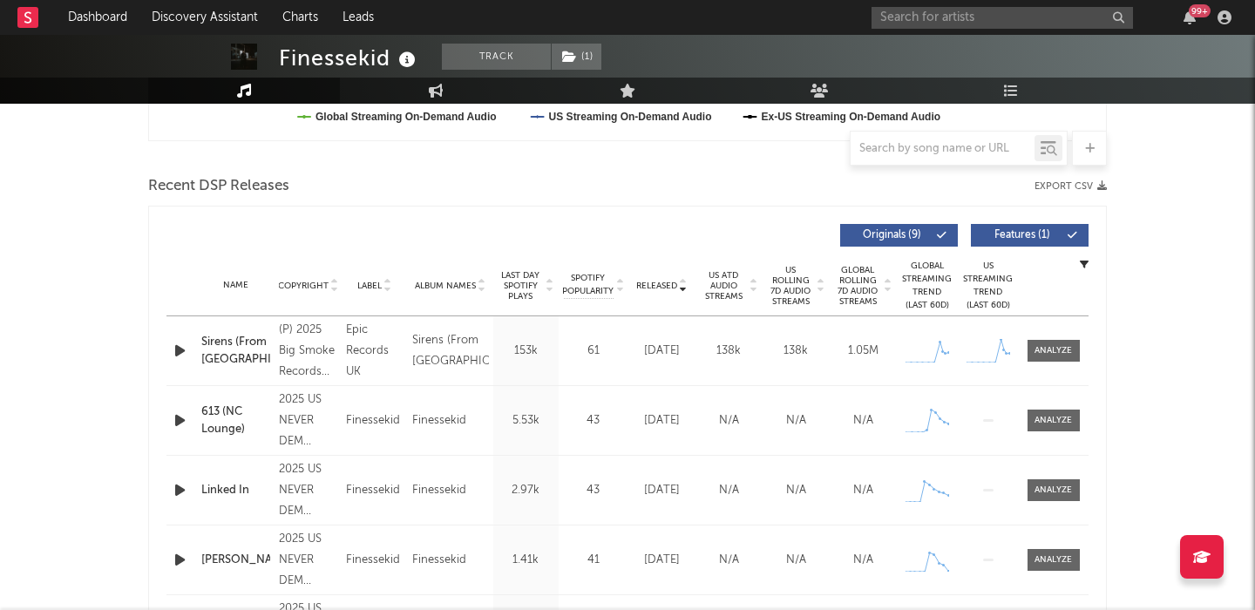
scroll to position [565, 0]
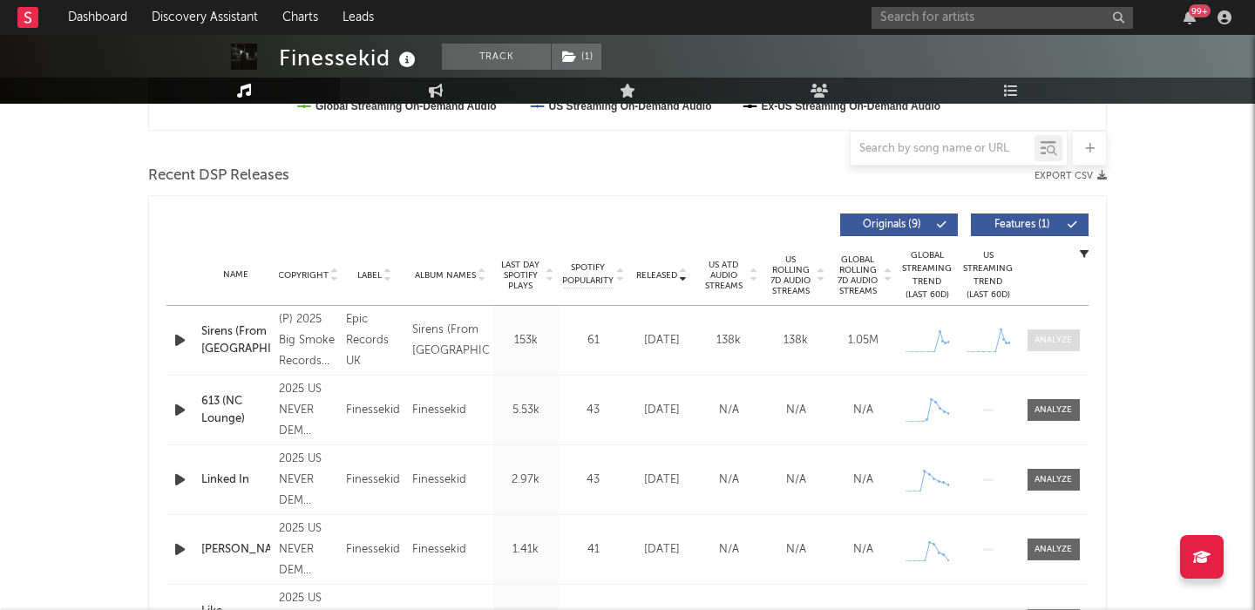
click at [1040, 331] on span at bounding box center [1053, 340] width 52 height 22
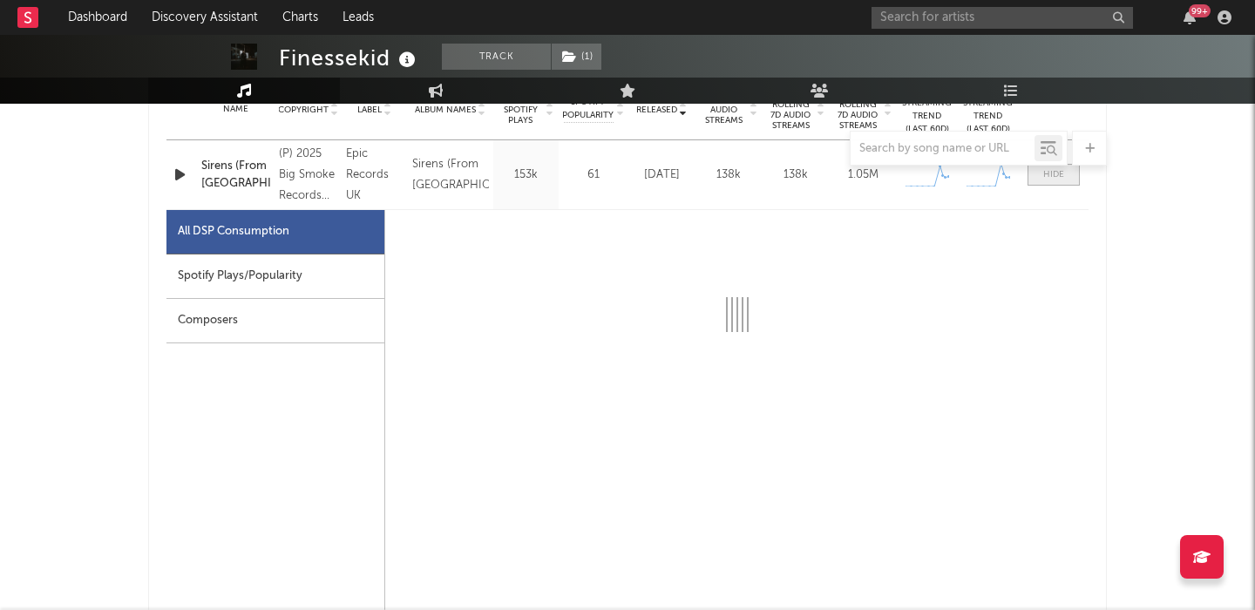
scroll to position [759, 0]
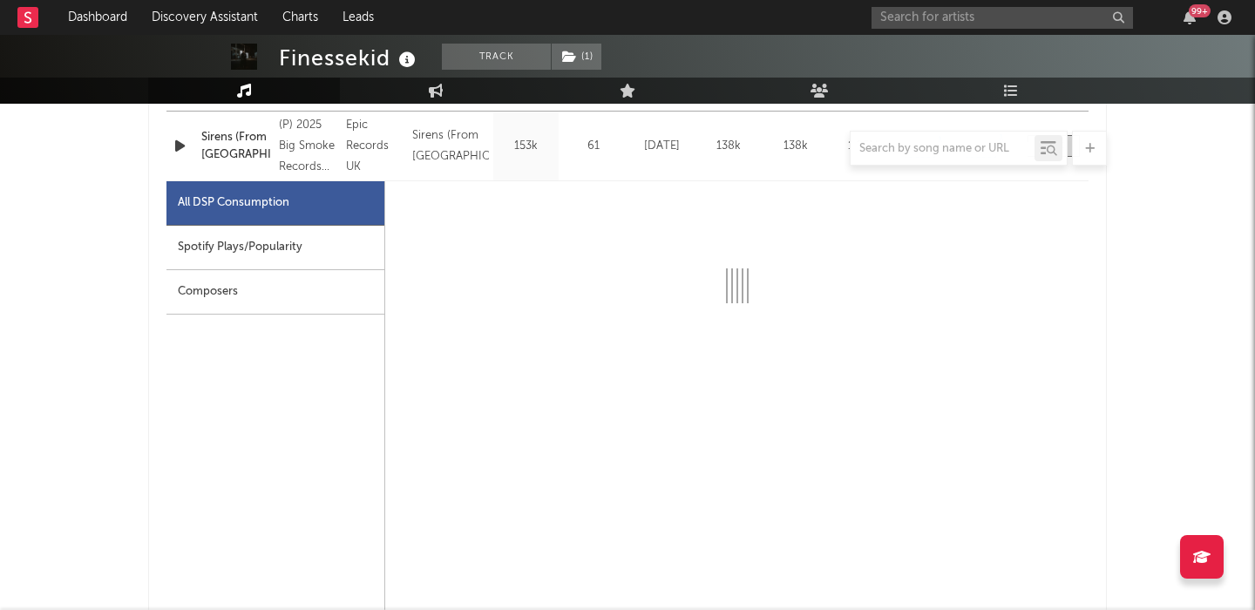
select select "1w"
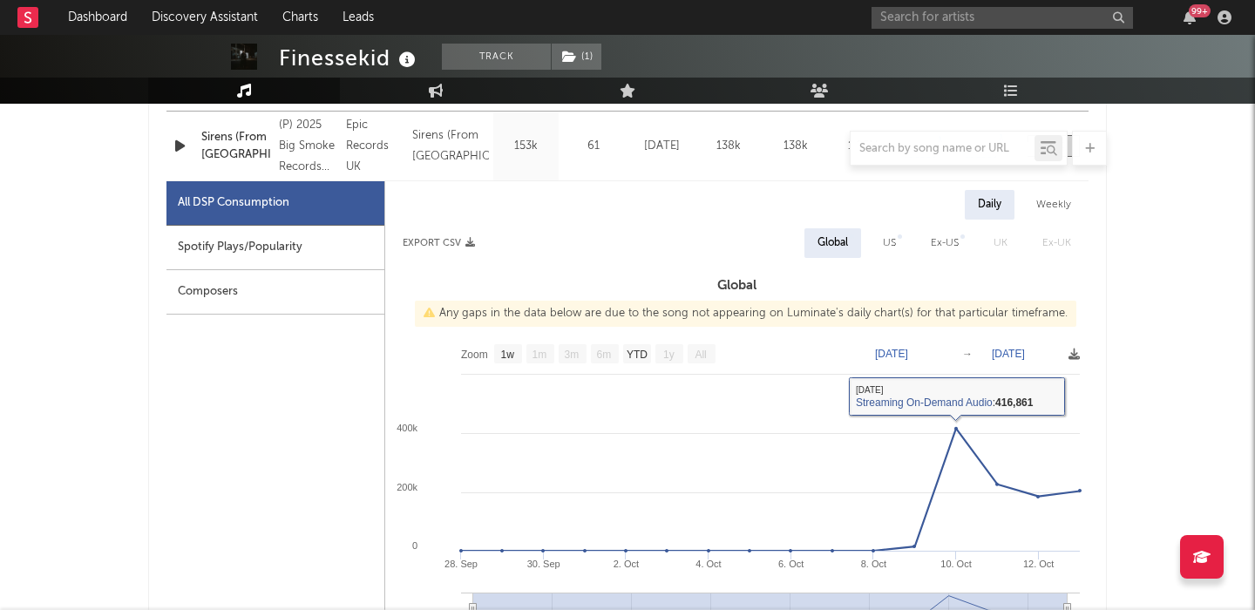
click at [889, 250] on div "US" at bounding box center [889, 243] width 13 height 21
select select "1w"
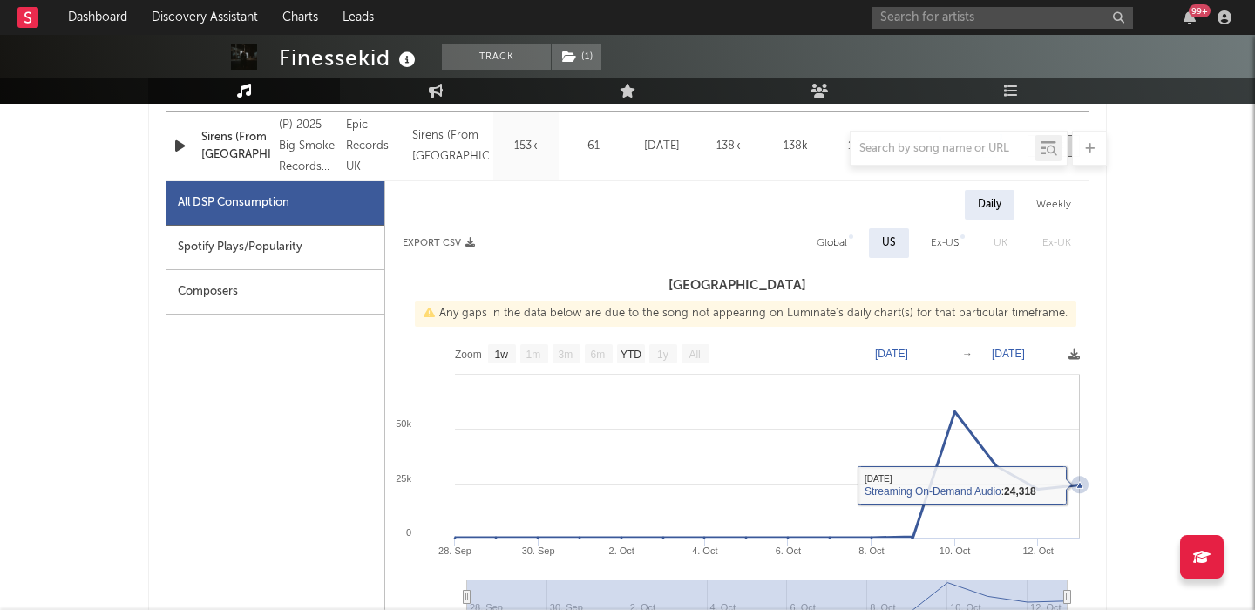
scroll to position [0, 0]
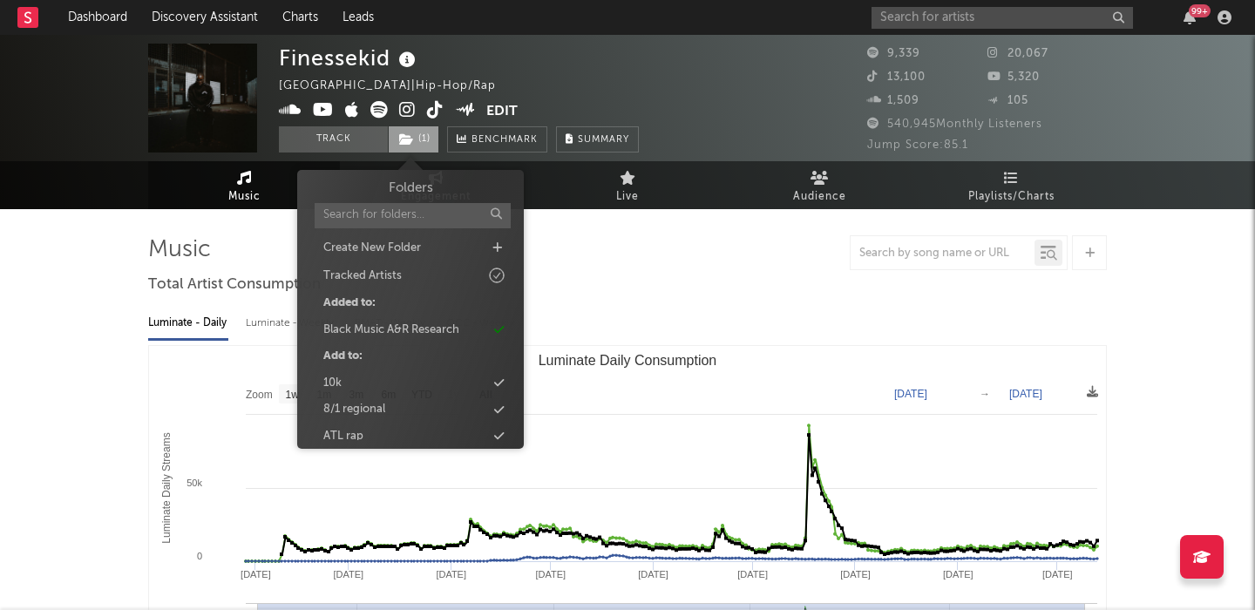
click at [418, 148] on span "( 1 )" at bounding box center [413, 139] width 51 height 26
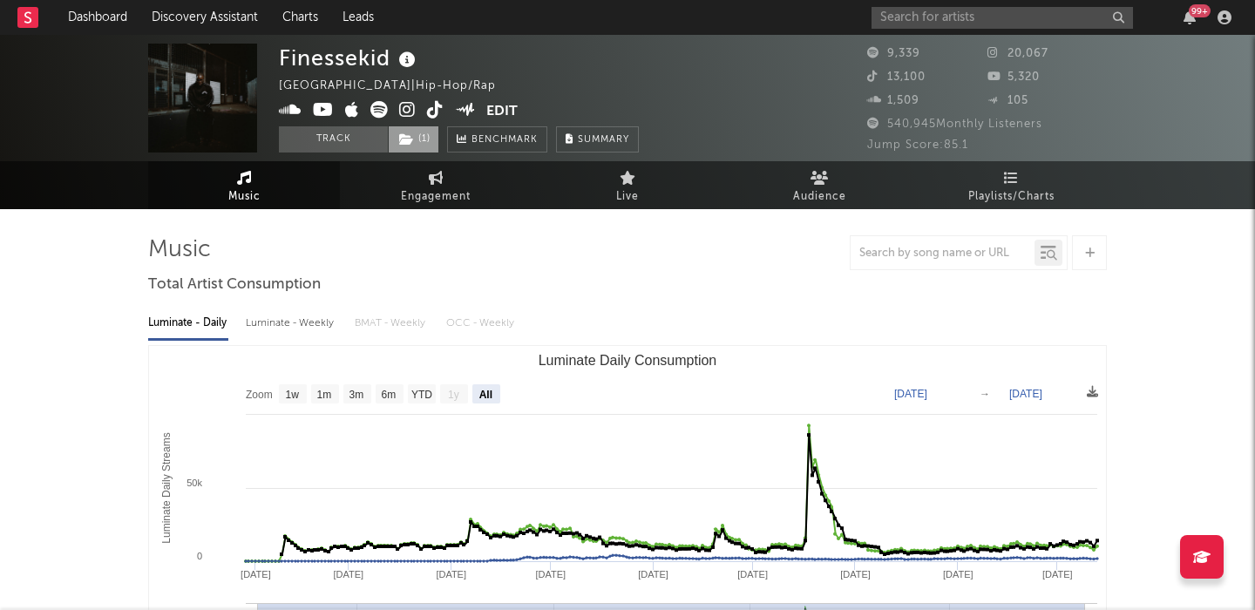
click at [418, 148] on span "( 1 )" at bounding box center [413, 139] width 51 height 26
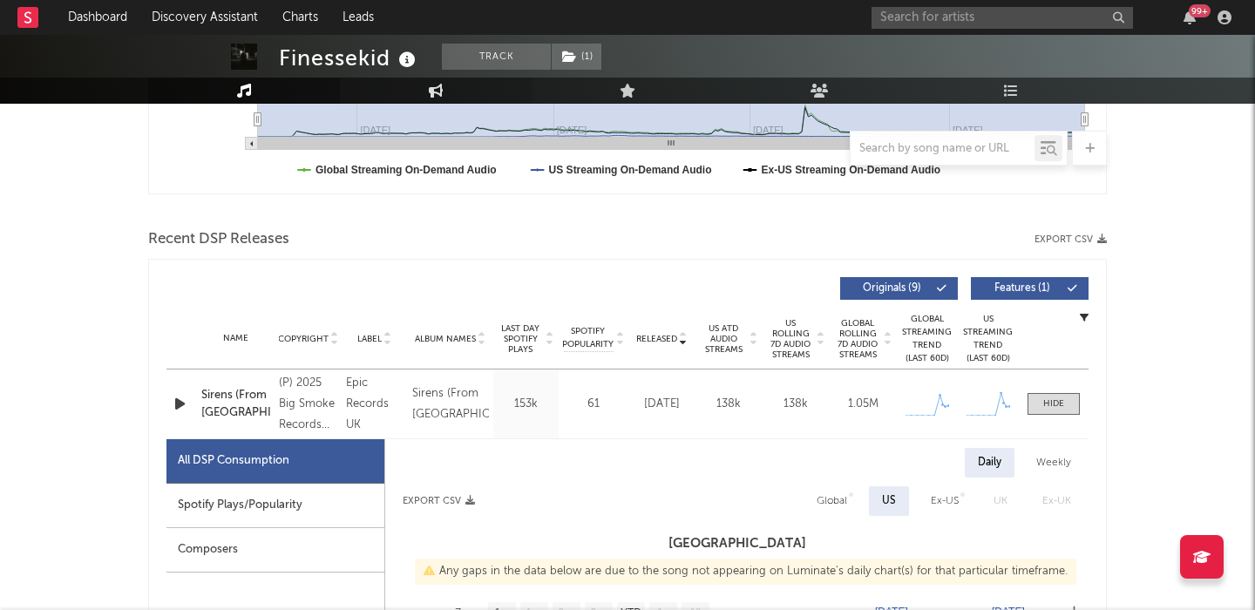
scroll to position [608, 0]
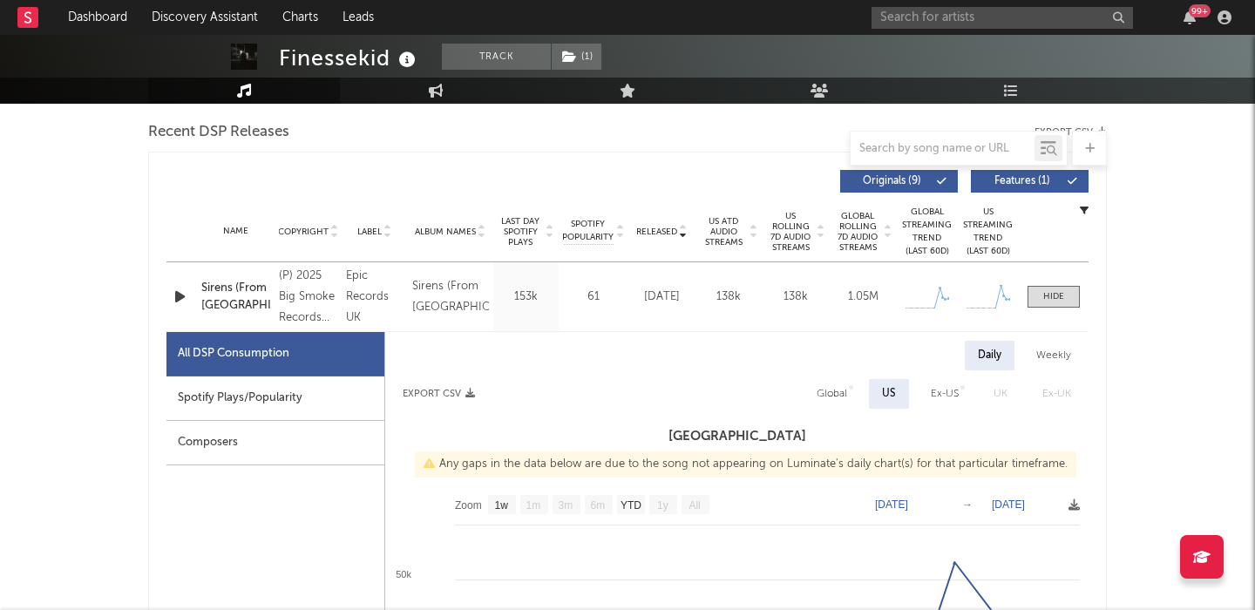
click at [791, 238] on span "US Rolling 7D Audio Streams" at bounding box center [791, 232] width 48 height 42
click at [1066, 296] on span at bounding box center [1053, 297] width 52 height 22
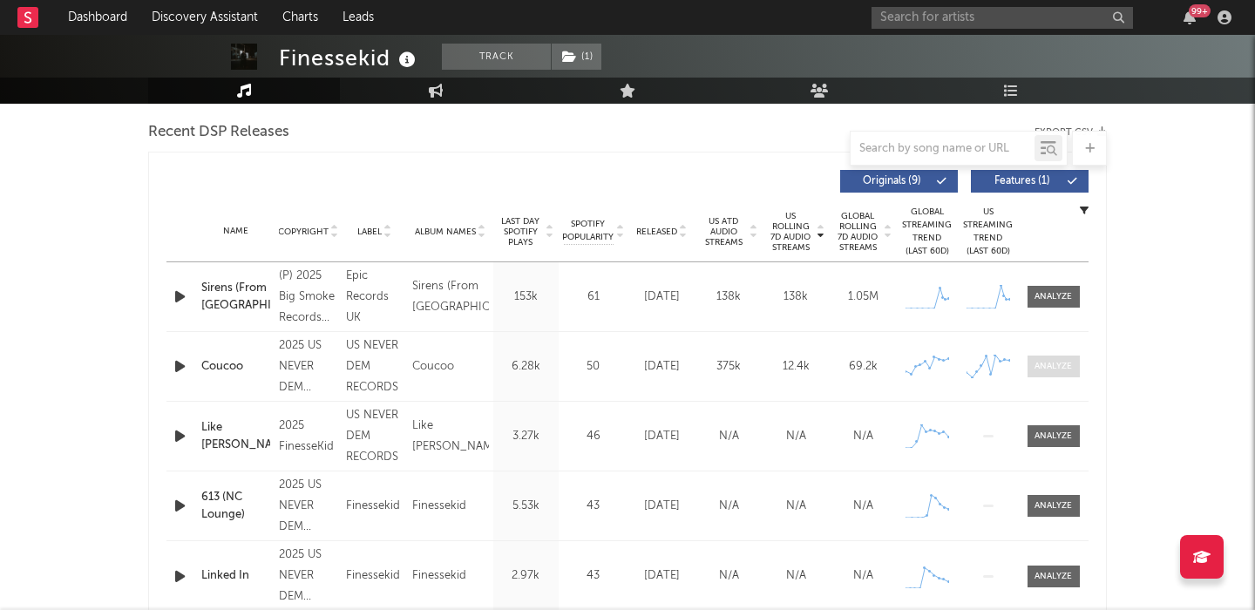
click at [1051, 356] on span at bounding box center [1053, 367] width 52 height 22
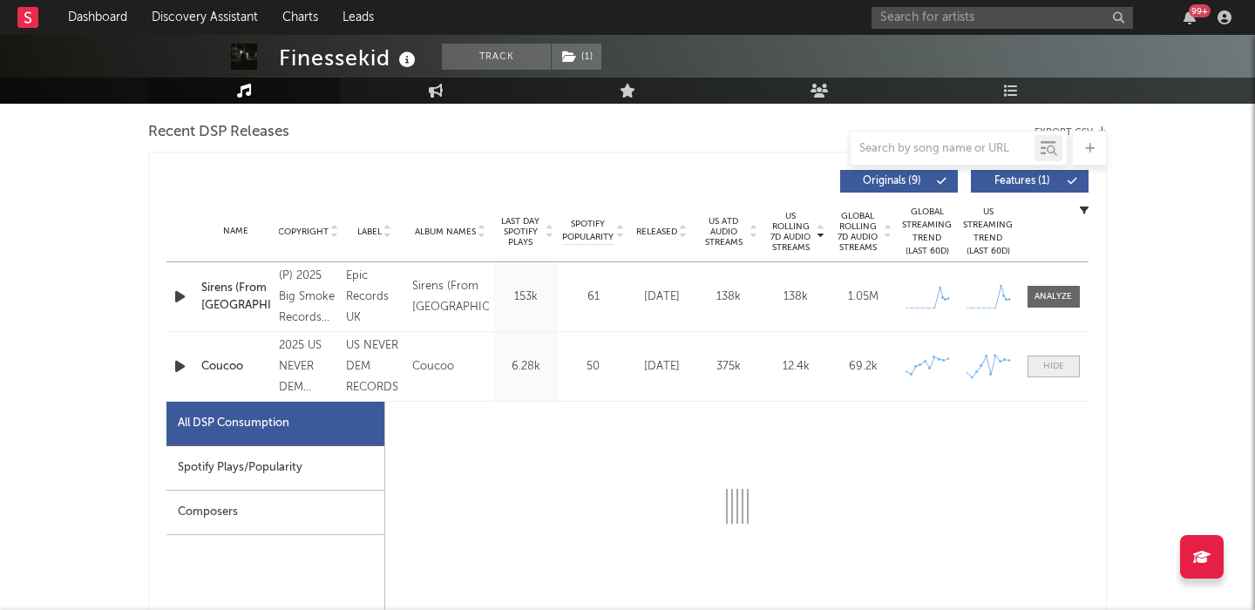
select select "6m"
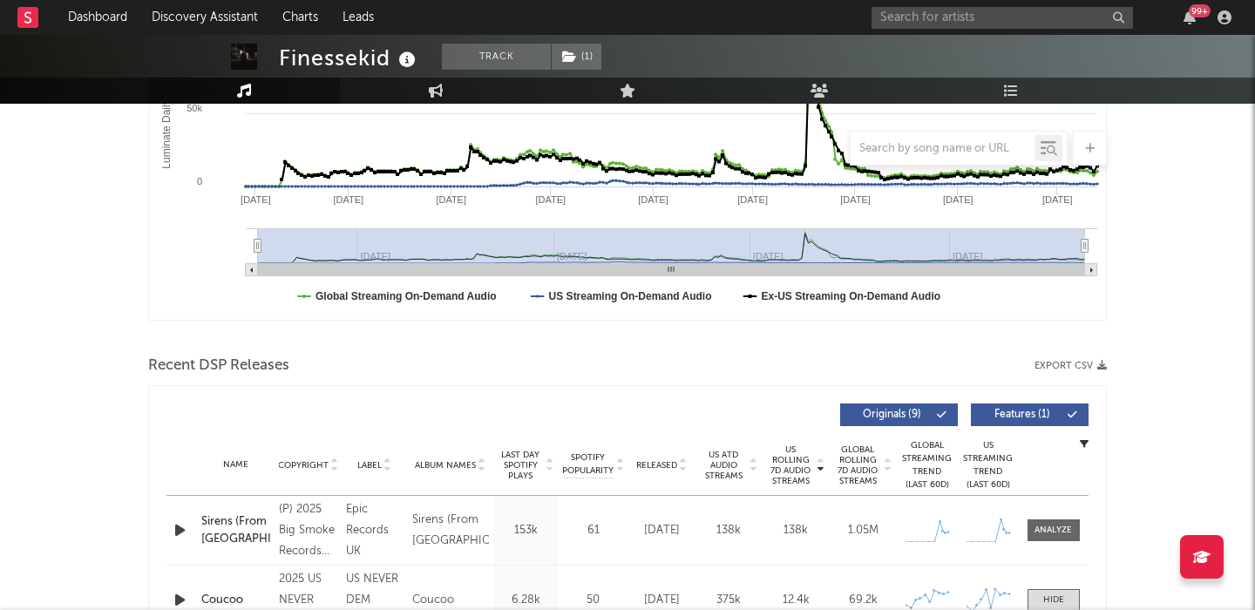
scroll to position [0, 0]
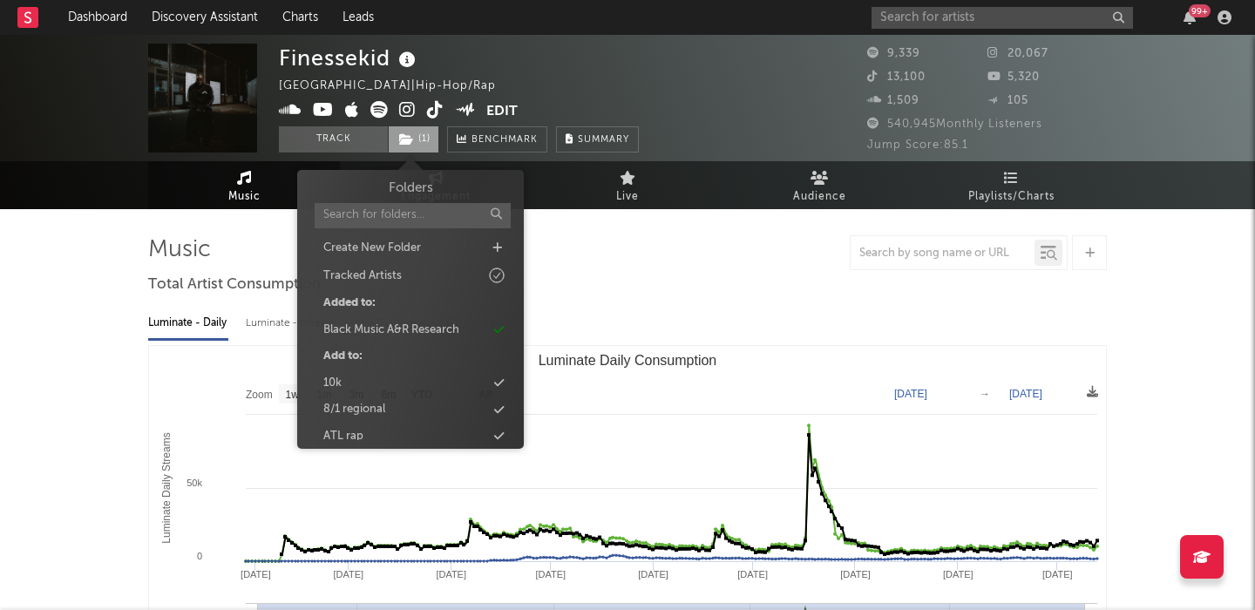
click at [417, 138] on span "( 1 )" at bounding box center [413, 139] width 51 height 26
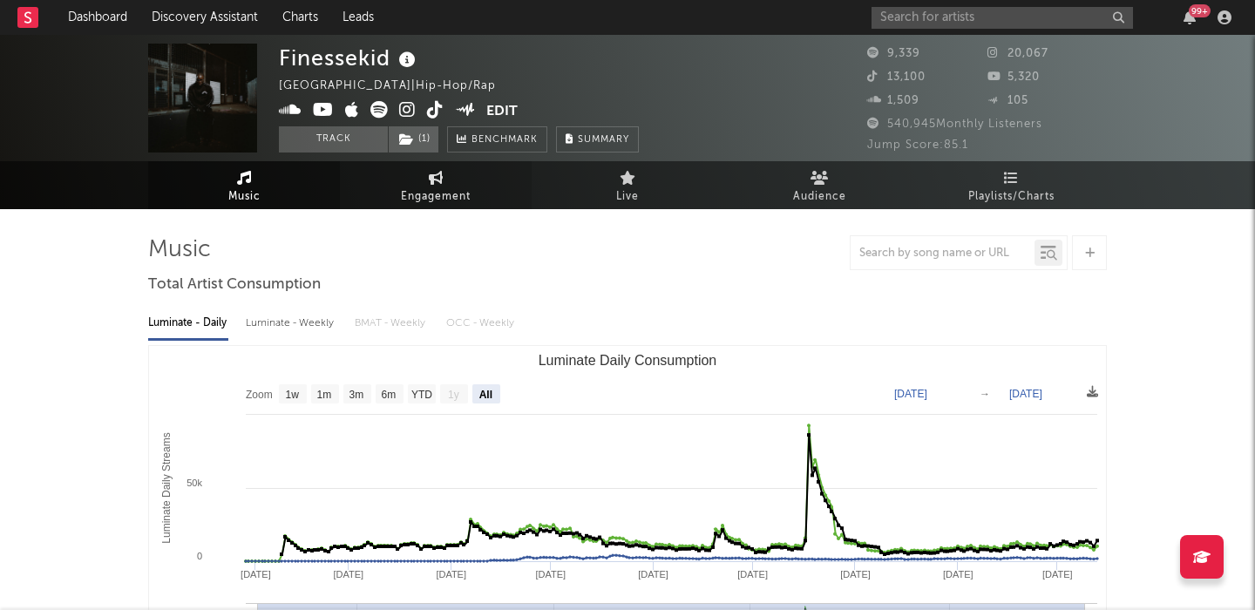
click at [466, 186] on span "Engagement" at bounding box center [436, 196] width 70 height 21
select select "1w"
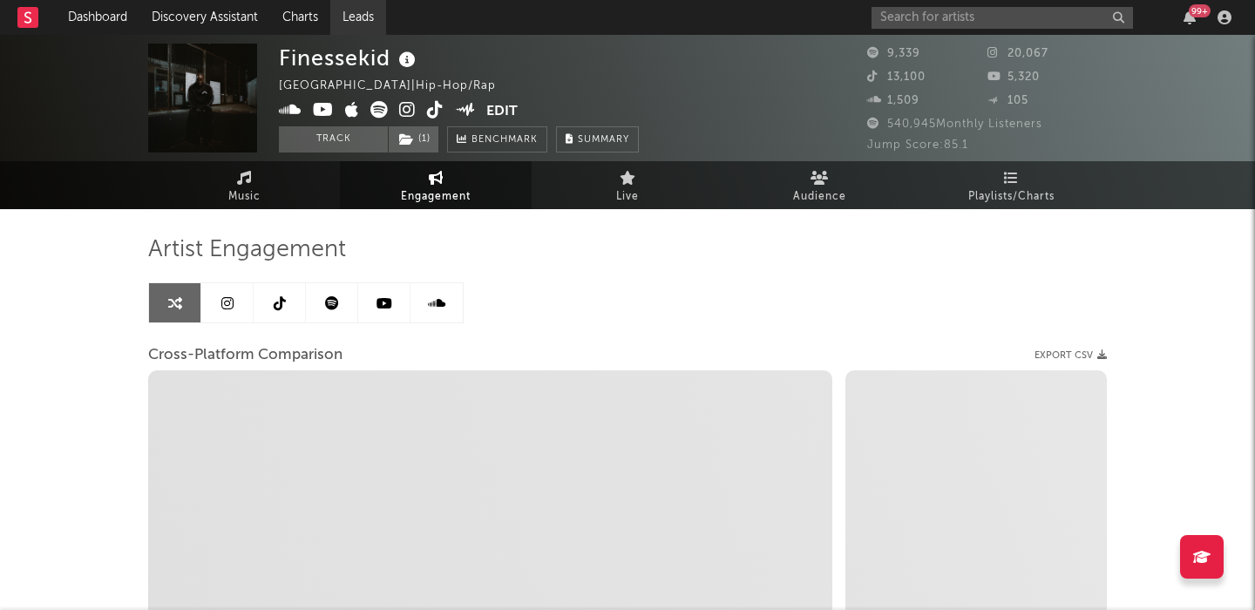
select select "1m"
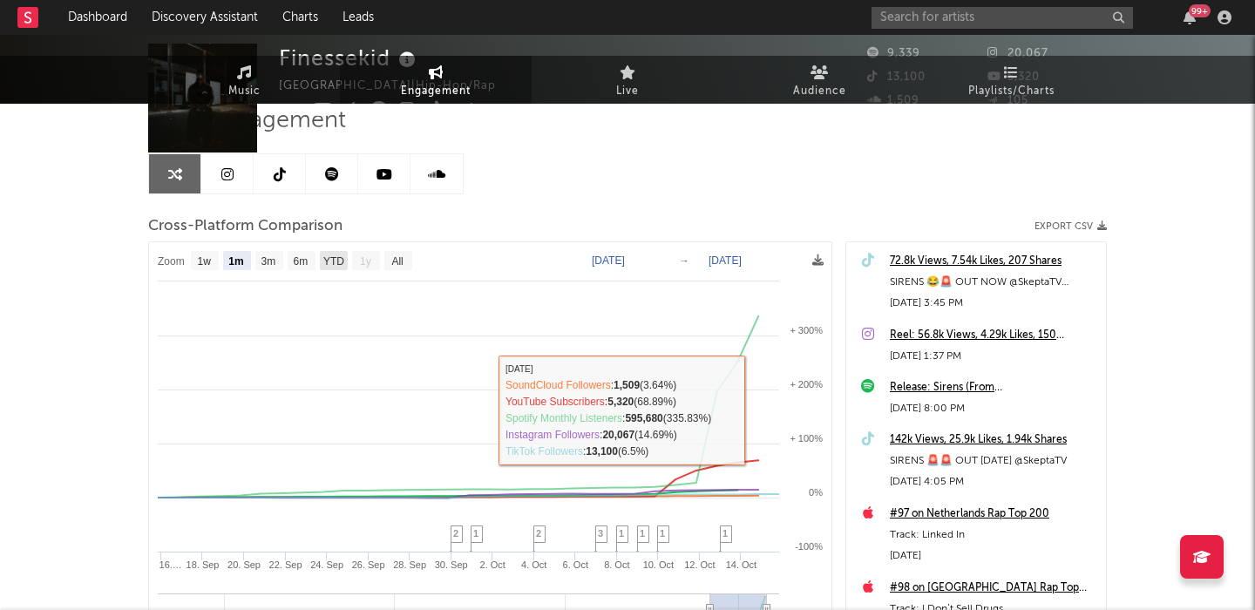
scroll to position [340, 0]
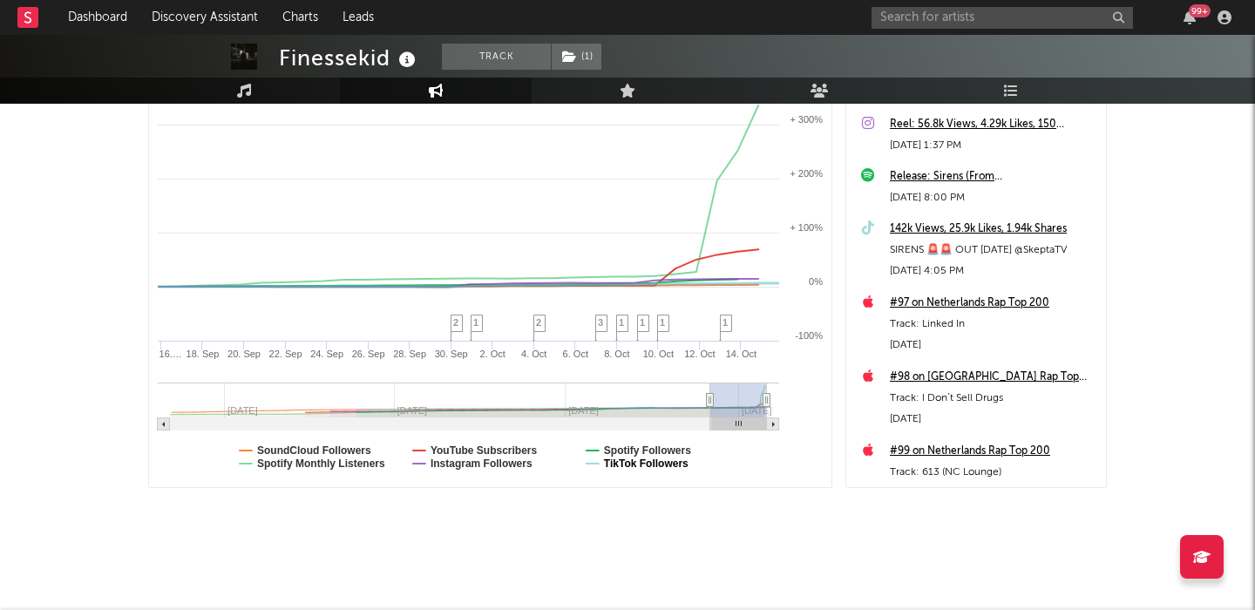
click at [643, 466] on text "TikTok Followers" at bounding box center [646, 463] width 85 height 12
select select "1m"
click at [643, 466] on text "TikTok Followers" at bounding box center [646, 463] width 85 height 12
select select "1m"
click at [645, 450] on text "Spotify Followers" at bounding box center [647, 450] width 87 height 12
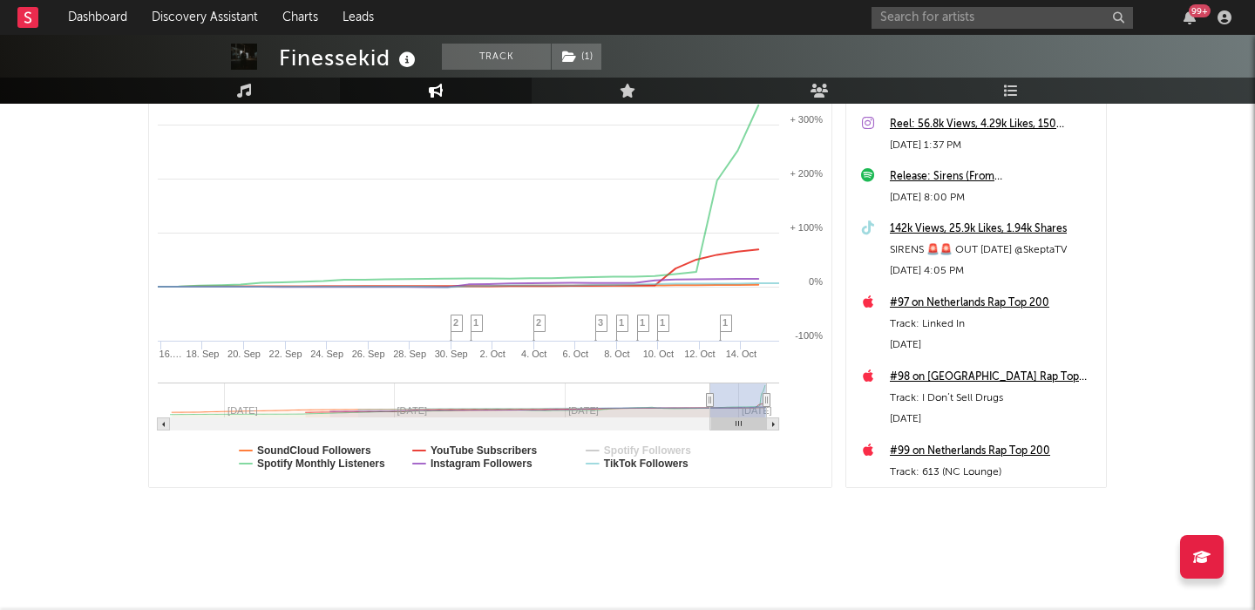
select select "1m"
click at [465, 451] on text "YouTube Subscribers" at bounding box center [483, 450] width 107 height 12
select select "1m"
click at [297, 449] on text "SoundCloud Followers" at bounding box center [314, 450] width 114 height 12
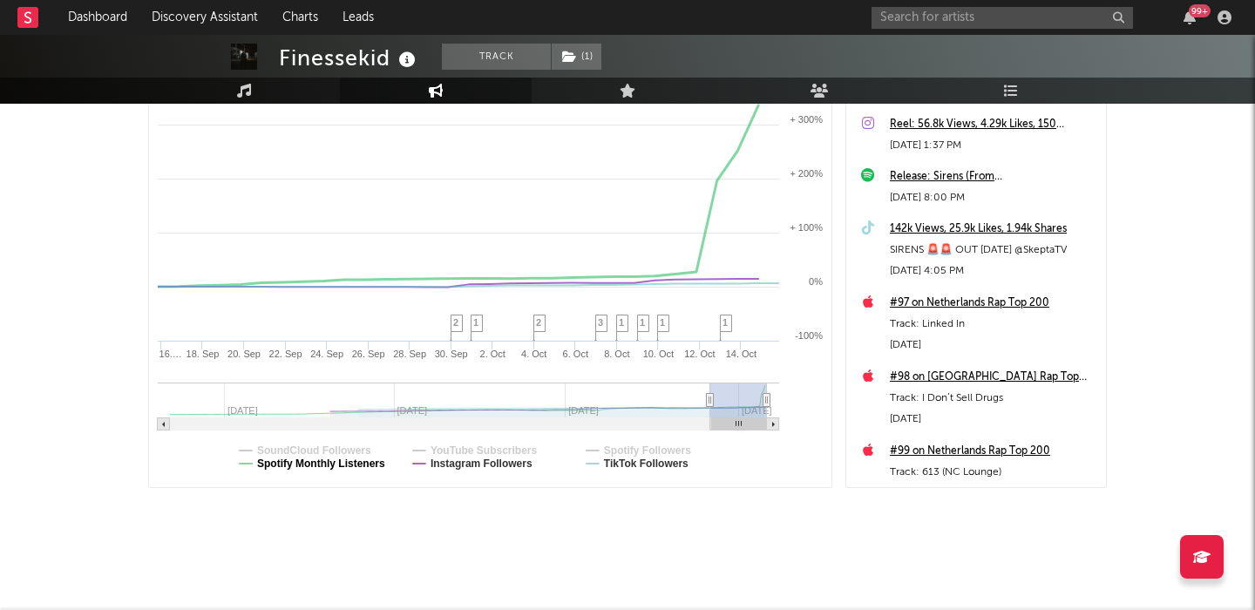
select select "1m"
click at [306, 469] on rect at bounding box center [490, 259] width 682 height 456
click at [341, 463] on text "Spotify Monthly Listeners" at bounding box center [321, 463] width 128 height 12
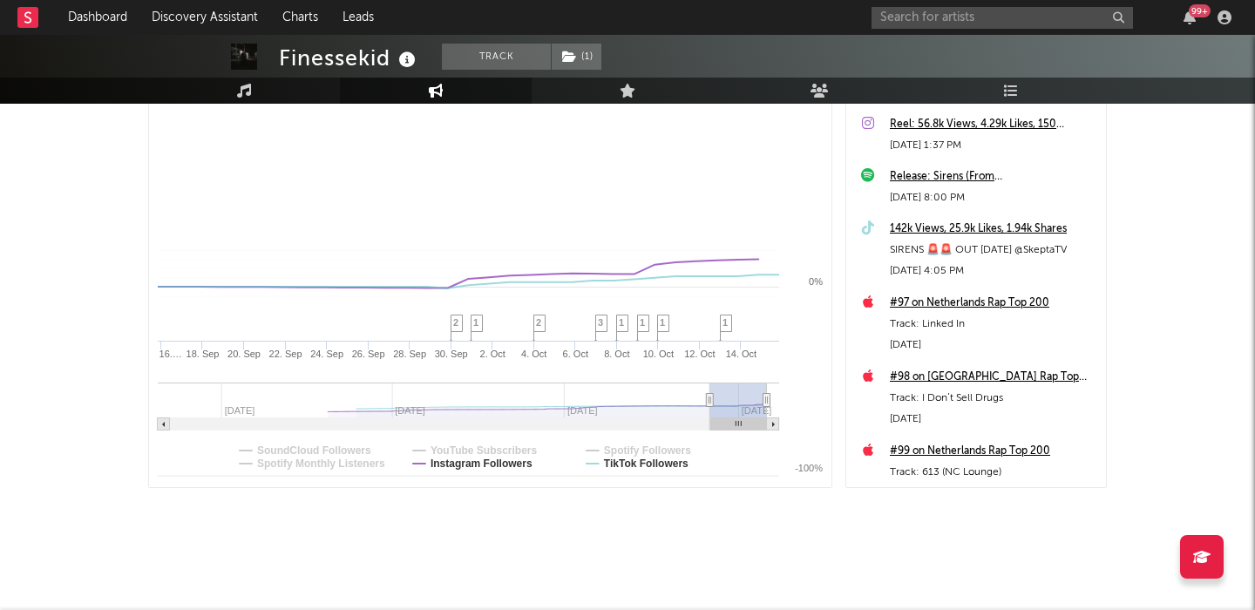
select select "1m"
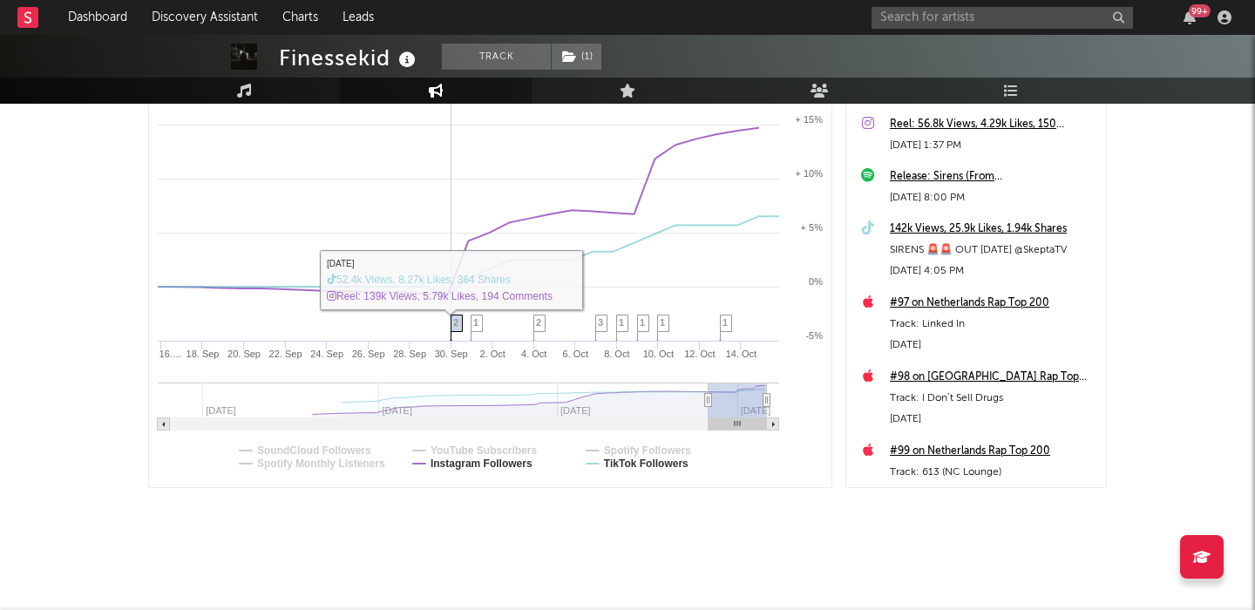
click at [457, 319] on span "2" at bounding box center [455, 322] width 5 height 10
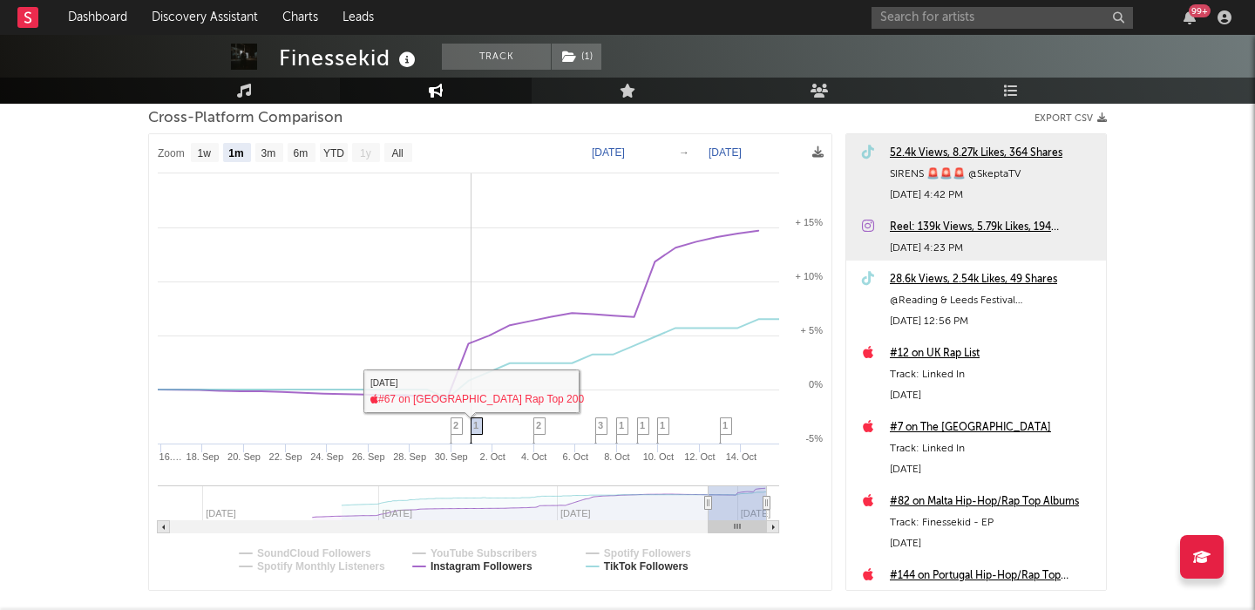
scroll to position [0, 0]
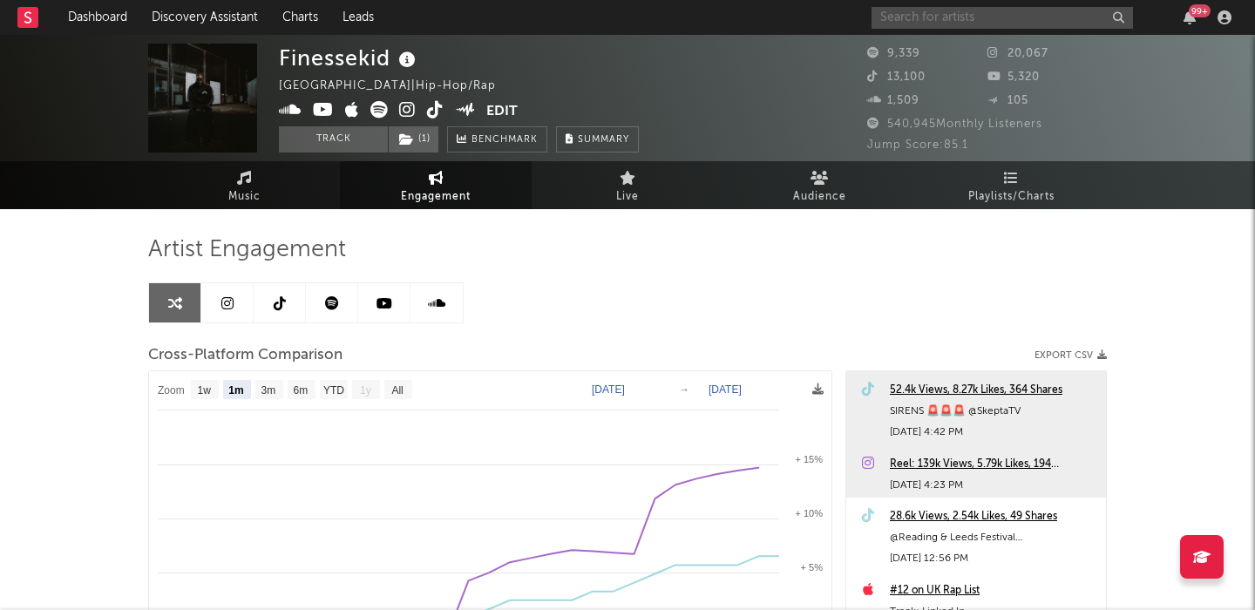
click at [942, 15] on input "text" at bounding box center [1001, 18] width 261 height 22
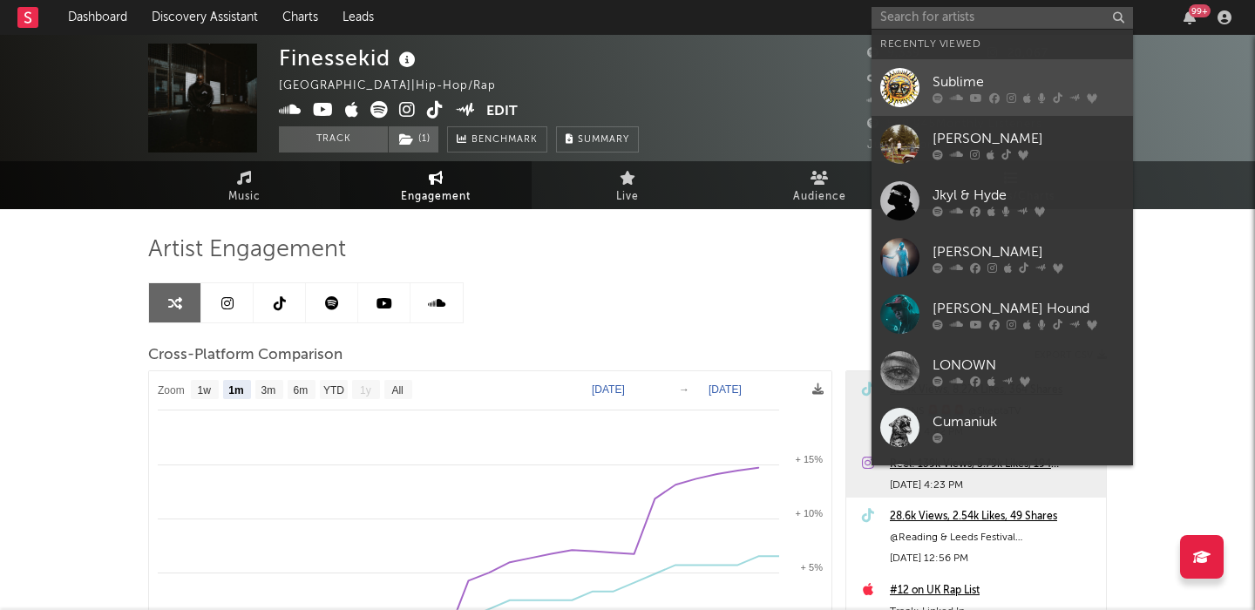
click at [960, 66] on link "Sublime" at bounding box center [1001, 87] width 261 height 57
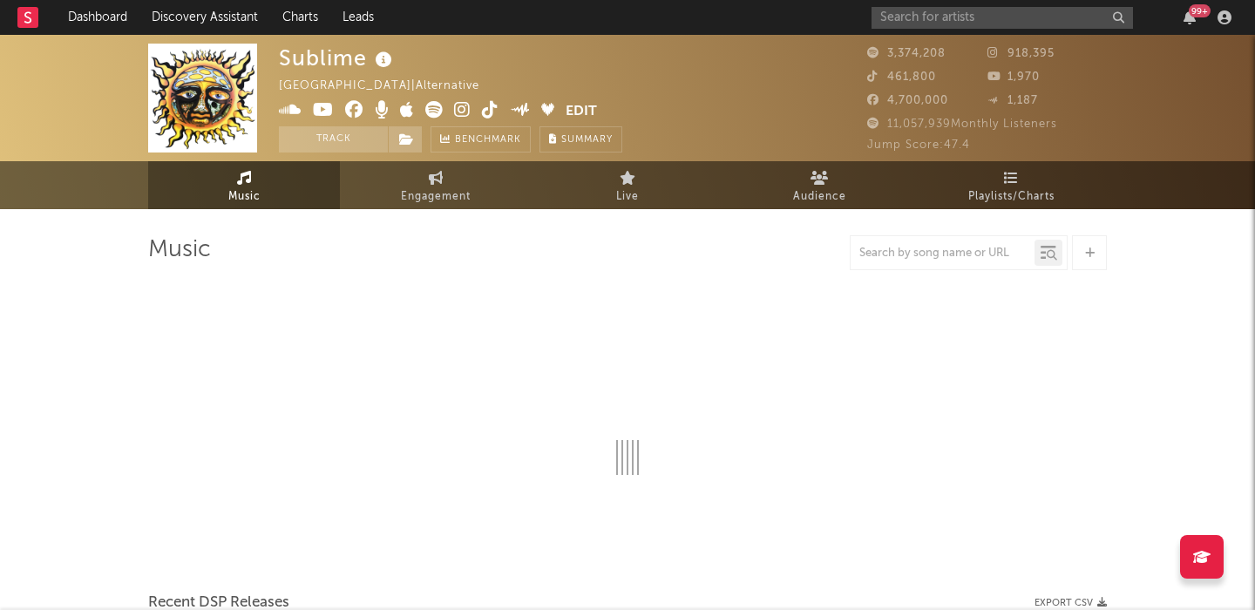
select select "6m"
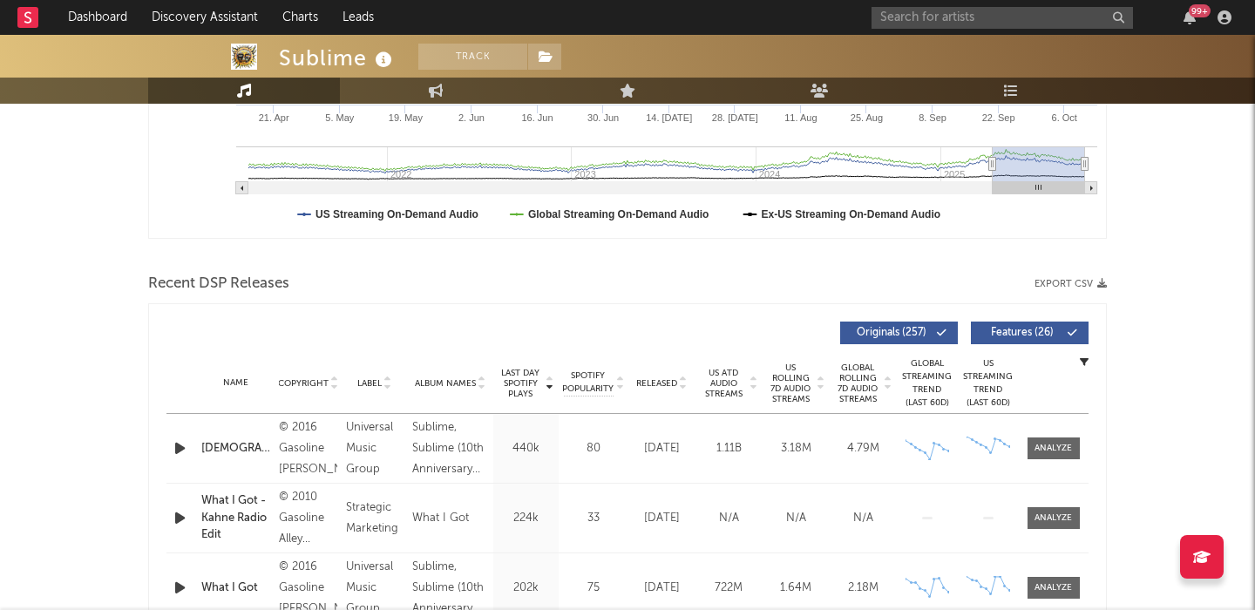
scroll to position [576, 0]
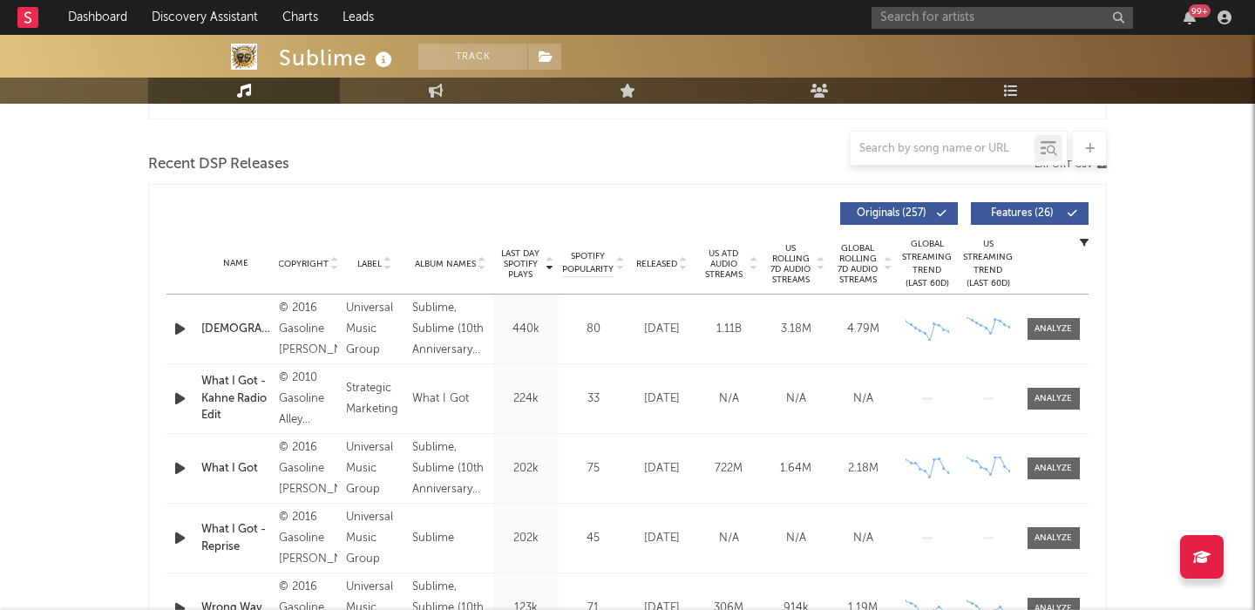
click at [665, 261] on span "Released" at bounding box center [656, 264] width 41 height 10
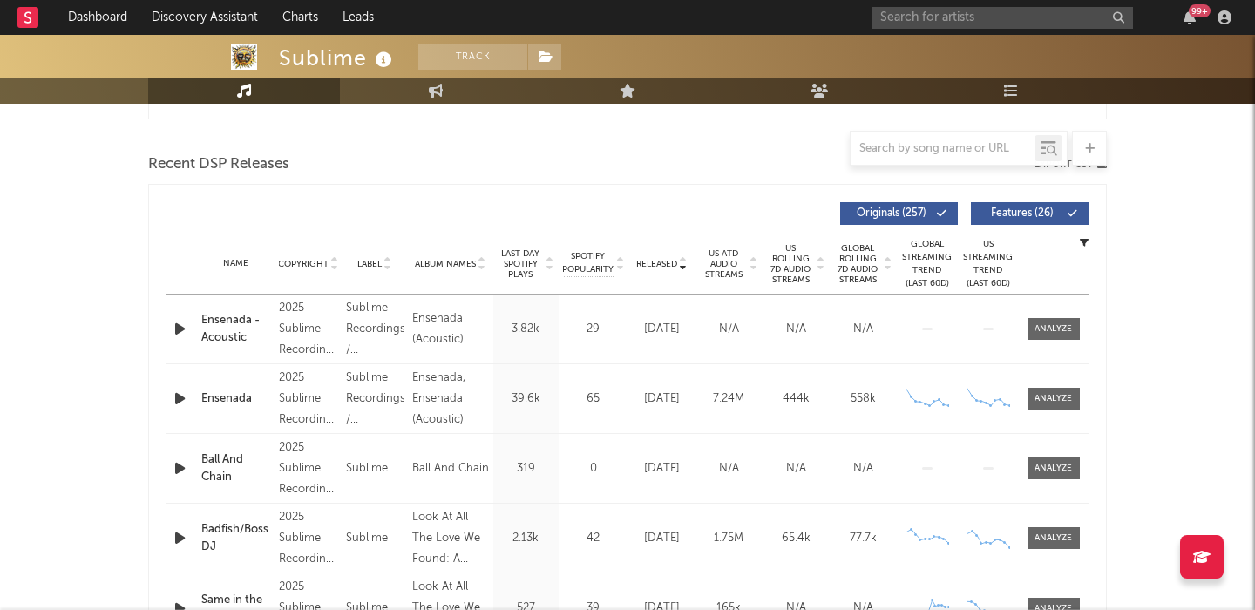
click at [1024, 209] on span "Features ( 26 )" at bounding box center [1022, 213] width 80 height 10
click at [1056, 330] on div at bounding box center [1052, 328] width 37 height 13
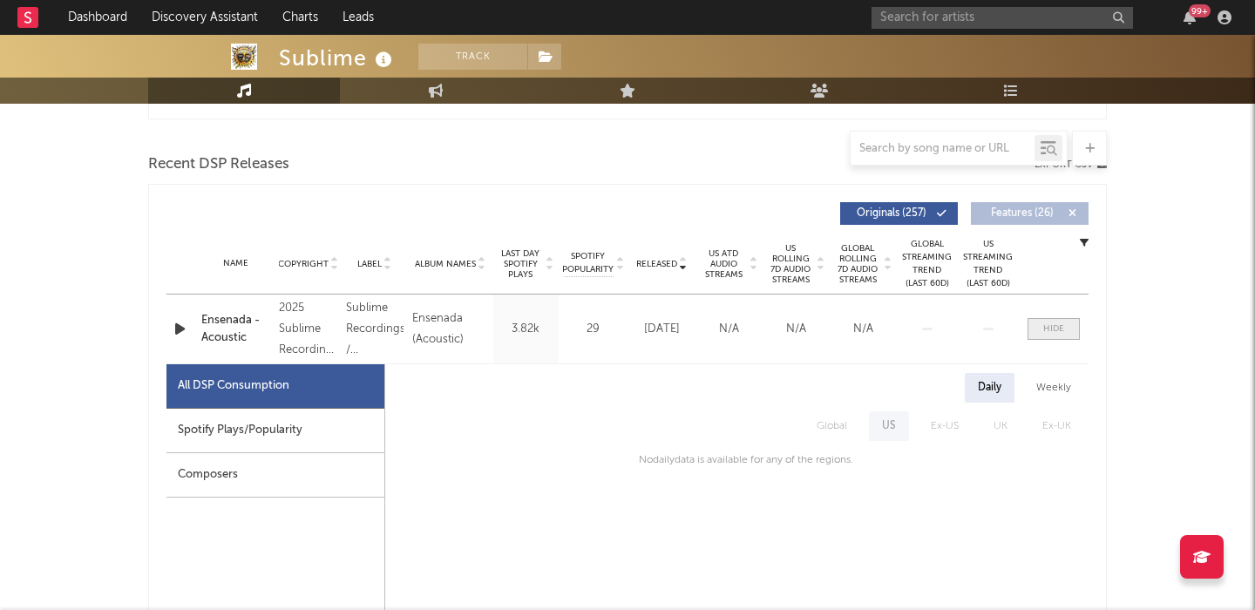
click at [1056, 326] on div at bounding box center [1053, 328] width 21 height 13
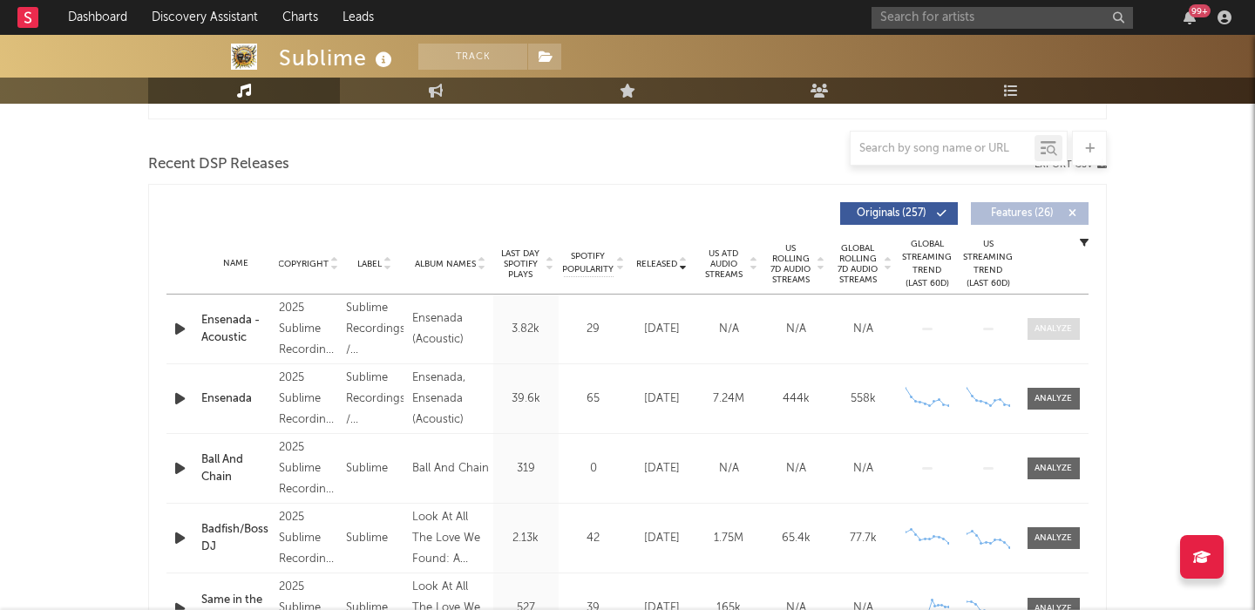
click at [1056, 326] on div at bounding box center [1052, 328] width 37 height 13
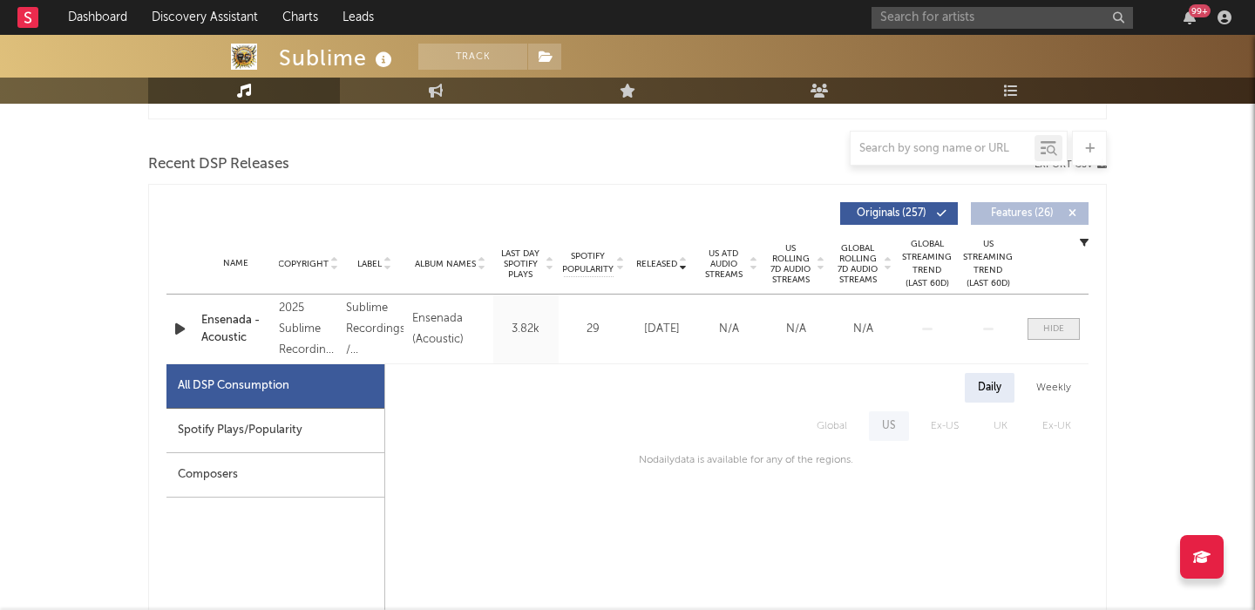
click at [1056, 326] on div at bounding box center [1053, 328] width 21 height 13
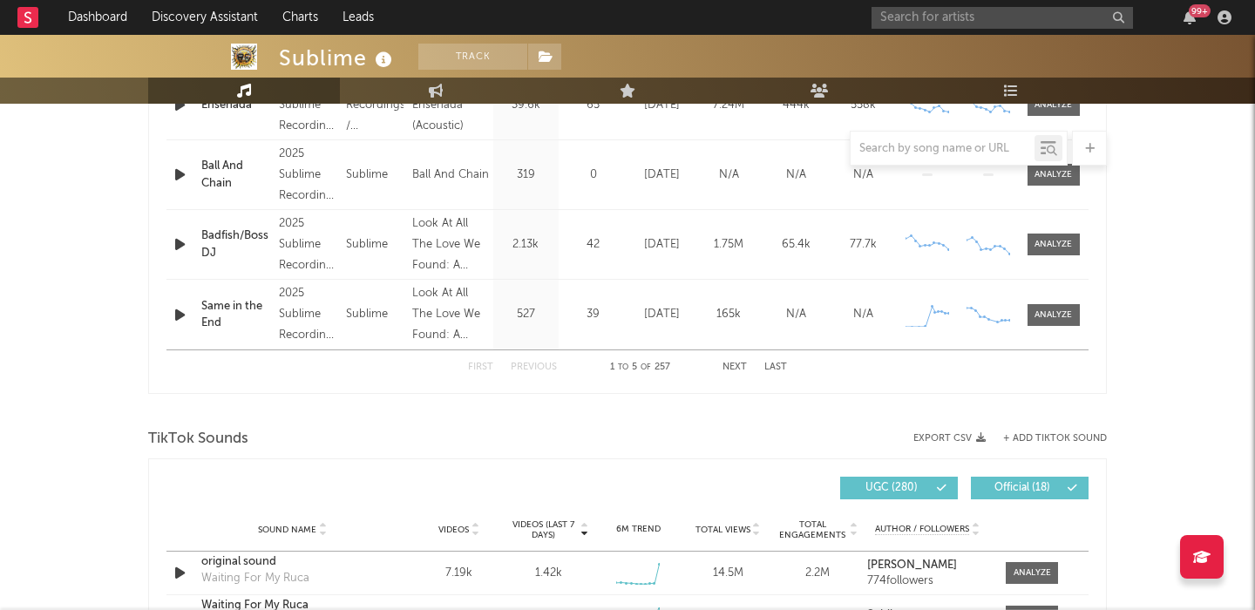
scroll to position [861, 0]
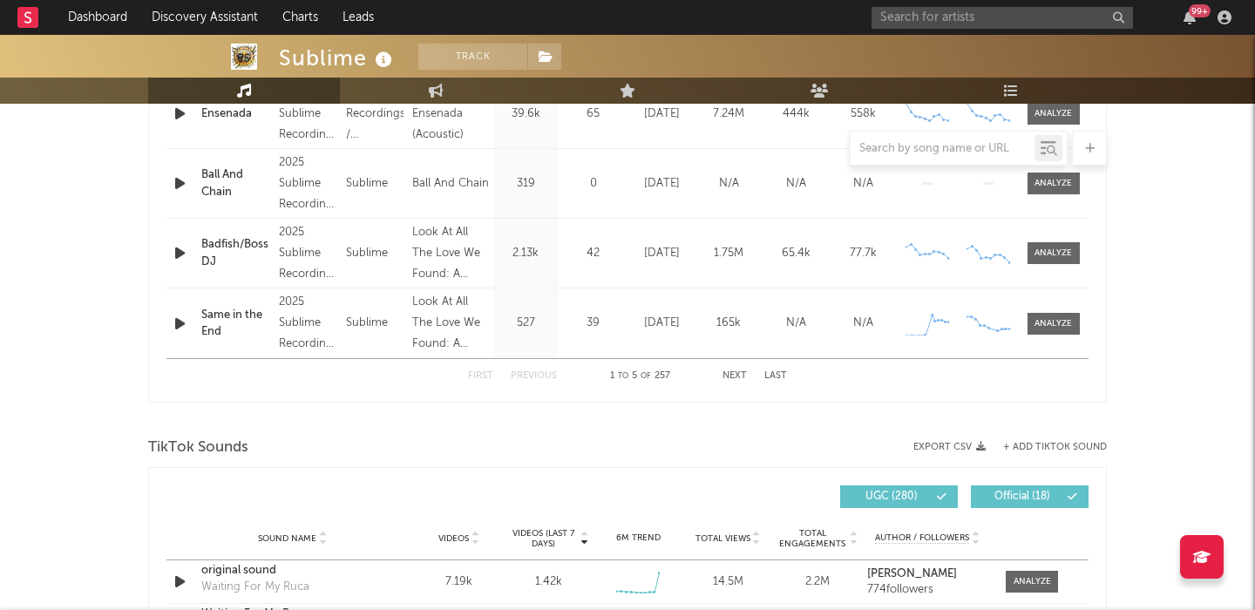
click at [732, 373] on button "Next" at bounding box center [734, 376] width 24 height 10
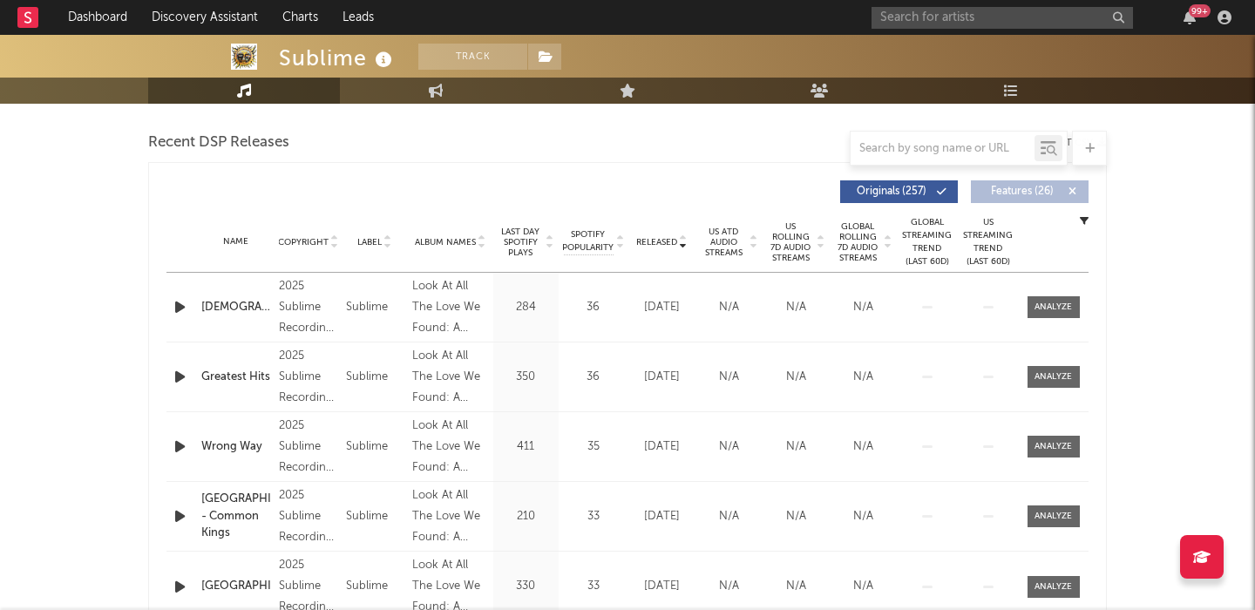
scroll to position [599, 0]
click at [903, 147] on input "text" at bounding box center [942, 149] width 184 height 14
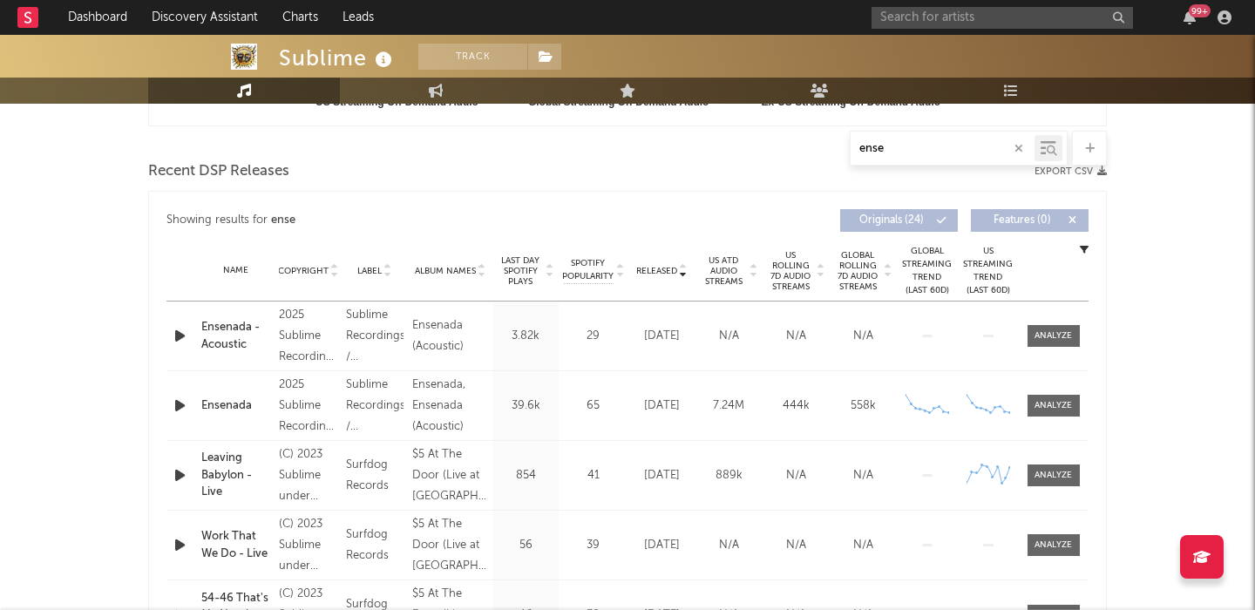
scroll to position [618, 0]
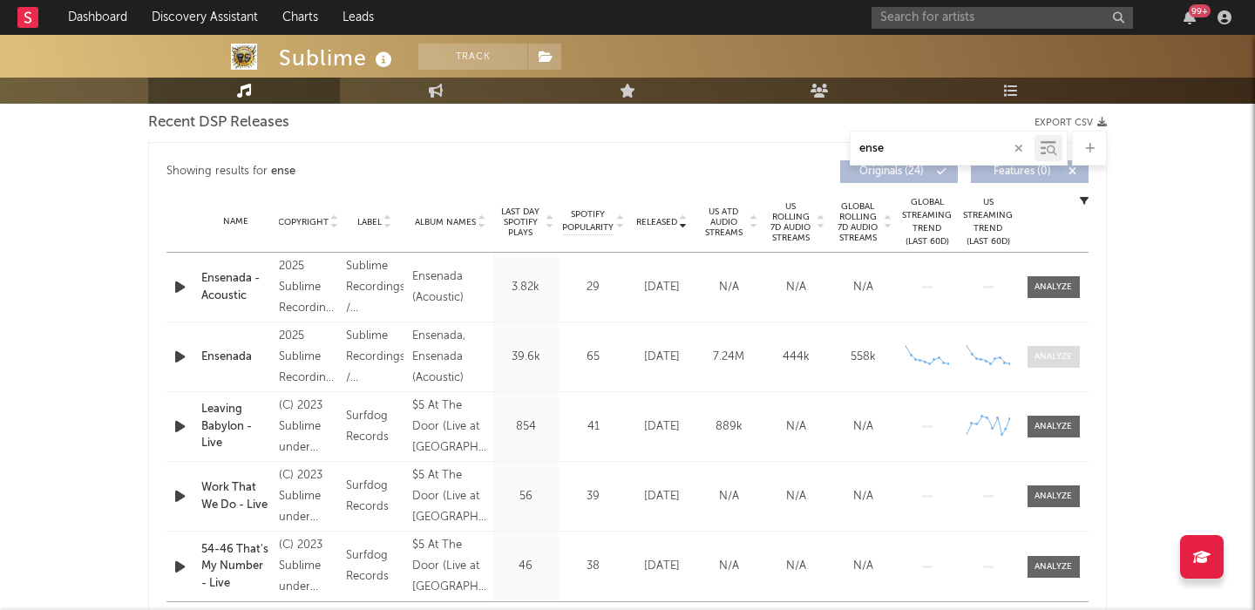
type input "ense"
click at [1059, 355] on div at bounding box center [1052, 356] width 37 height 13
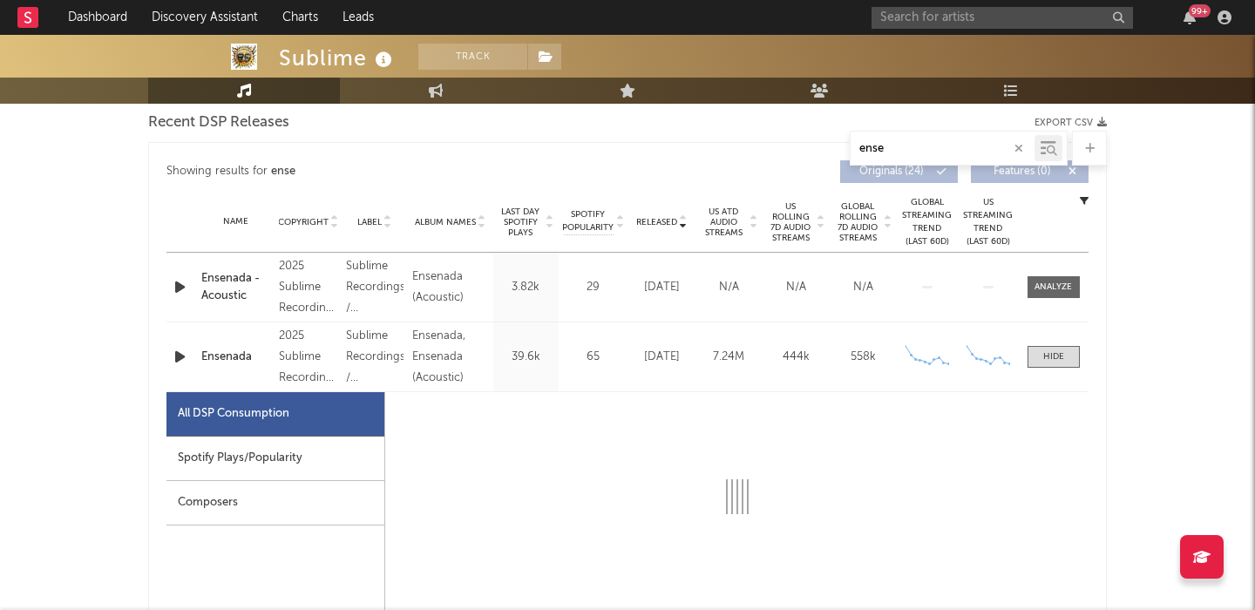
select select "1w"
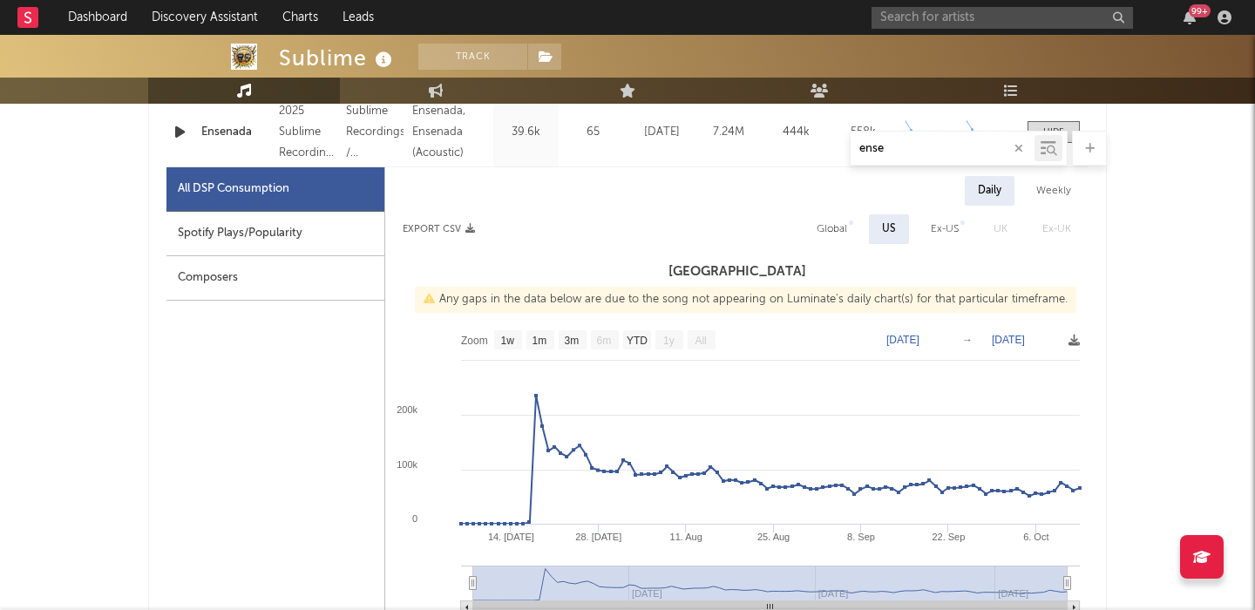
scroll to position [826, 0]
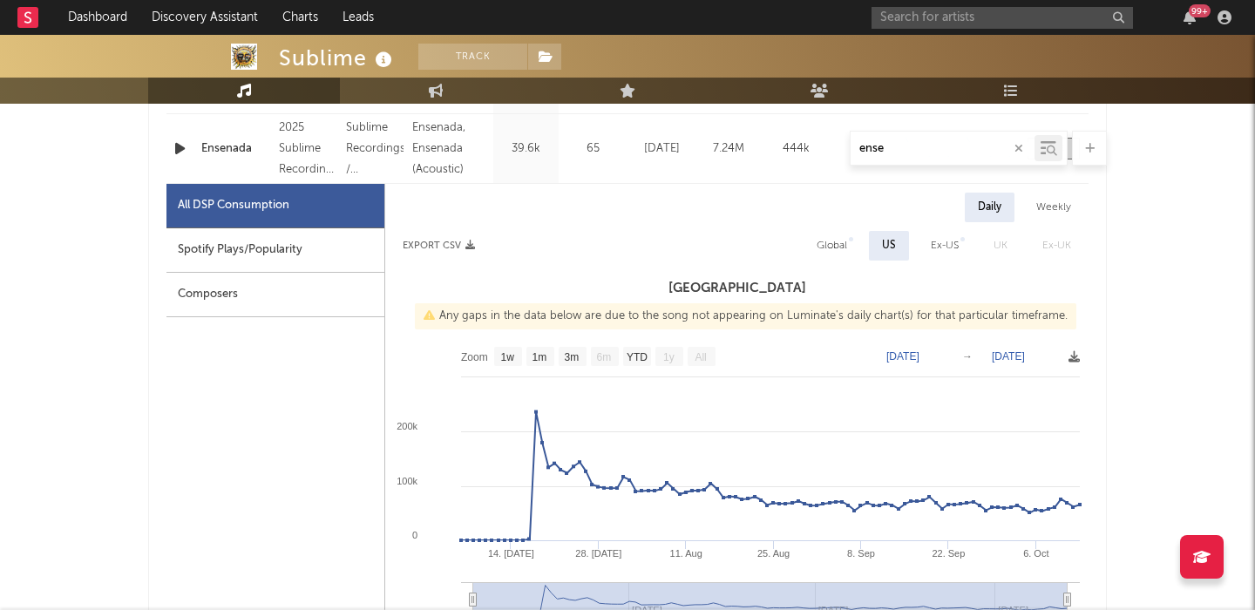
click at [1067, 217] on div "Weekly" at bounding box center [1053, 208] width 61 height 30
select select "1w"
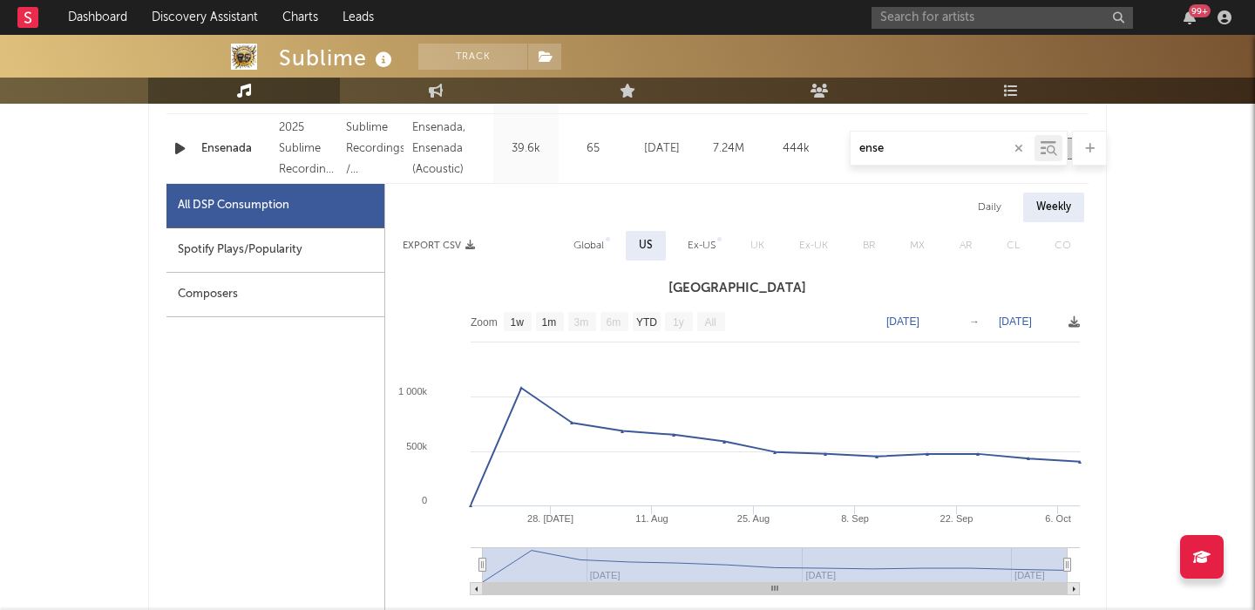
click at [984, 213] on div "Daily" at bounding box center [990, 208] width 50 height 30
select select "1w"
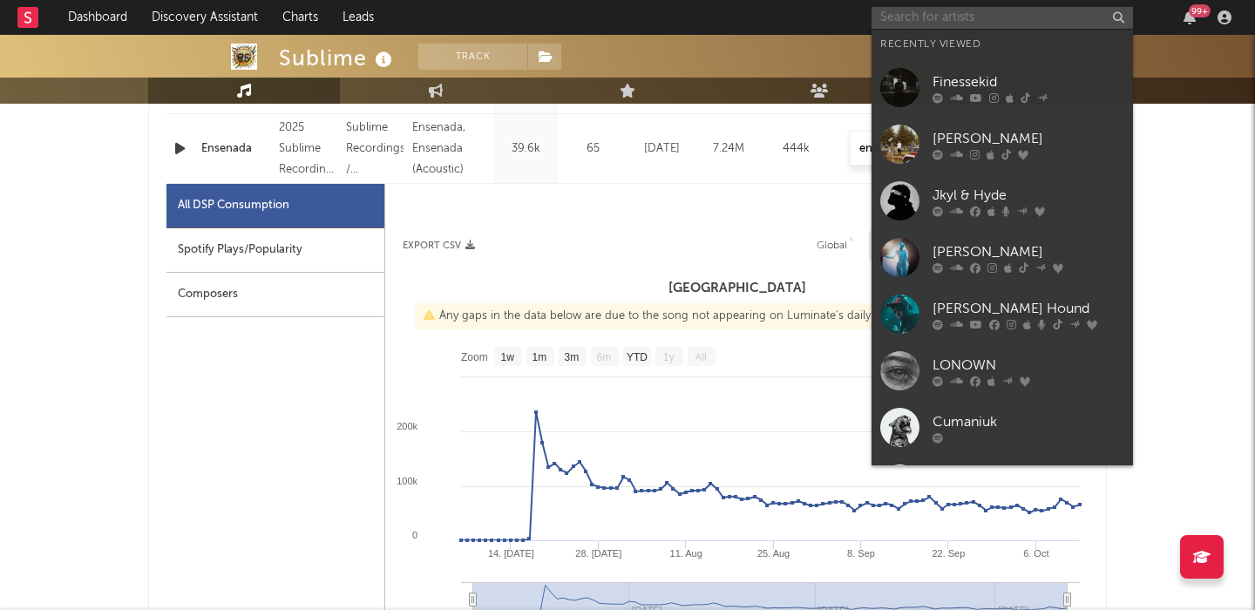
click at [935, 24] on input "text" at bounding box center [1001, 18] width 261 height 22
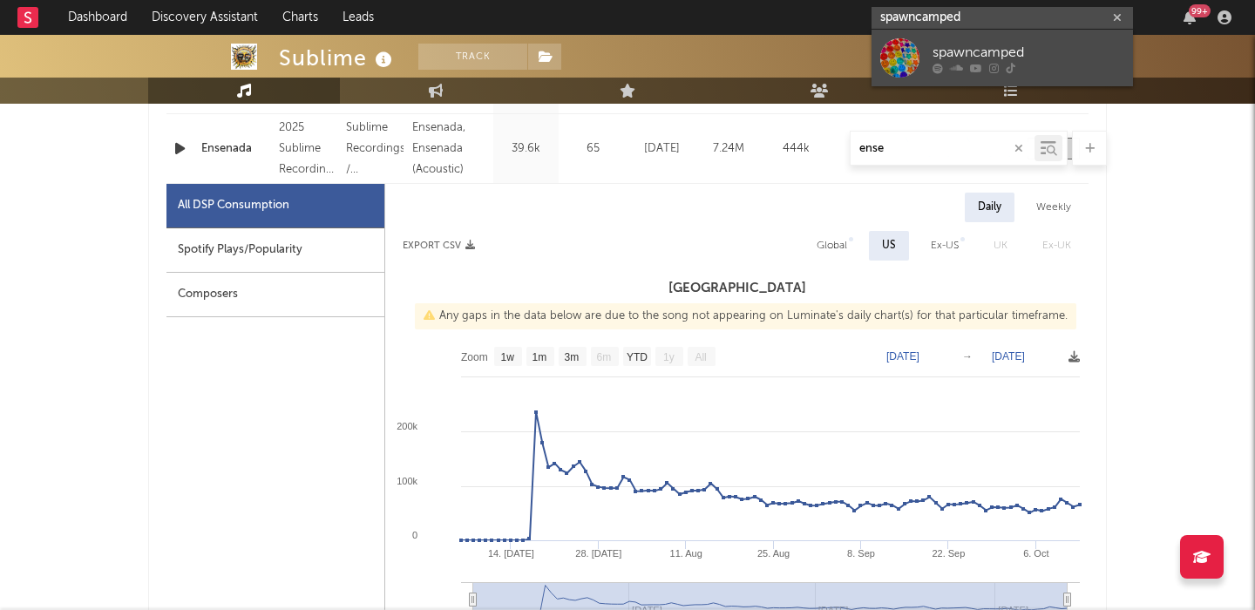
type input "spawncamped"
click at [999, 55] on div "spawncamped" at bounding box center [1028, 52] width 192 height 21
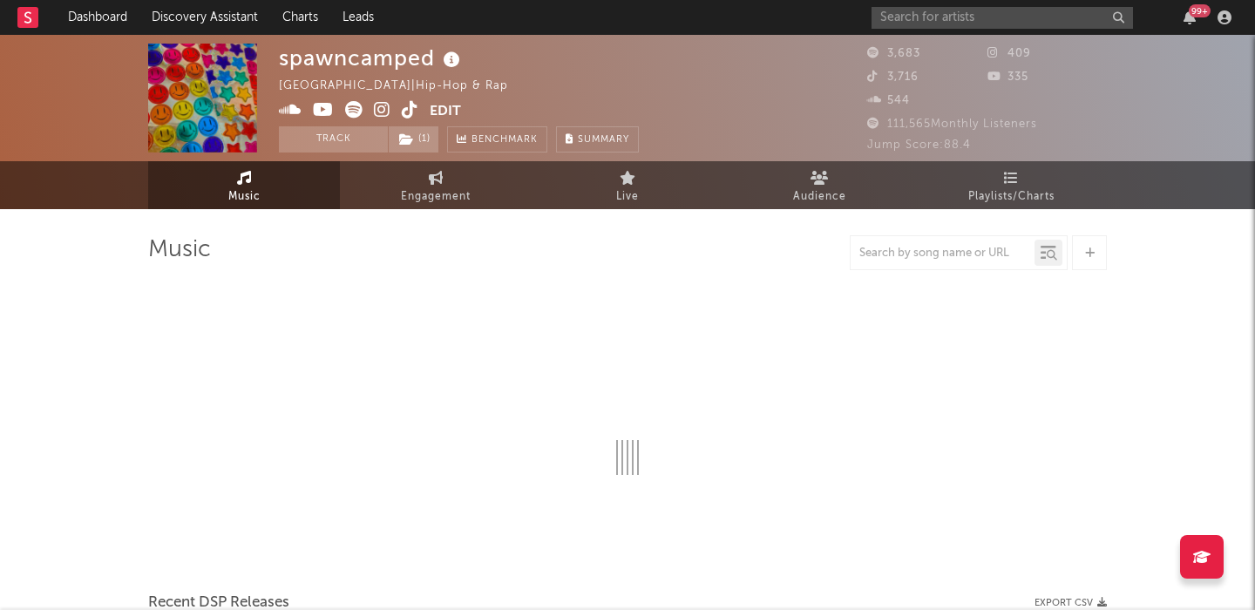
select select "1w"
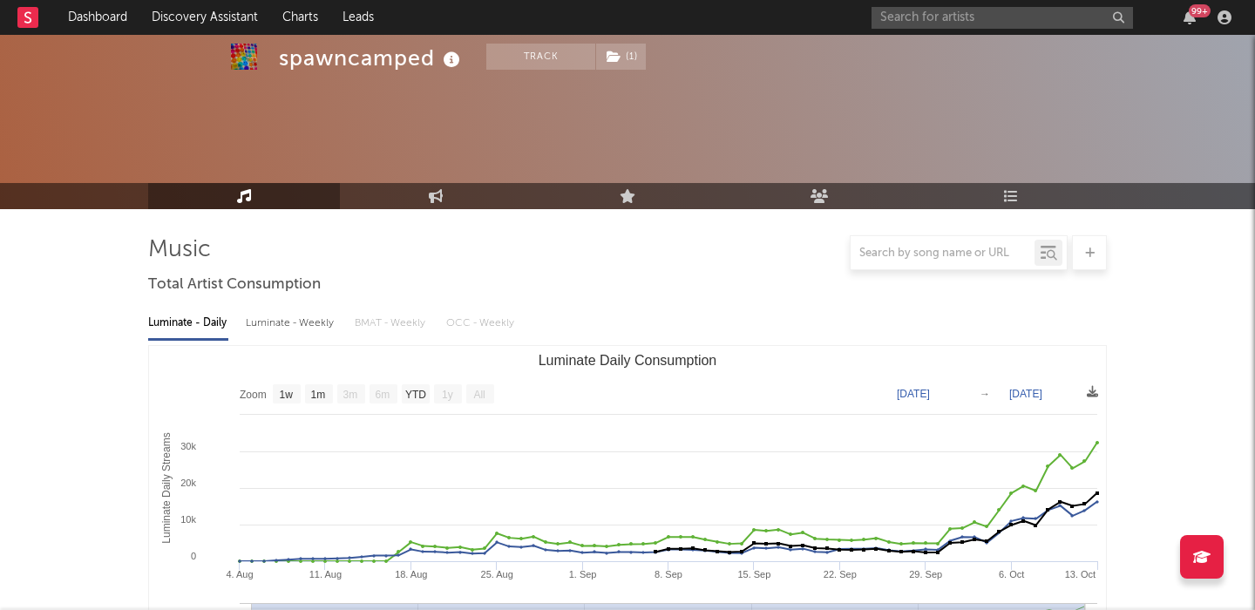
scroll to position [574, 0]
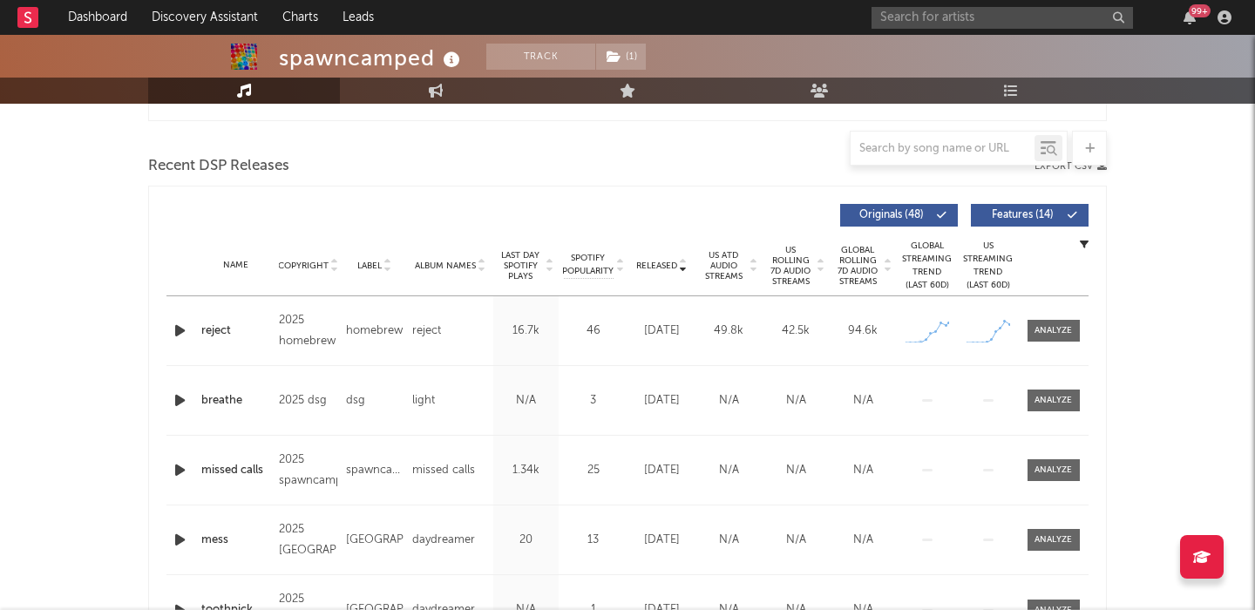
click at [791, 266] on span "US Rolling 7D Audio Streams" at bounding box center [791, 266] width 48 height 42
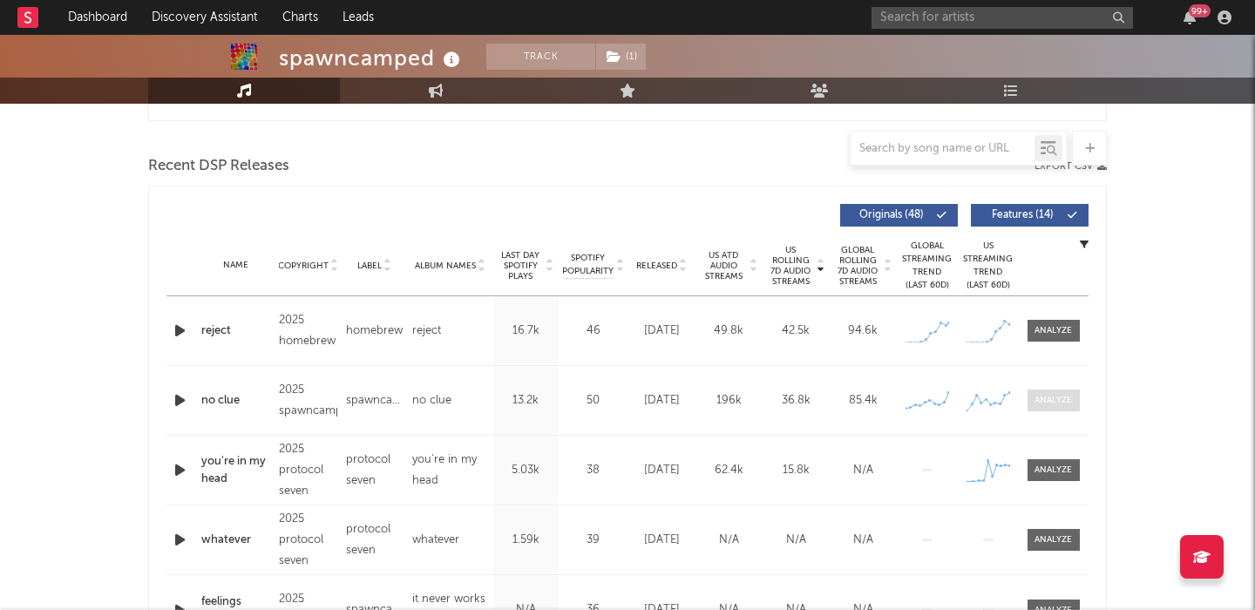
click at [1047, 398] on div at bounding box center [1052, 400] width 37 height 13
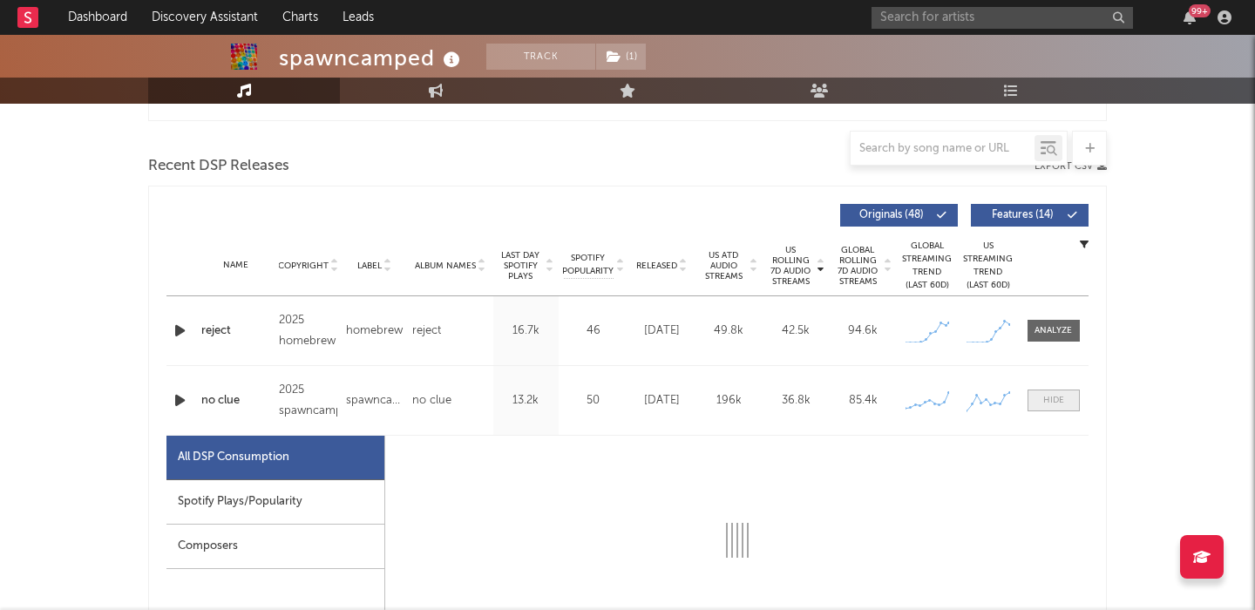
select select "1w"
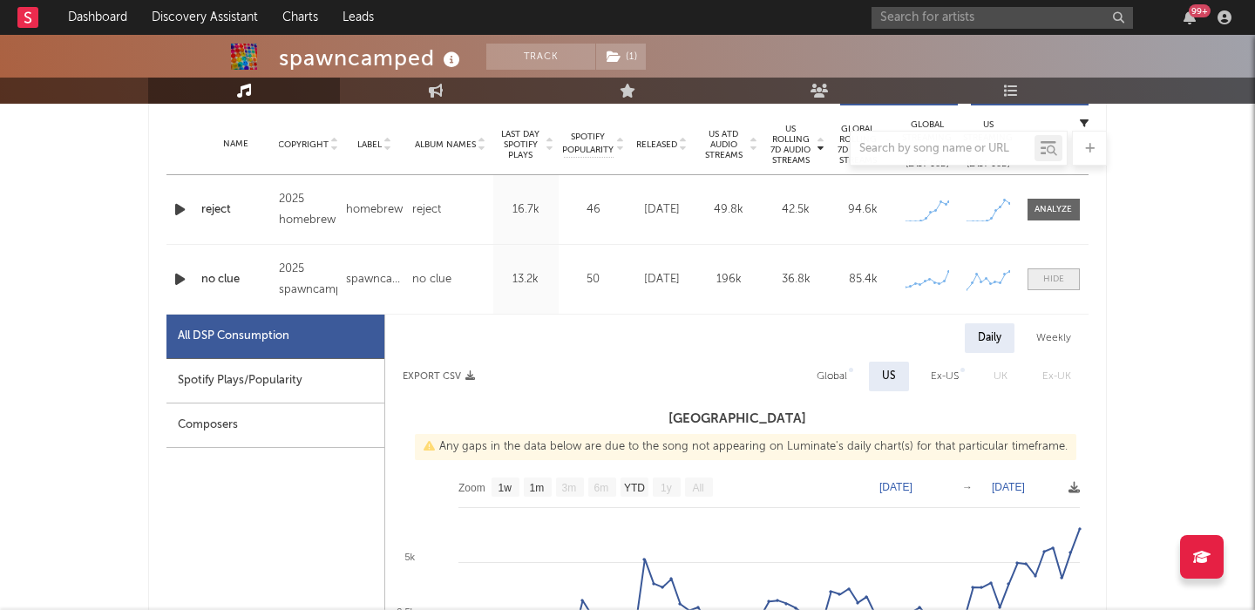
scroll to position [722, 0]
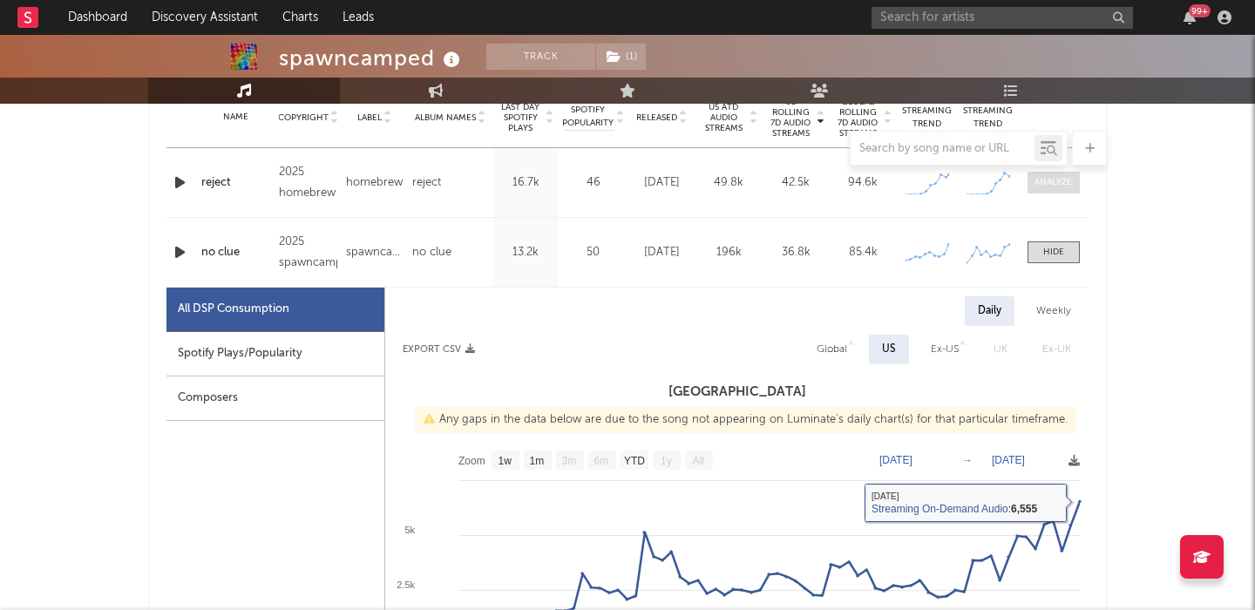
click at [1051, 183] on div at bounding box center [1052, 182] width 37 height 13
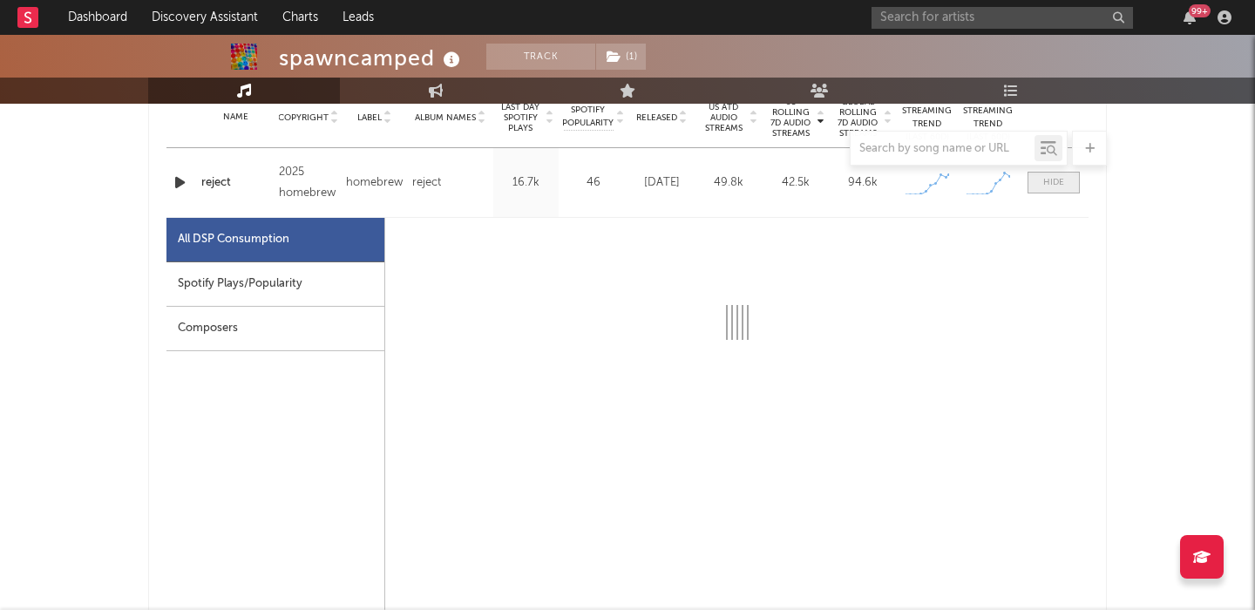
select select "1w"
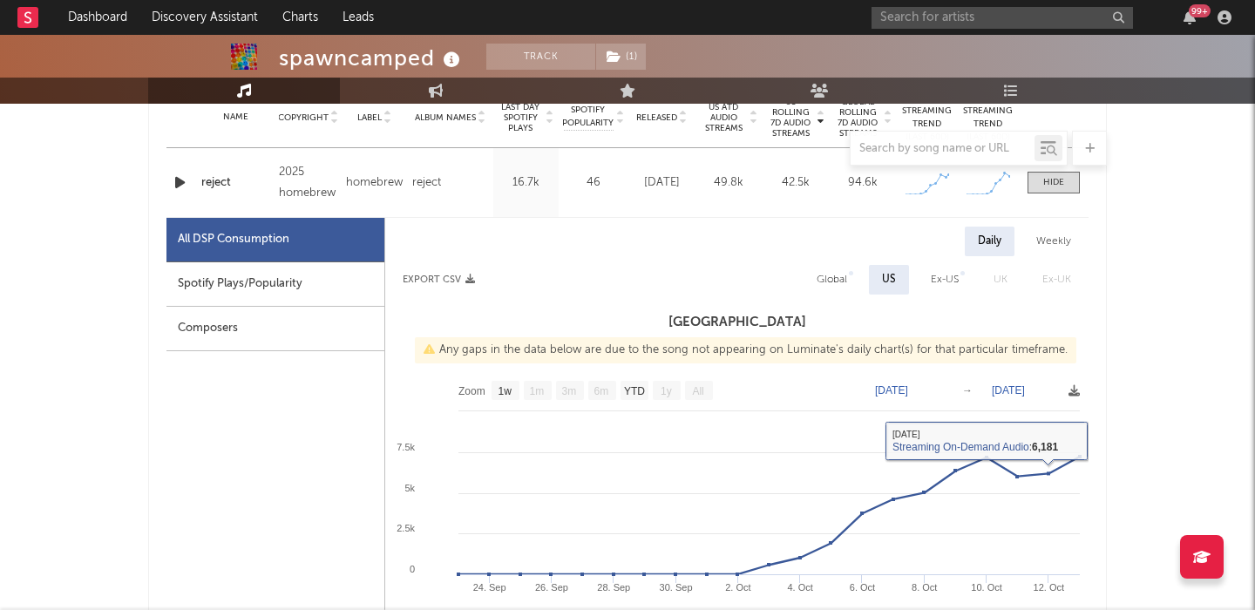
click at [815, 266] on div "Global" at bounding box center [831, 280] width 57 height 30
select select "1w"
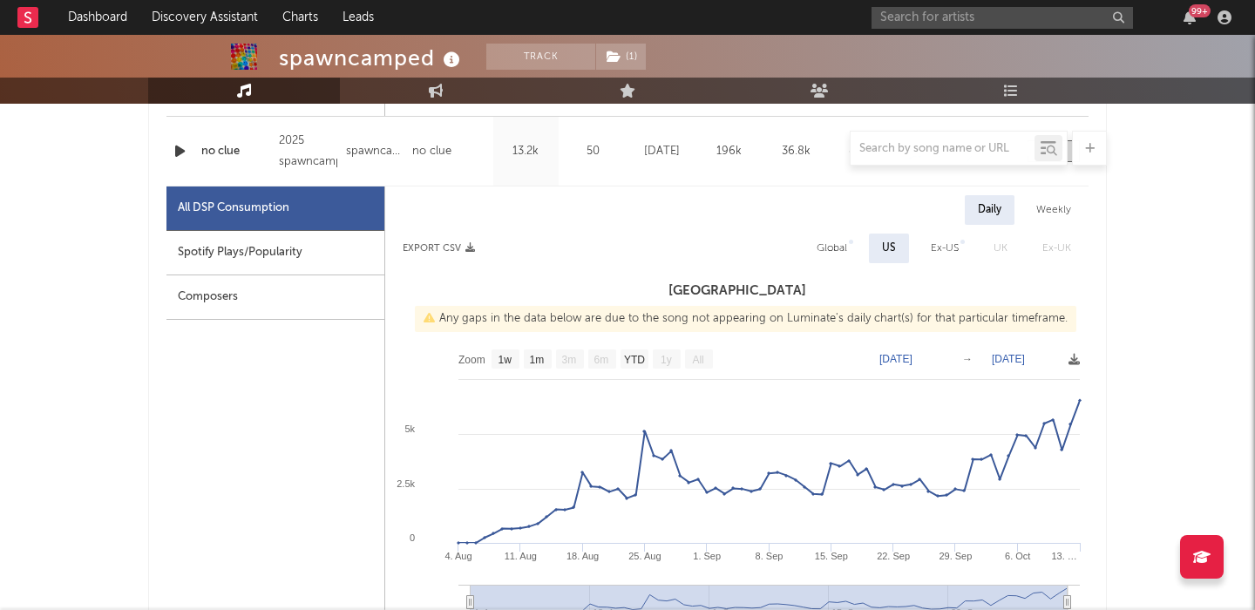
scroll to position [1623, 0]
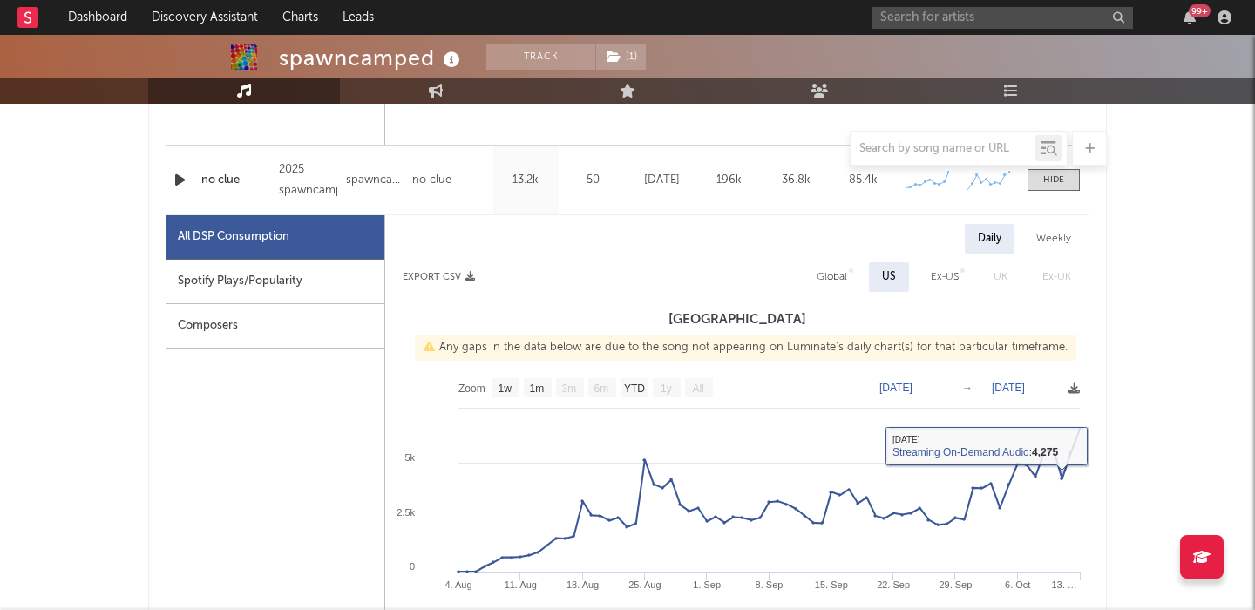
click at [850, 272] on div "Global" at bounding box center [831, 277] width 57 height 30
select select "1w"
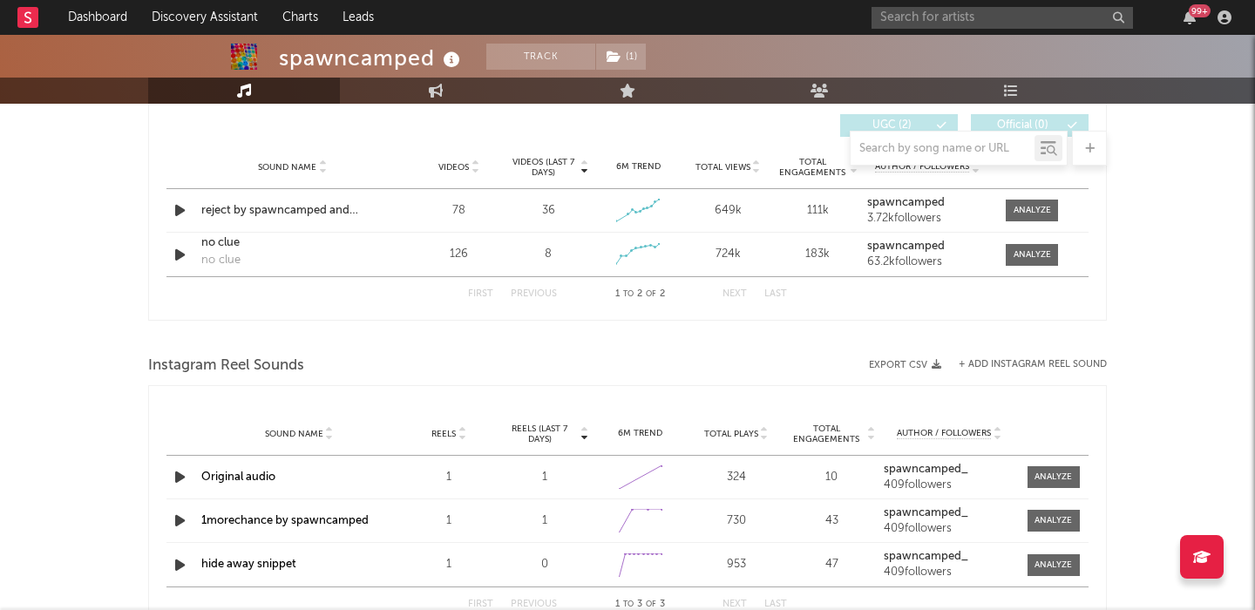
scroll to position [2889, 0]
click at [1026, 211] on div at bounding box center [1031, 211] width 37 height 13
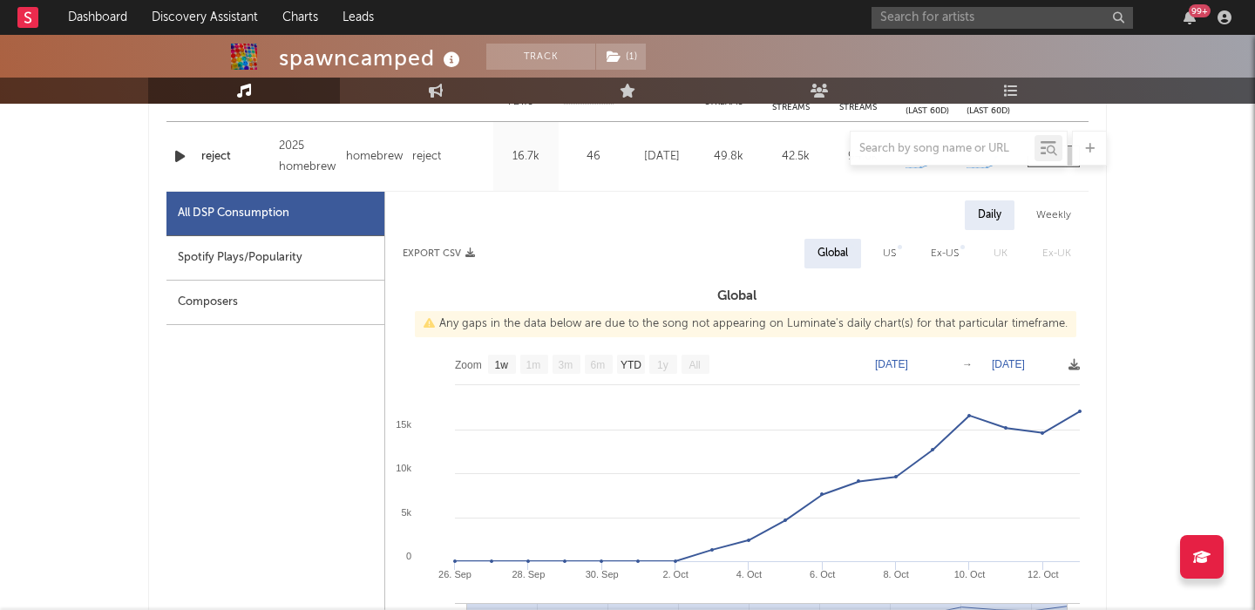
select select "1w"
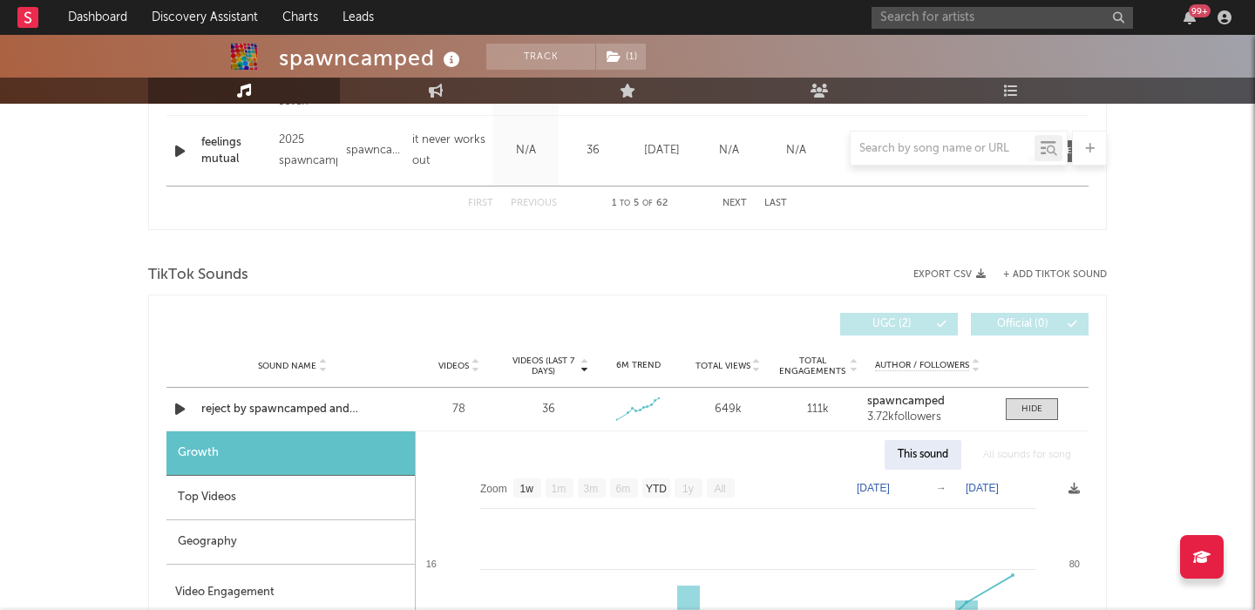
scroll to position [2940, 0]
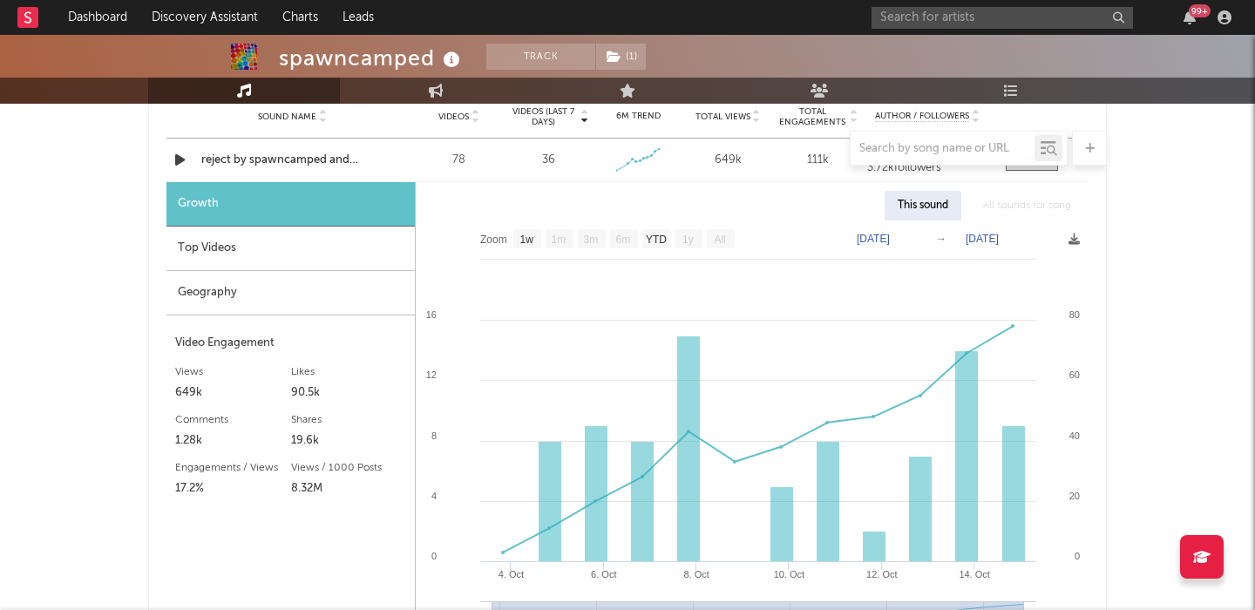
click at [384, 156] on div at bounding box center [627, 148] width 958 height 35
click at [257, 159] on div at bounding box center [627, 148] width 958 height 35
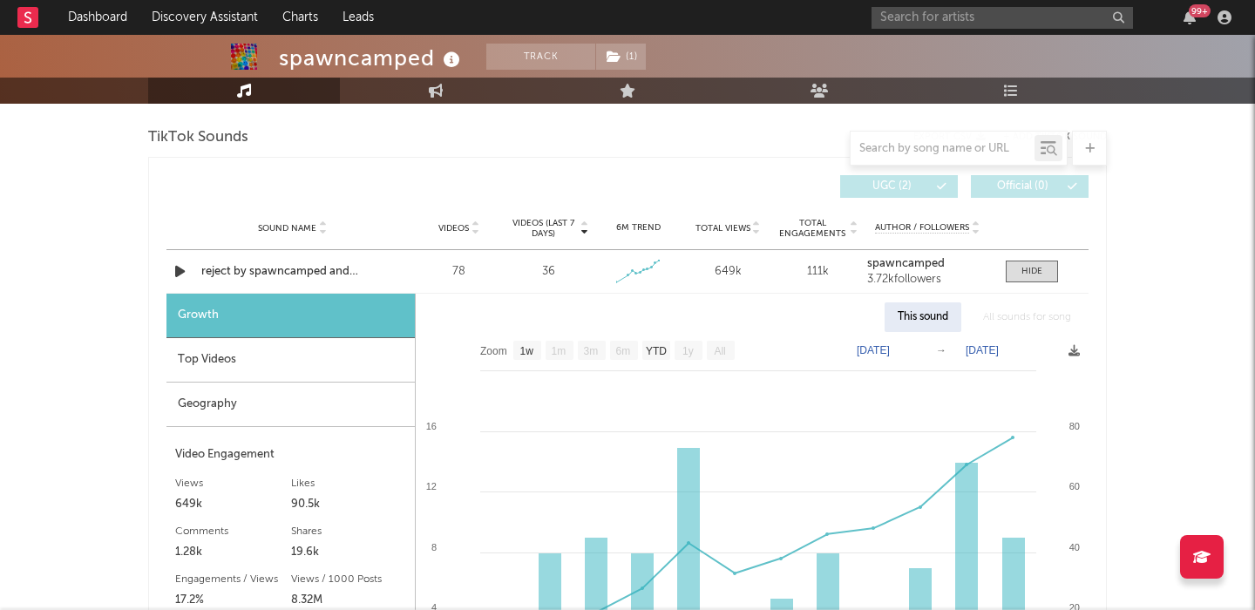
scroll to position [2819, 0]
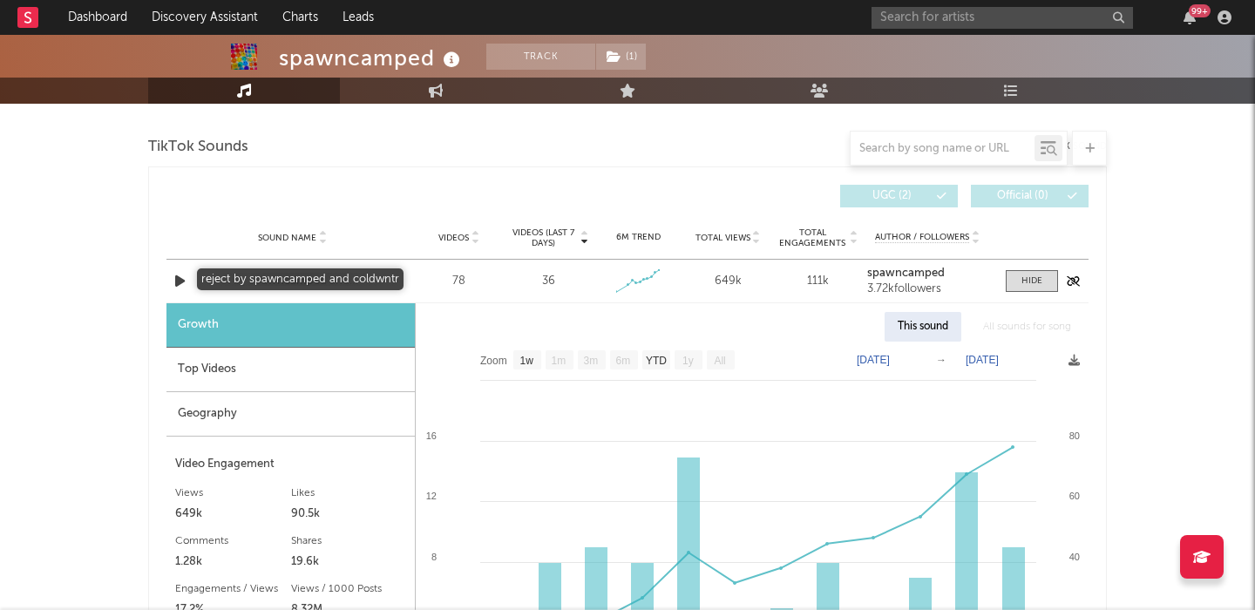
click at [246, 280] on div "reject by spawncamped and coldwntr" at bounding box center [292, 281] width 182 height 17
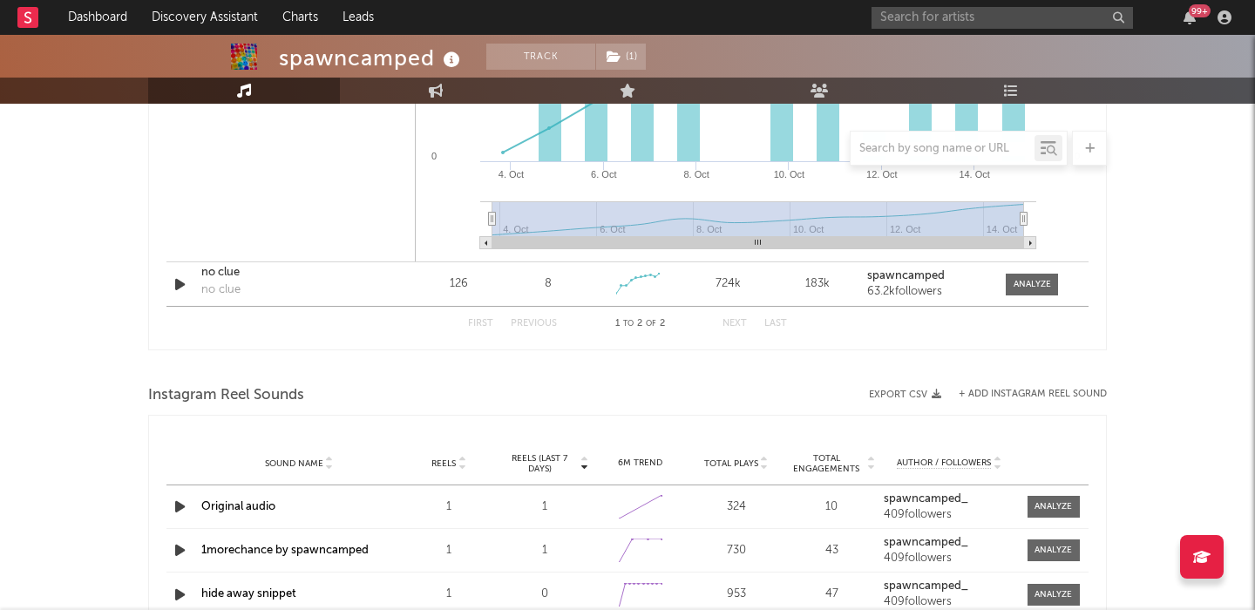
scroll to position [3341, 0]
click at [1018, 281] on div at bounding box center [1031, 283] width 37 height 13
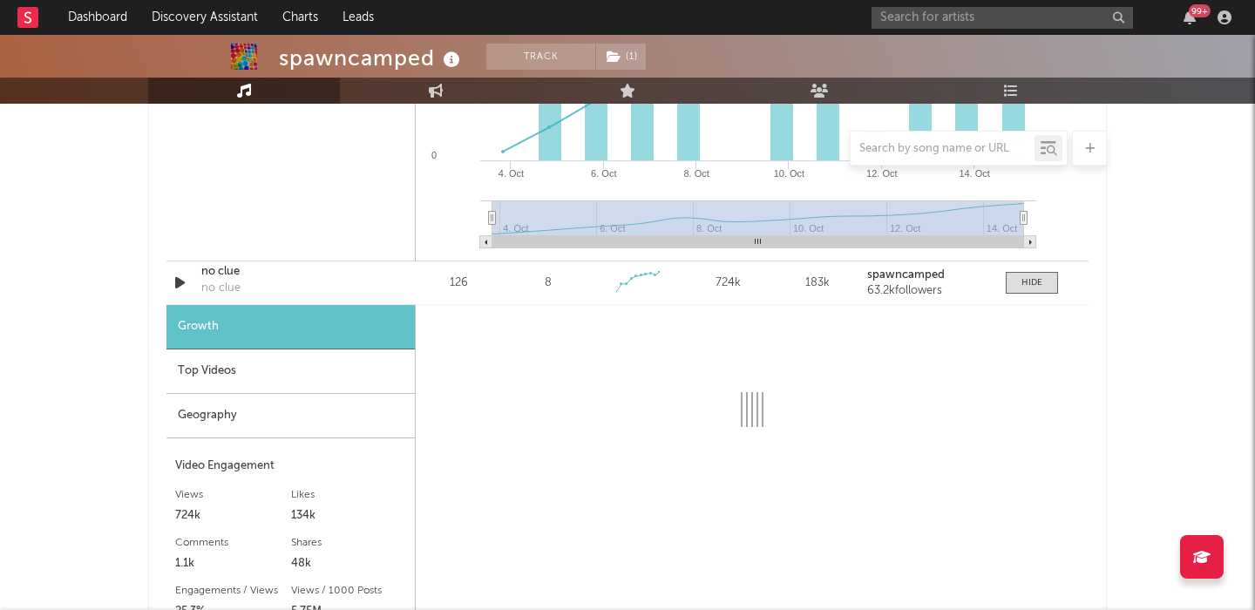
click at [294, 364] on div "Top Videos" at bounding box center [290, 371] width 248 height 44
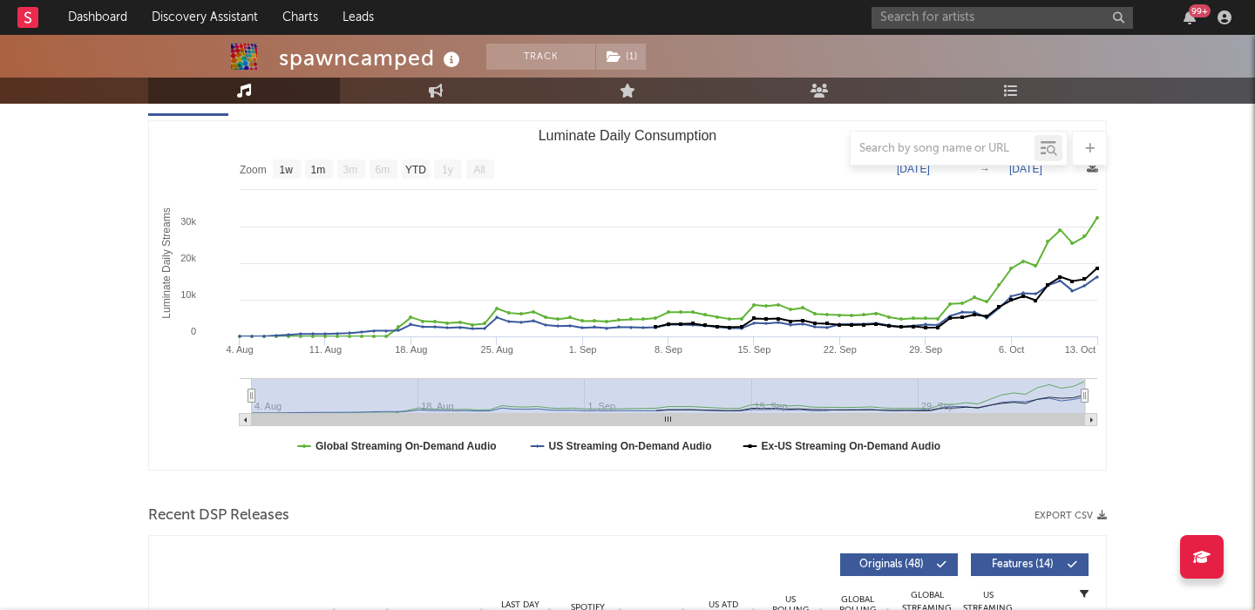
scroll to position [0, 0]
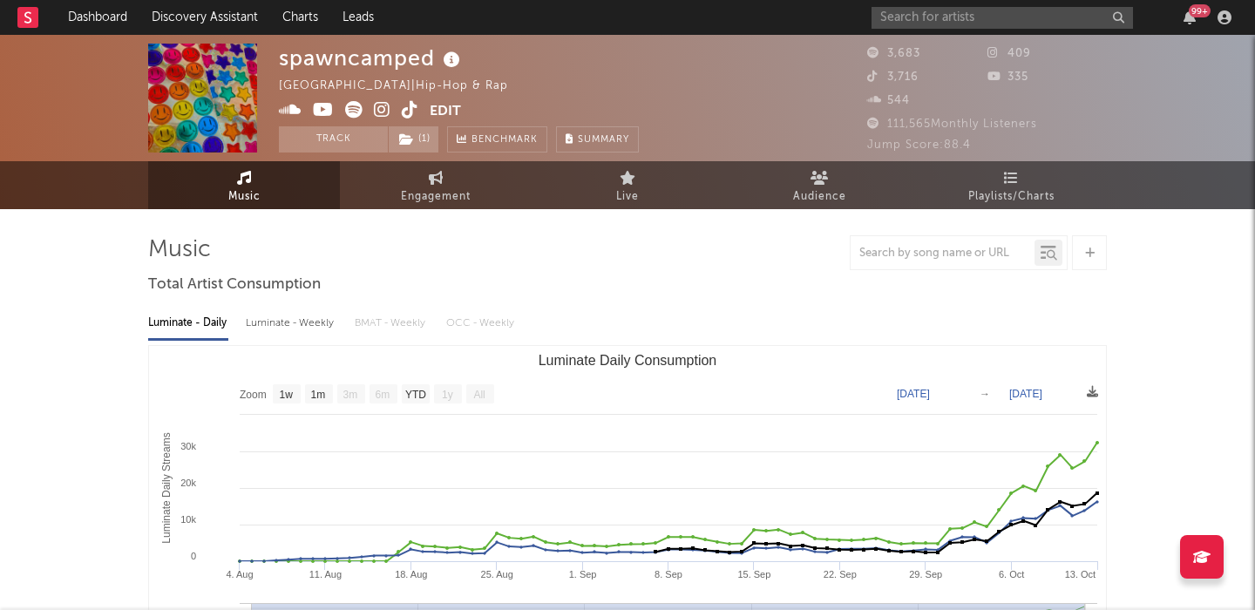
click at [278, 320] on div "Luminate - Weekly" at bounding box center [291, 323] width 91 height 30
select select "6m"
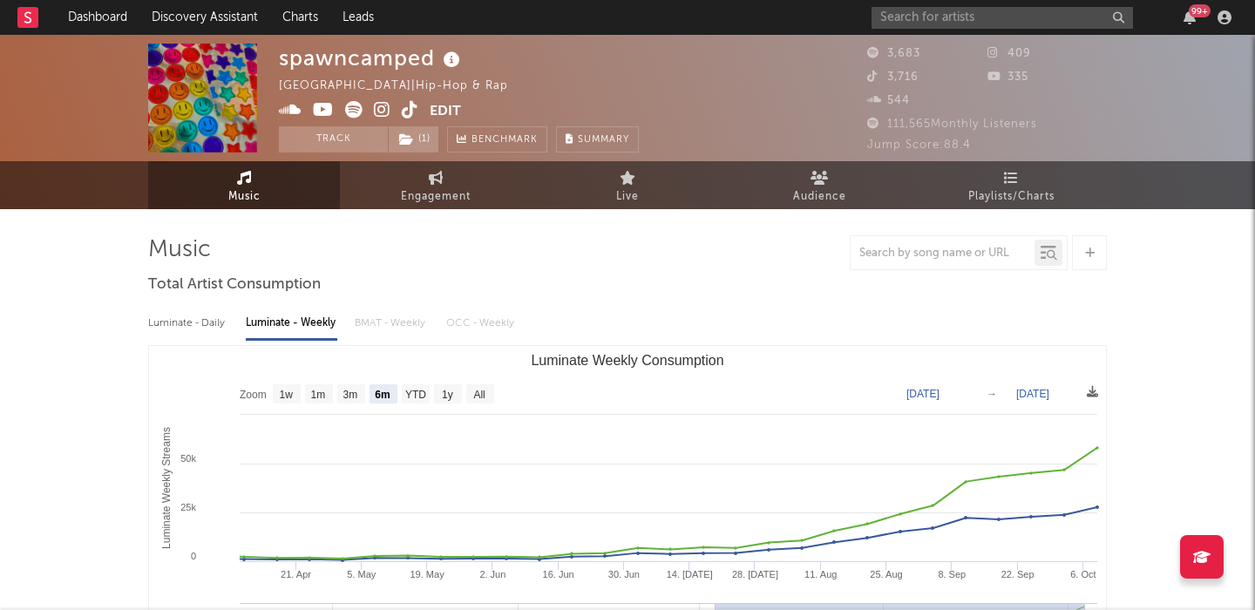
click at [184, 332] on div "Luminate - Daily" at bounding box center [188, 323] width 80 height 30
select select "1w"
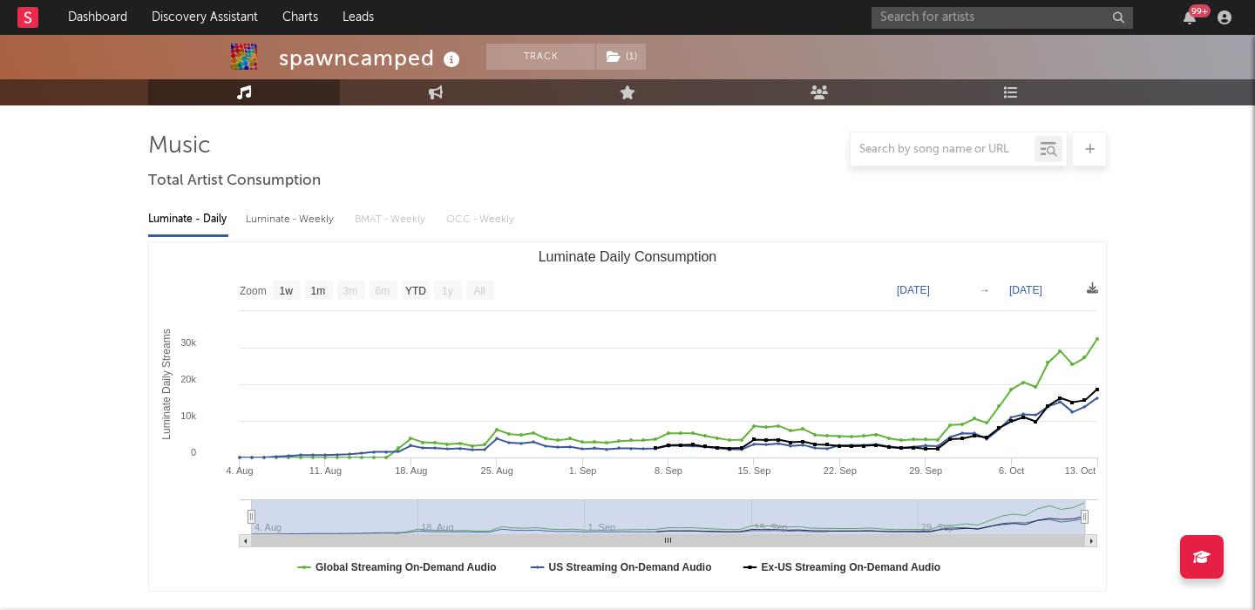
scroll to position [106, 0]
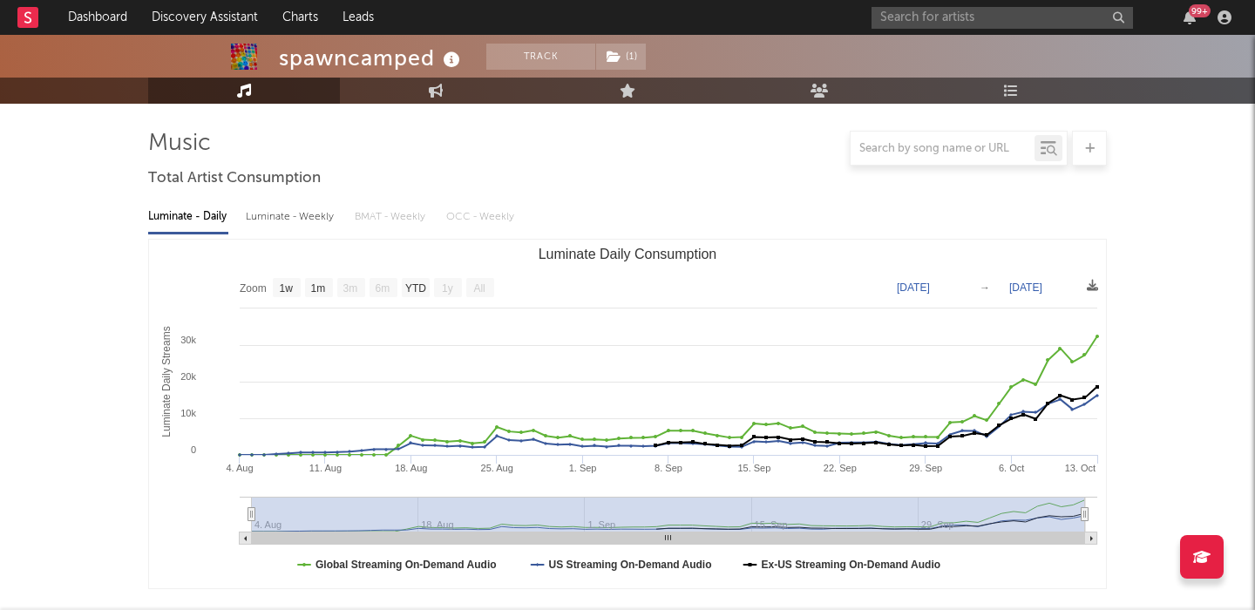
click at [288, 227] on div "Luminate - Weekly" at bounding box center [291, 217] width 91 height 30
select select "6m"
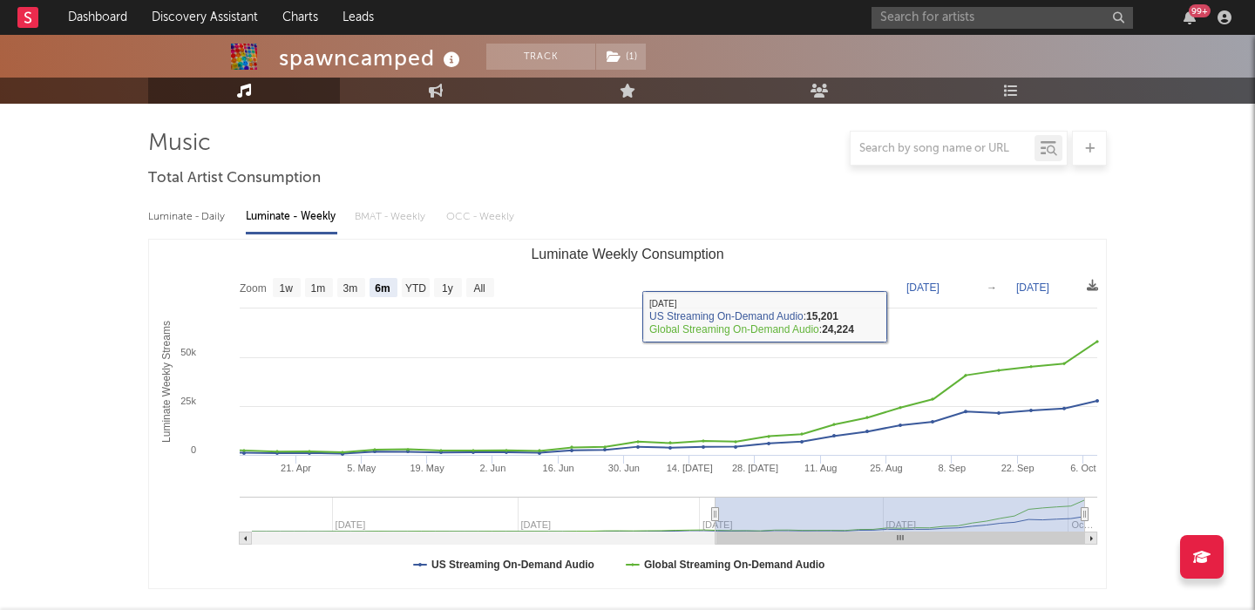
click at [204, 213] on div "Luminate - Daily" at bounding box center [188, 217] width 80 height 30
select select "1w"
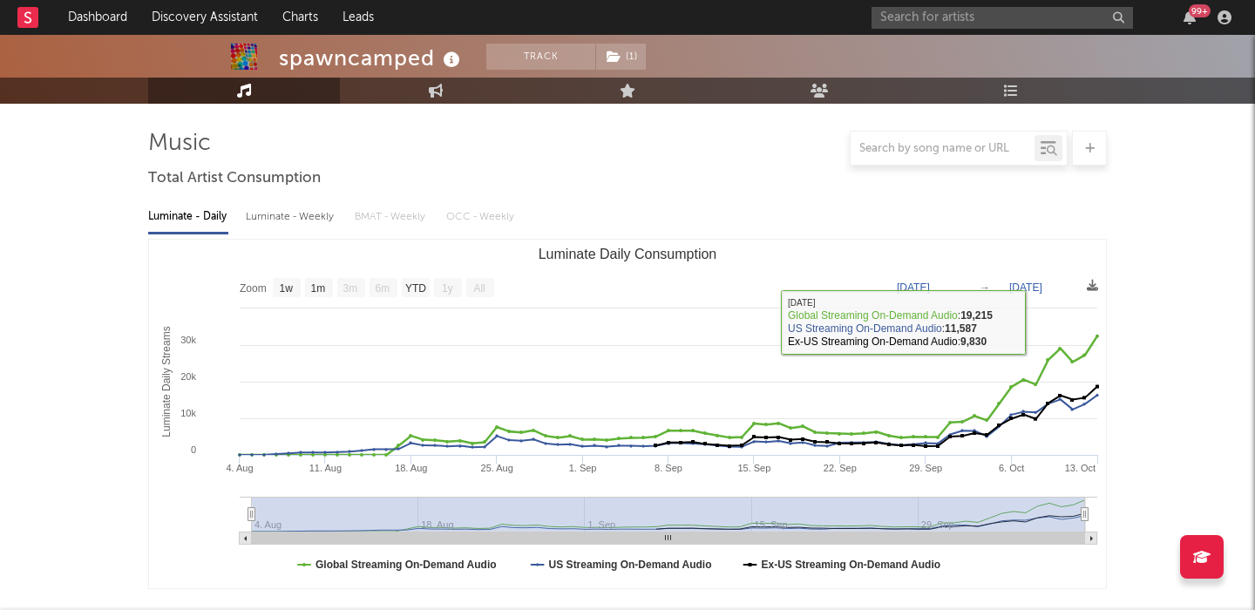
scroll to position [0, 0]
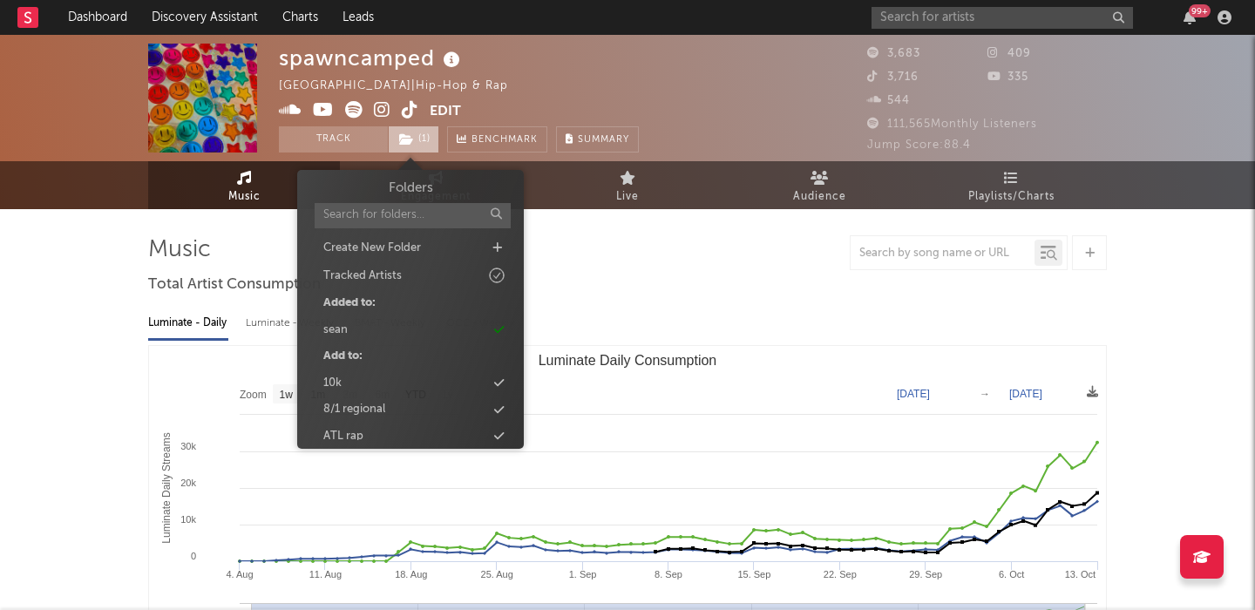
click at [415, 135] on span "( 1 )" at bounding box center [413, 139] width 51 height 26
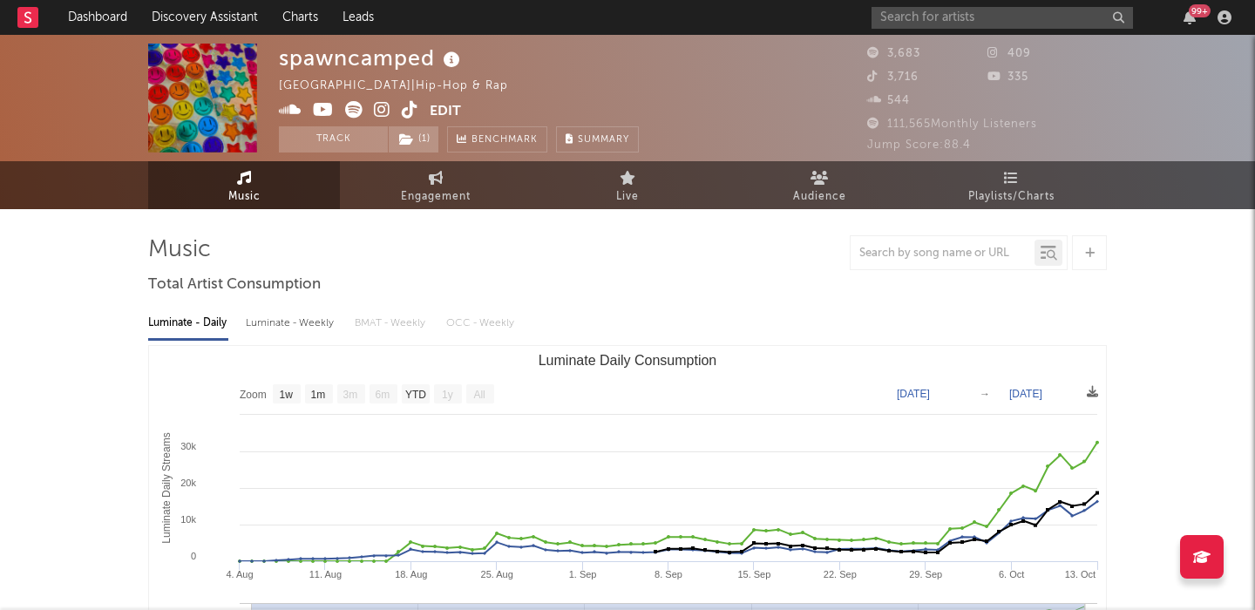
click at [387, 111] on icon at bounding box center [382, 109] width 17 height 17
click at [407, 112] on icon at bounding box center [410, 109] width 17 height 17
click at [462, 109] on div "spawncamped [GEOGRAPHIC_DATA] | Hip-hop & Rap Edit Track ( 1 ) Benchmark Summary" at bounding box center [459, 98] width 360 height 109
click at [434, 105] on button "Edit" at bounding box center [445, 112] width 31 height 22
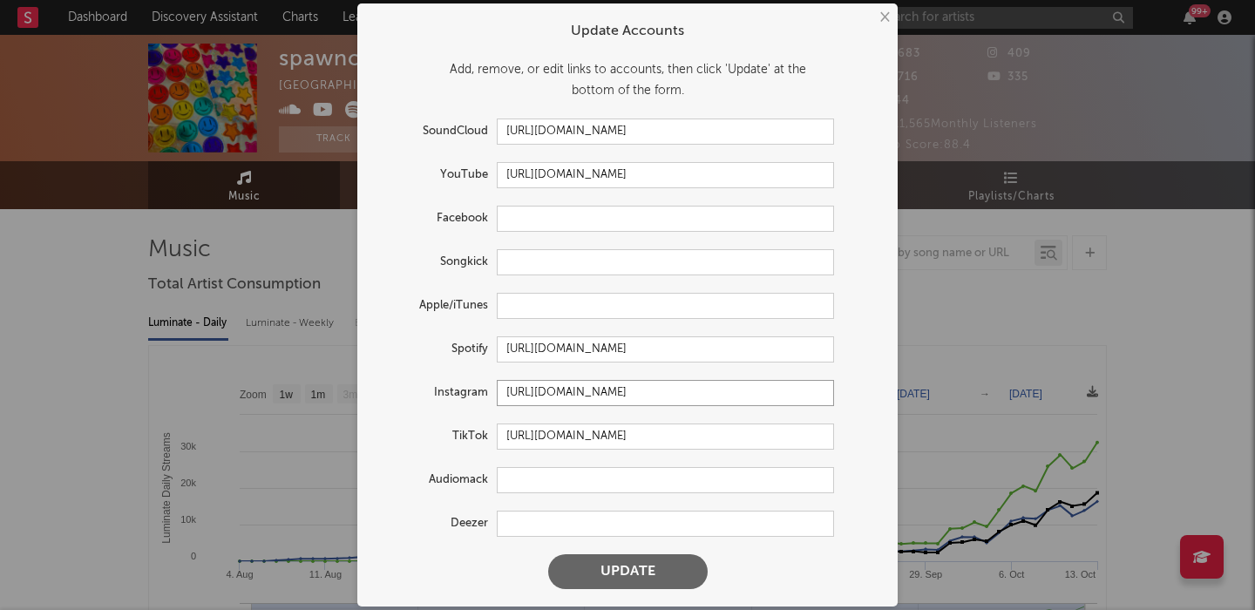
click at [512, 392] on input "[URL][DOMAIN_NAME]" at bounding box center [665, 393] width 337 height 26
paste input "6"
type input "[URL][DOMAIN_NAME]"
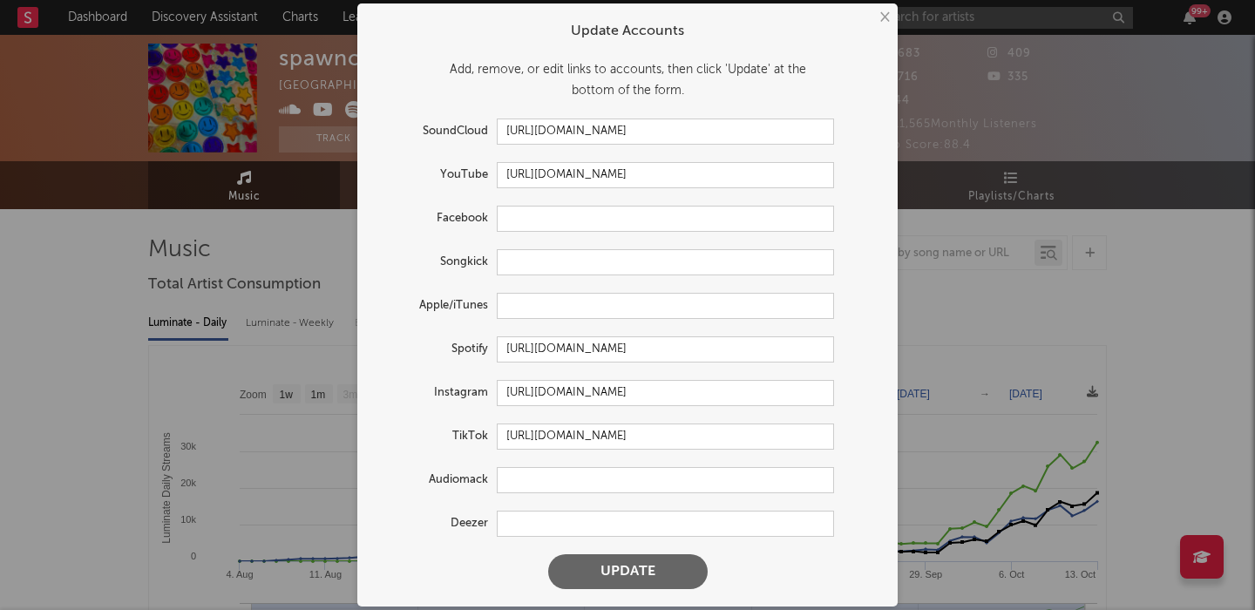
click at [589, 566] on button "Update" at bounding box center [627, 571] width 159 height 35
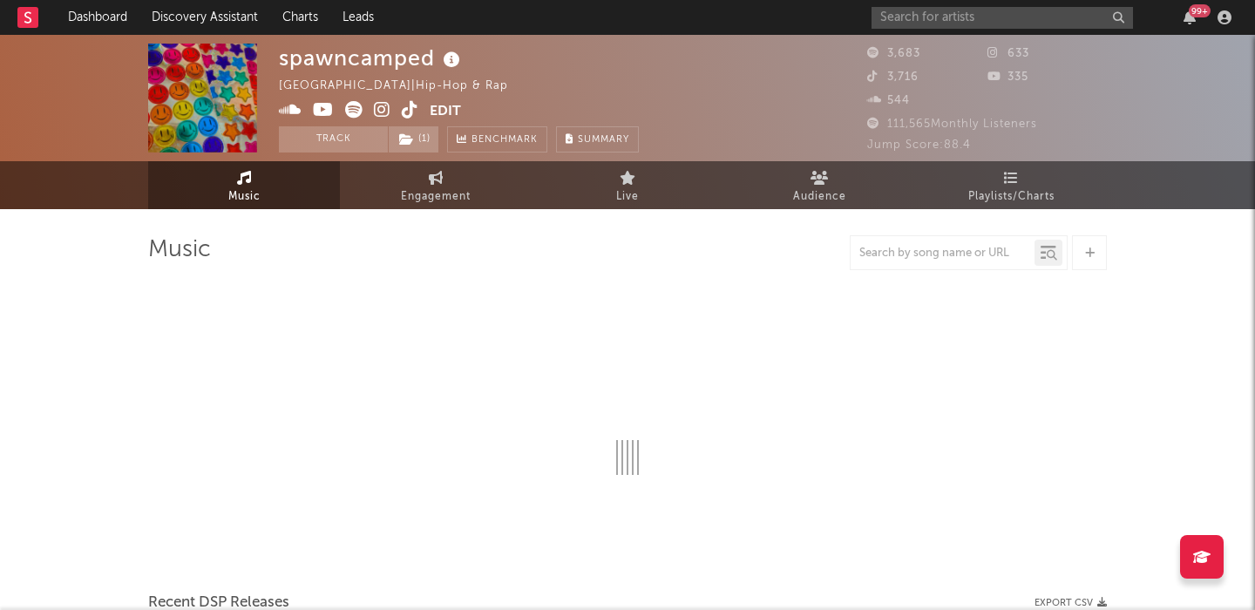
select select "1w"
